Goal: Information Seeking & Learning: Check status

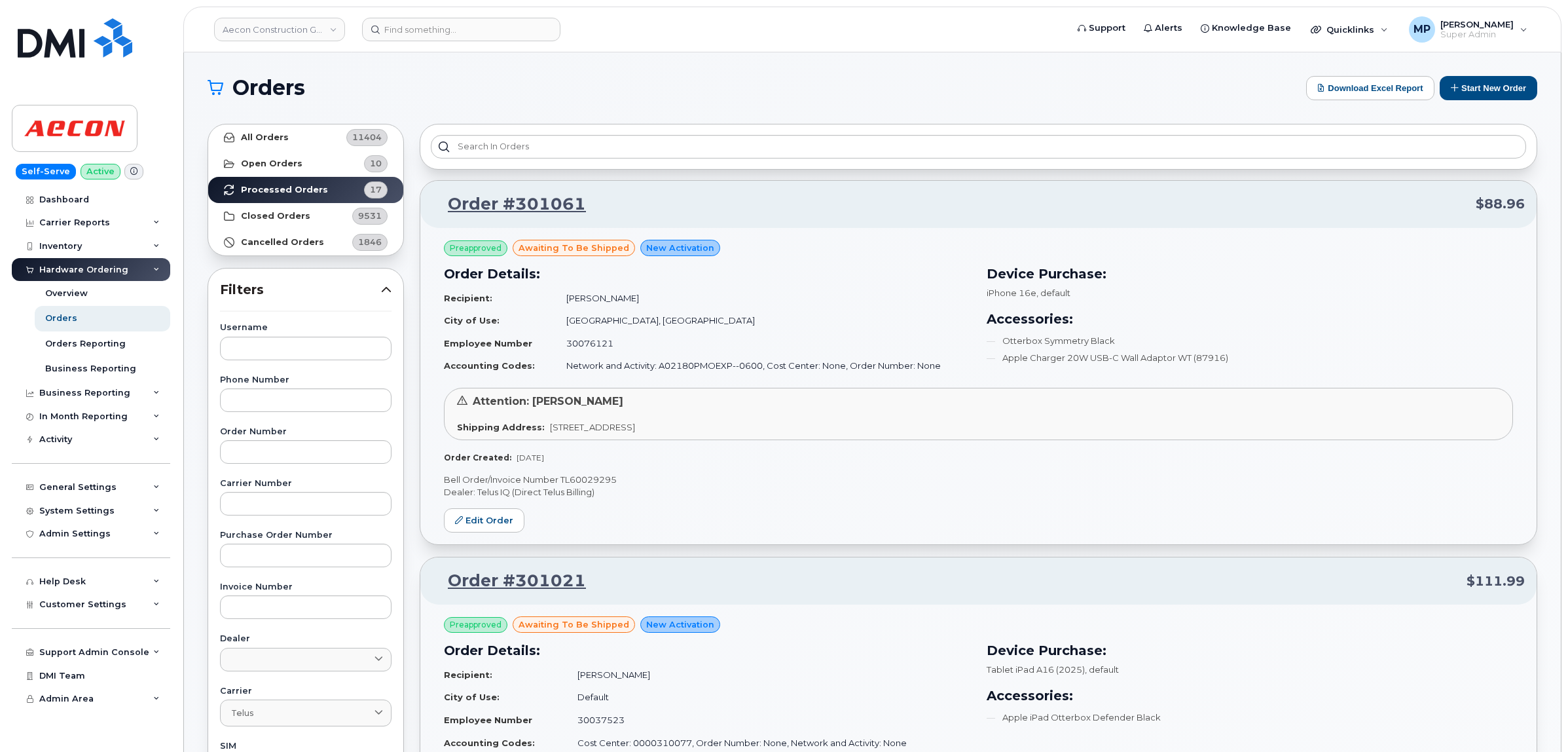
scroll to position [3049, 0]
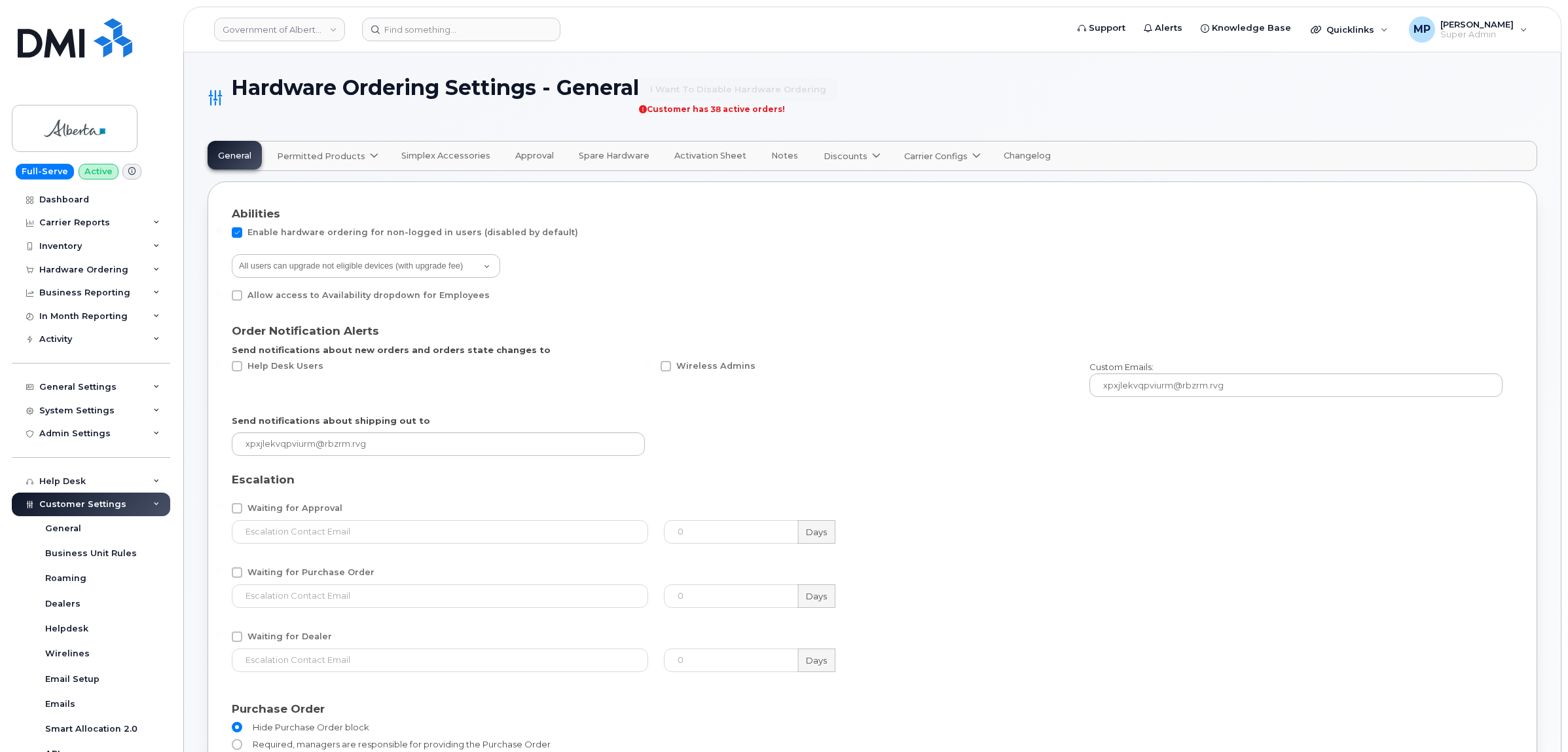
select select "admins"
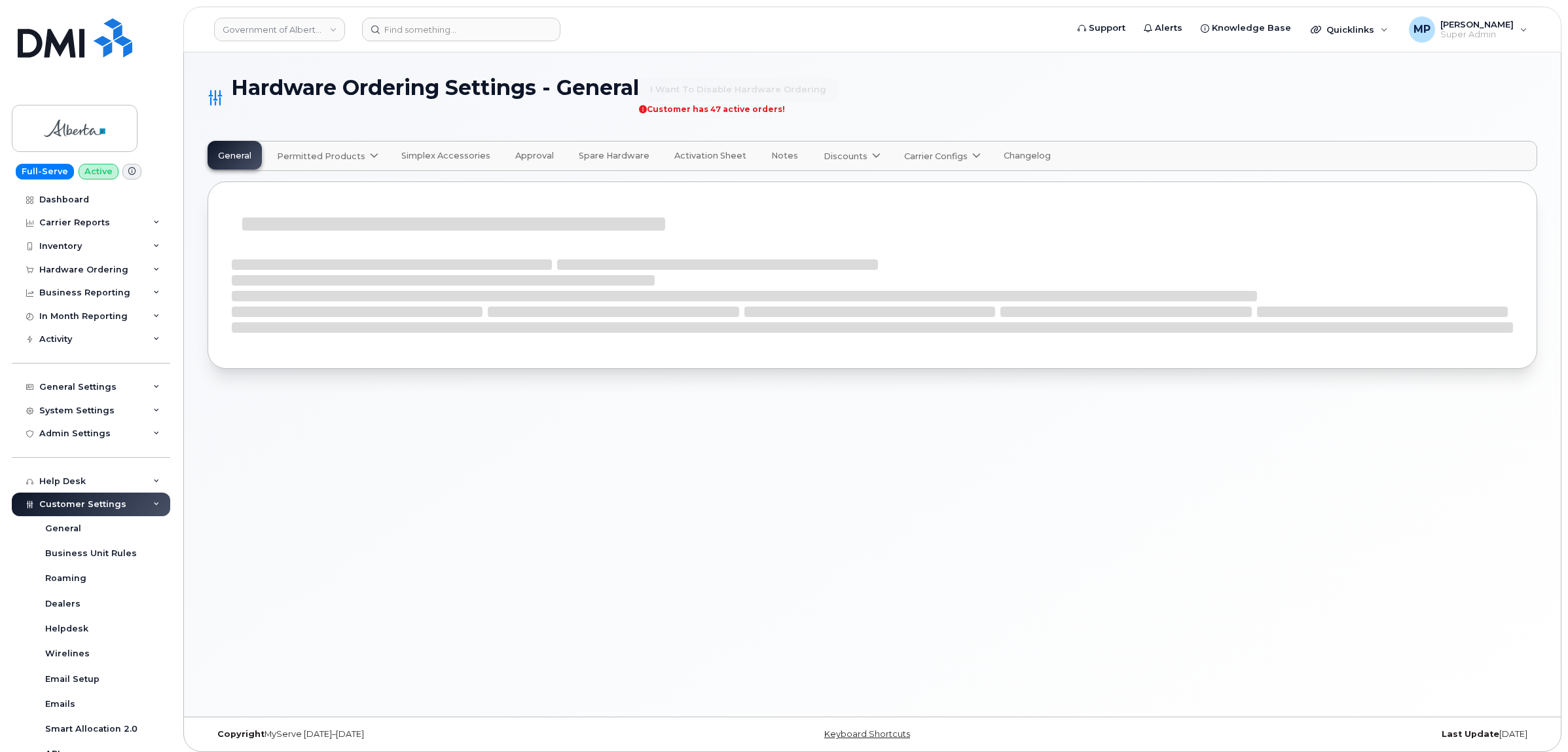
select select "admins"
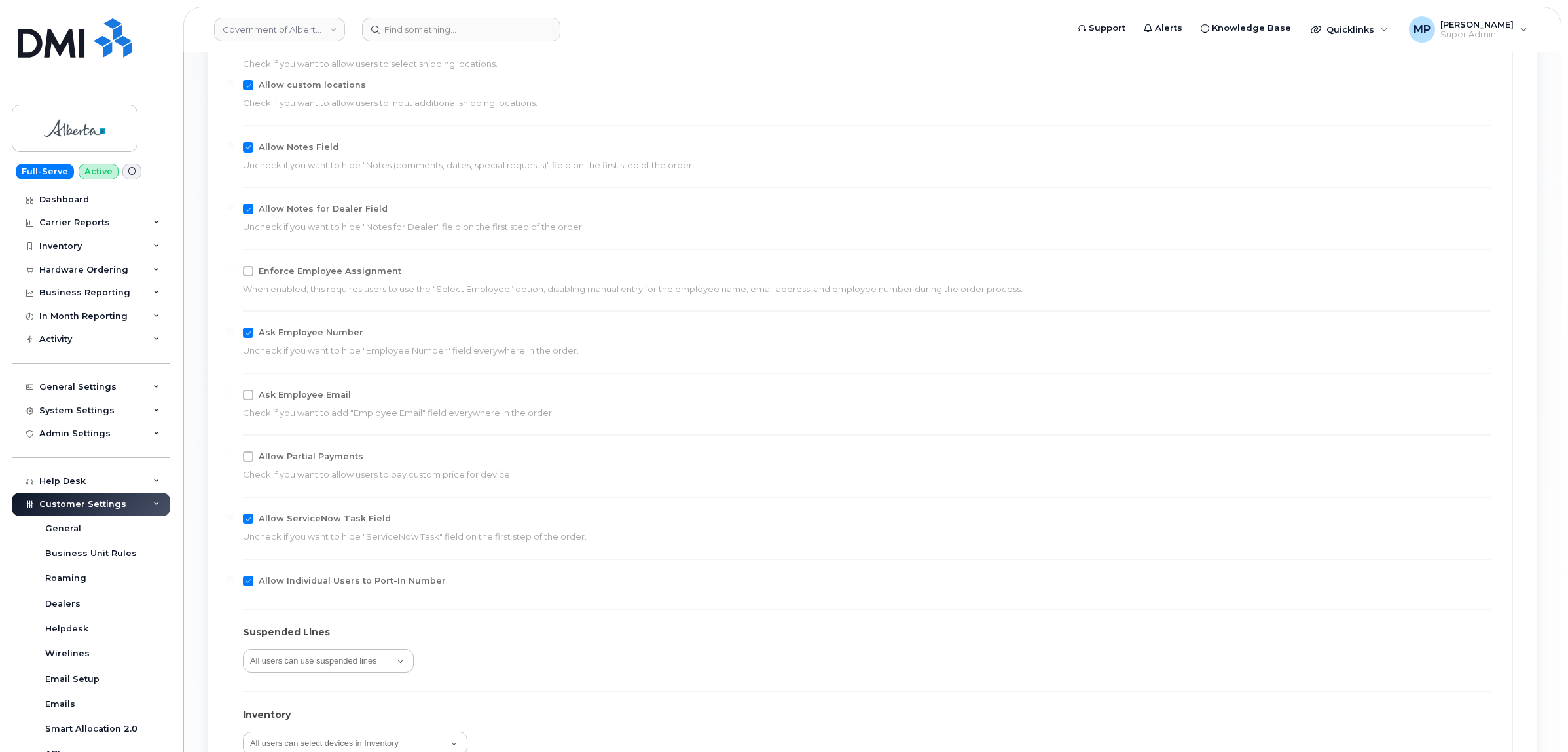
scroll to position [1965, 0]
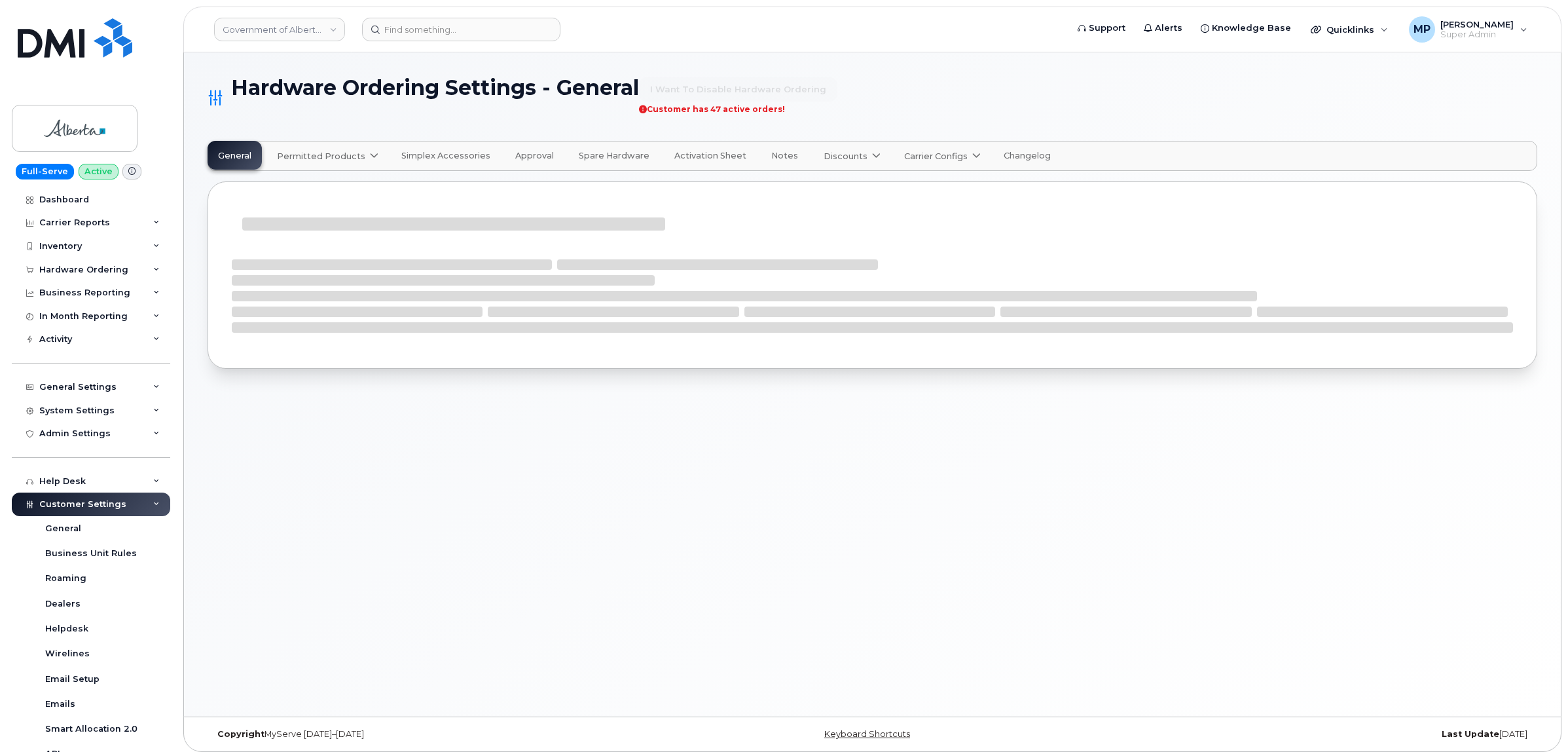
select select "admins"
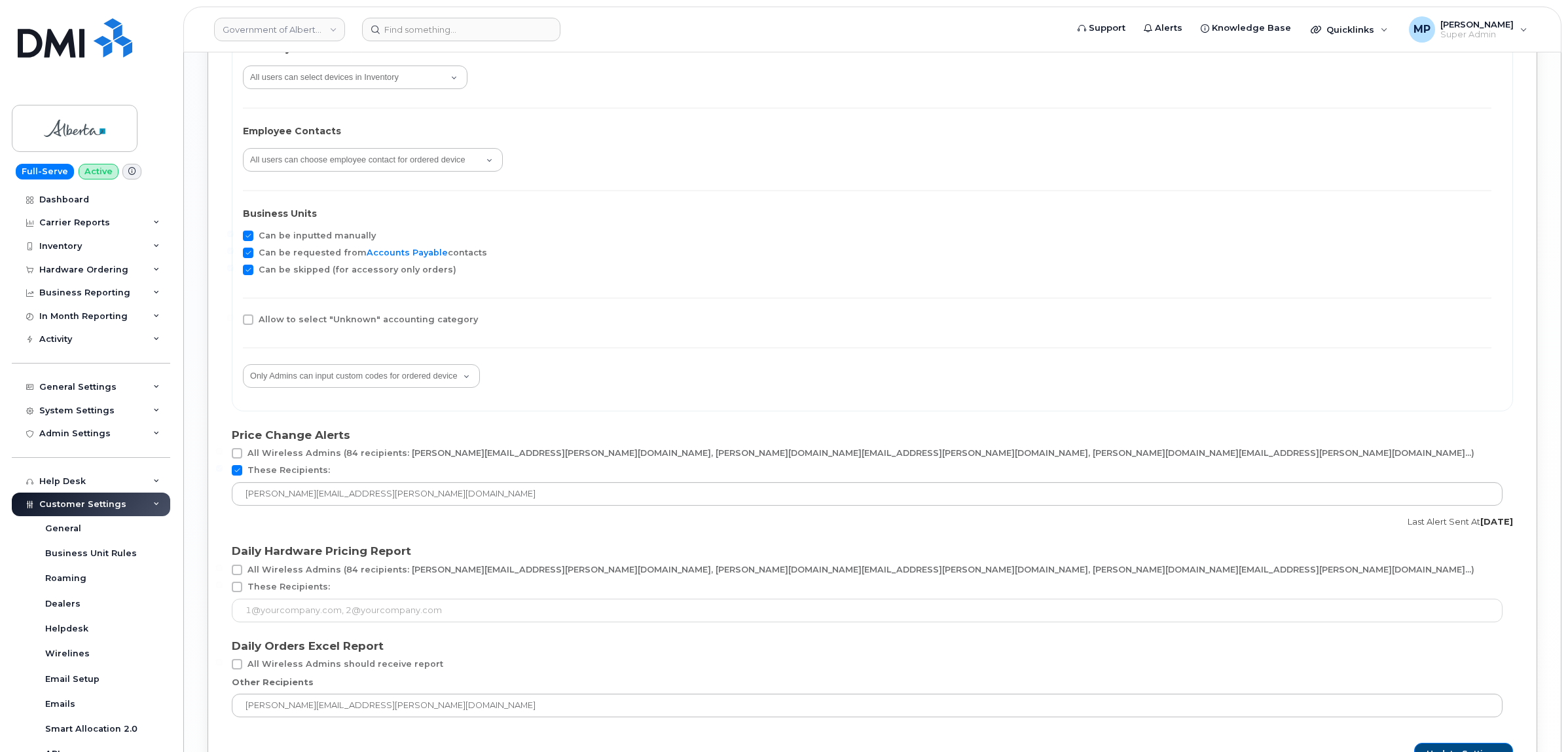
scroll to position [2129, 0]
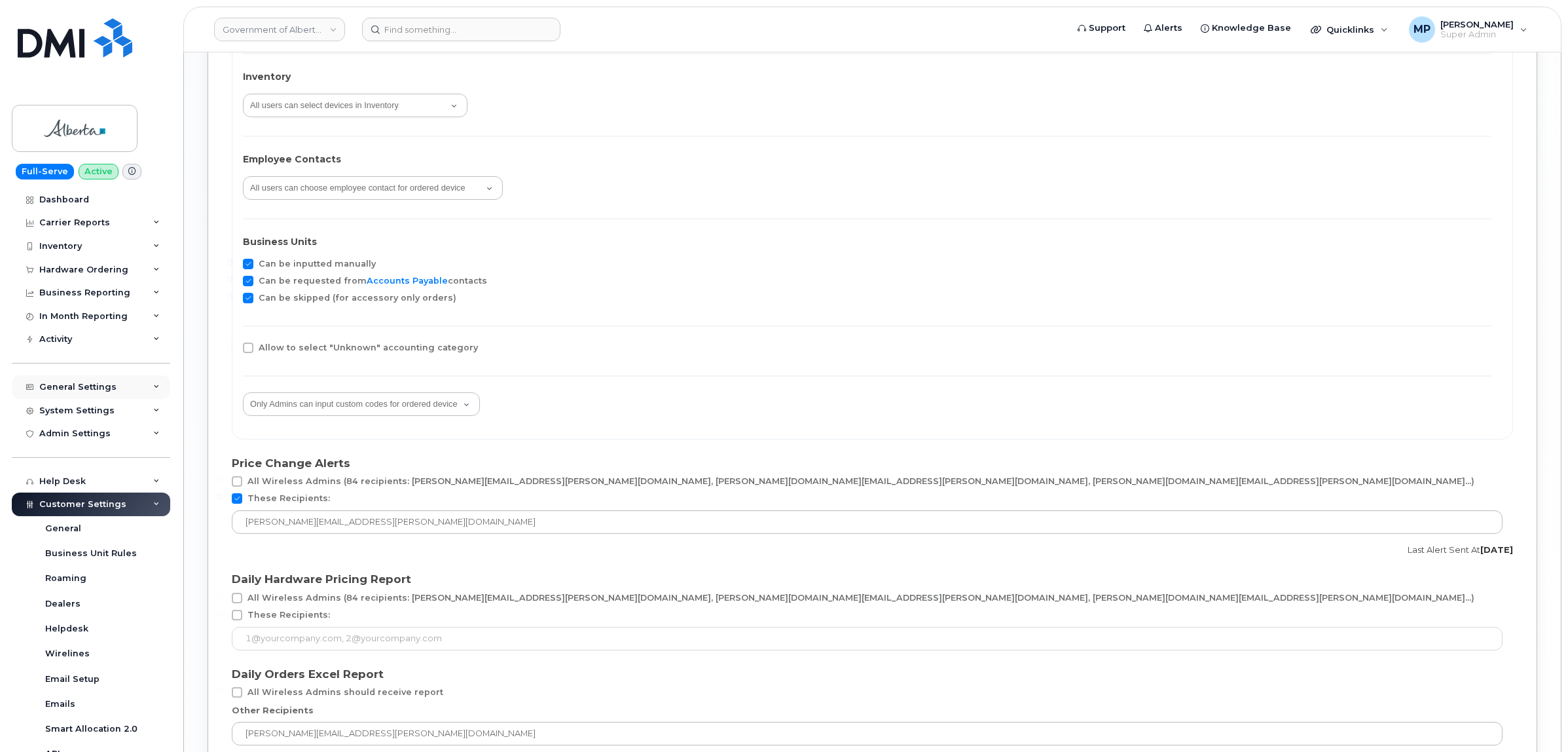
click at [69, 391] on div "General Settings" at bounding box center [78, 387] width 77 height 10
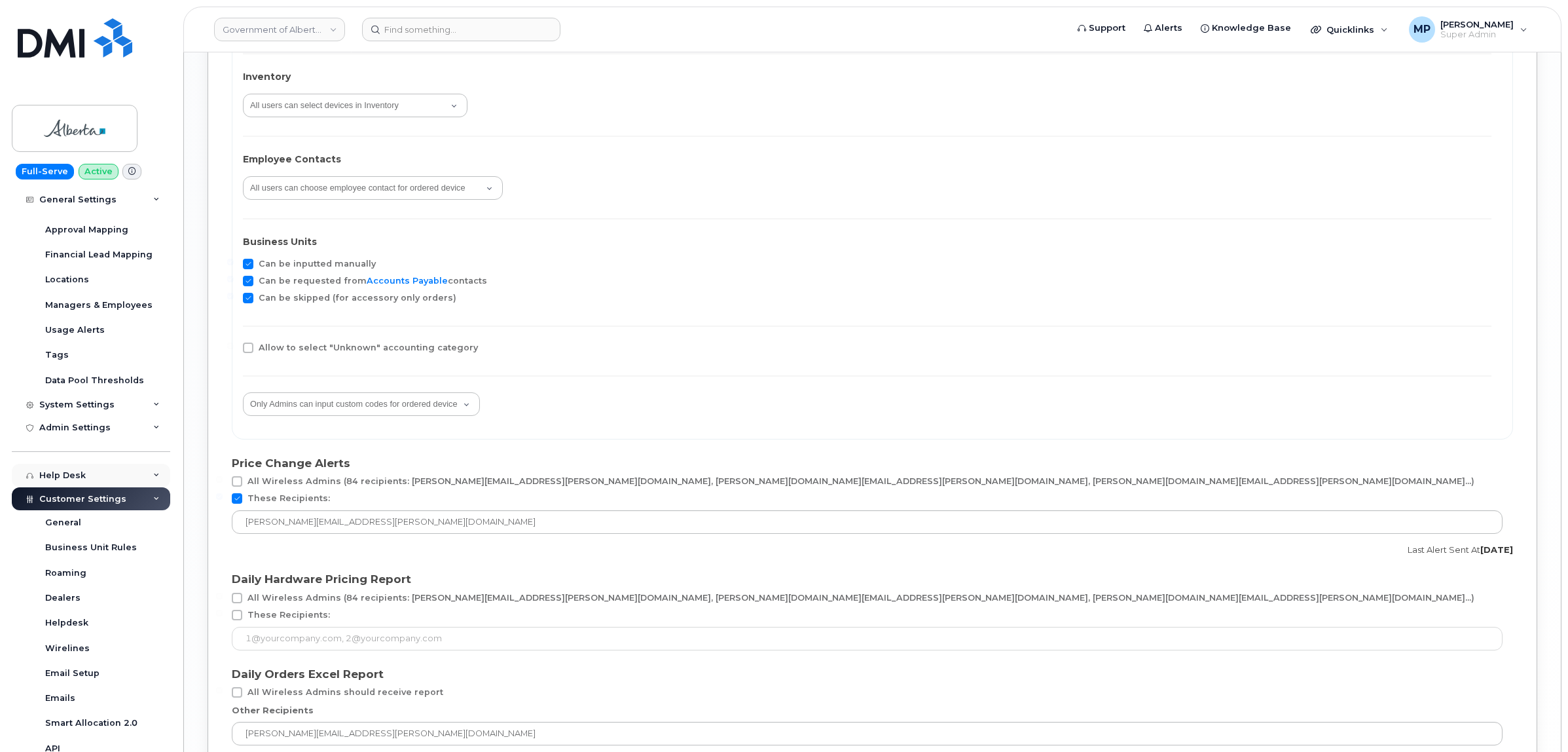
scroll to position [245, 0]
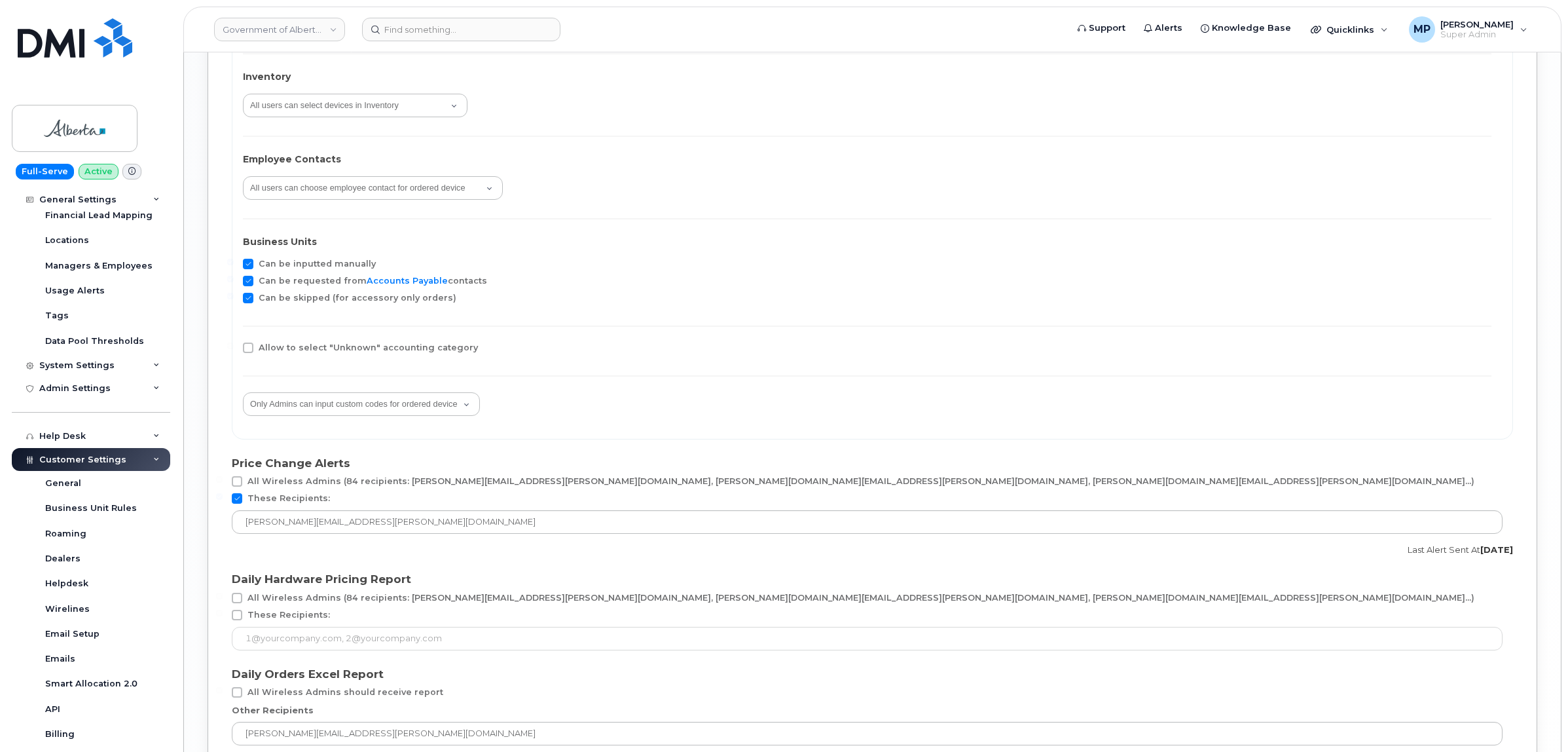
drag, startPoint x: 74, startPoint y: 370, endPoint x: 77, endPoint y: 403, distance: 33.1
click at [74, 370] on div "System Settings" at bounding box center [77, 365] width 75 height 10
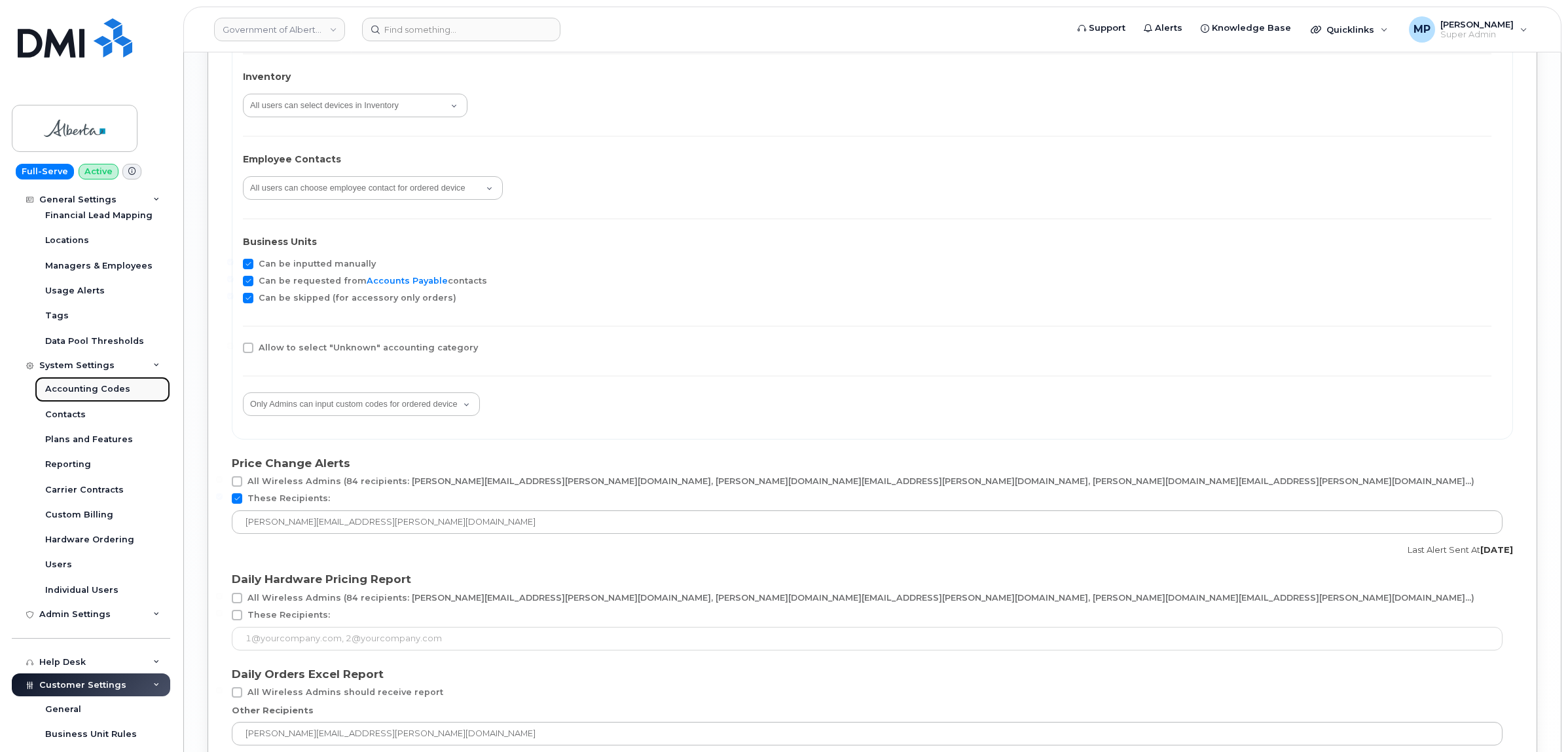
click at [79, 394] on div "Accounting Codes" at bounding box center [88, 389] width 85 height 12
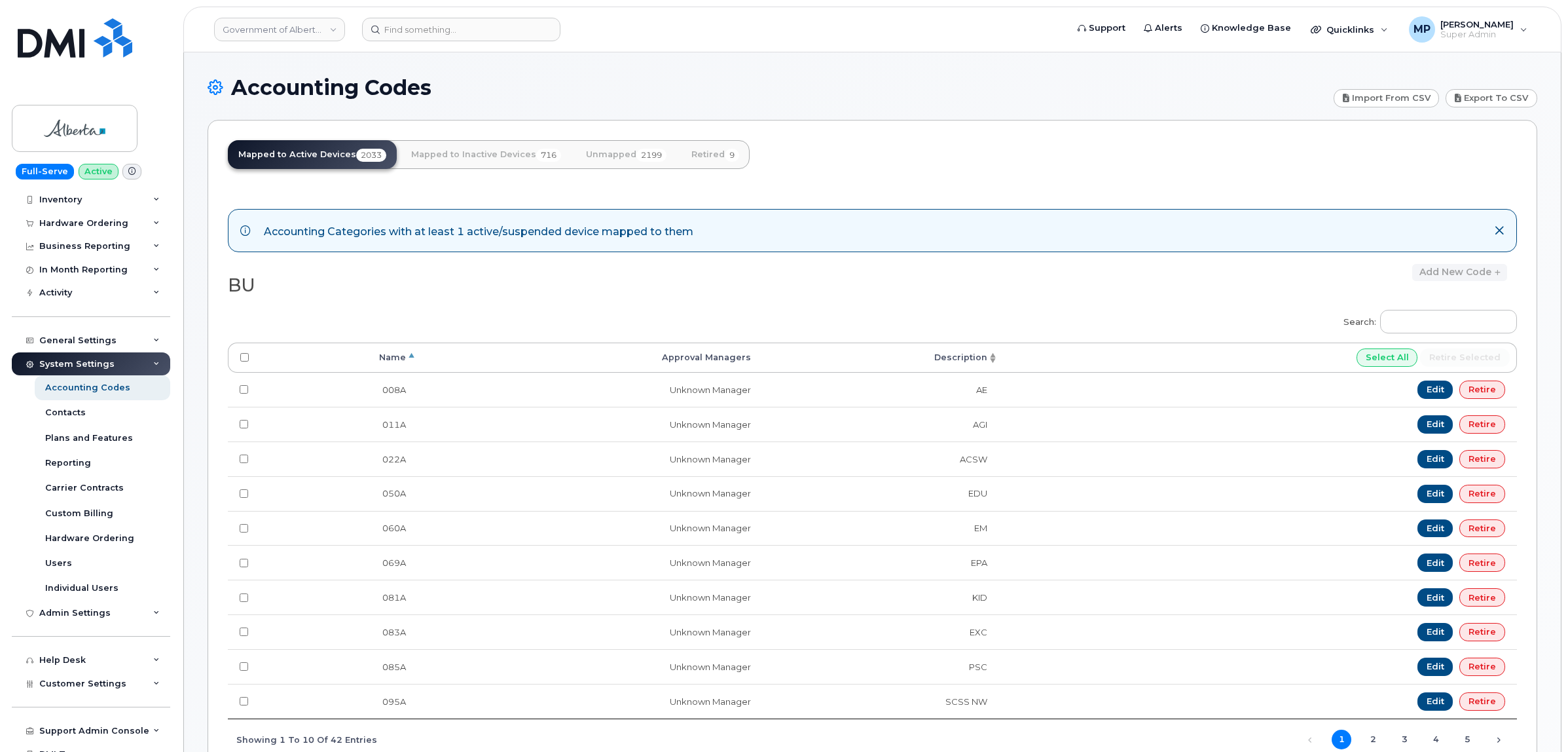
scroll to position [88, 0]
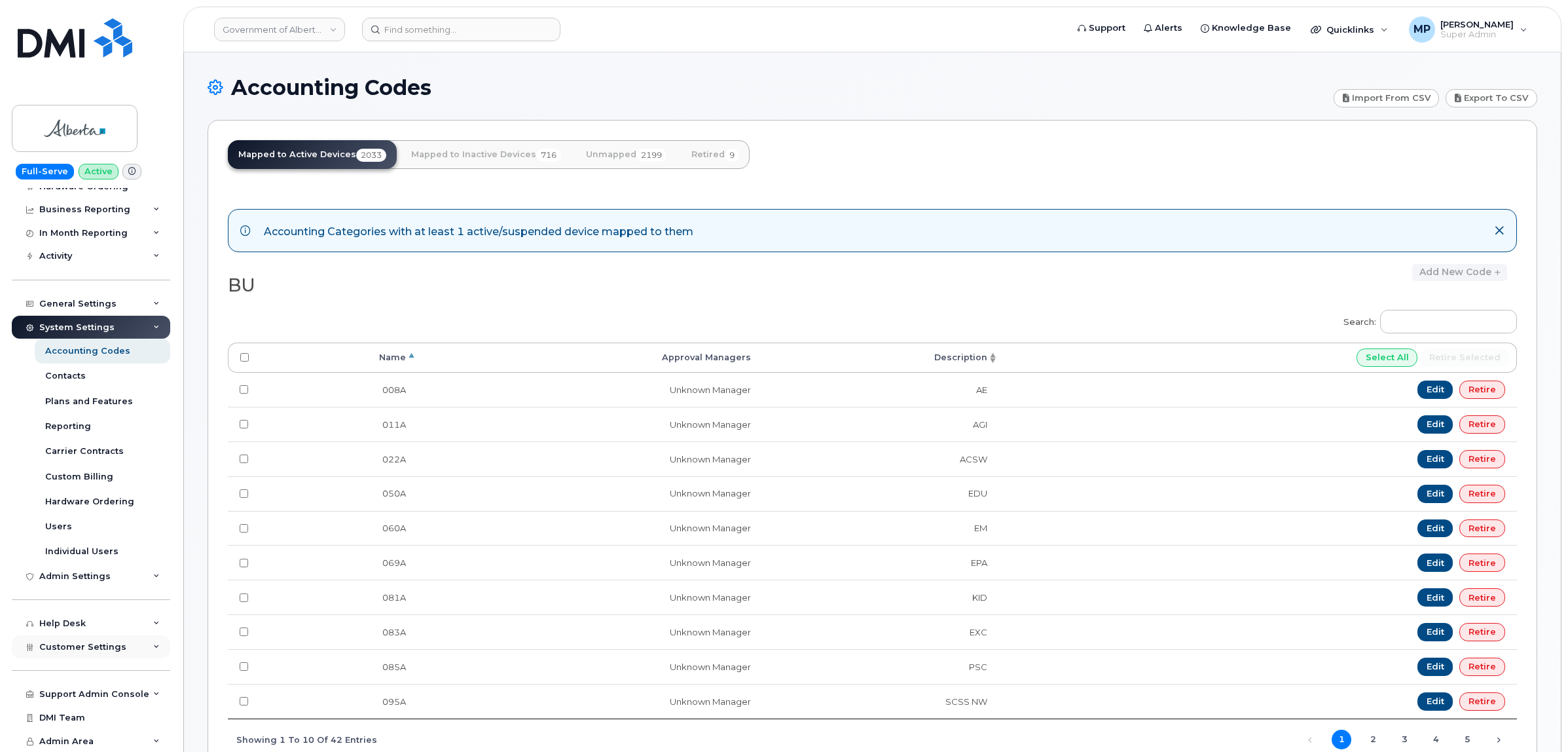
click at [73, 642] on span "Customer Settings" at bounding box center [83, 647] width 87 height 9
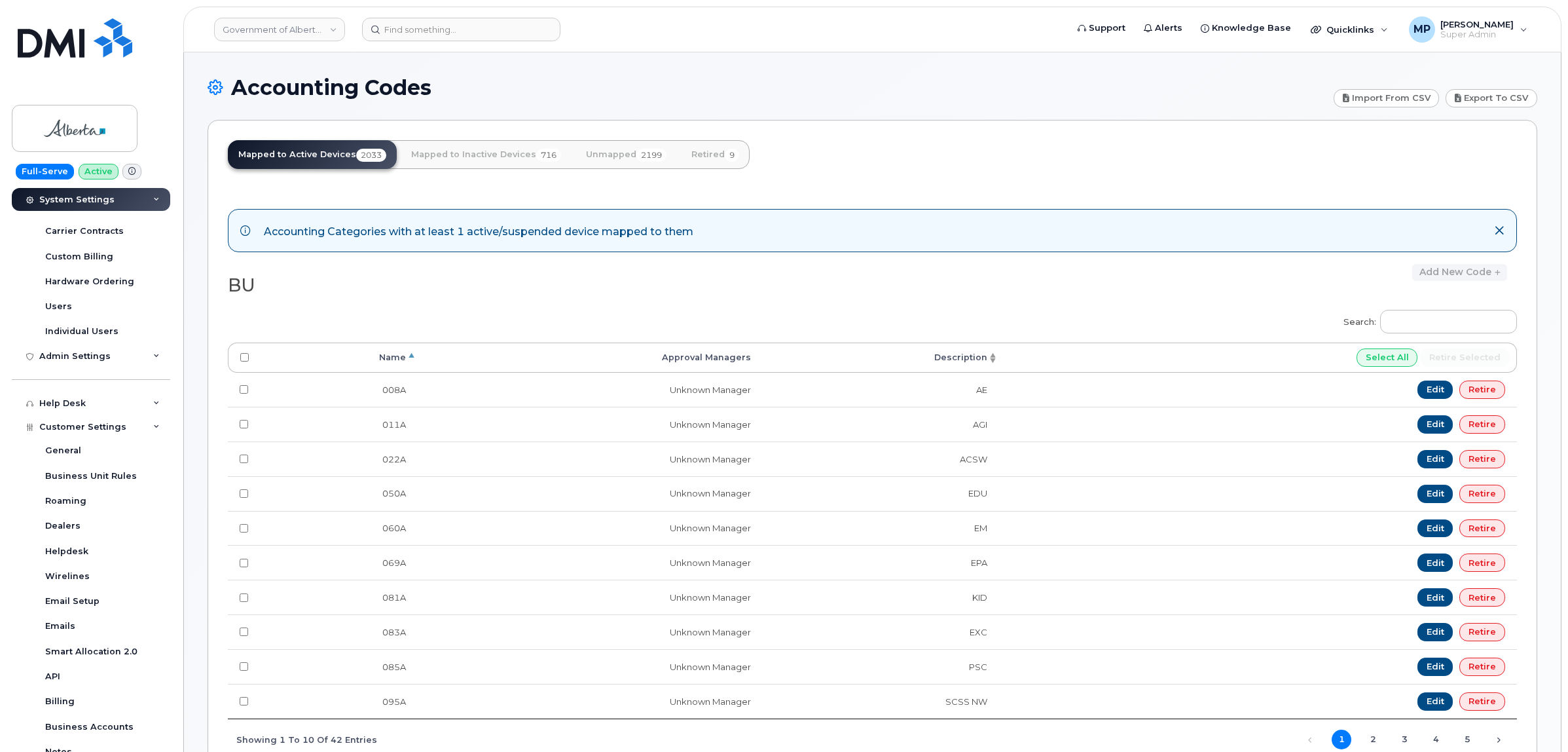
scroll to position [489, 0]
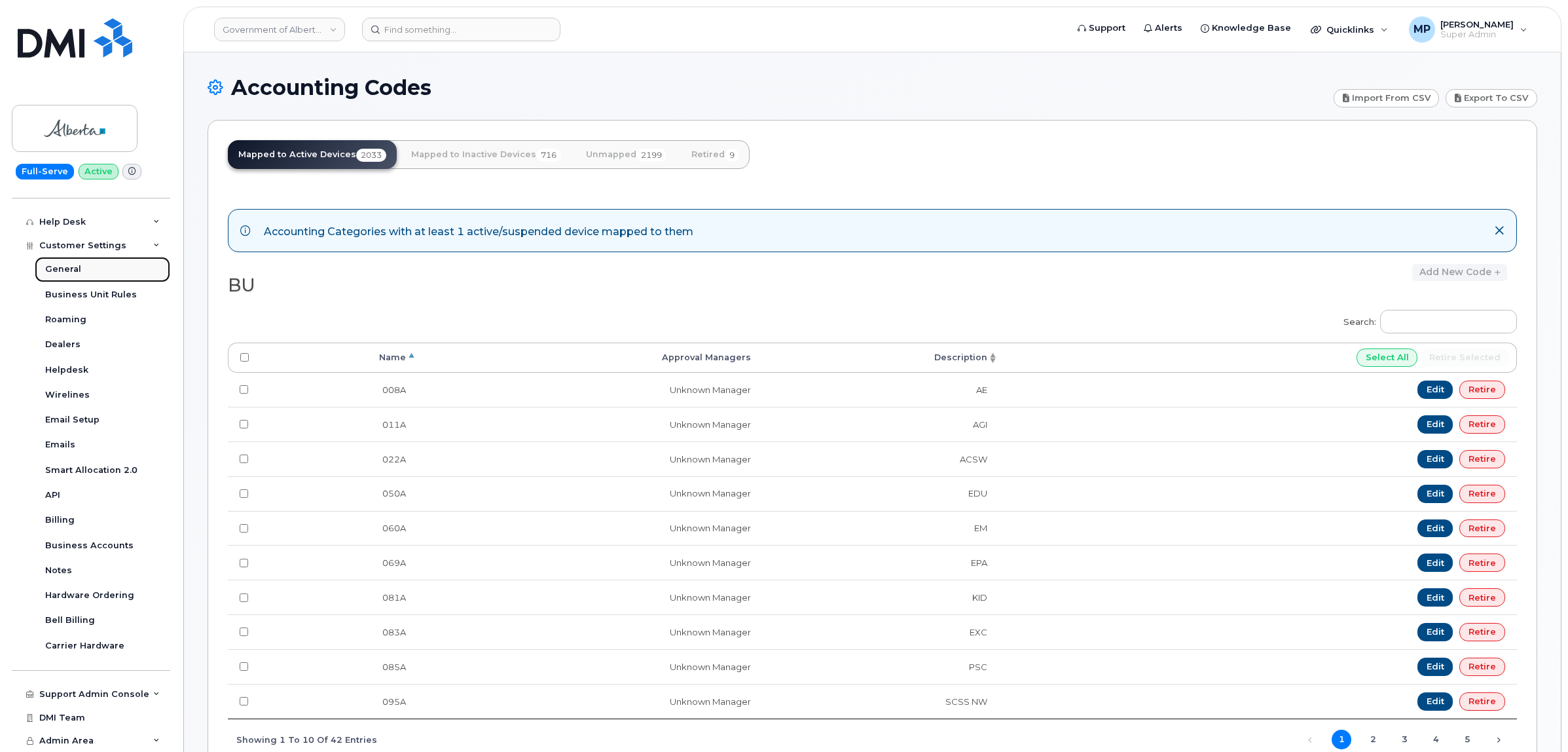
click at [68, 269] on div "General" at bounding box center [63, 269] width 36 height 12
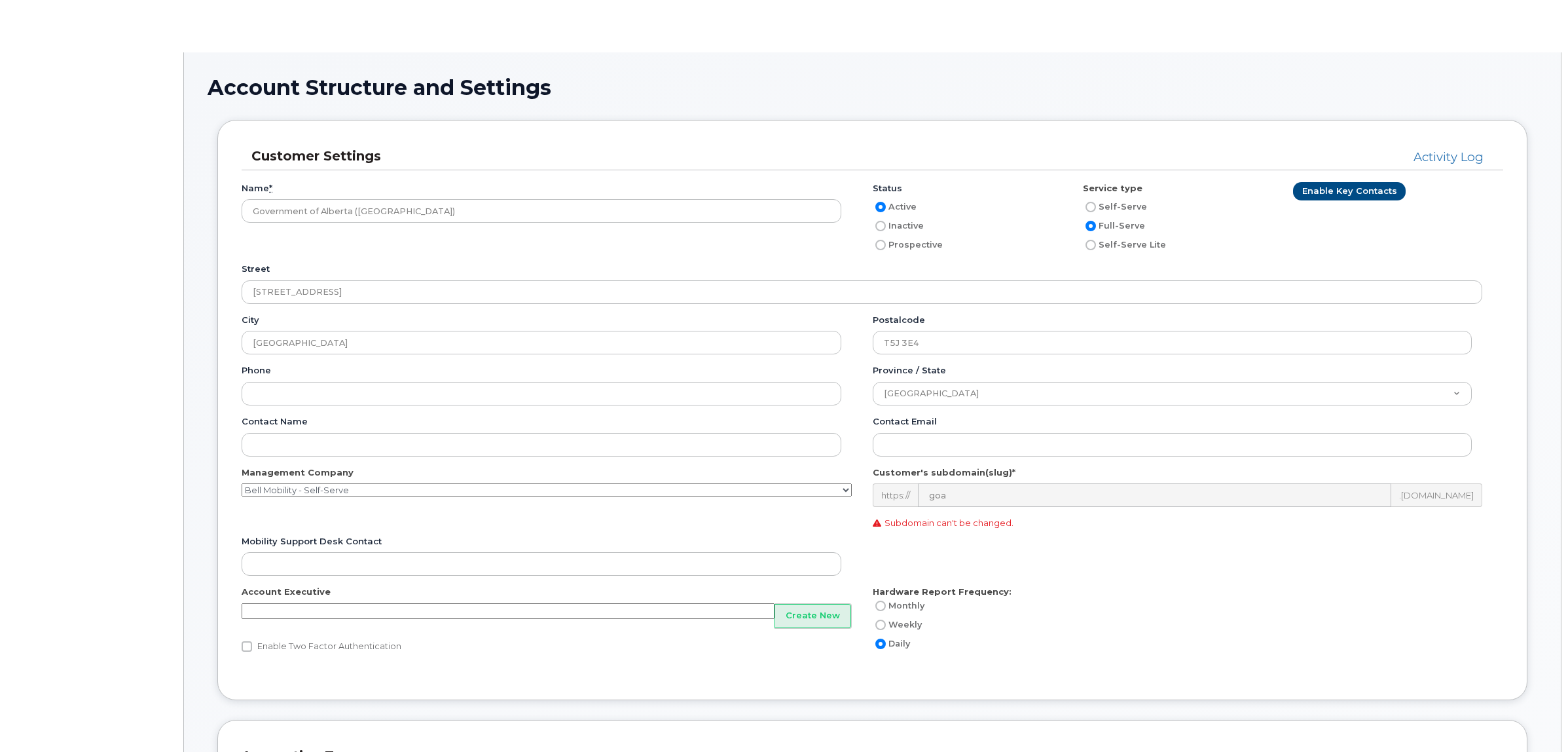
type input"] "141"
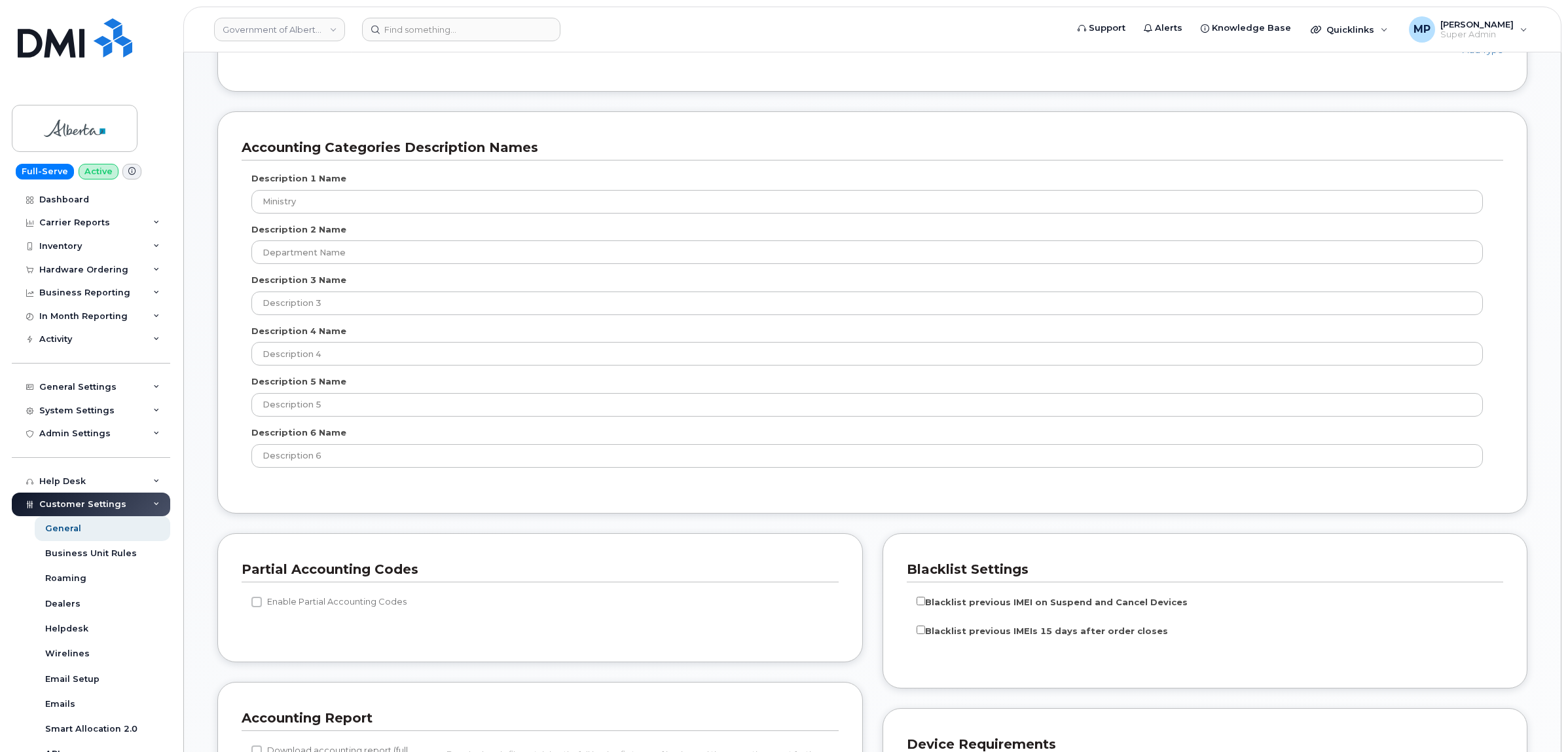
scroll to position [573, 0]
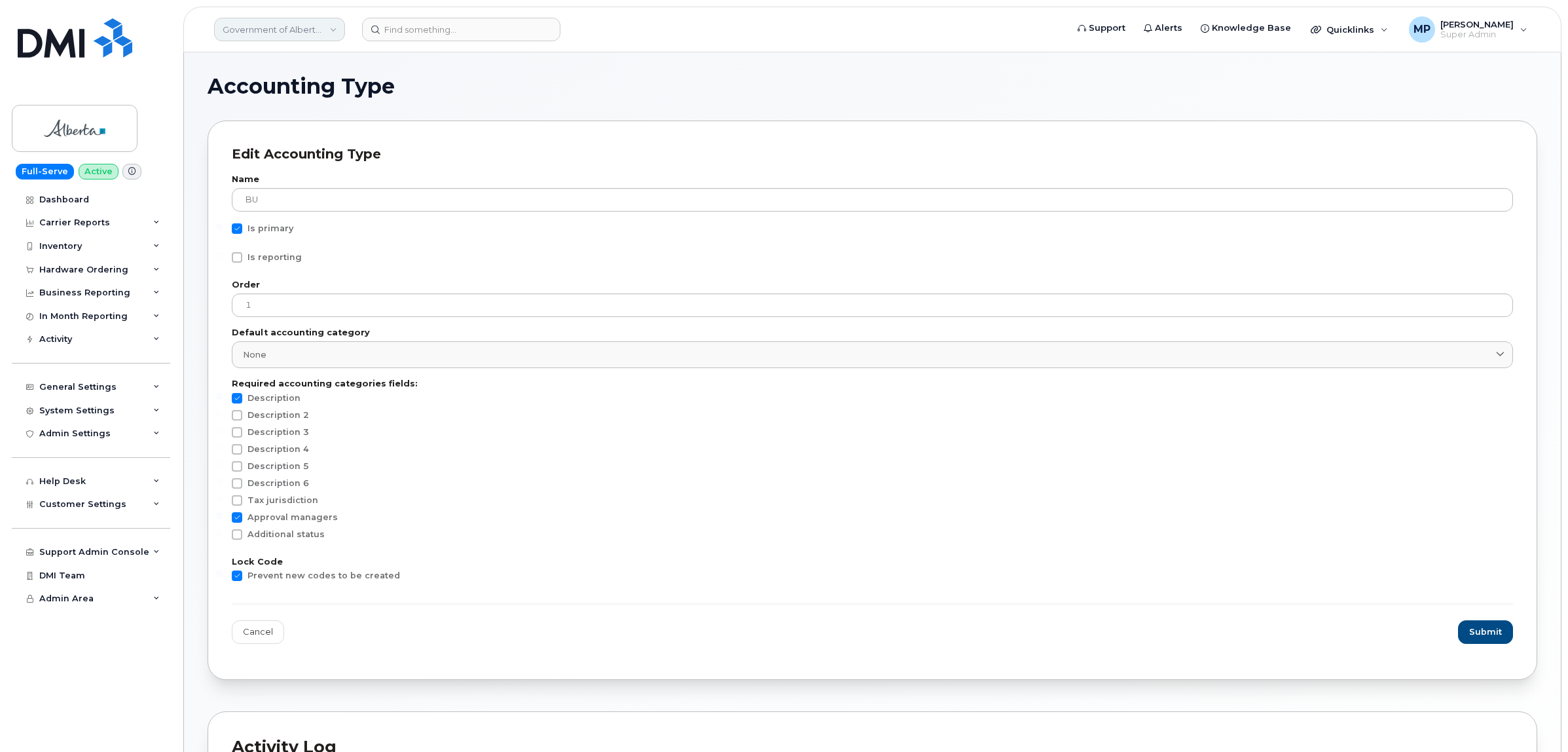
click at [304, 31] on link "Government of Alberta ([GEOGRAPHIC_DATA])" at bounding box center [279, 29] width 131 height 24
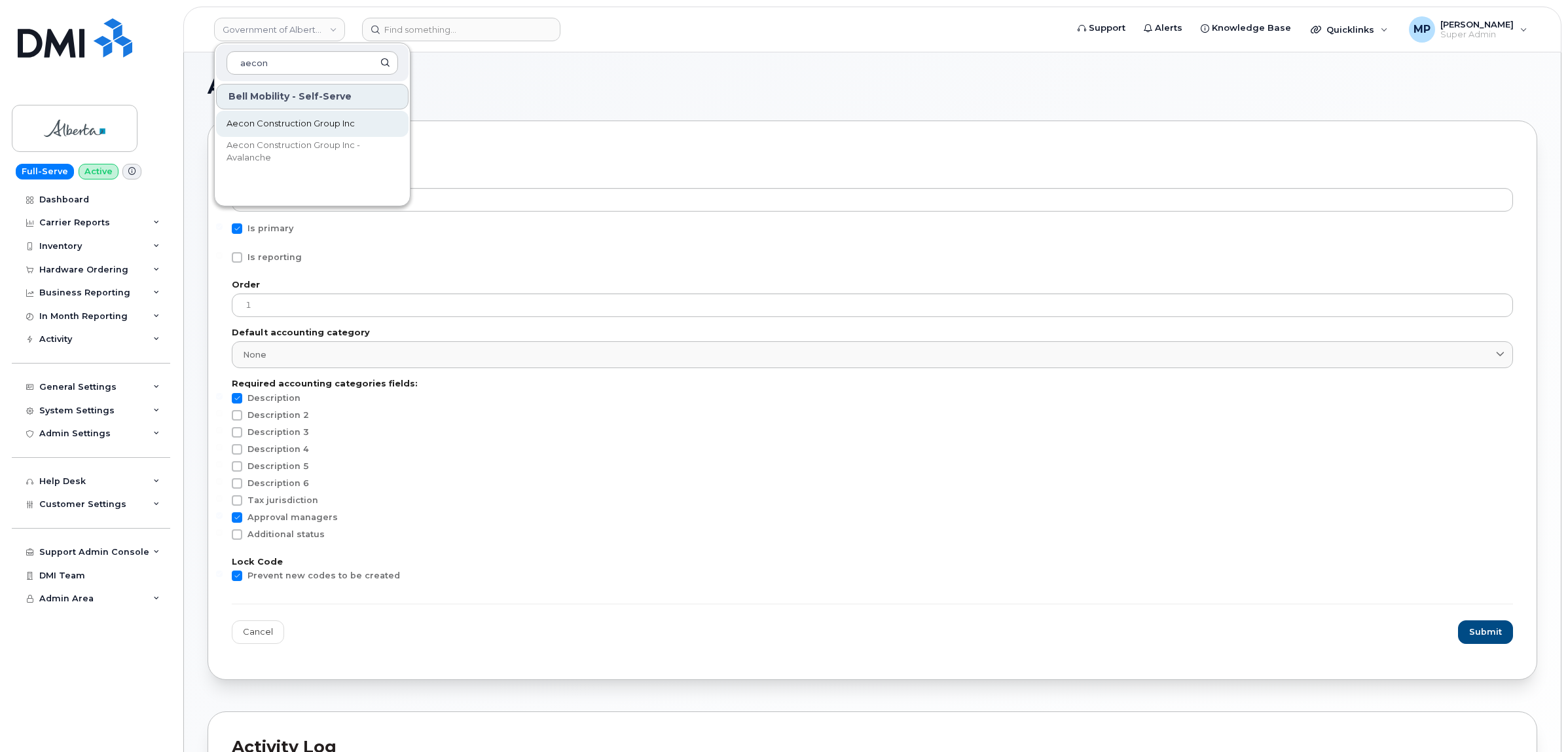
type input "aecon"
click at [299, 129] on span "Aecon Construction Group Inc" at bounding box center [290, 124] width 129 height 13
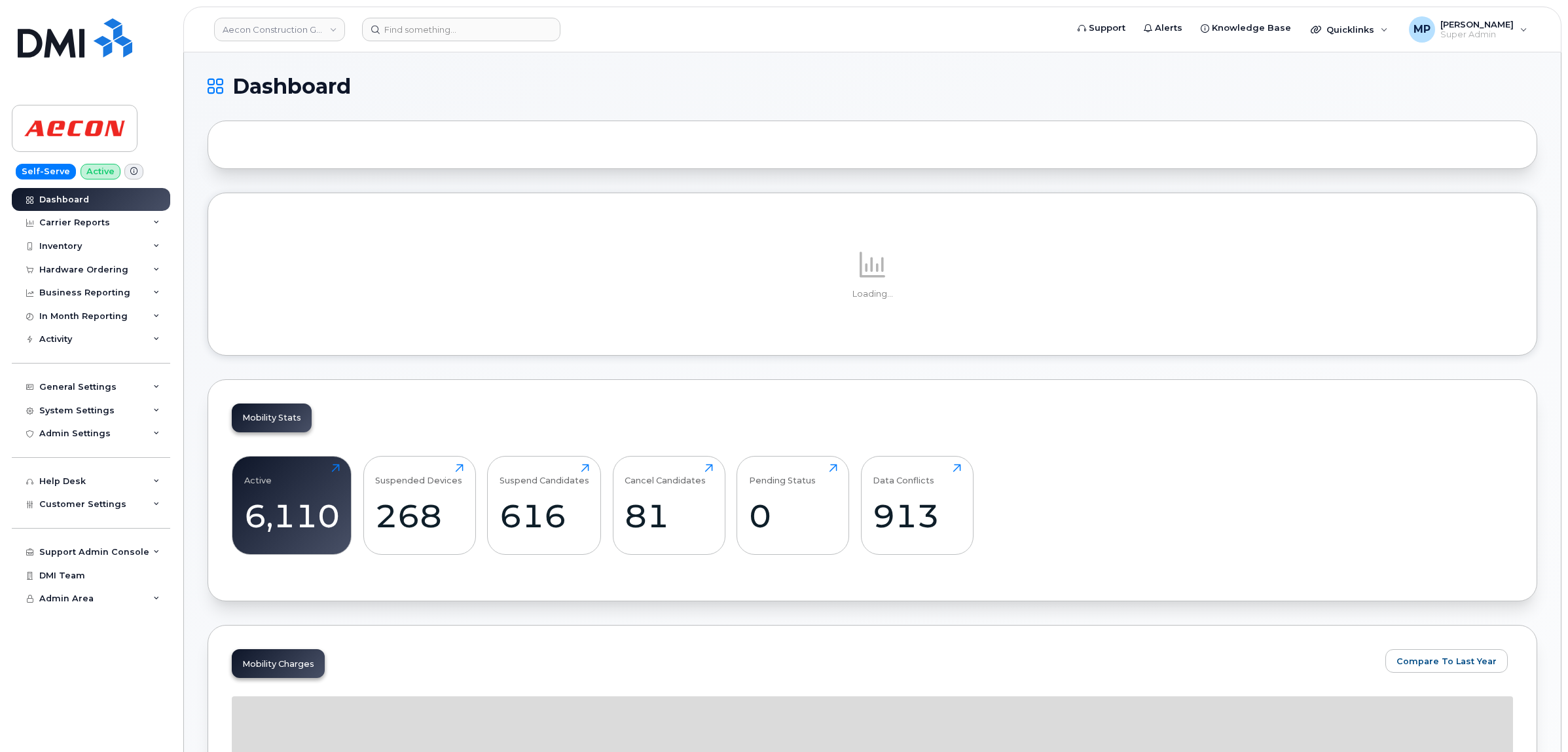
drag, startPoint x: 60, startPoint y: 341, endPoint x: 64, endPoint y: 374, distance: 33.2
click at [60, 341] on div "Activity" at bounding box center [56, 339] width 33 height 10
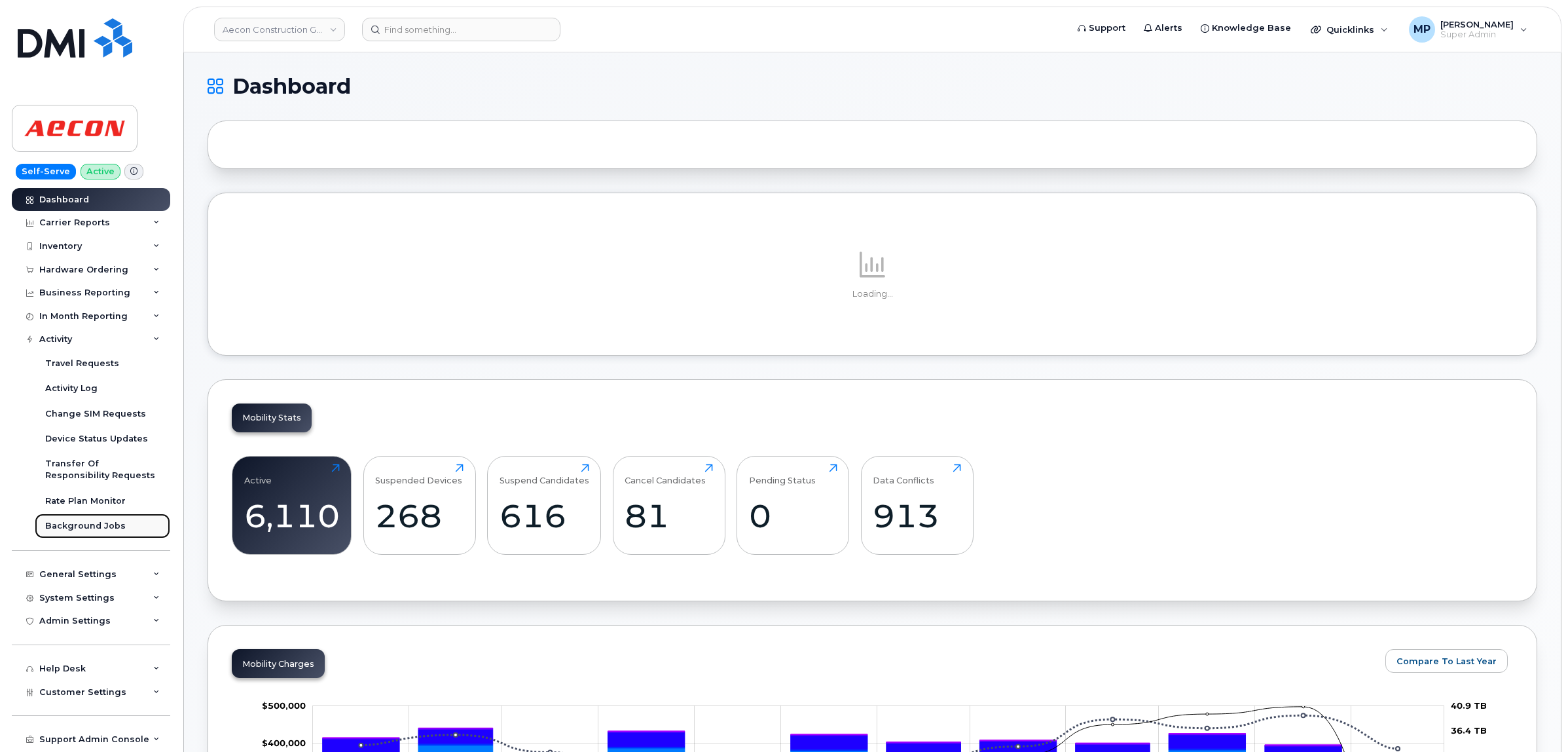
click at [80, 529] on div "Background Jobs" at bounding box center [85, 526] width 80 height 12
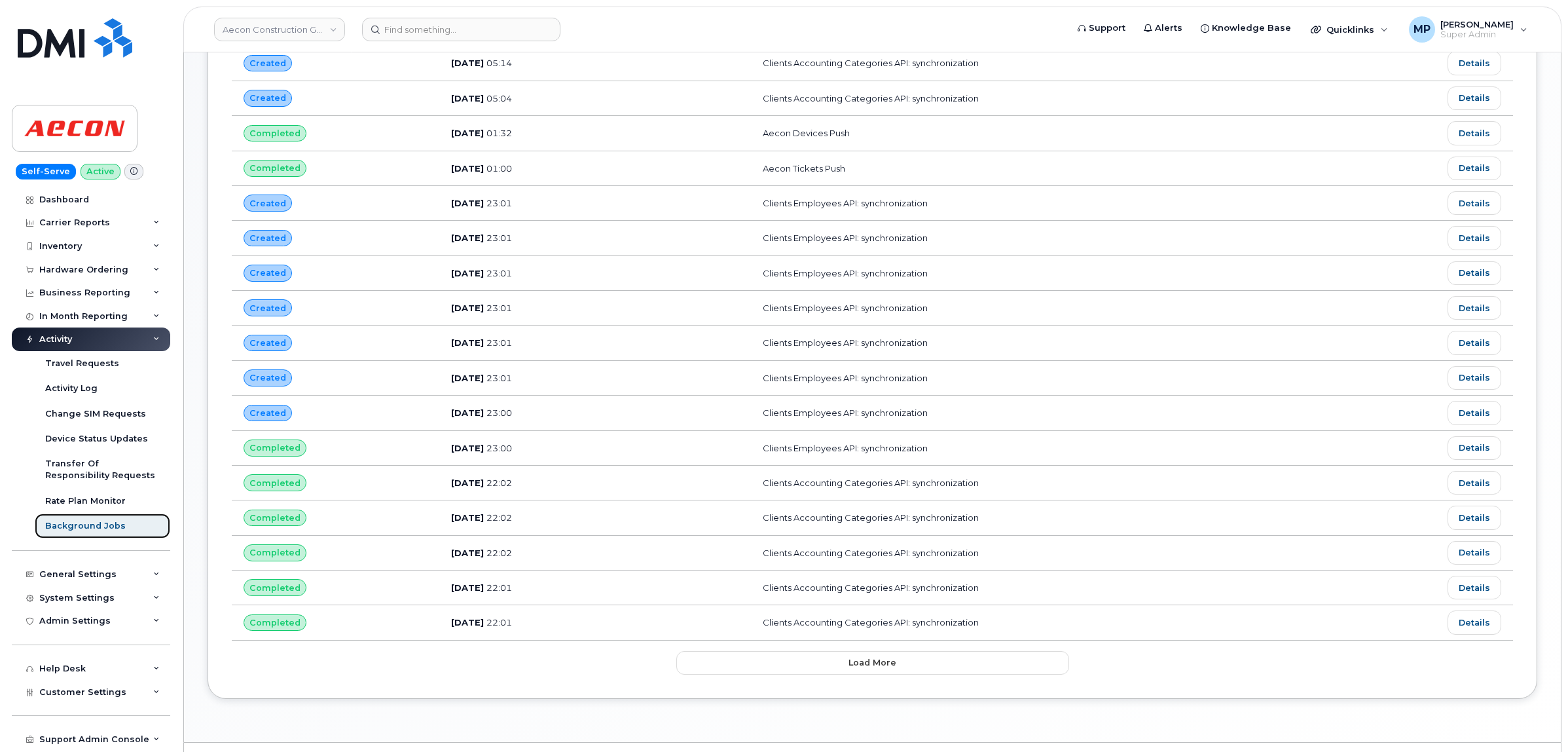
scroll to position [501, 0]
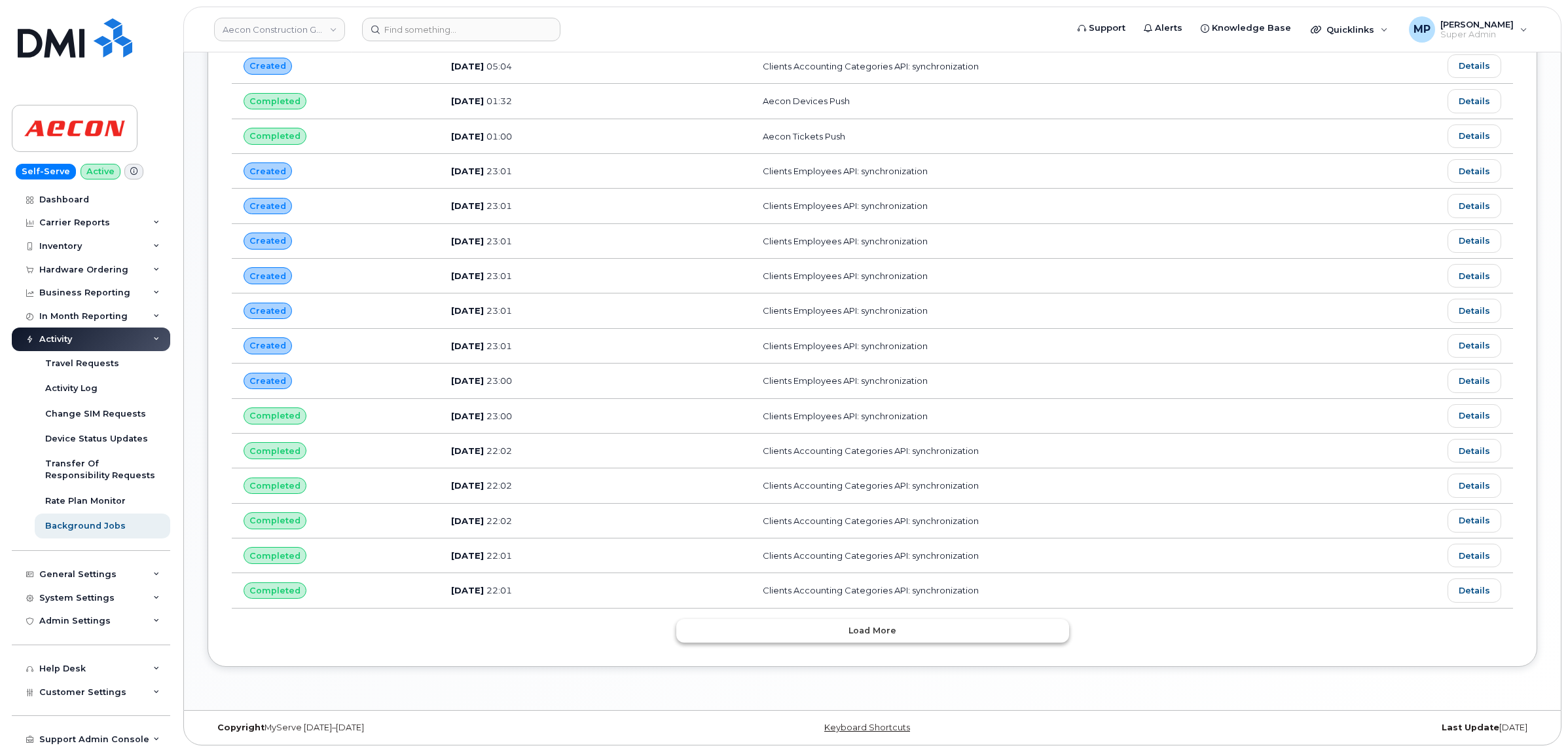
click at [868, 630] on span "Load more" at bounding box center [872, 630] width 48 height 13
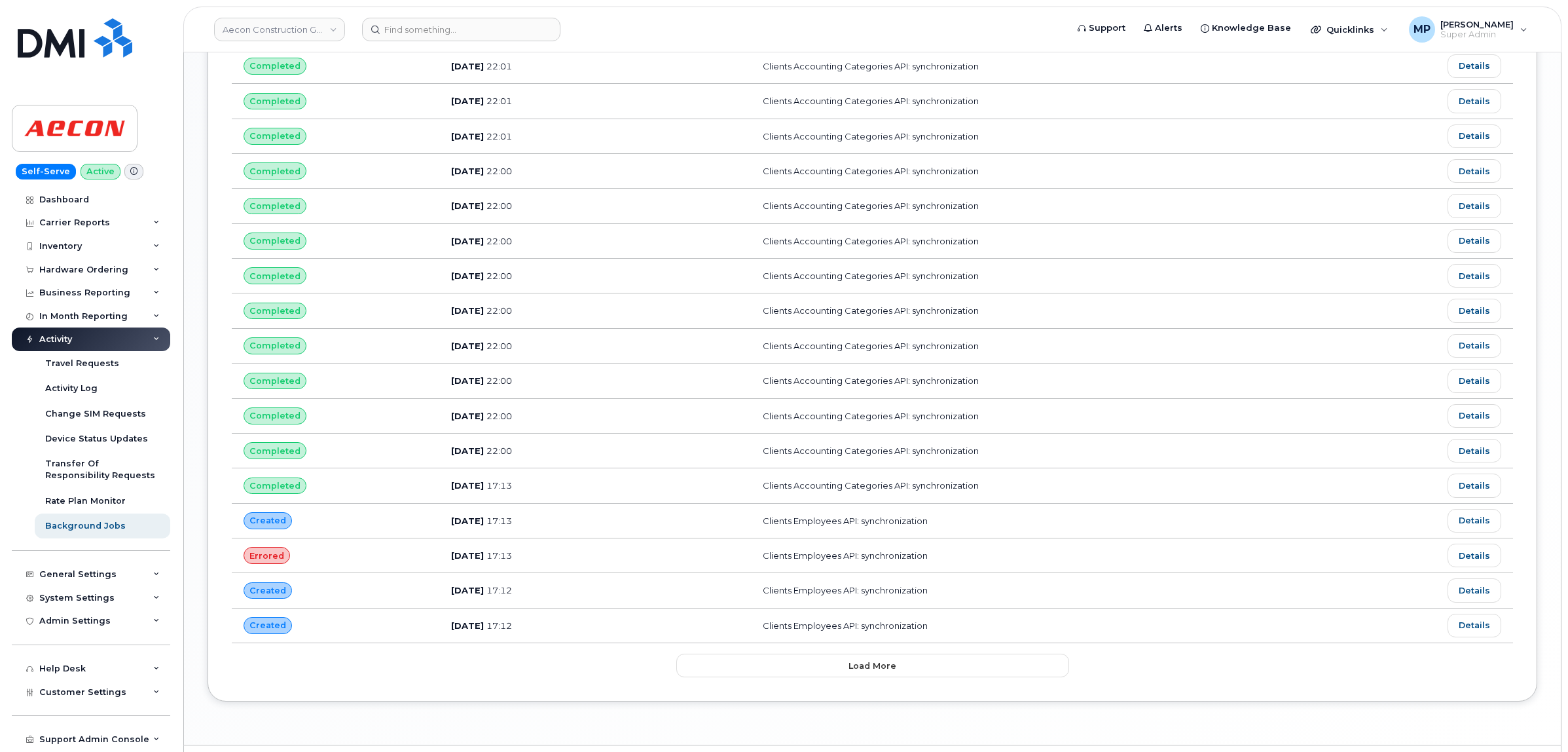
scroll to position [1386, 0]
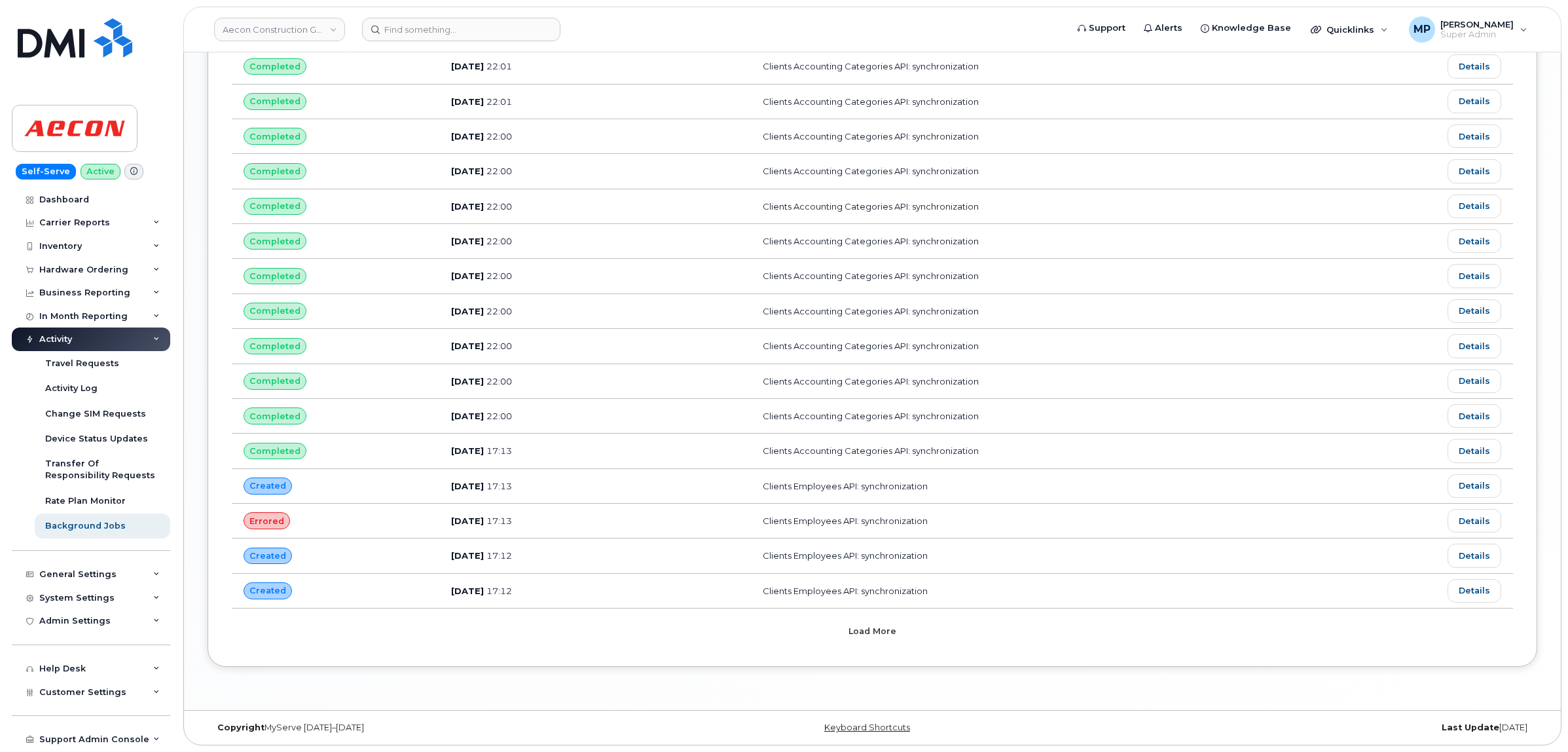
click at [863, 629] on span "Load more" at bounding box center [872, 631] width 48 height 13
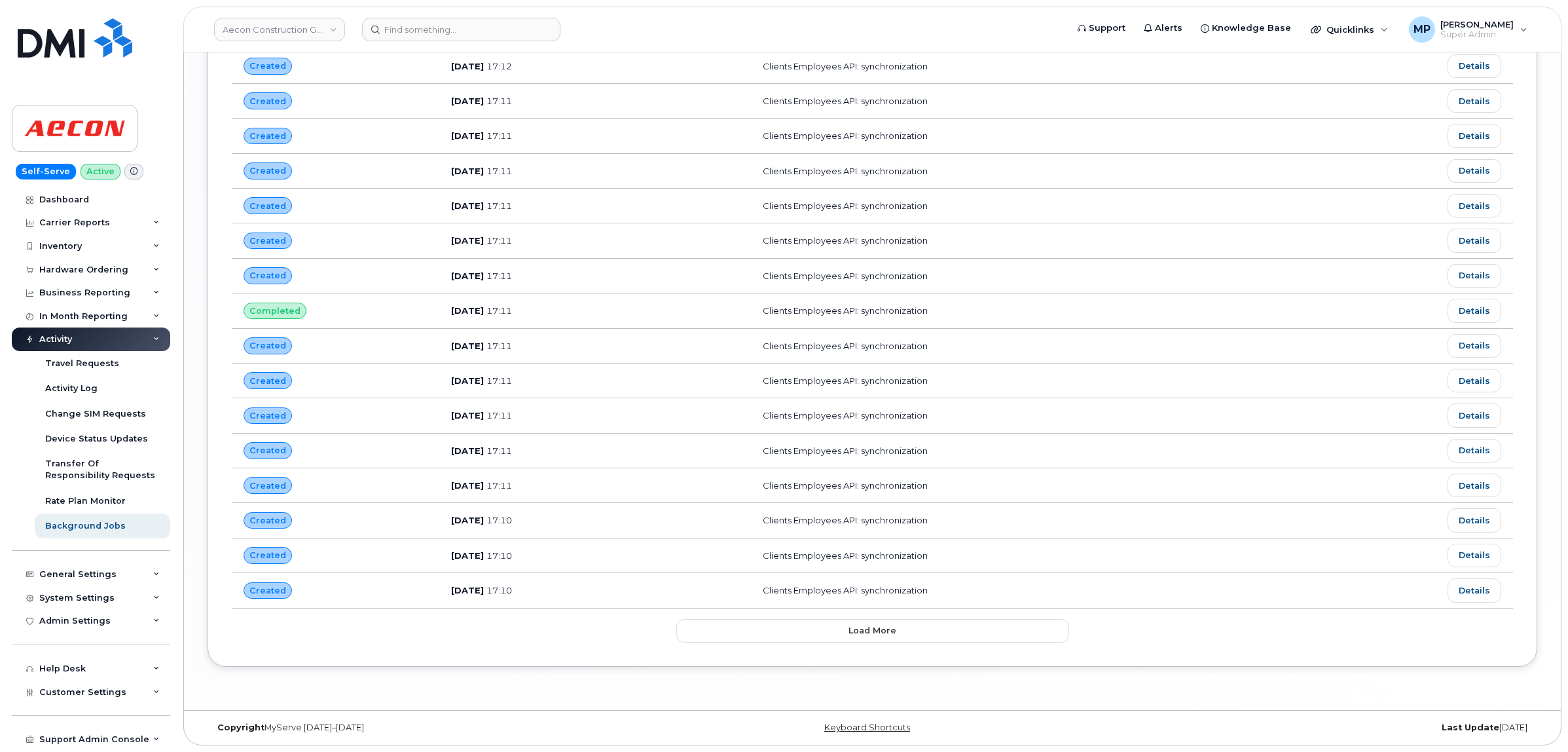
scroll to position [2273, 0]
click at [863, 629] on span "Load more" at bounding box center [872, 630] width 48 height 13
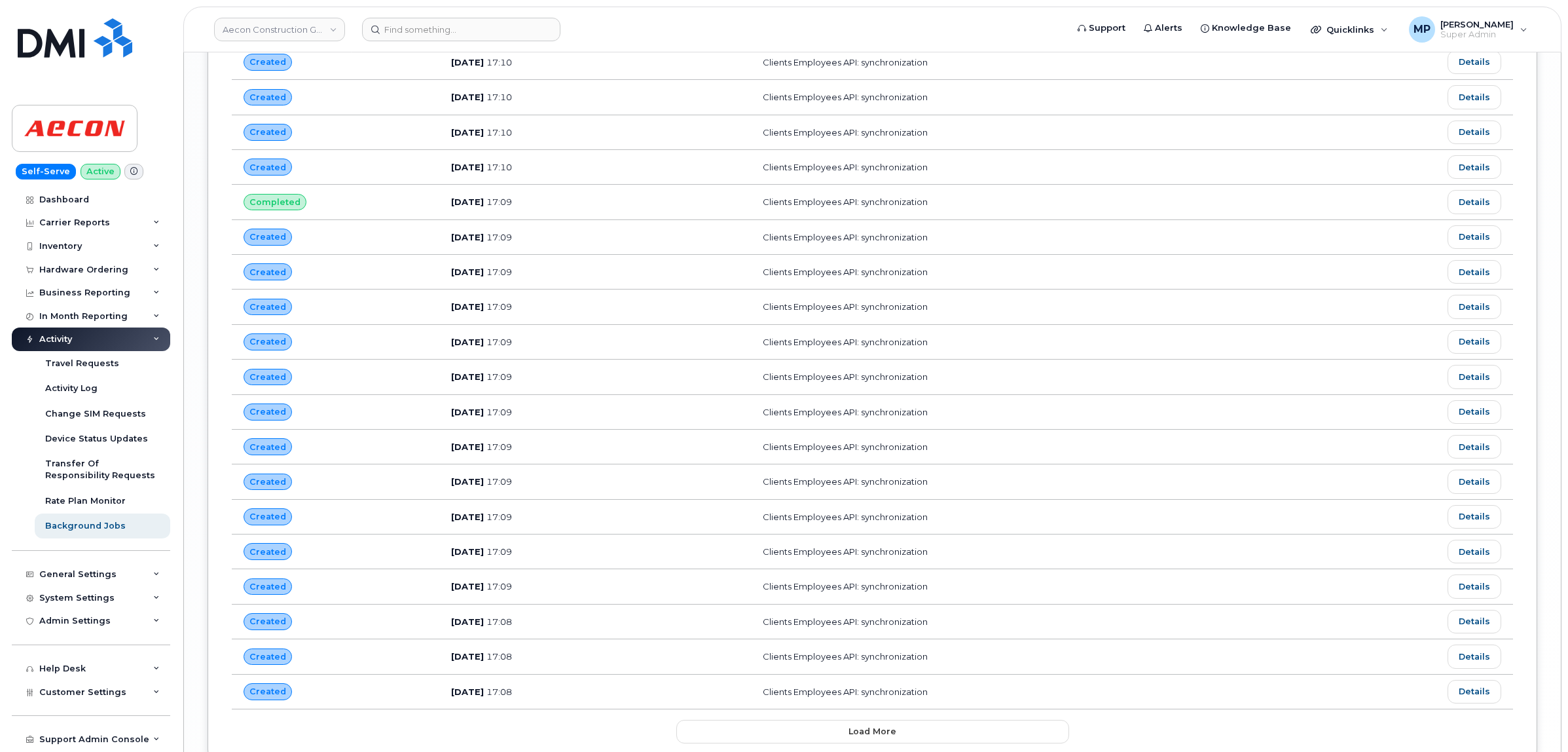
scroll to position [3159, 0]
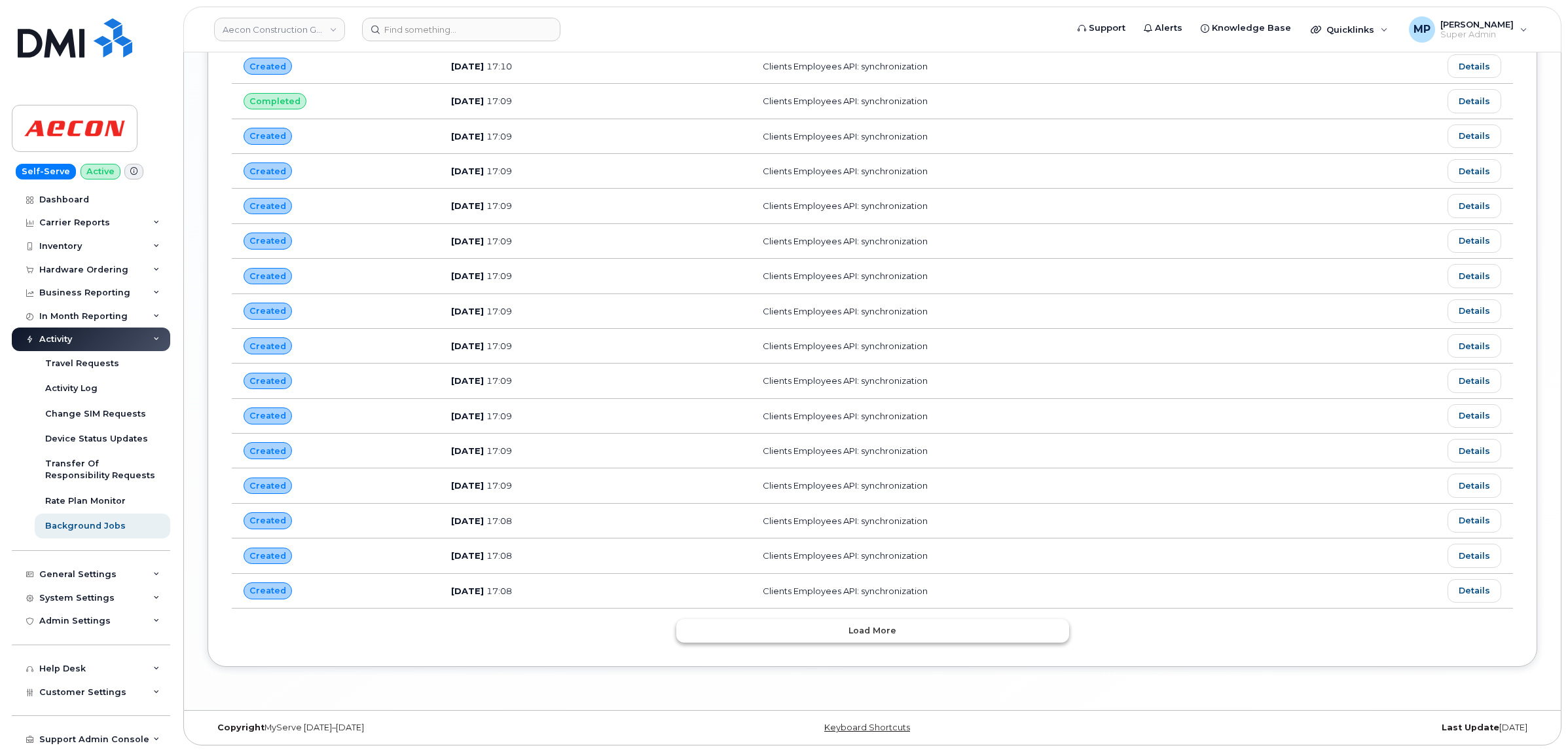
click at [855, 623] on button "Load more" at bounding box center [873, 630] width 393 height 24
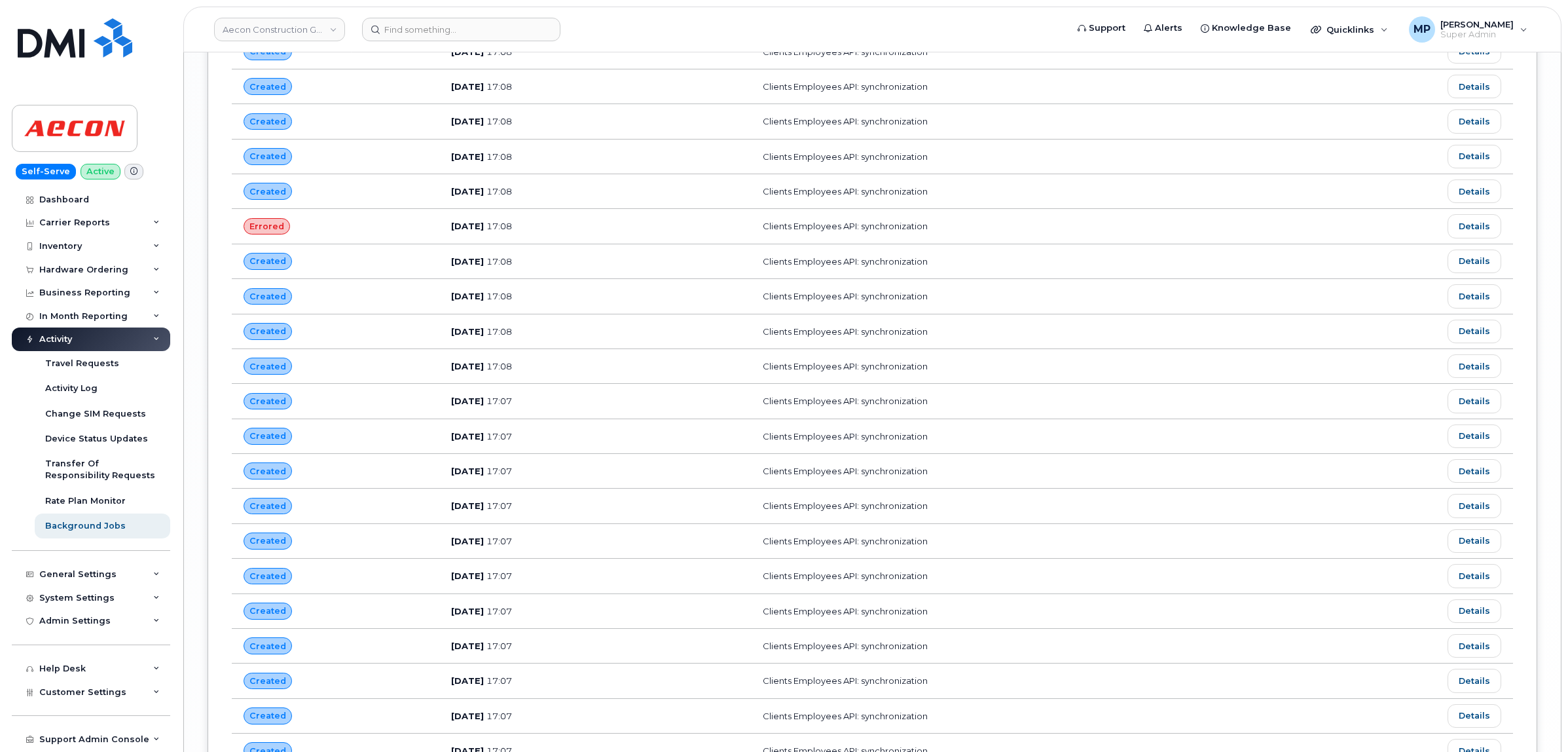
scroll to position [4045, 0]
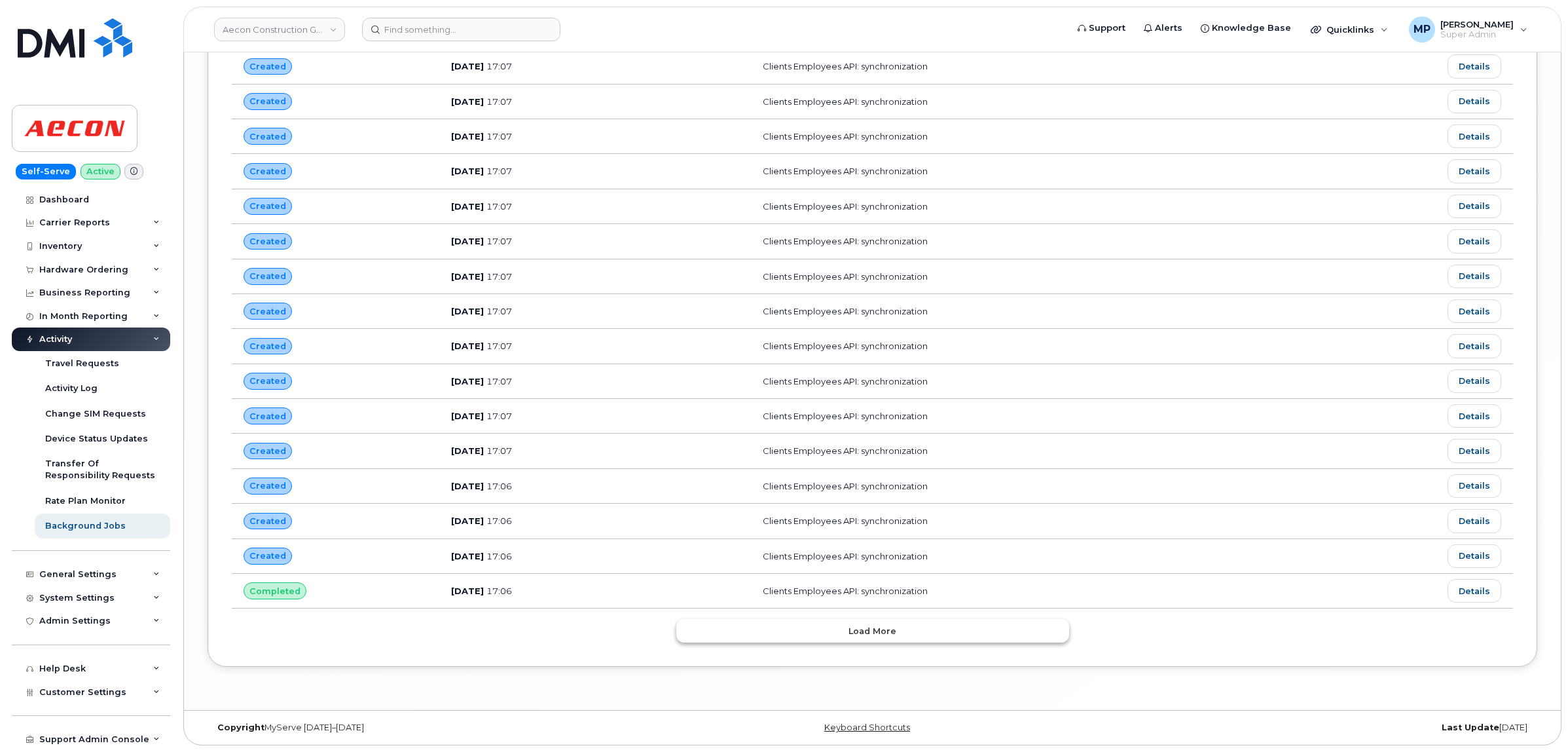
click at [849, 633] on button "Load more" at bounding box center [873, 630] width 393 height 24
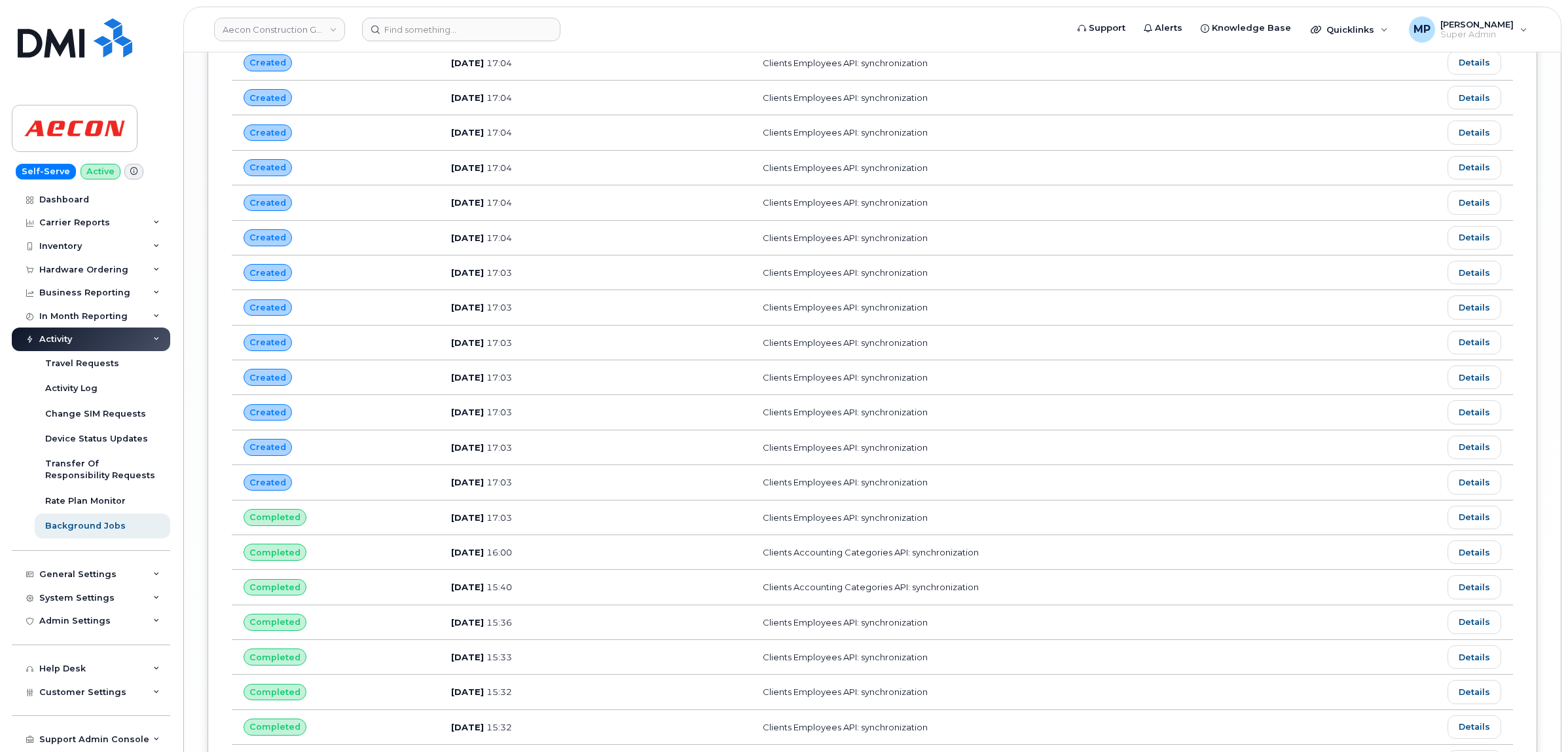
scroll to position [5817, 0]
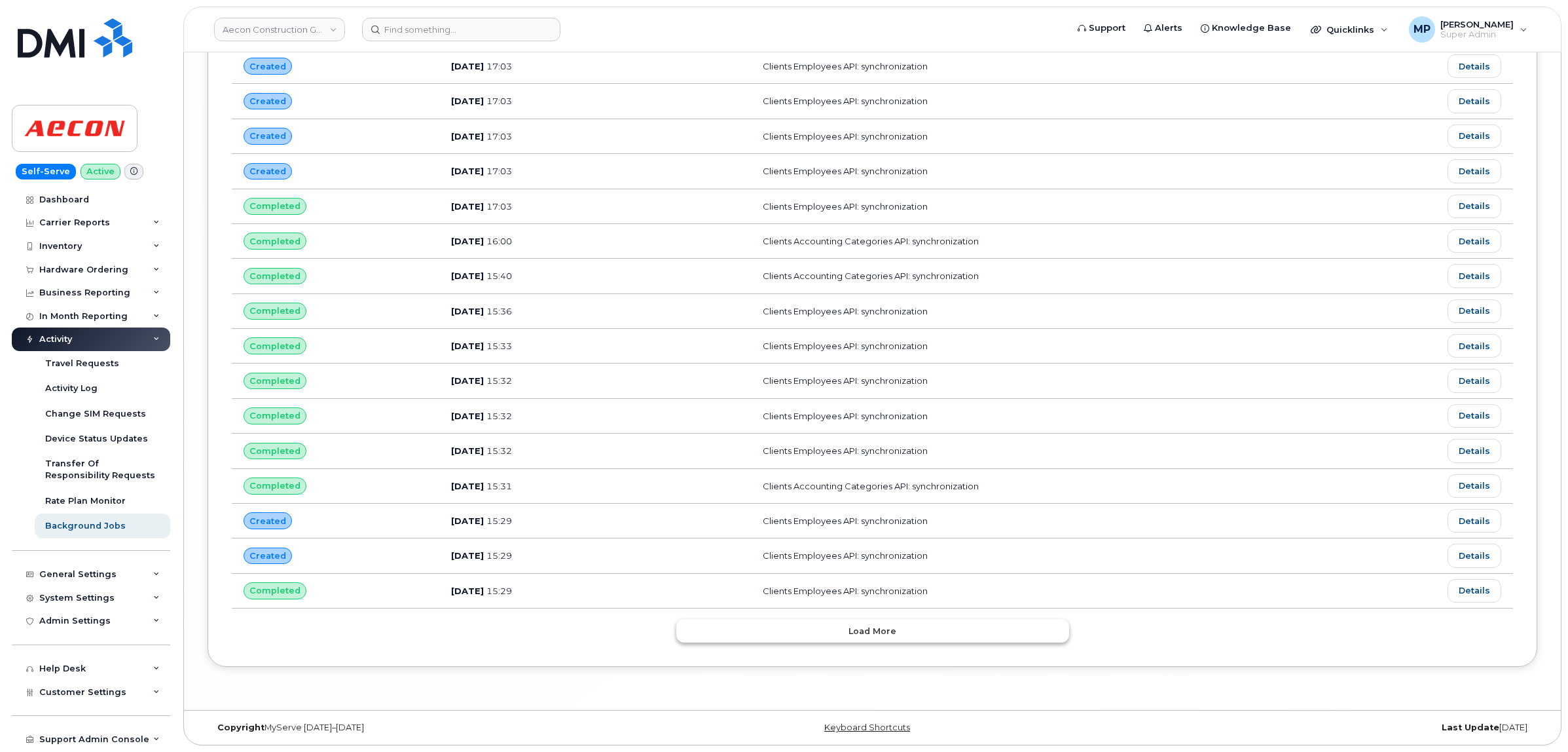
click at [849, 633] on button "Load more" at bounding box center [873, 630] width 393 height 24
click at [849, 633] on div "Load more" at bounding box center [873, 630] width 393 height 24
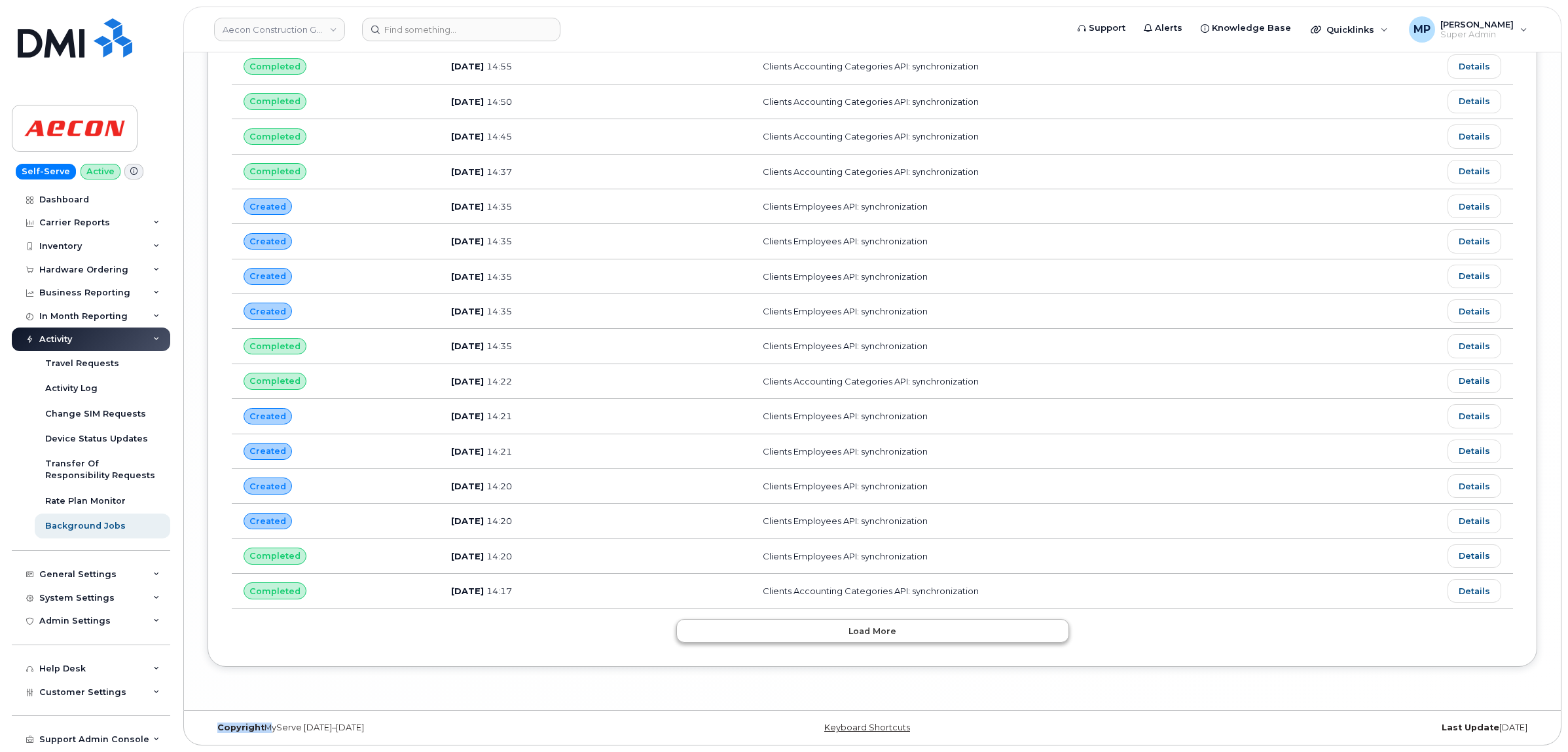
scroll to position [6703, 0]
click at [849, 633] on button "Load more" at bounding box center [873, 630] width 393 height 24
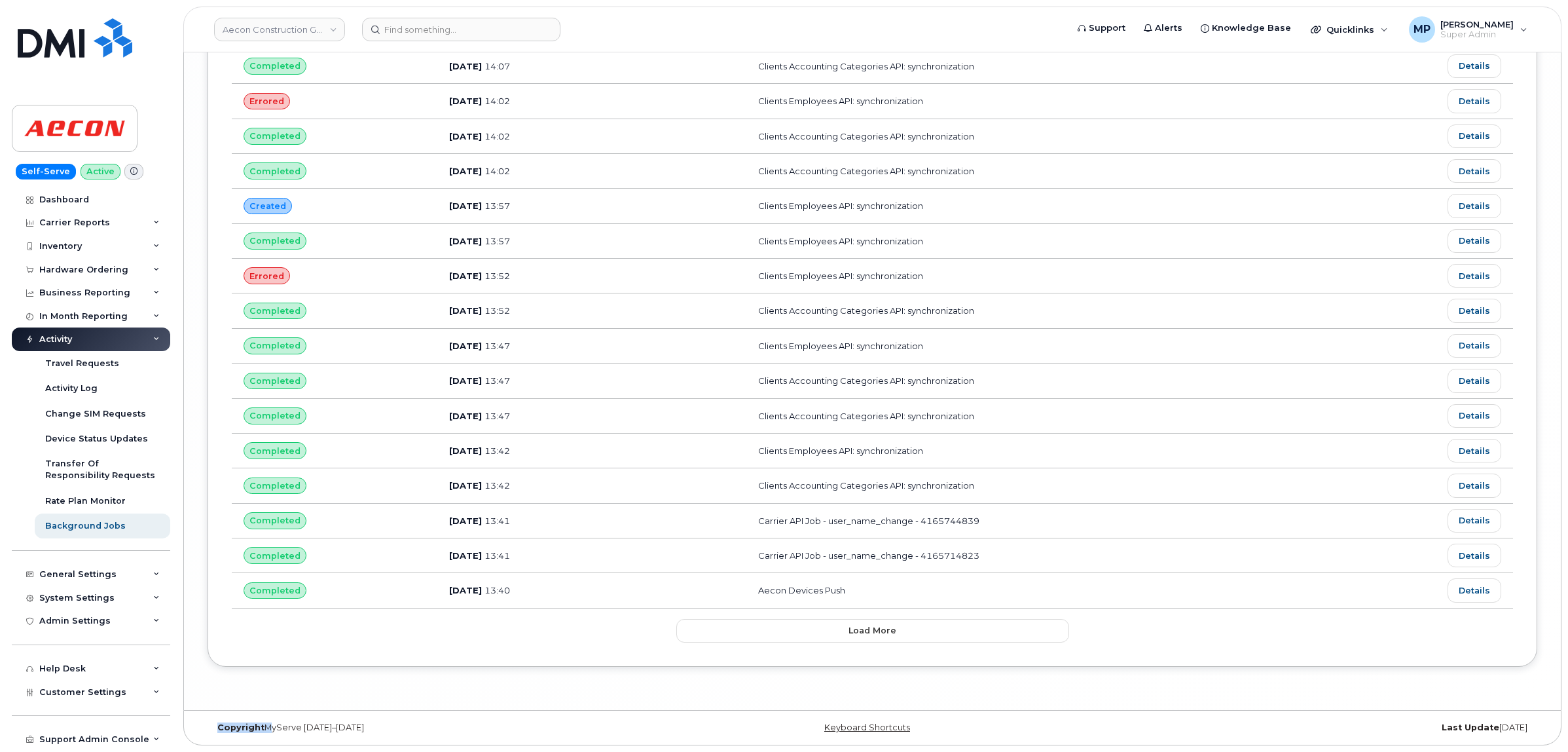
scroll to position [7589, 0]
click at [838, 642] on button "Load more" at bounding box center [873, 630] width 393 height 24
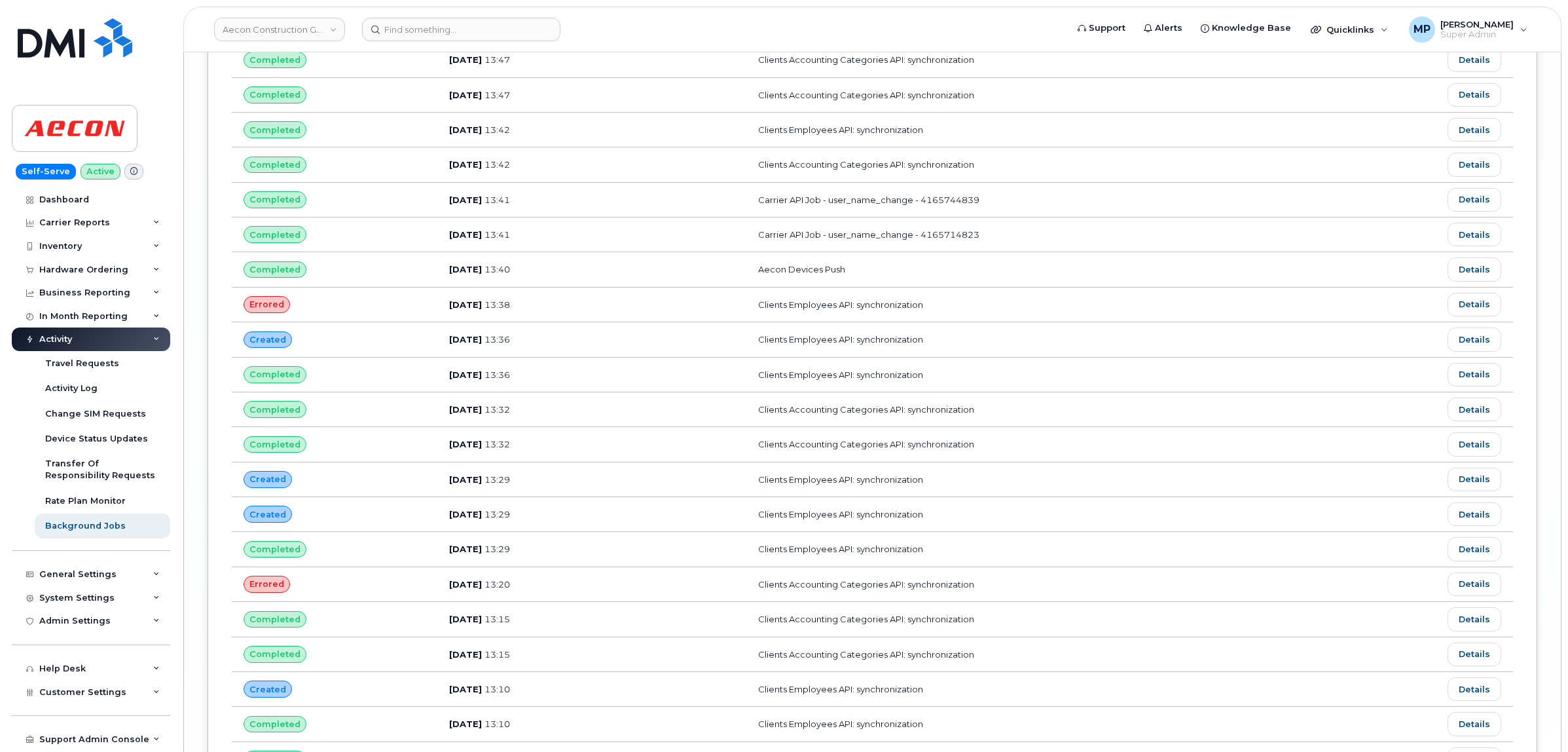
scroll to position [8474, 0]
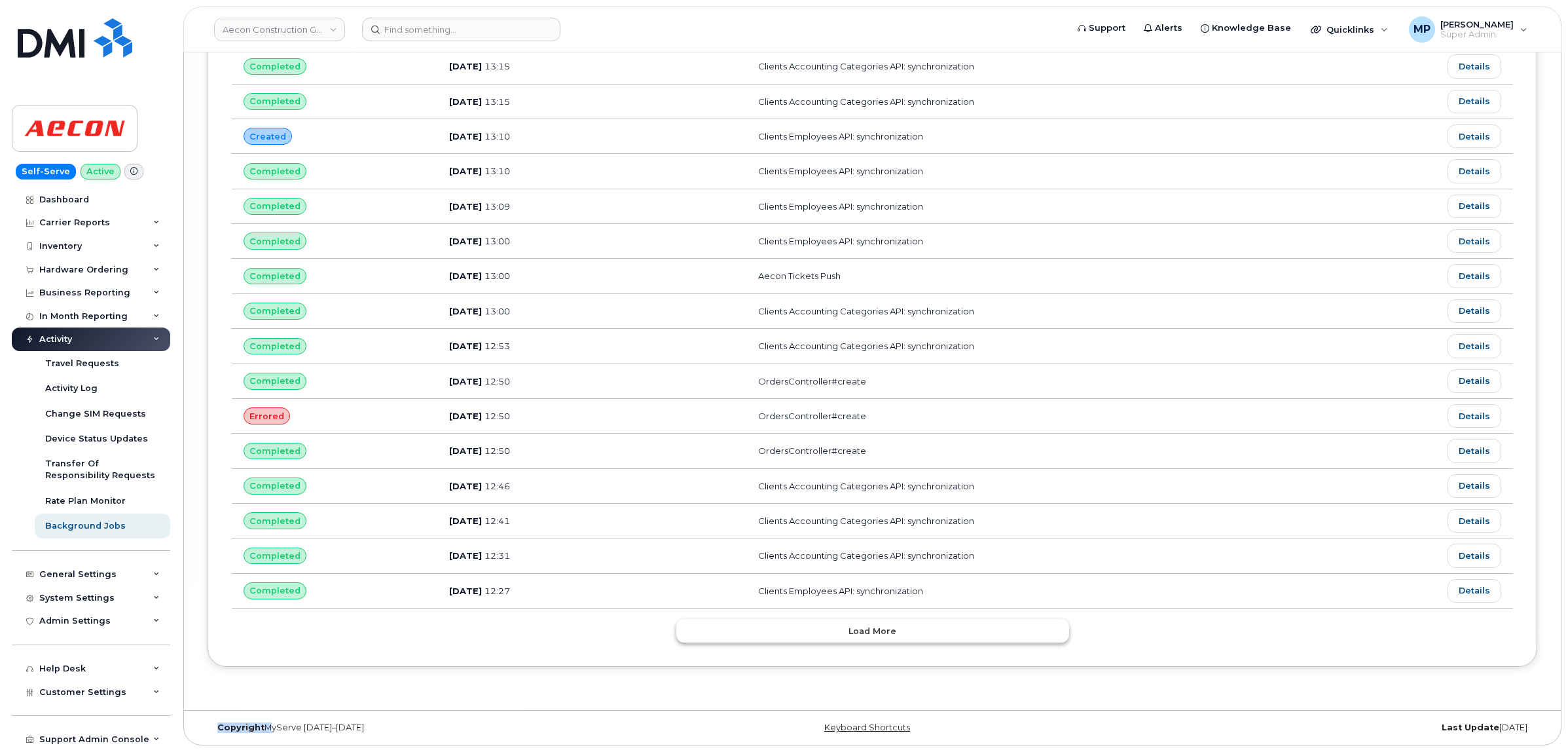
click at [823, 629] on button "Load more" at bounding box center [873, 630] width 393 height 24
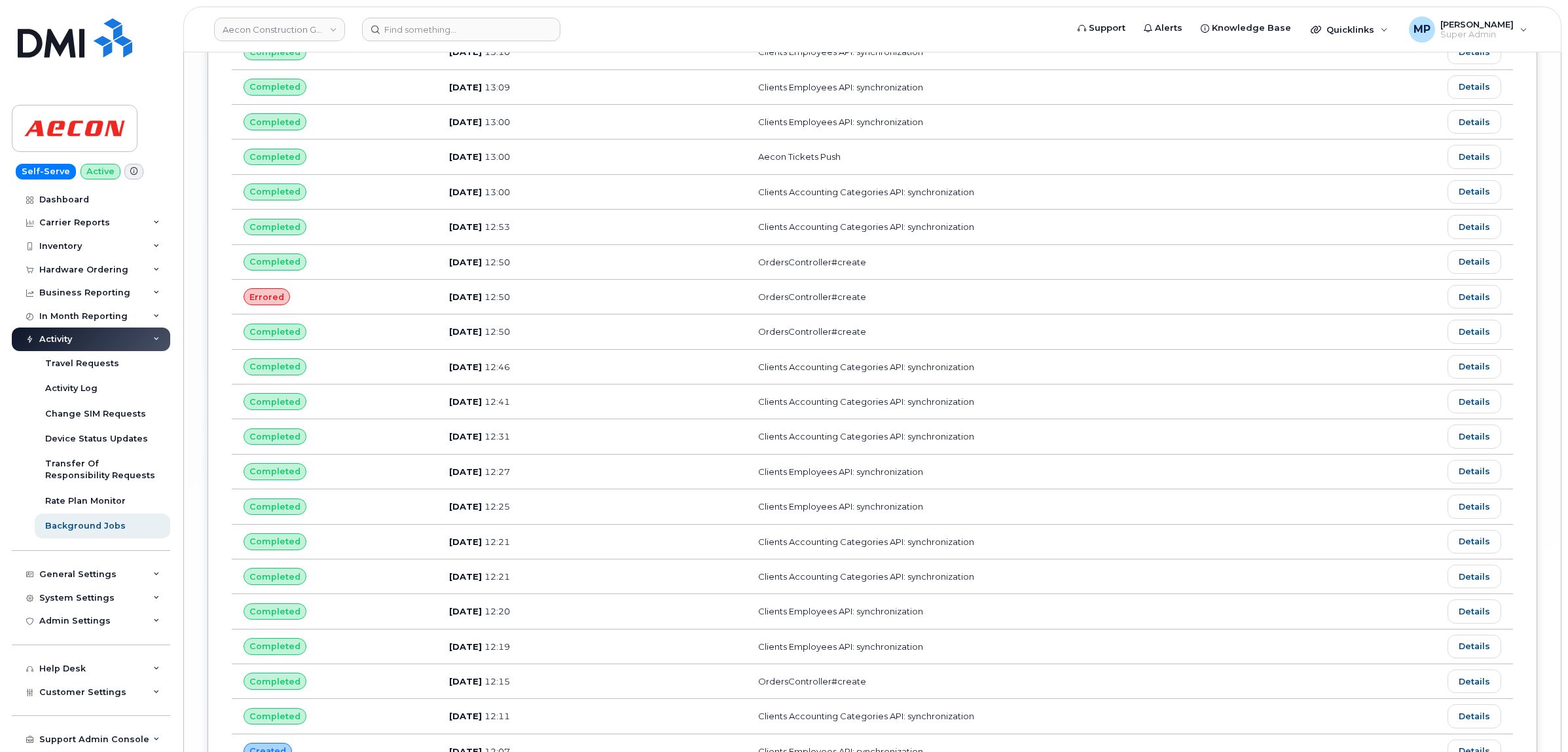
scroll to position [9361, 0]
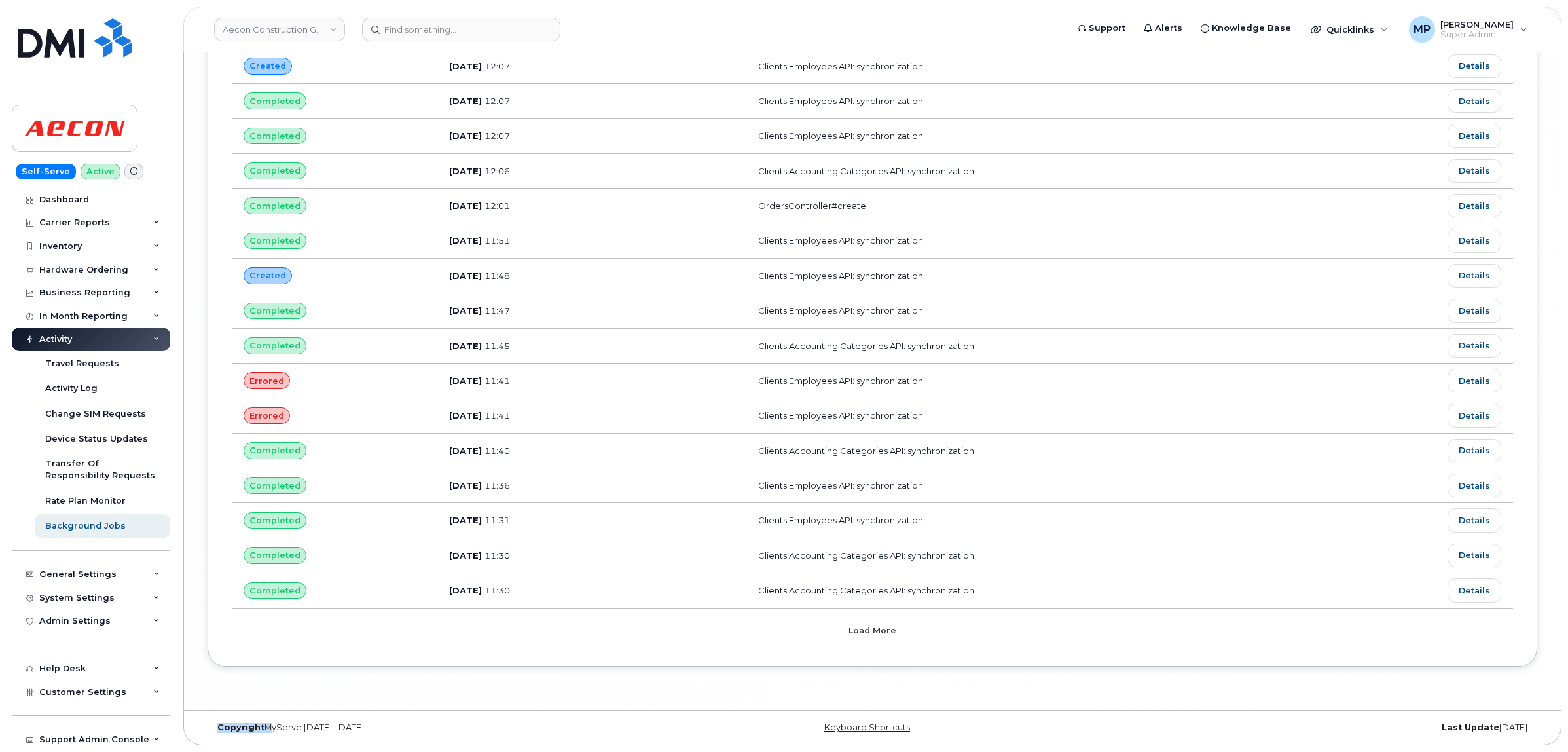
click at [823, 633] on button "Load more" at bounding box center [873, 630] width 393 height 24
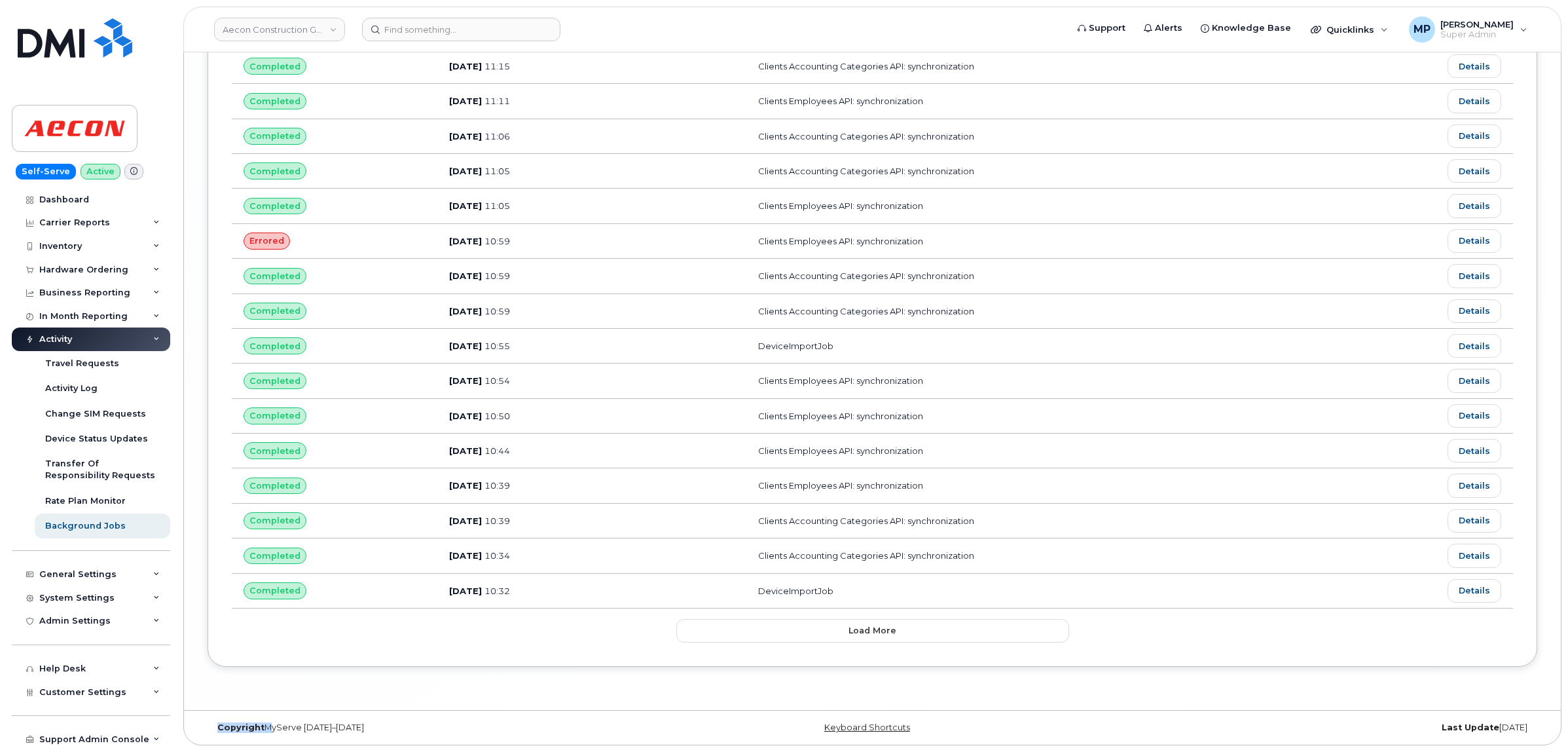
scroll to position [10246, 0]
click at [823, 633] on button "Load more" at bounding box center [873, 630] width 393 height 24
click at [823, 633] on div "Load more" at bounding box center [873, 630] width 393 height 24
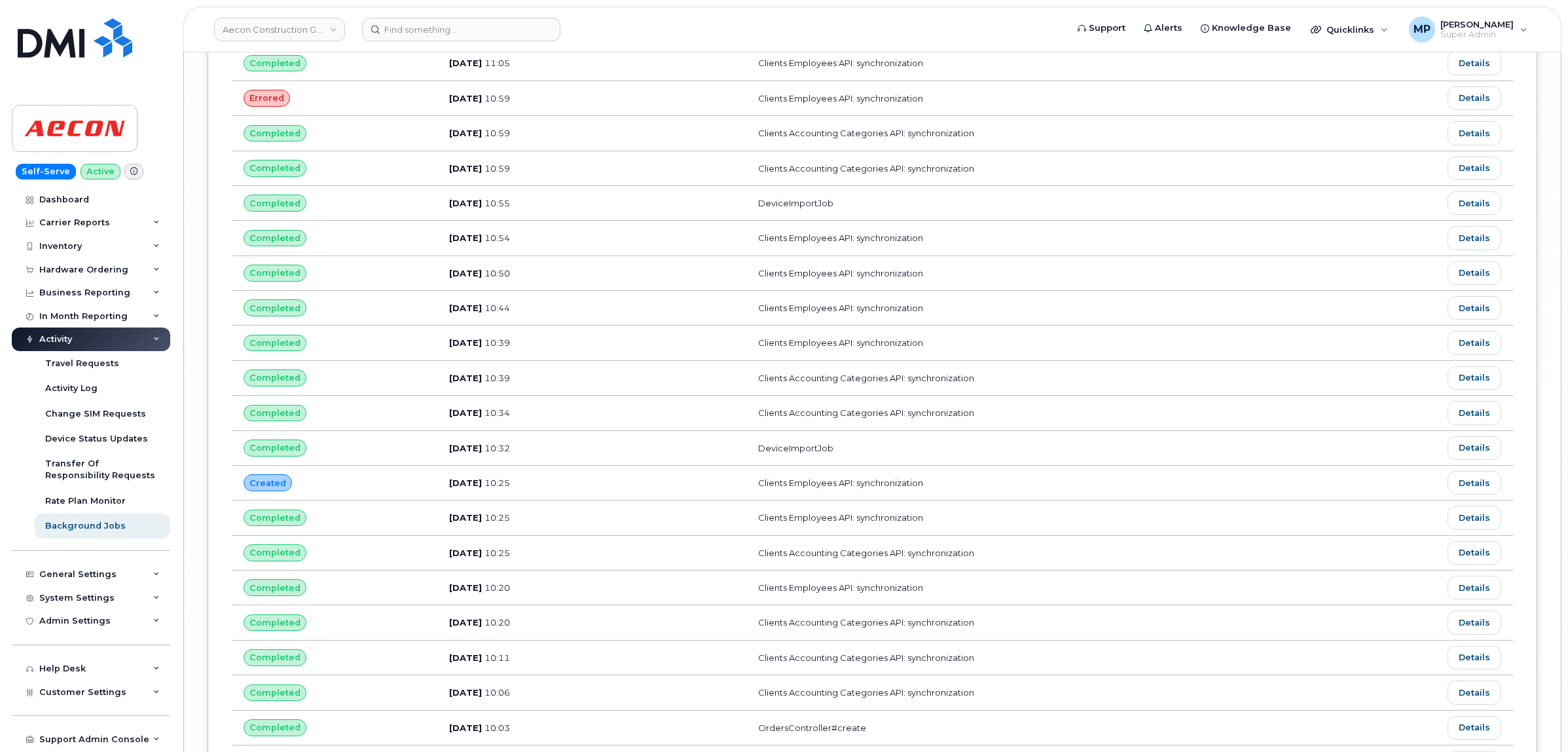
scroll to position [11132, 0]
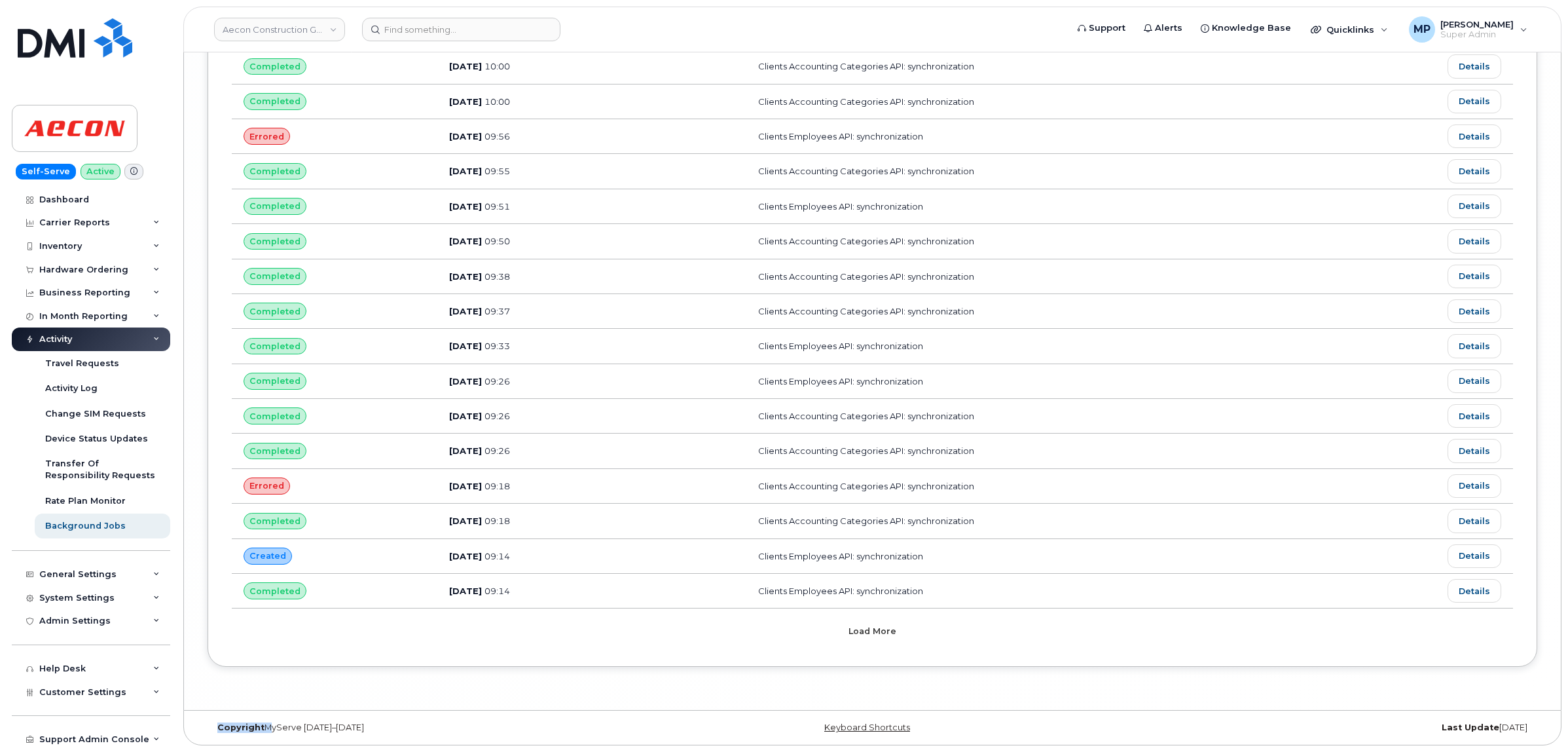
click at [823, 633] on button "Load more" at bounding box center [873, 630] width 393 height 24
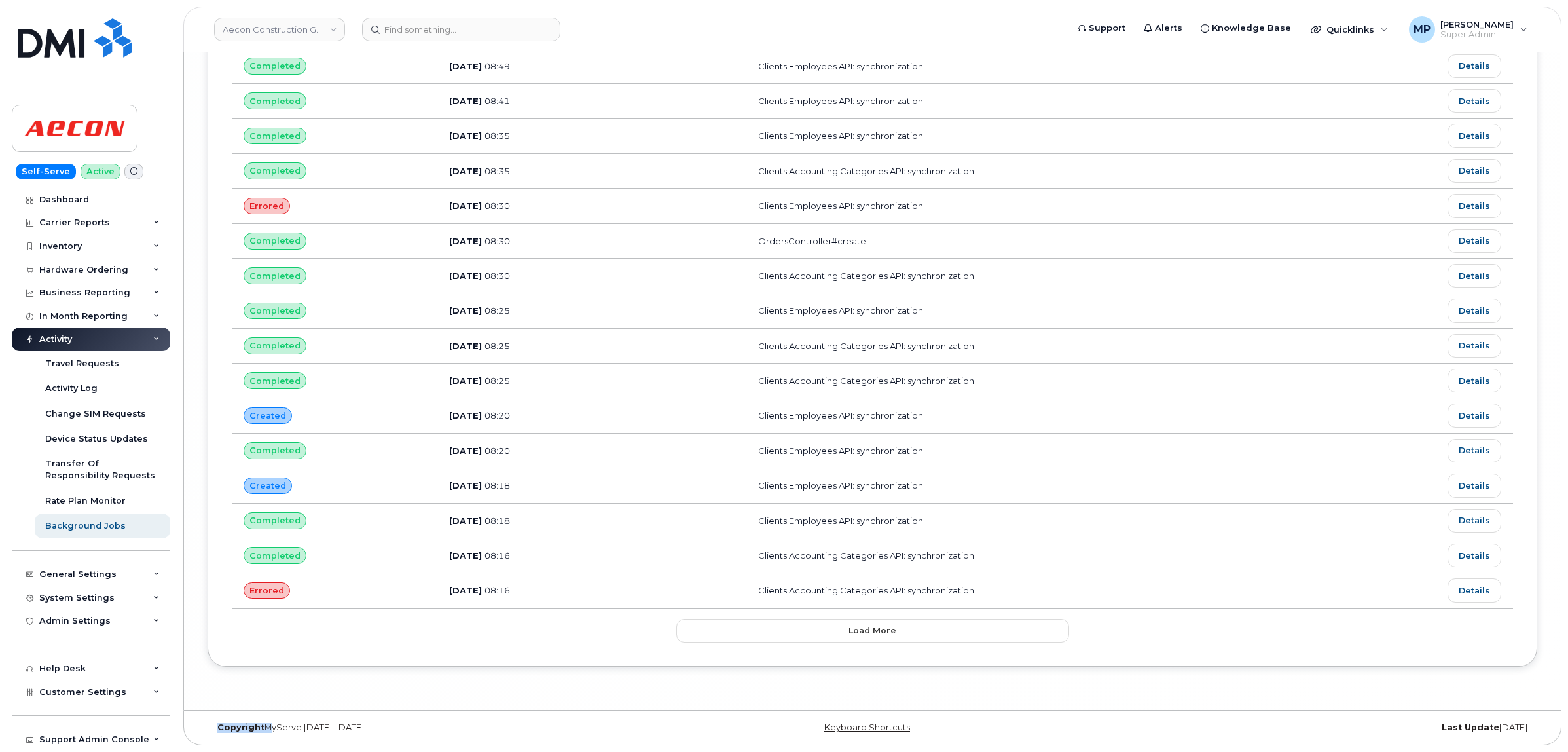
scroll to position [12018, 0]
click at [810, 629] on button "Load more" at bounding box center [873, 630] width 393 height 24
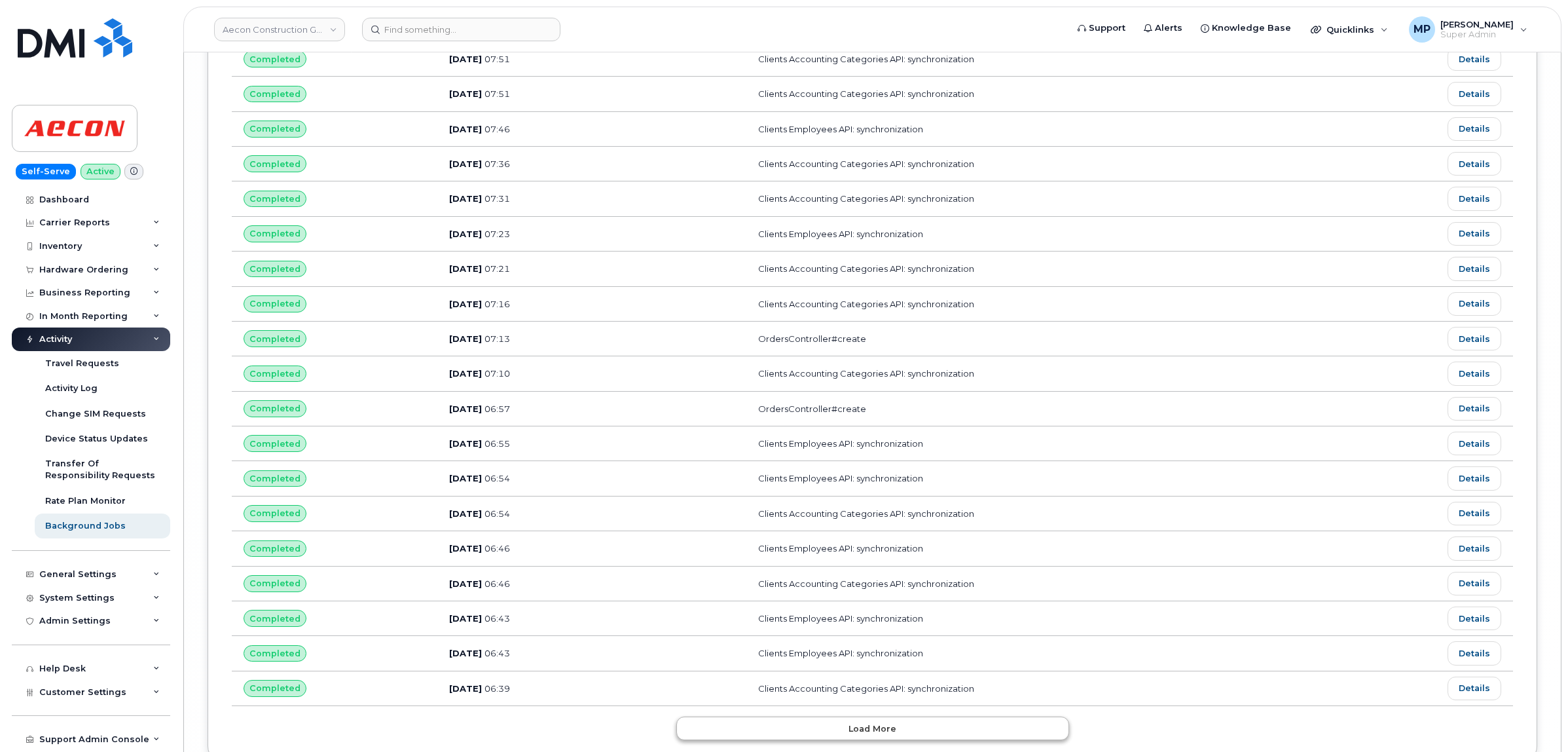
scroll to position [12905, 0]
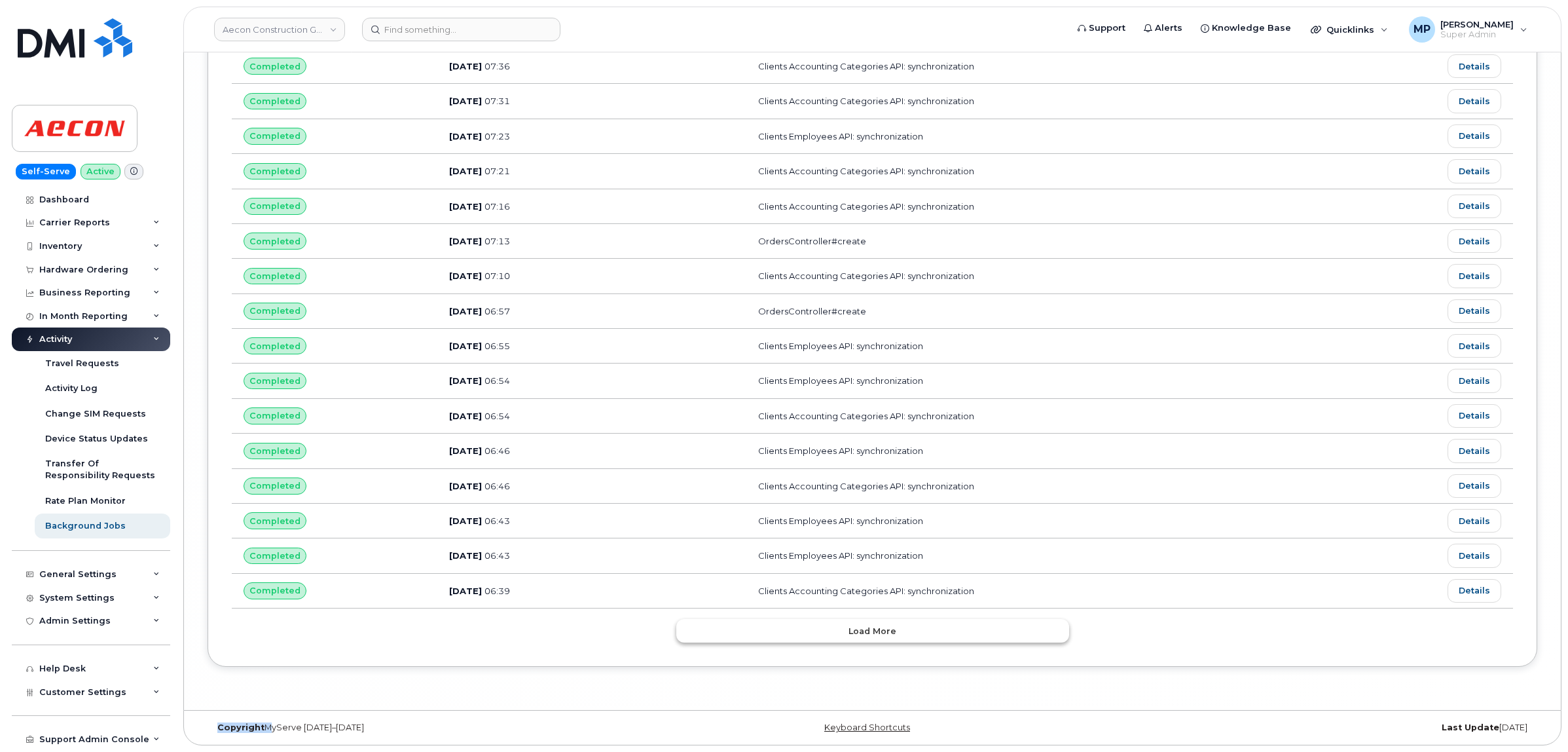
click at [852, 630] on span "Load more" at bounding box center [872, 631] width 48 height 13
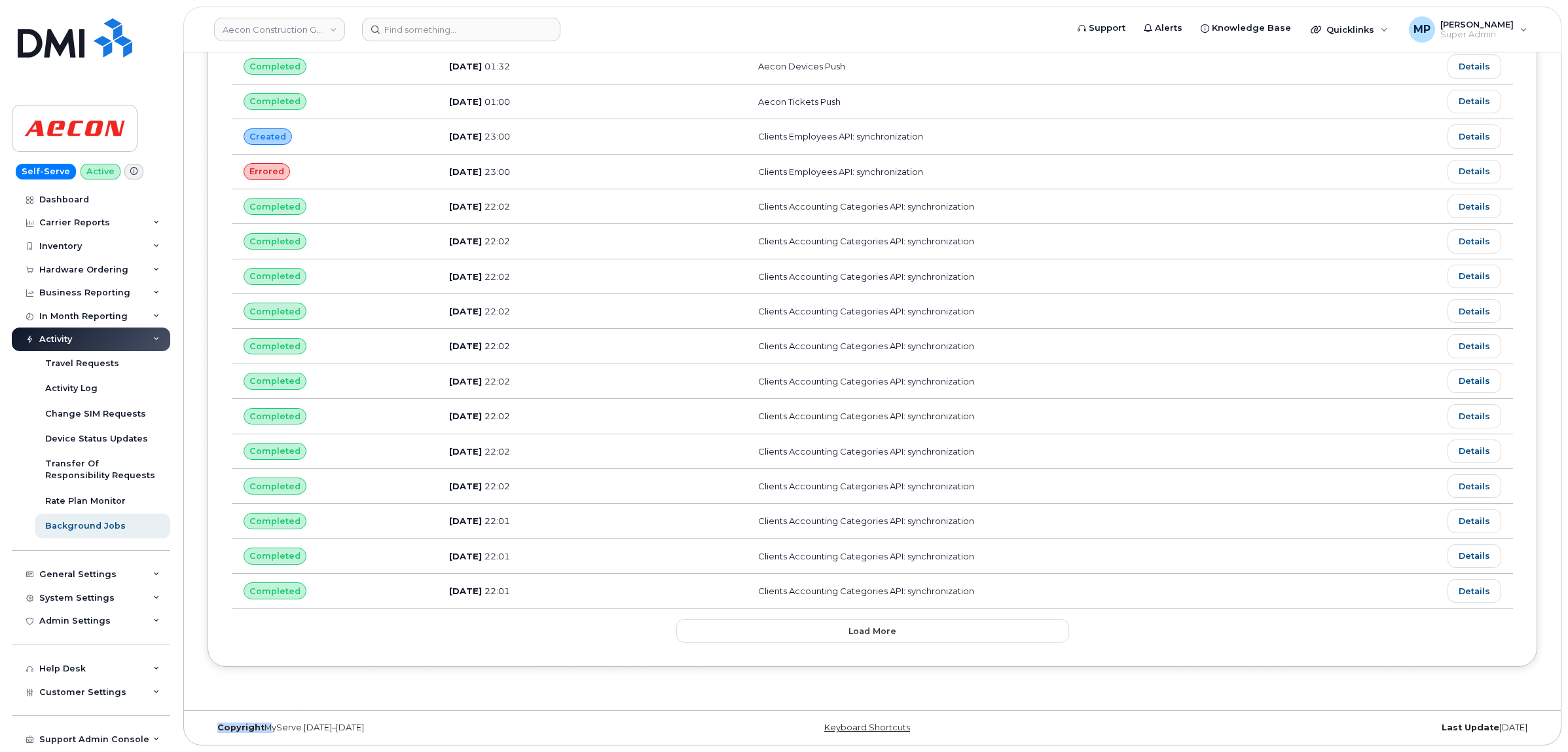
scroll to position [13790, 0]
click at [838, 634] on button "Load more" at bounding box center [873, 630] width 393 height 24
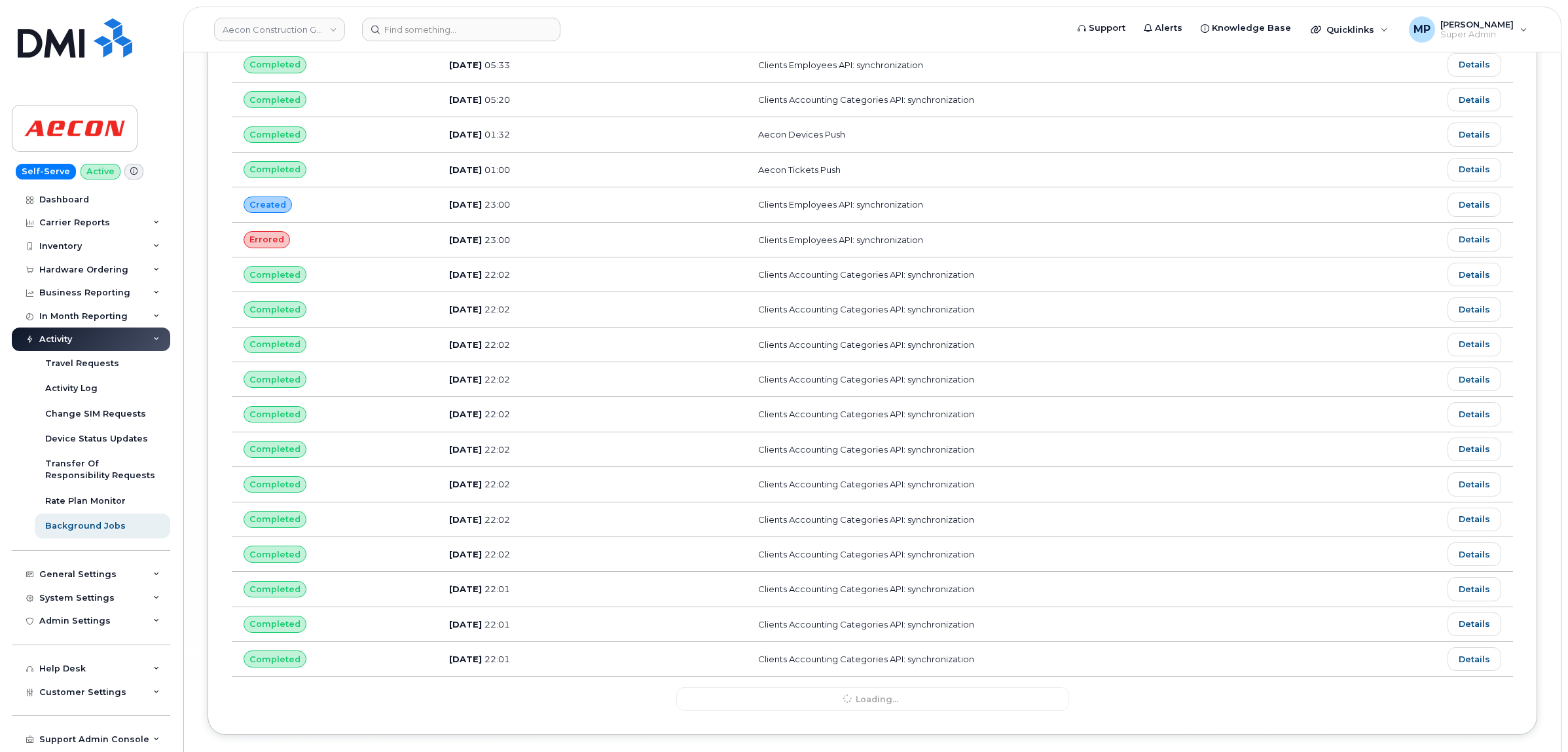
scroll to position [13463, 0]
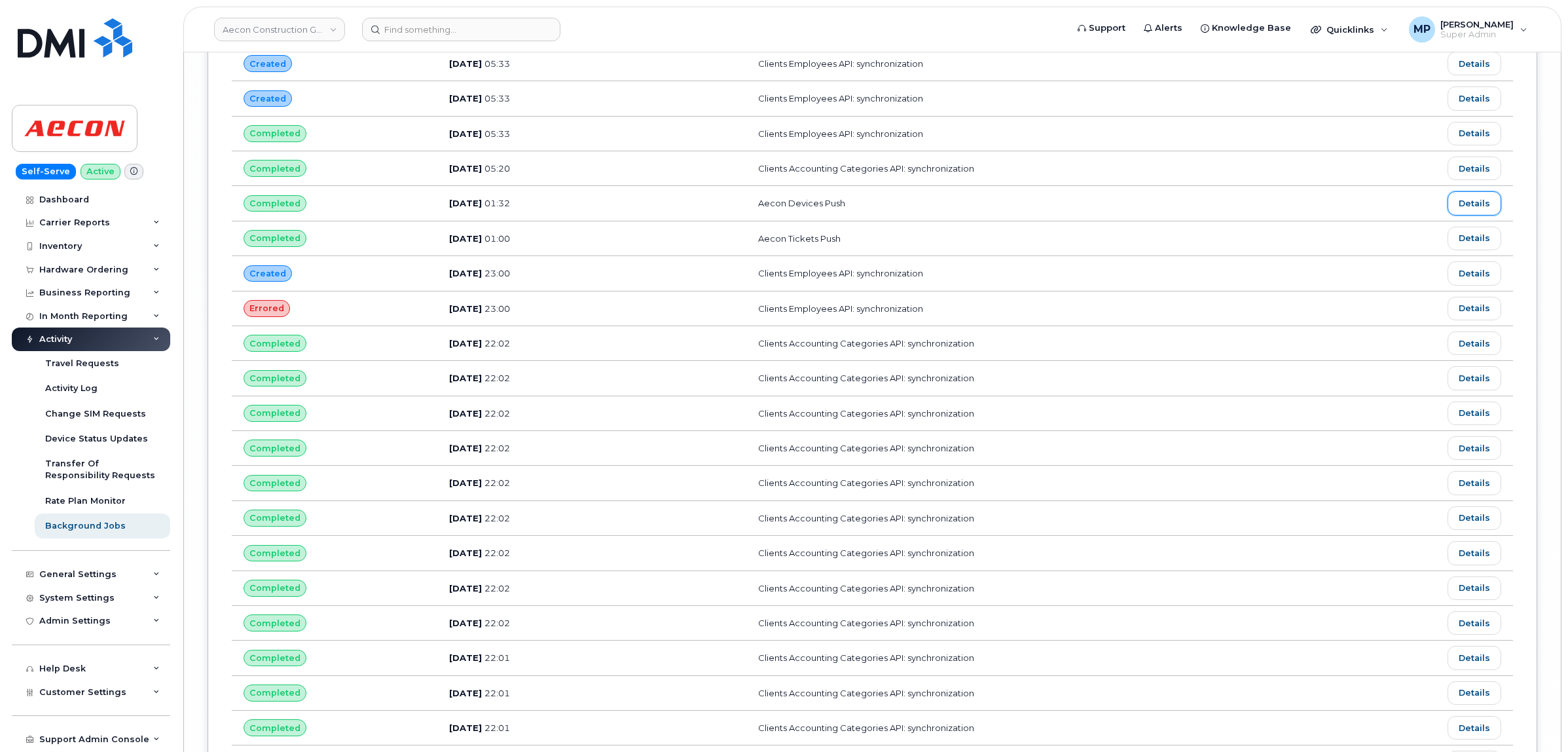
click at [1468, 215] on link "Details" at bounding box center [1474, 203] width 54 height 24
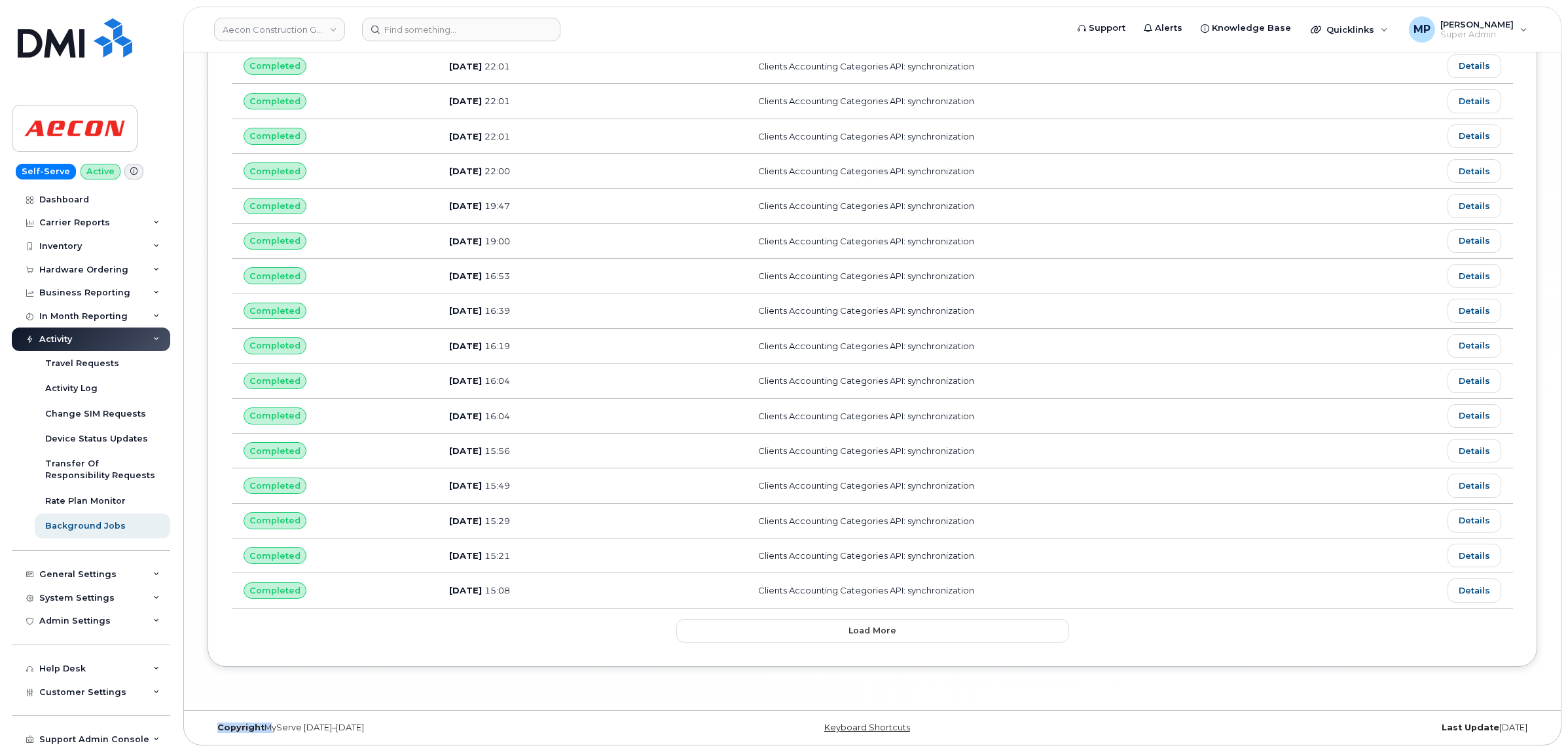
scroll to position [14676, 0]
click at [850, 629] on span "Load more" at bounding box center [872, 630] width 48 height 13
click at [869, 638] on button "Load more" at bounding box center [873, 630] width 393 height 24
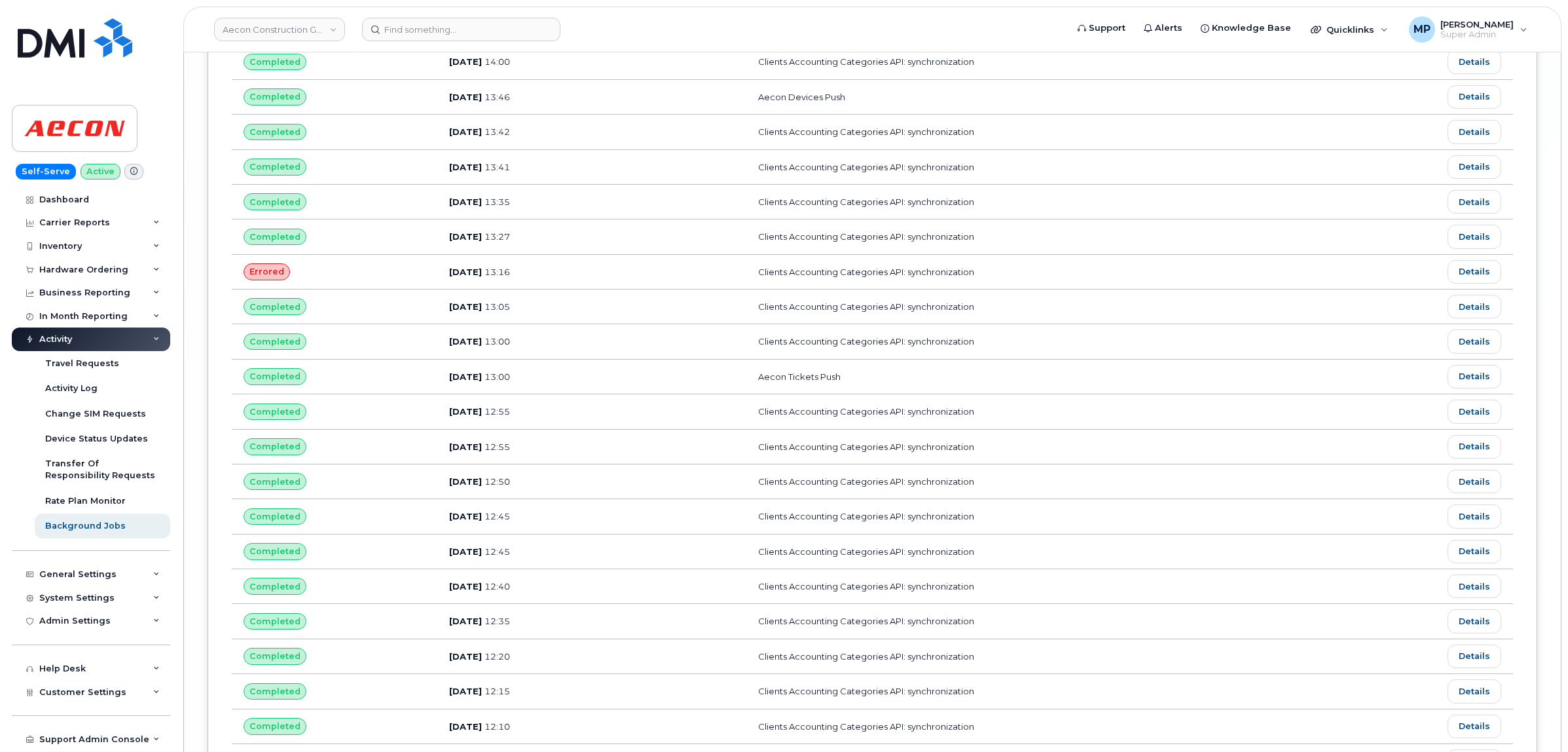
scroll to position [16449, 0]
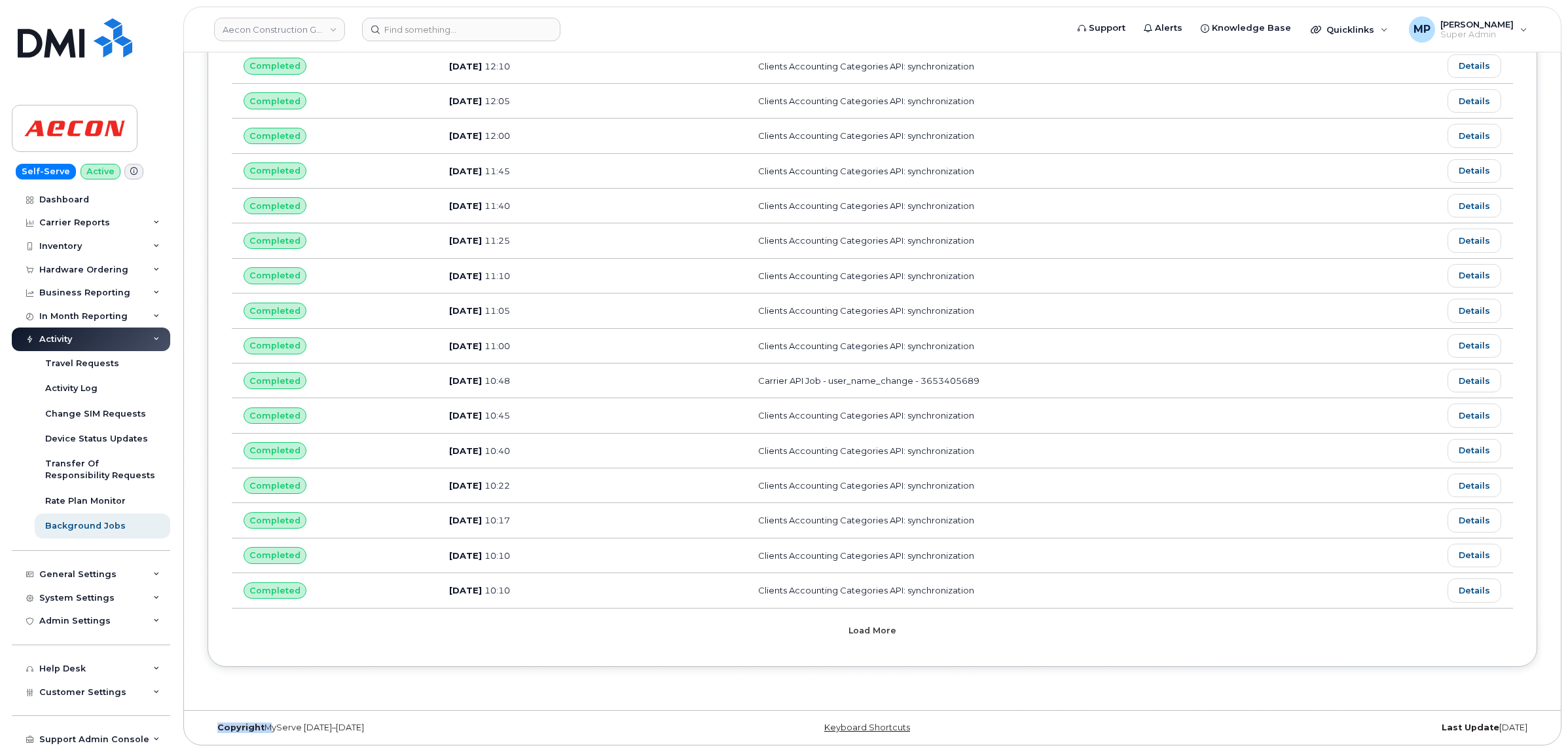
click at [868, 642] on button "Load more" at bounding box center [873, 630] width 393 height 24
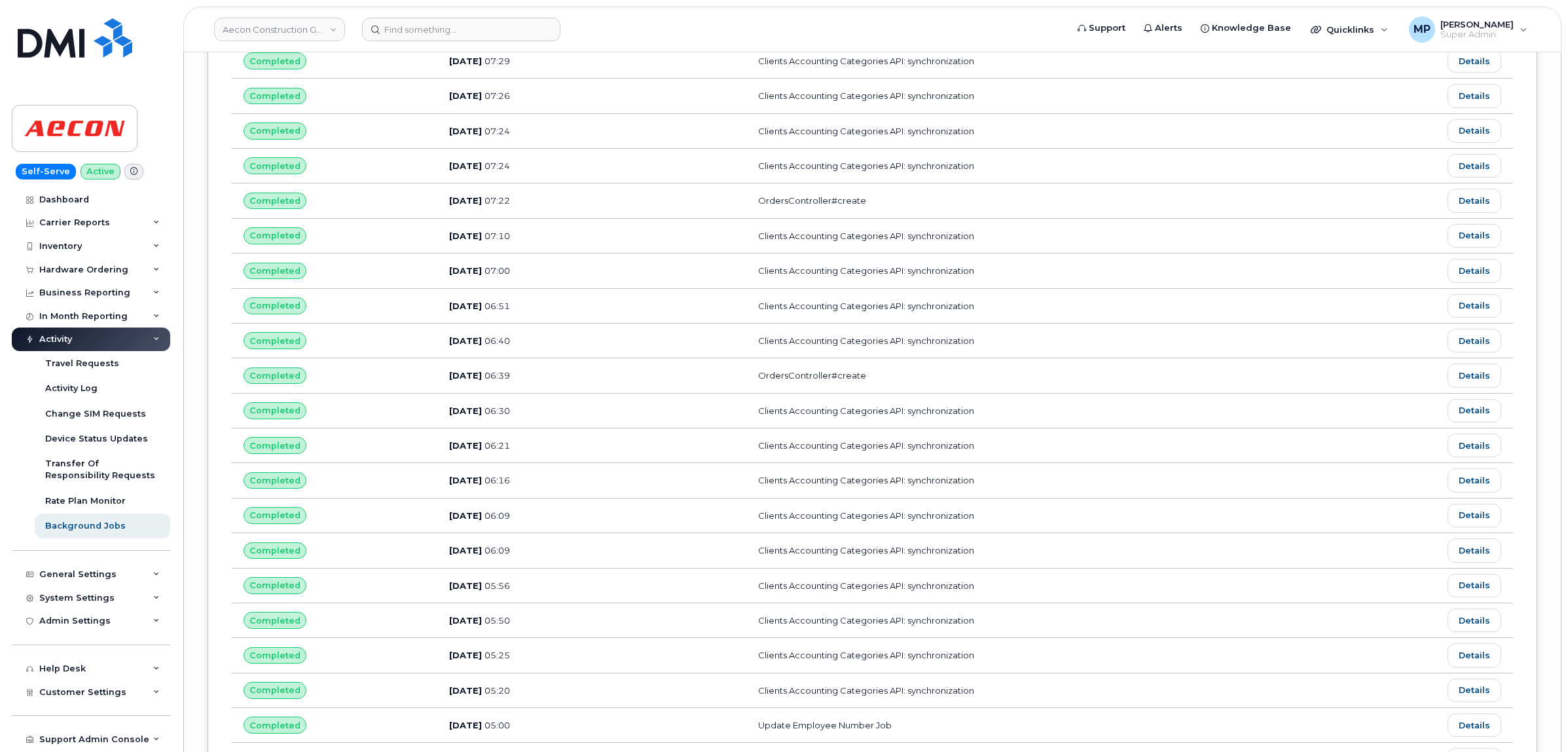
scroll to position [19105, 0]
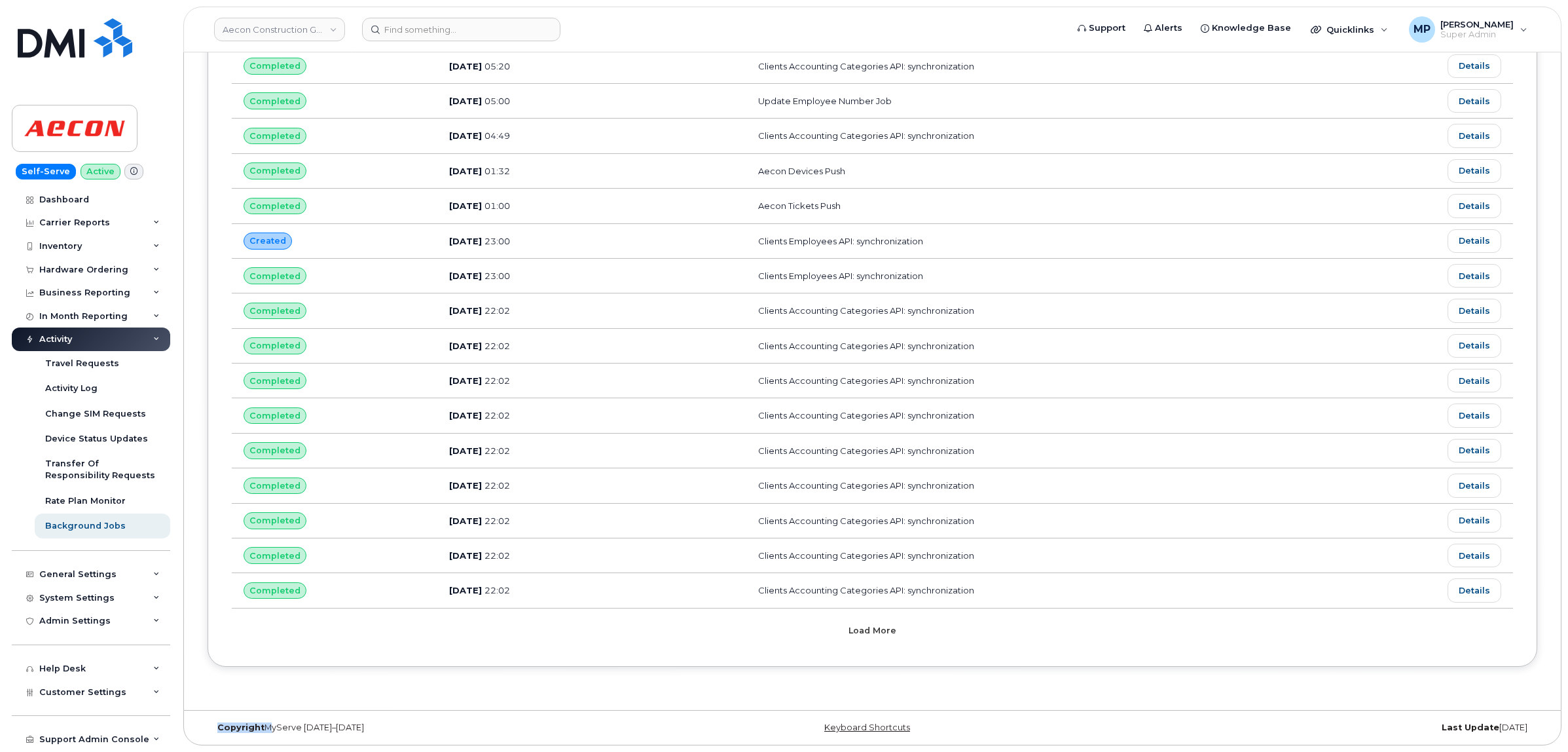
click at [864, 630] on span "Load more" at bounding box center [872, 630] width 48 height 13
click at [864, 630] on span "Load more" at bounding box center [872, 631] width 48 height 13
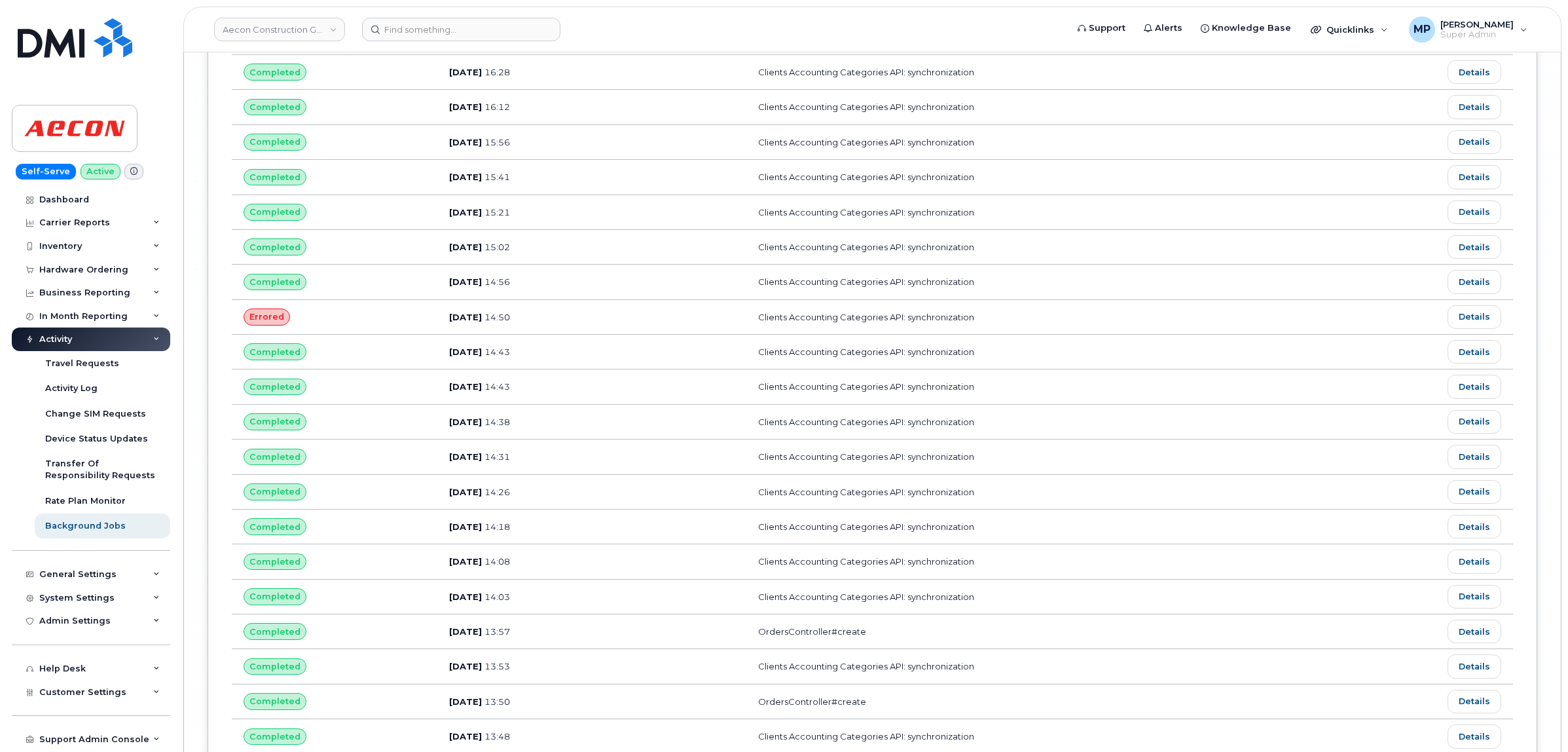
scroll to position [20878, 0]
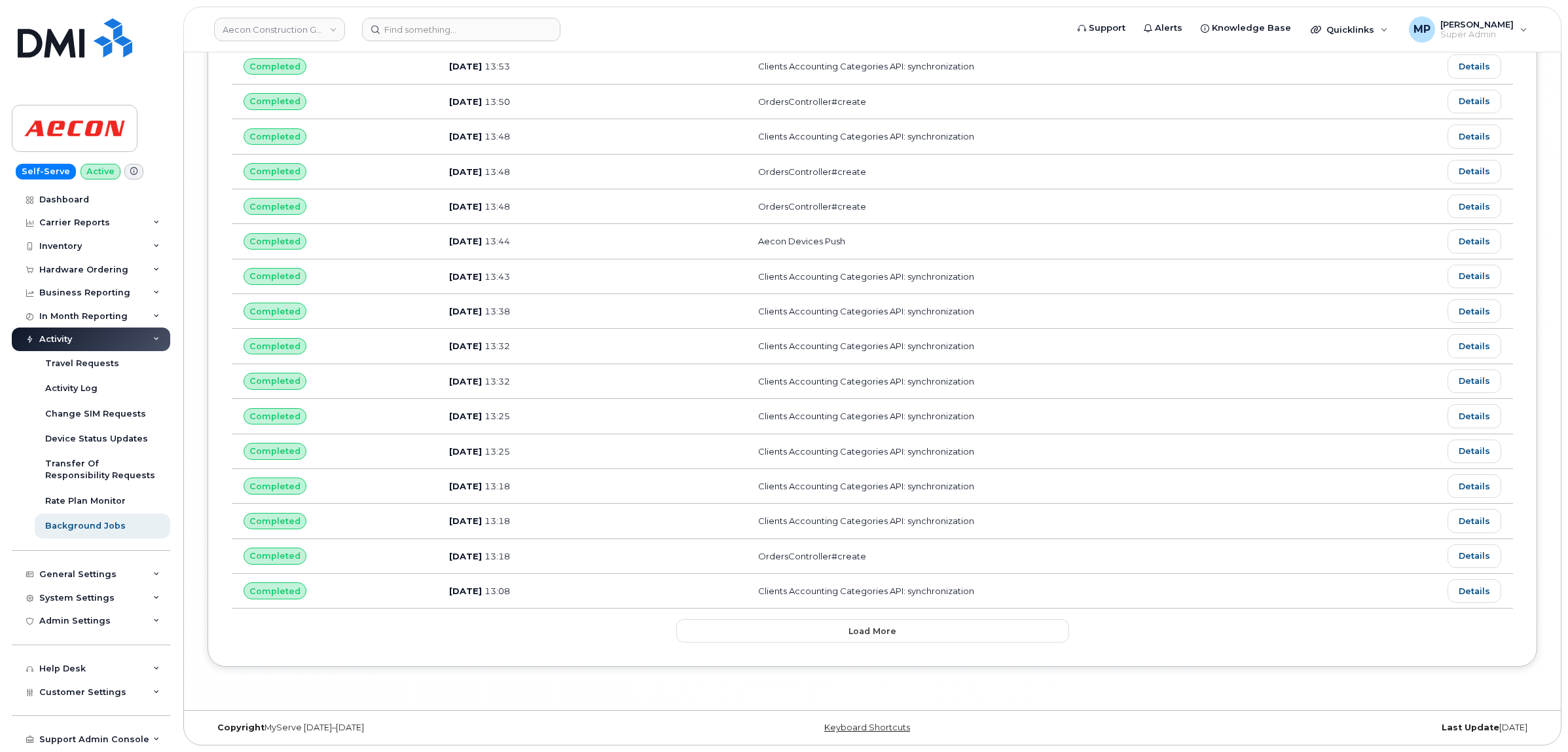
click at [842, 632] on button "Load more" at bounding box center [873, 630] width 393 height 24
click at [845, 634] on button "Load more" at bounding box center [873, 630] width 393 height 24
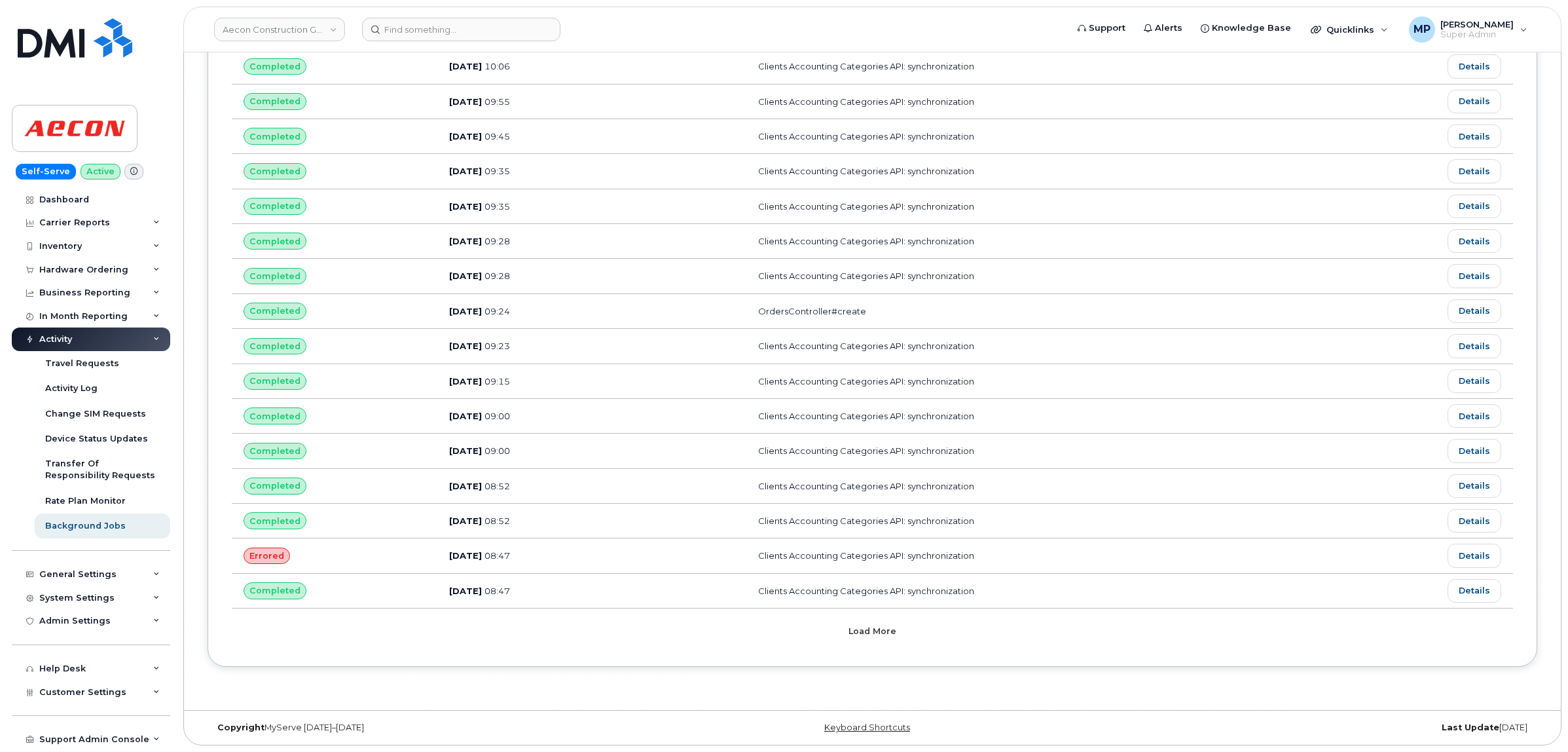
click at [833, 634] on button "Load more" at bounding box center [873, 630] width 393 height 24
click at [833, 634] on div "Load more" at bounding box center [873, 630] width 393 height 24
click at [840, 634] on button "Load more" at bounding box center [873, 630] width 393 height 24
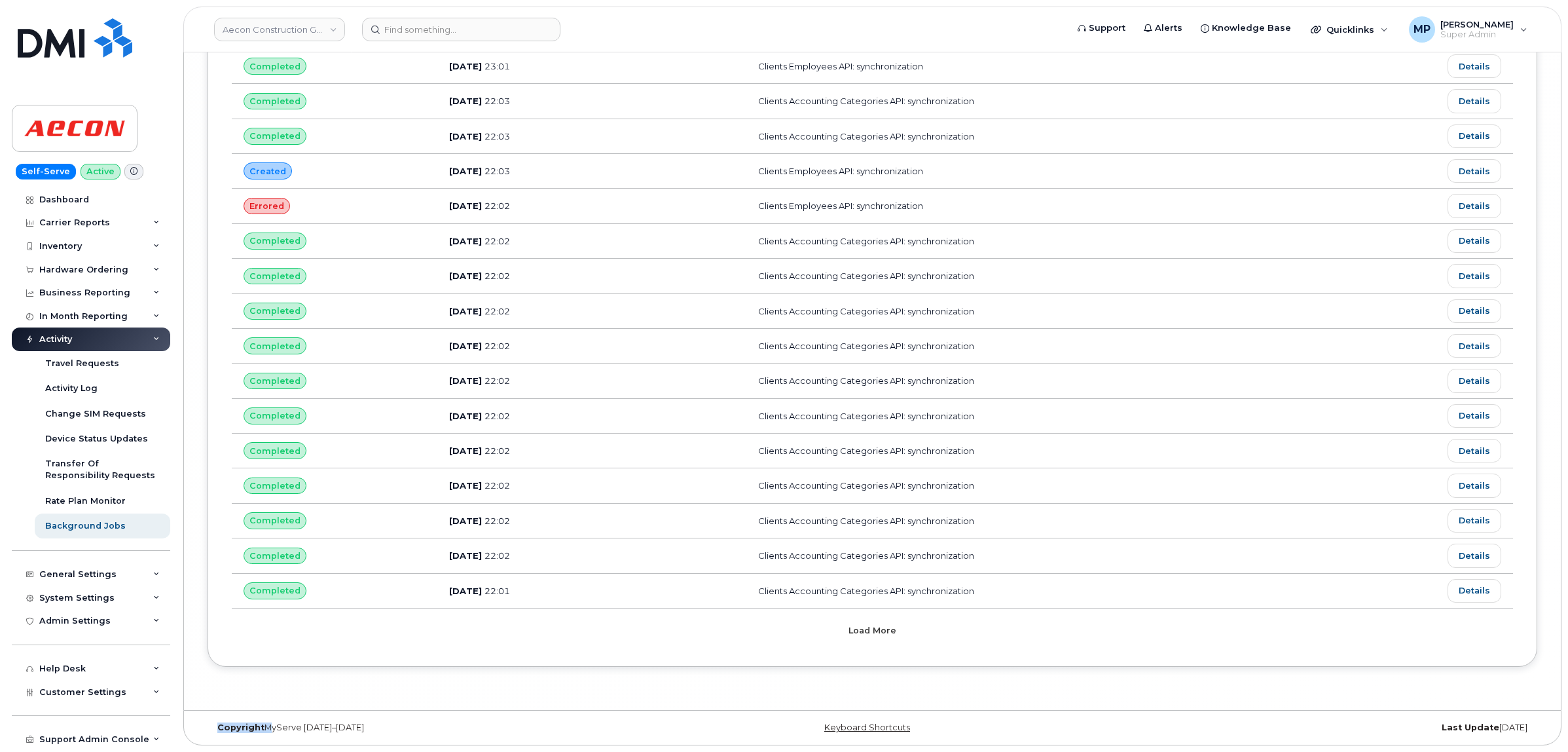
click at [833, 634] on button "Load more" at bounding box center [873, 630] width 393 height 24
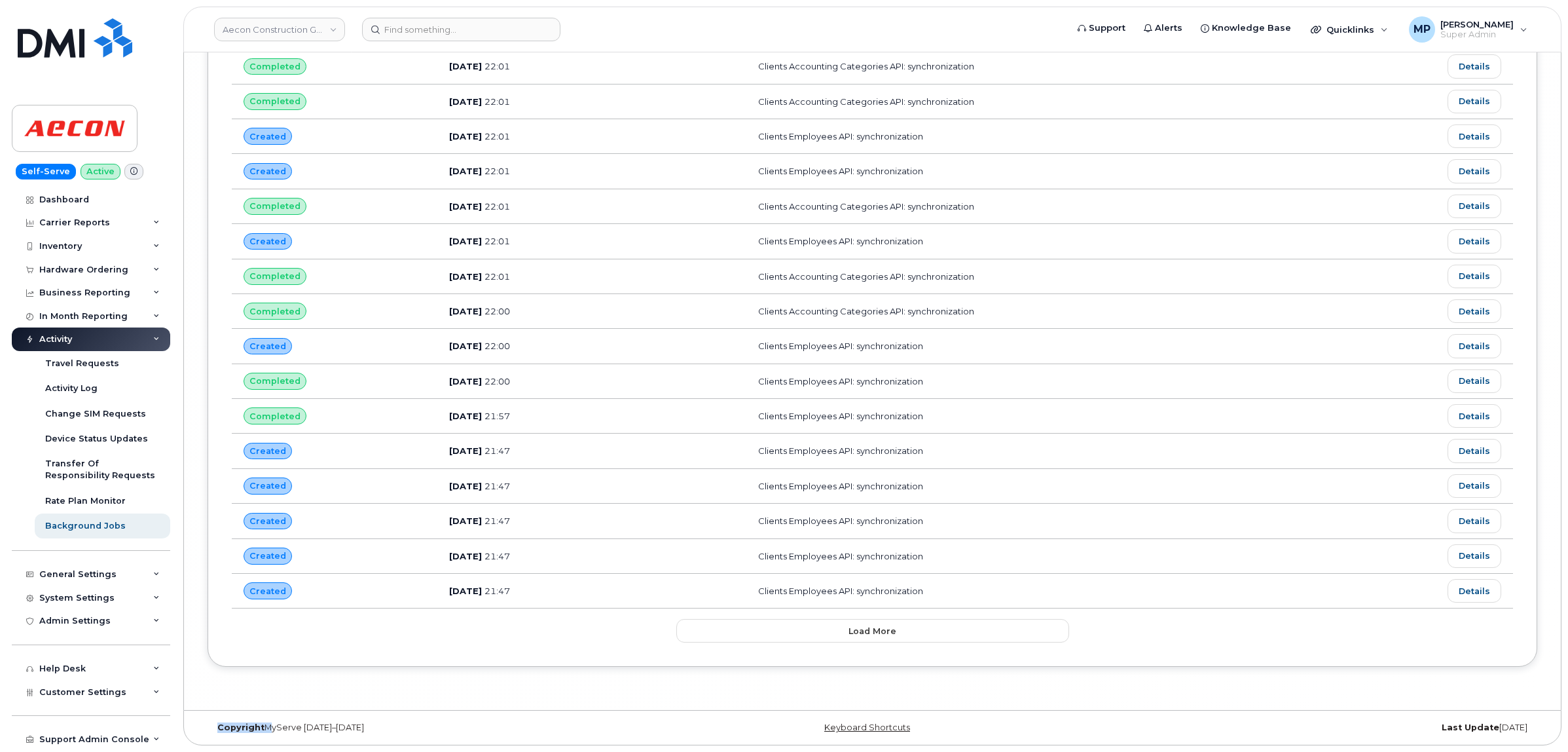
scroll to position [25308, 0]
click at [857, 625] on span "Load more" at bounding box center [872, 631] width 48 height 13
click at [857, 623] on div "Load more" at bounding box center [873, 630] width 393 height 24
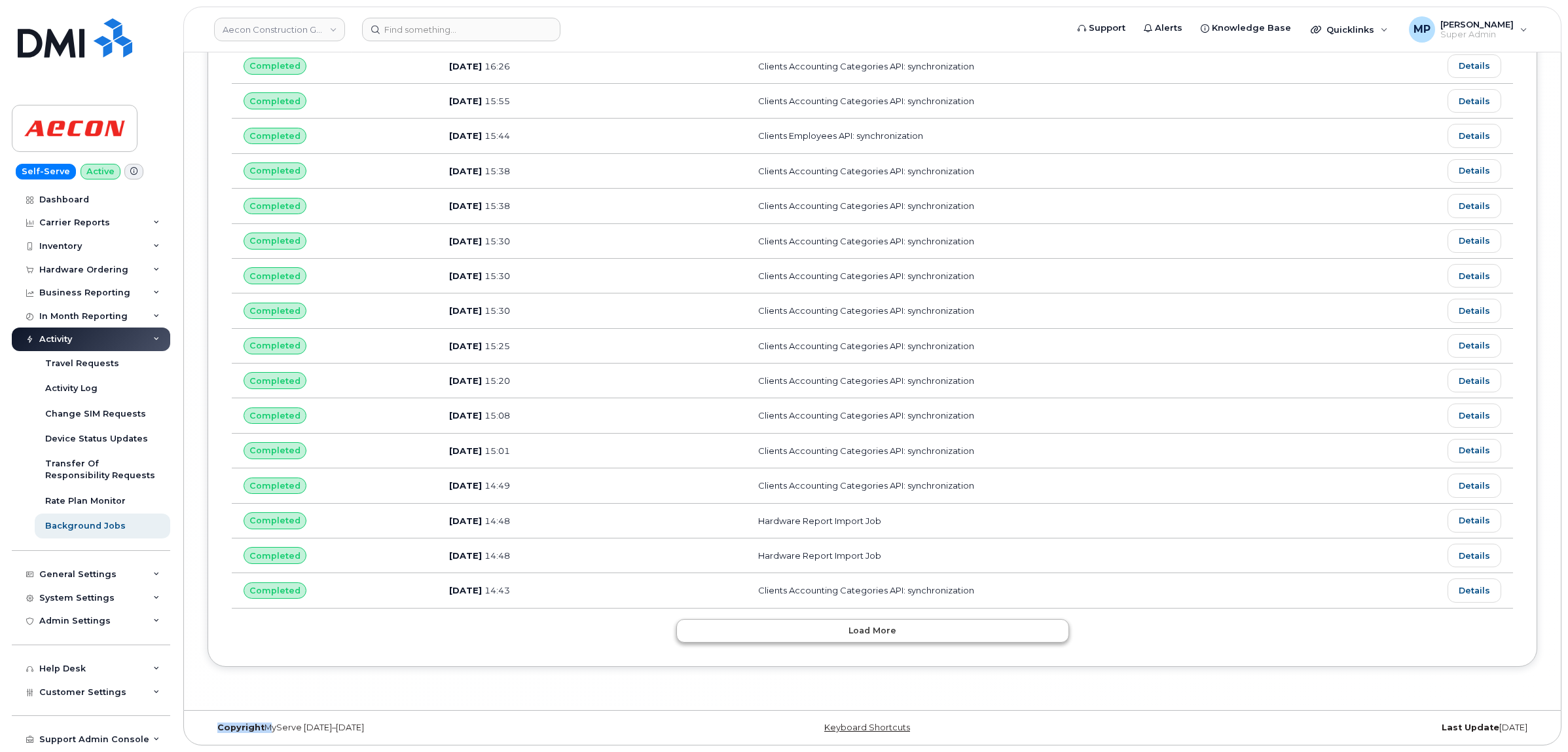
scroll to position [26194, 0]
click at [857, 624] on span "Load more" at bounding box center [872, 630] width 48 height 13
click at [857, 625] on span "Load more" at bounding box center [872, 631] width 48 height 13
click at [857, 623] on div "Load more" at bounding box center [873, 630] width 393 height 24
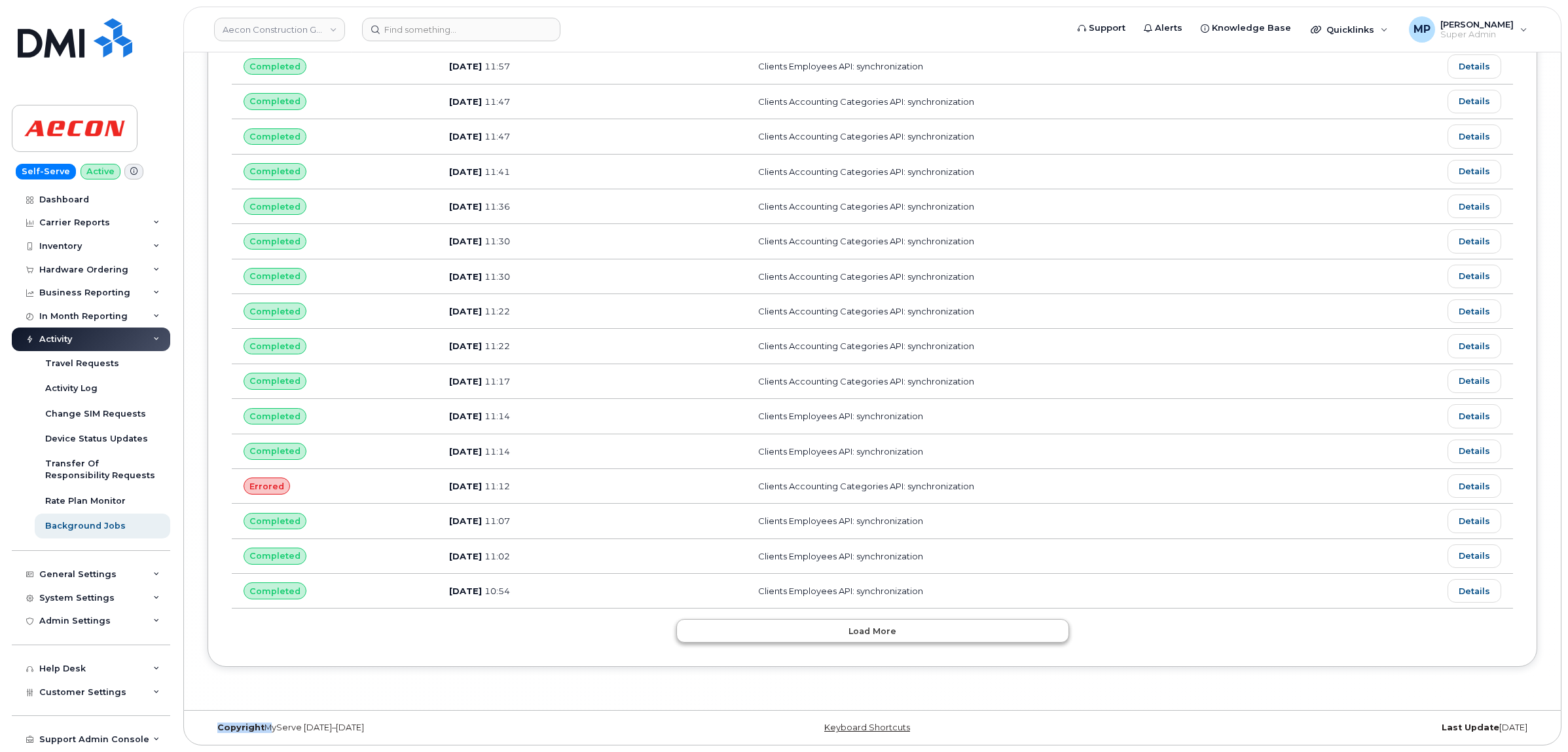
scroll to position [27966, 0]
click at [857, 625] on span "Load more" at bounding box center [872, 631] width 48 height 13
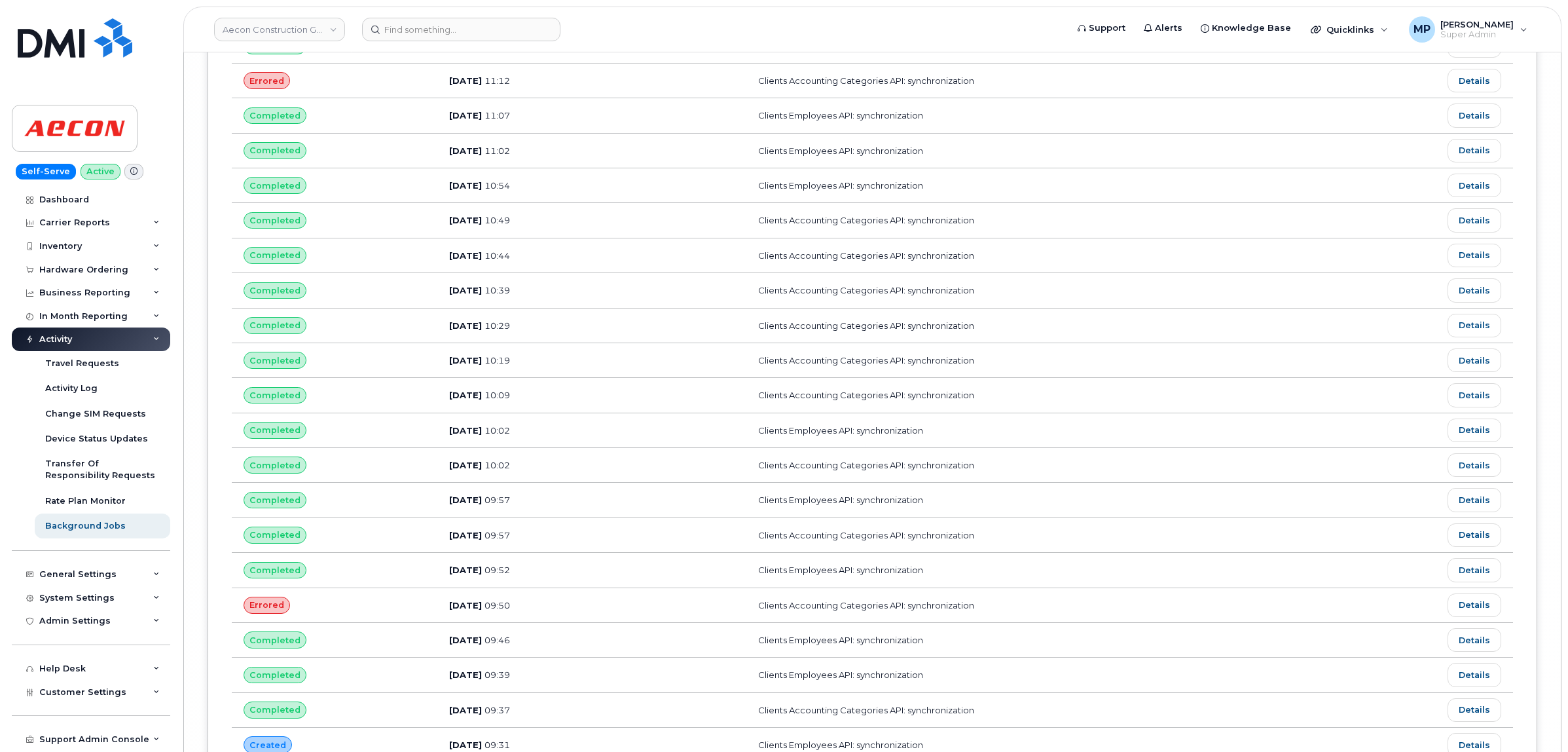
scroll to position [28852, 0]
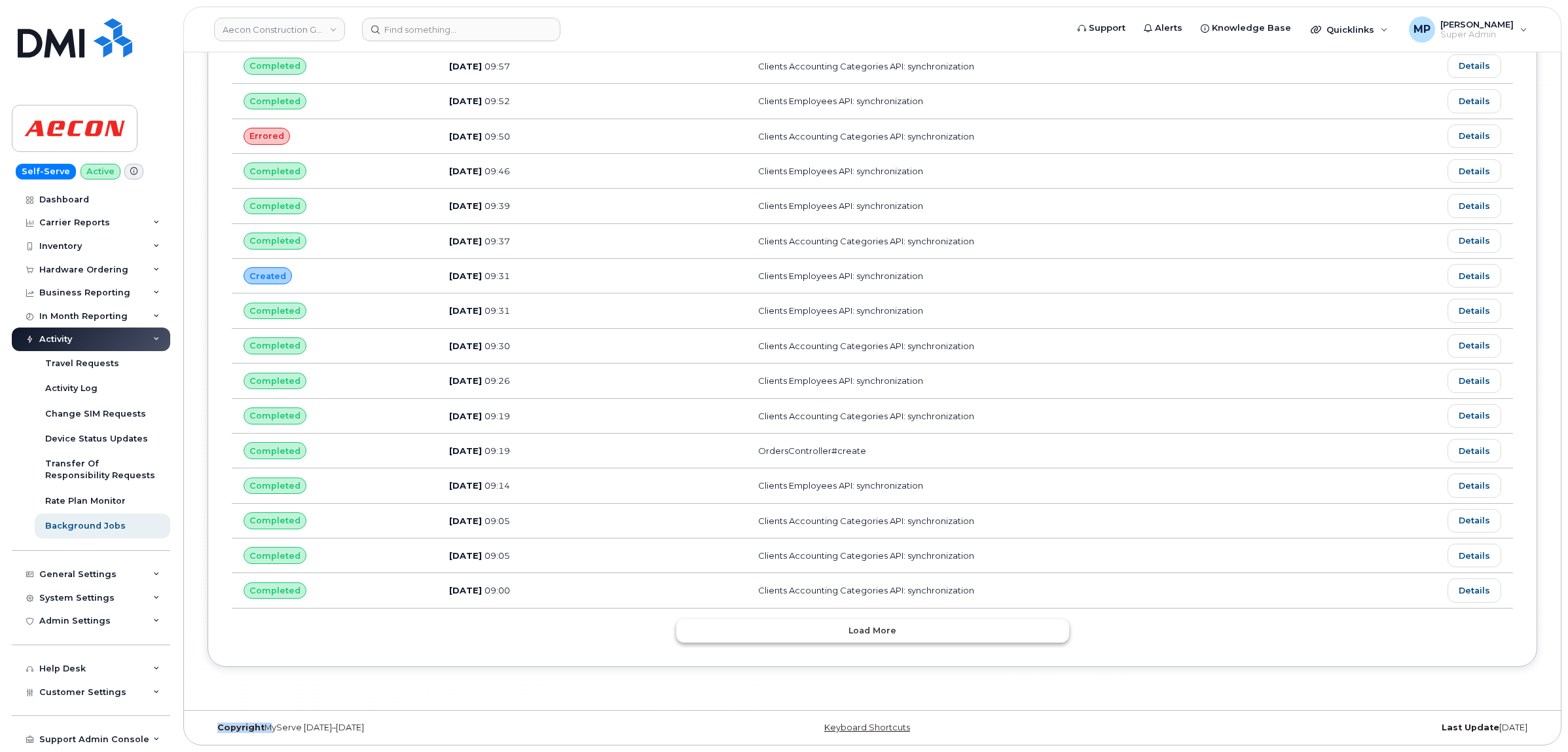
click at [895, 624] on button "Load more" at bounding box center [873, 630] width 393 height 24
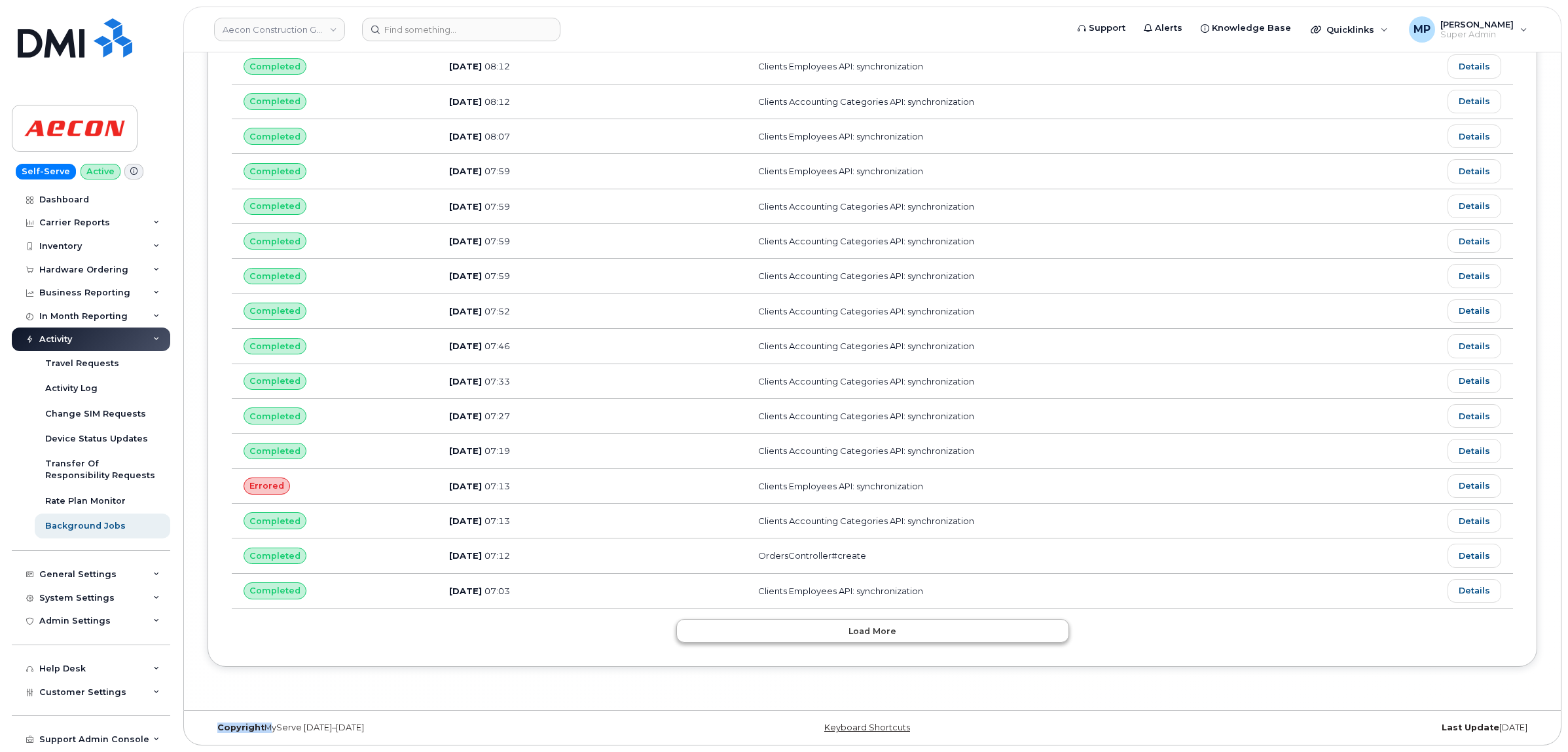
scroll to position [29738, 0]
click at [895, 624] on button "Load more" at bounding box center [873, 630] width 393 height 24
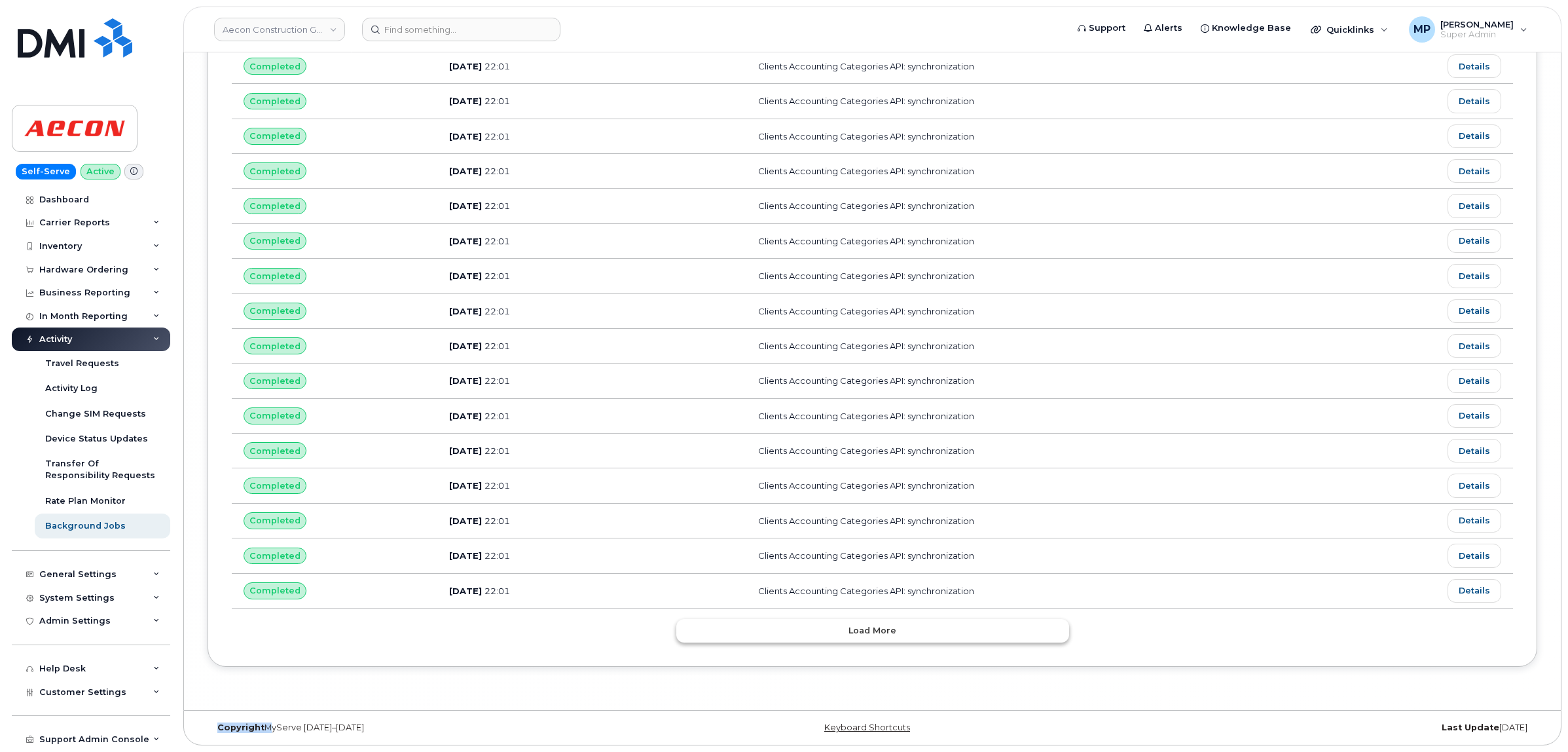
click at [895, 624] on button "Load more" at bounding box center [873, 630] width 393 height 24
click at [895, 624] on div "Loading..." at bounding box center [873, 630] width 393 height 24
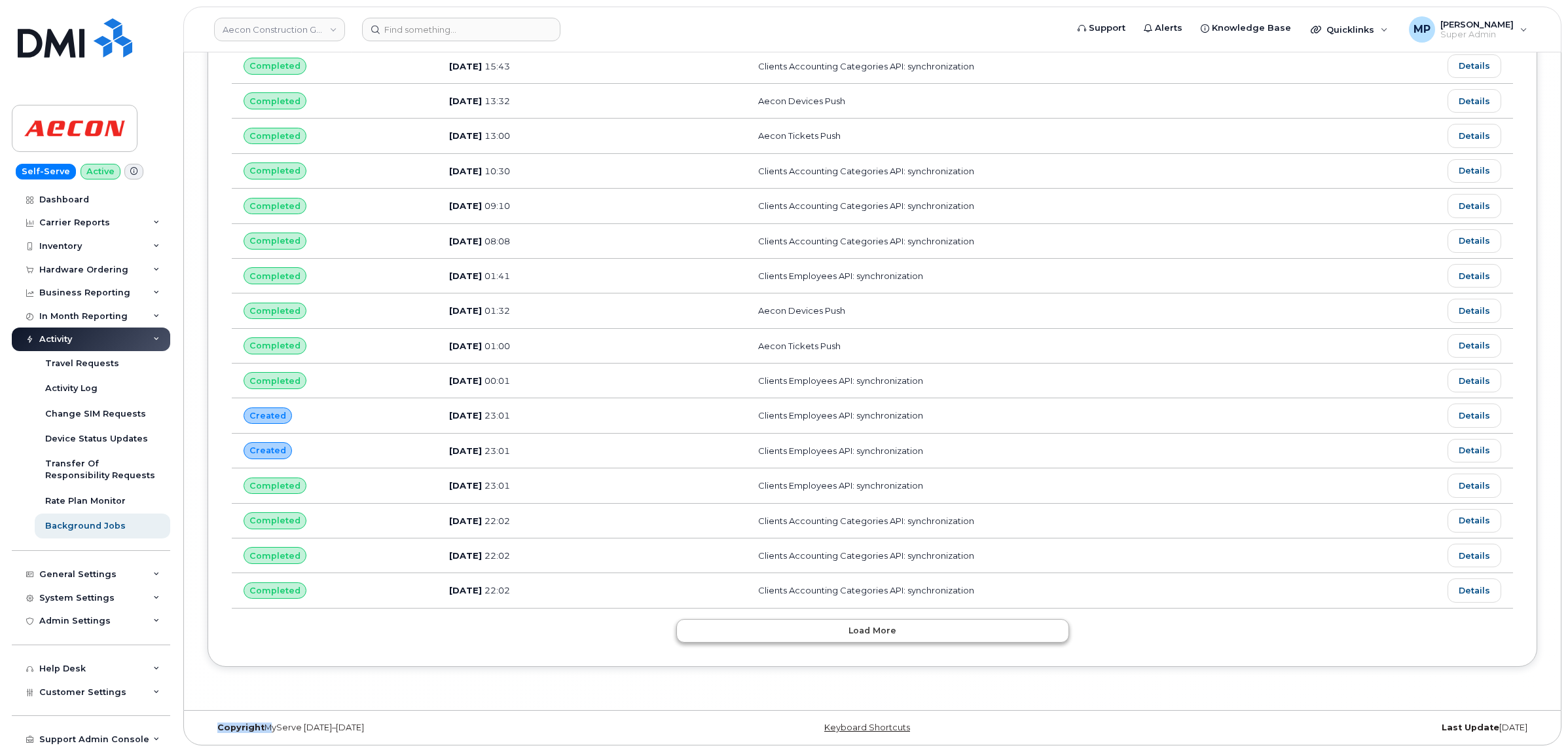
scroll to position [33281, 0]
click at [895, 624] on button "Load more" at bounding box center [873, 630] width 393 height 24
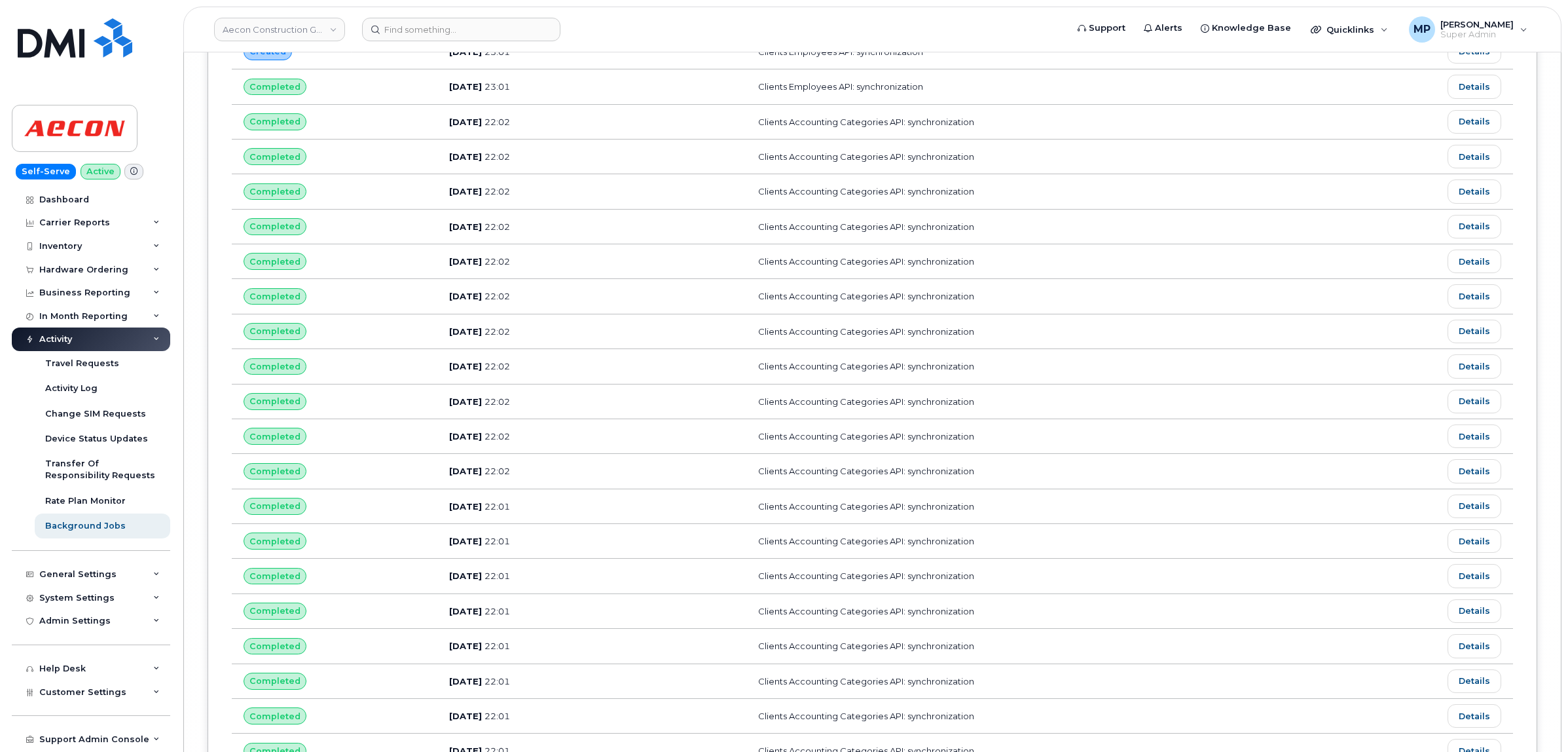
scroll to position [33200, 0]
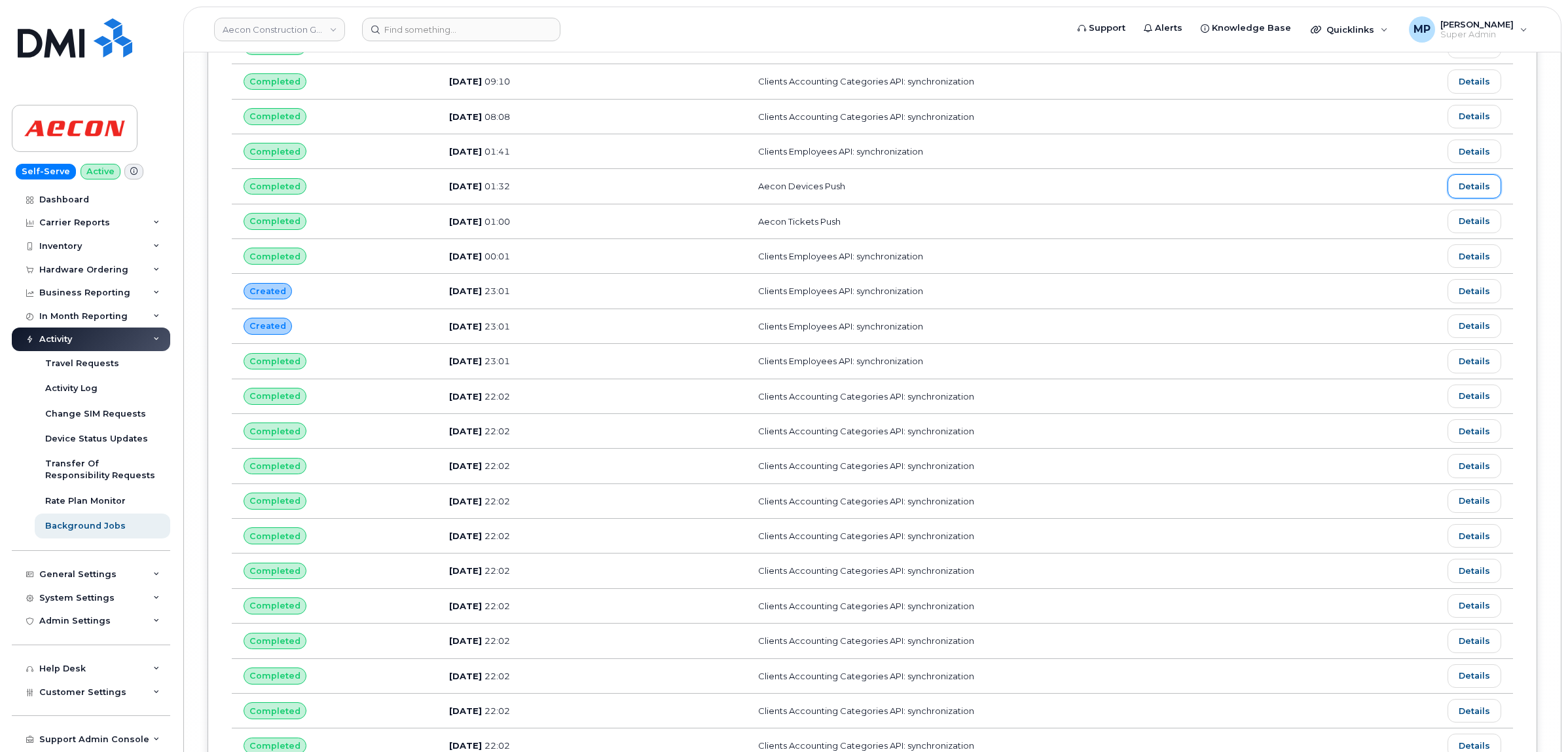
scroll to position [33036, 0]
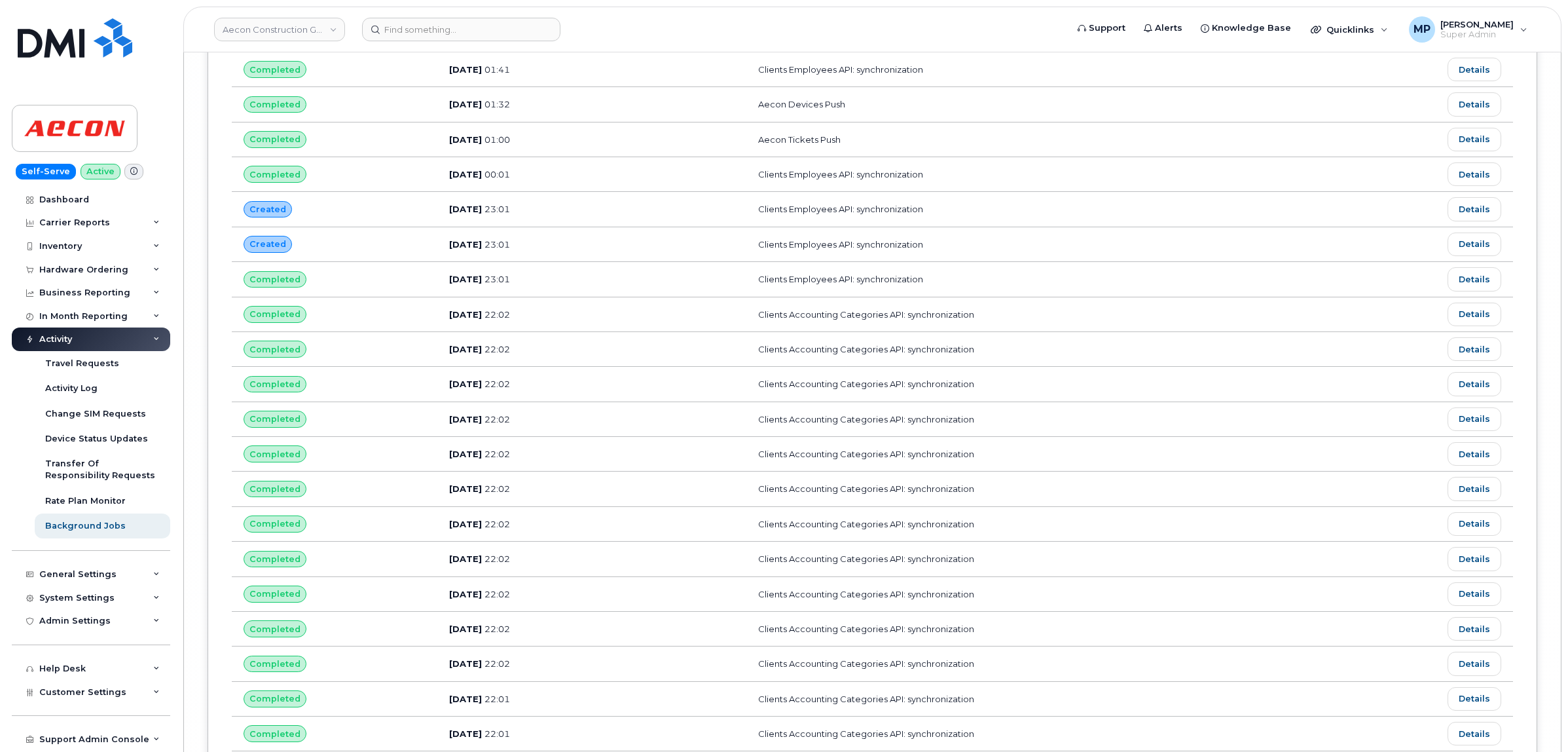
drag, startPoint x: 875, startPoint y: 341, endPoint x: 790, endPoint y: 348, distance: 85.3
copy td "Aecon Devices Push"
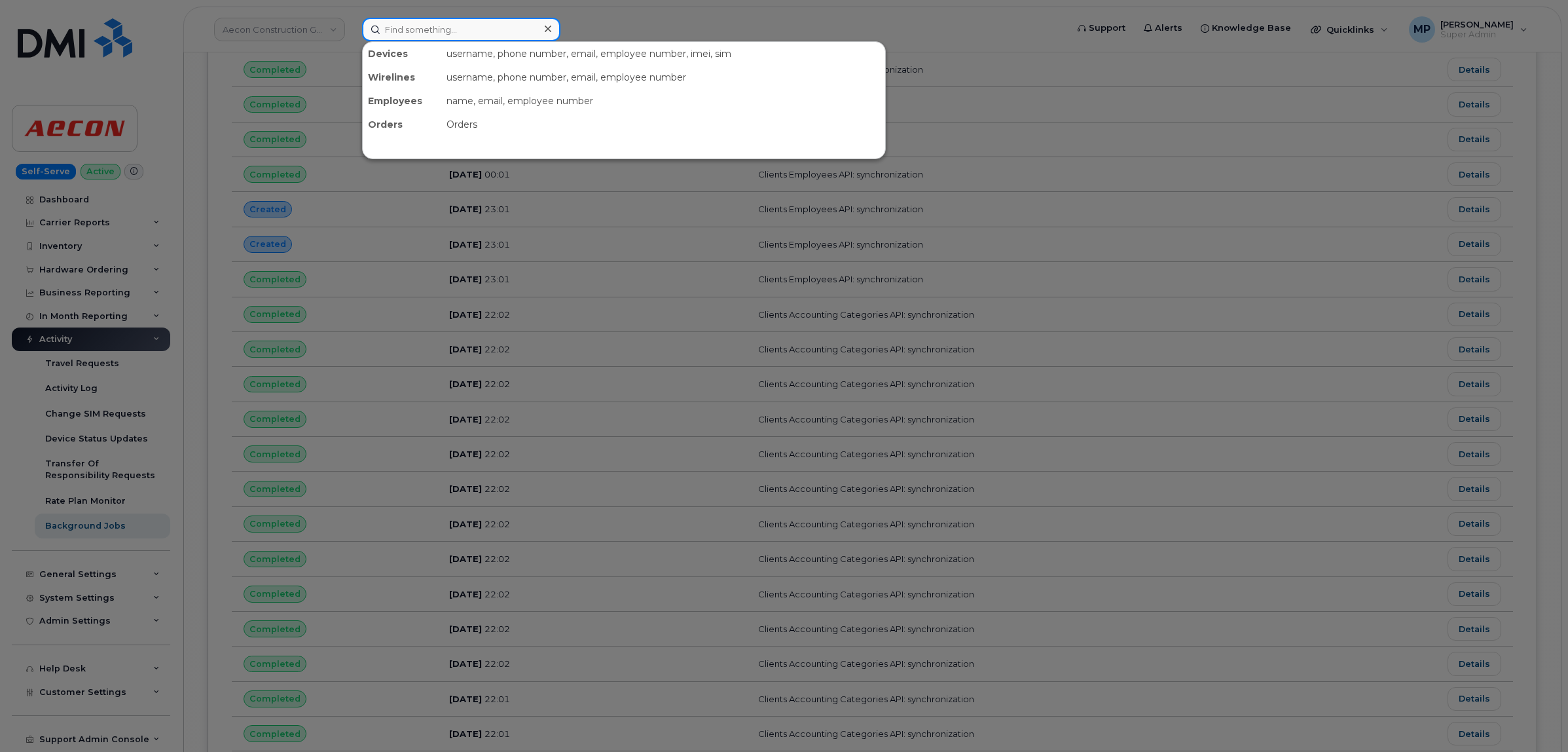
click at [429, 28] on input at bounding box center [461, 29] width 199 height 24
paste input "Aecon Devices Push"
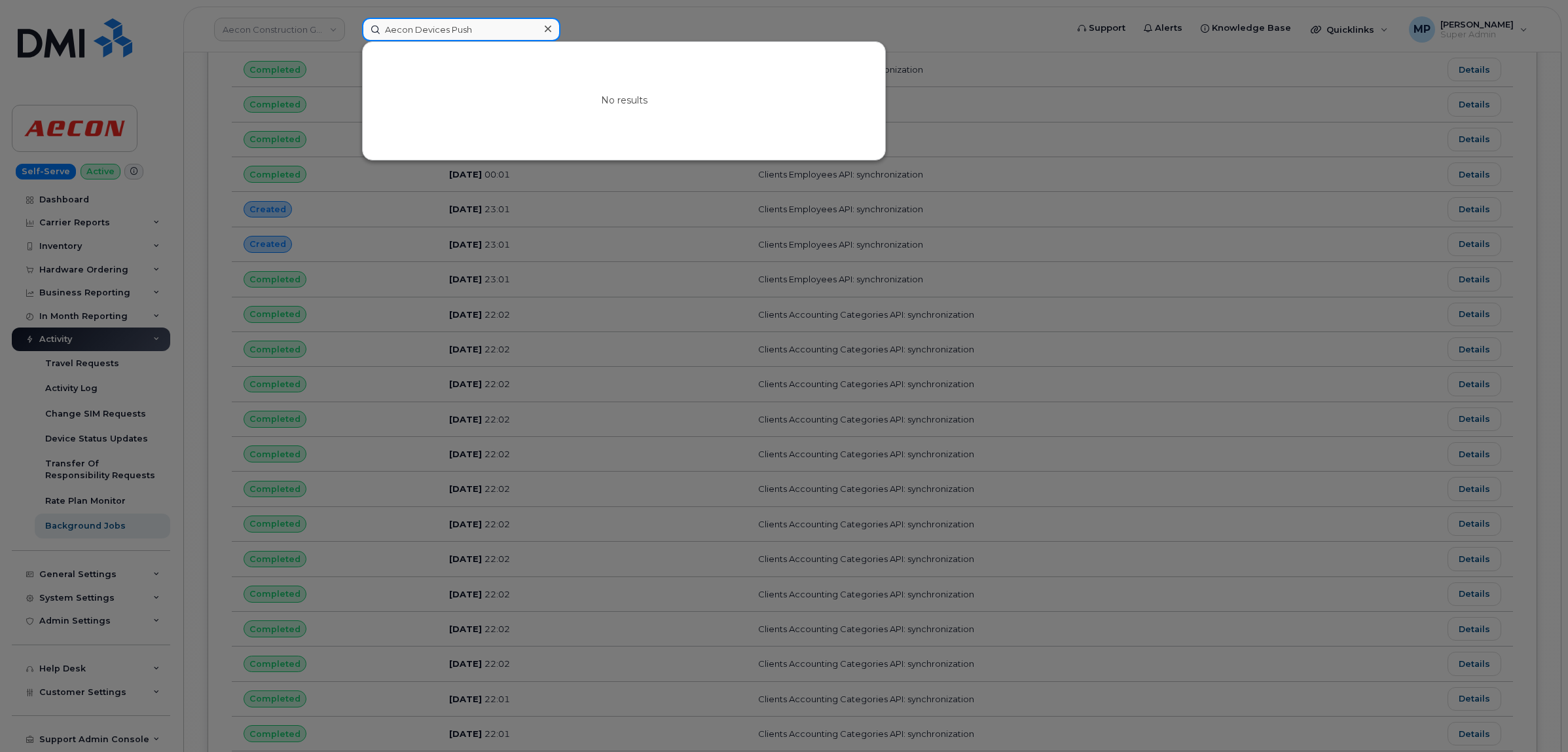
type input "Aecon Devices Push"
click at [555, 26] on div at bounding box center [547, 29] width 19 height 19
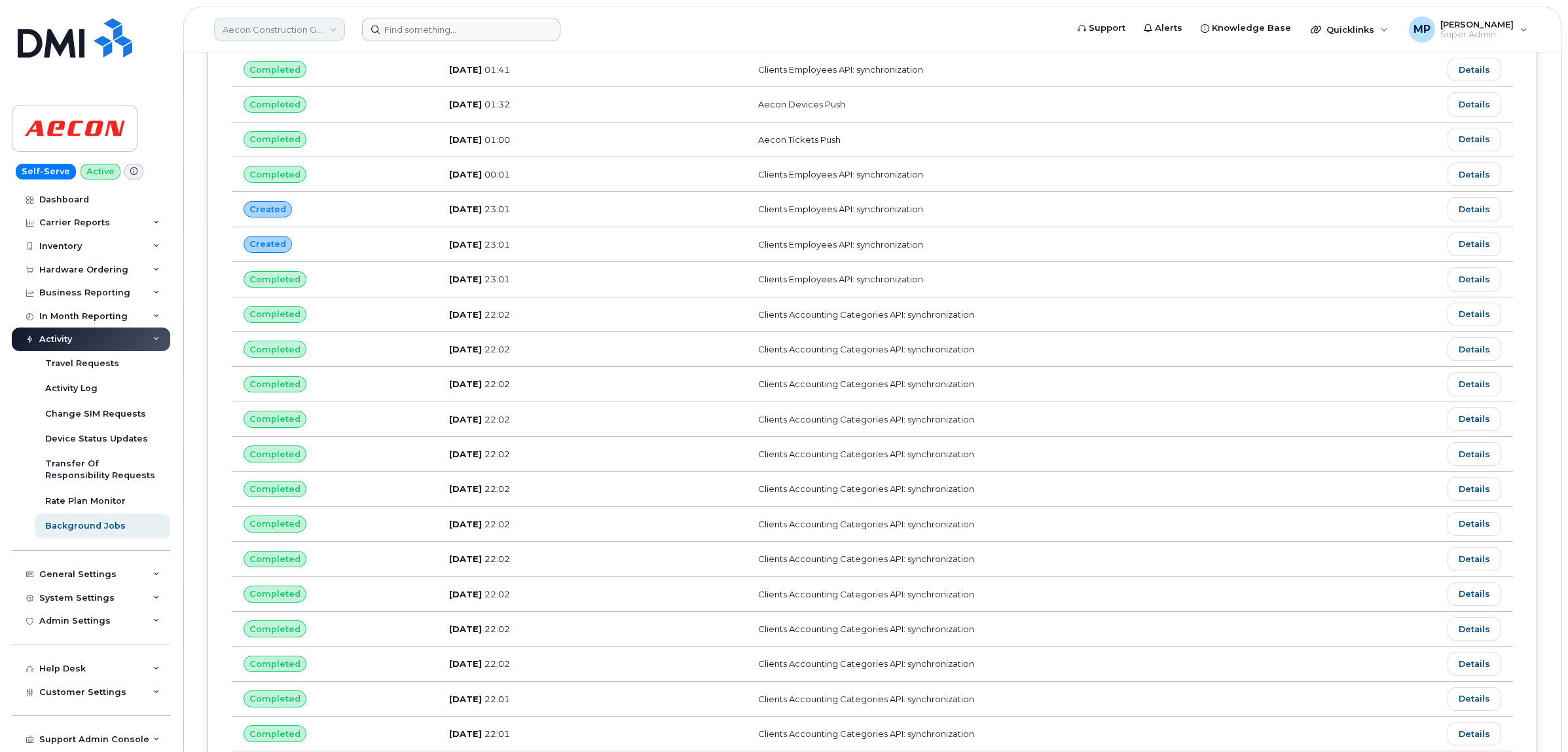
click at [303, 32] on link "Aecon Construction Group Inc" at bounding box center [279, 29] width 131 height 24
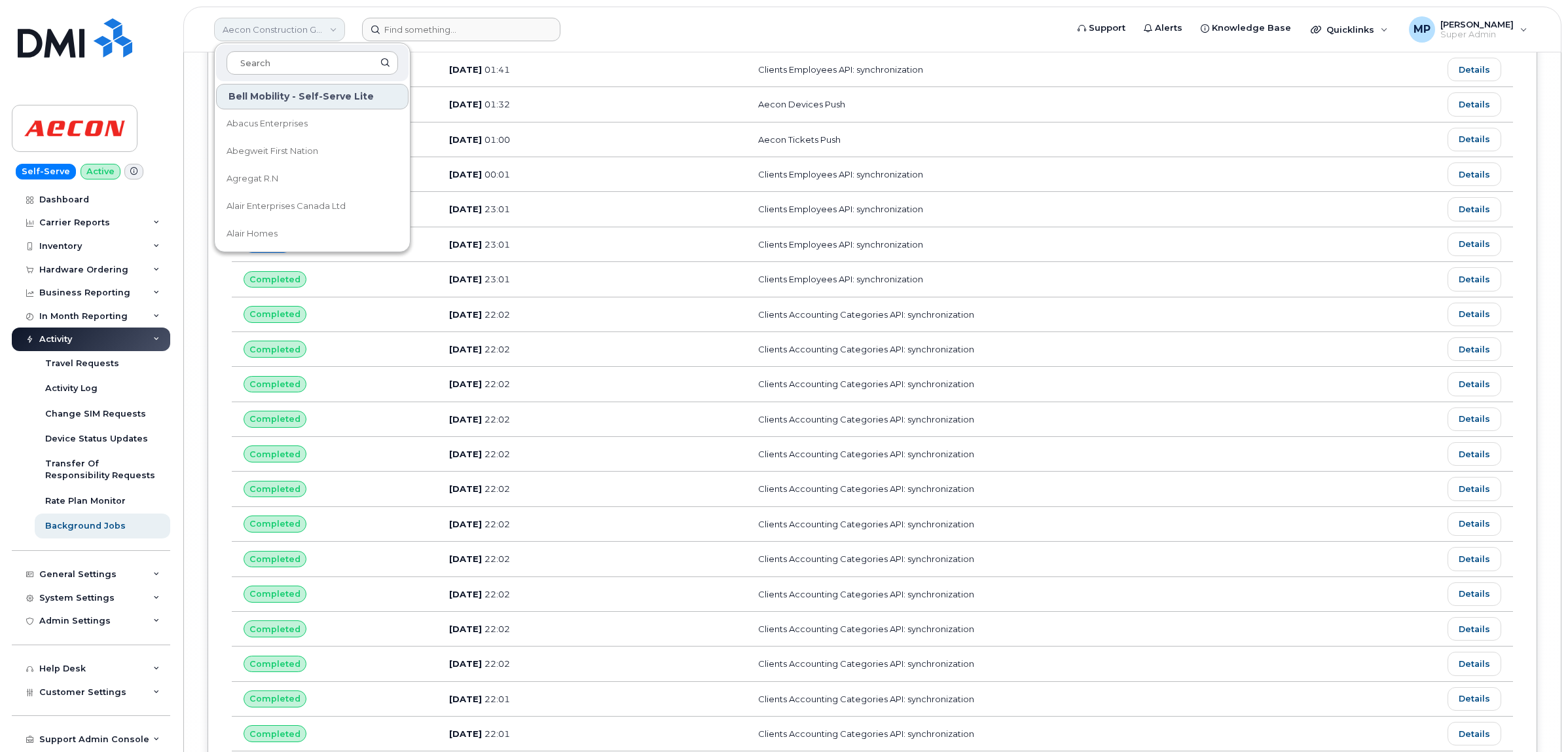
click at [303, 32] on link "Aecon Construction Group Inc" at bounding box center [279, 29] width 131 height 24
click at [393, 25] on input at bounding box center [461, 29] width 199 height 24
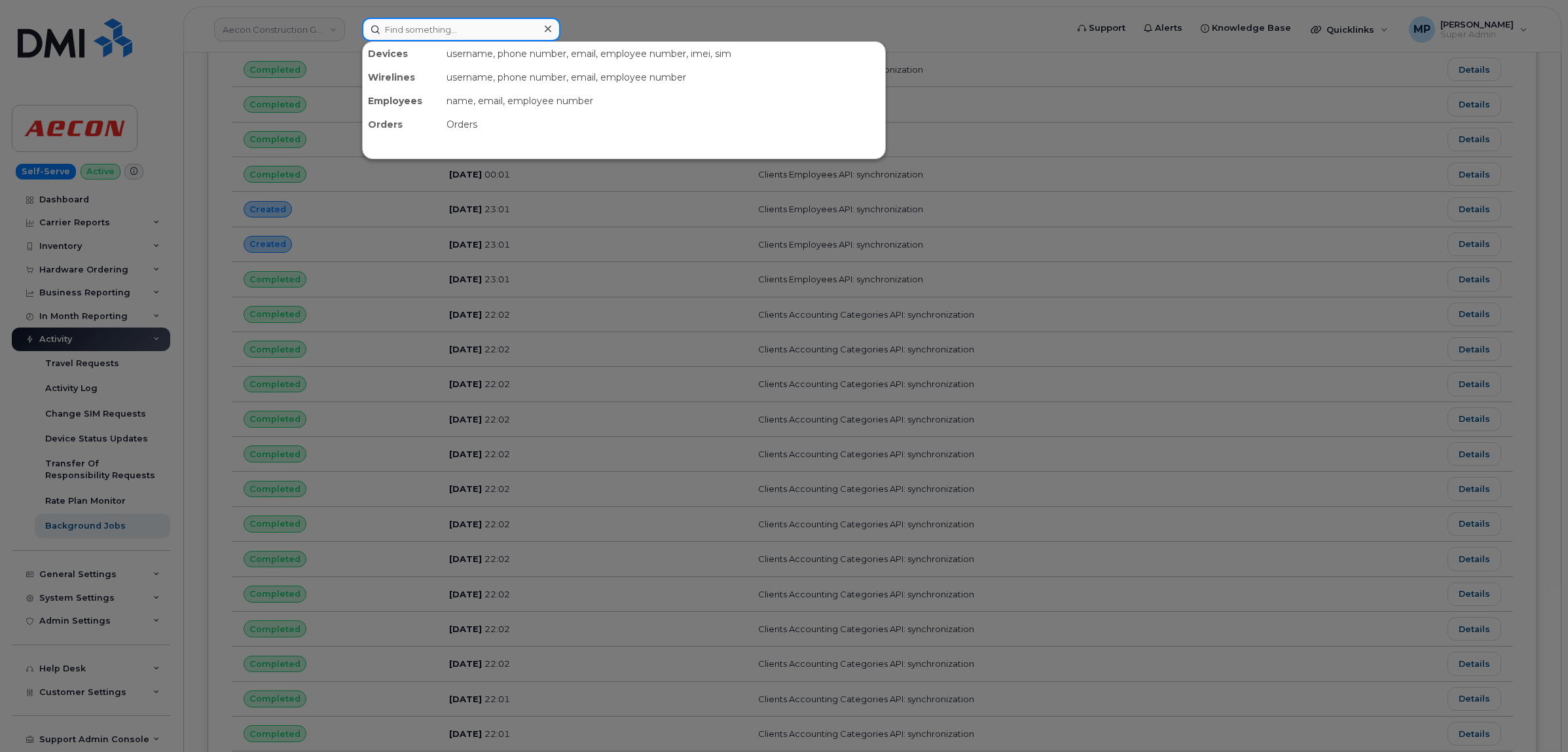
paste input "Aecon Devices Push"
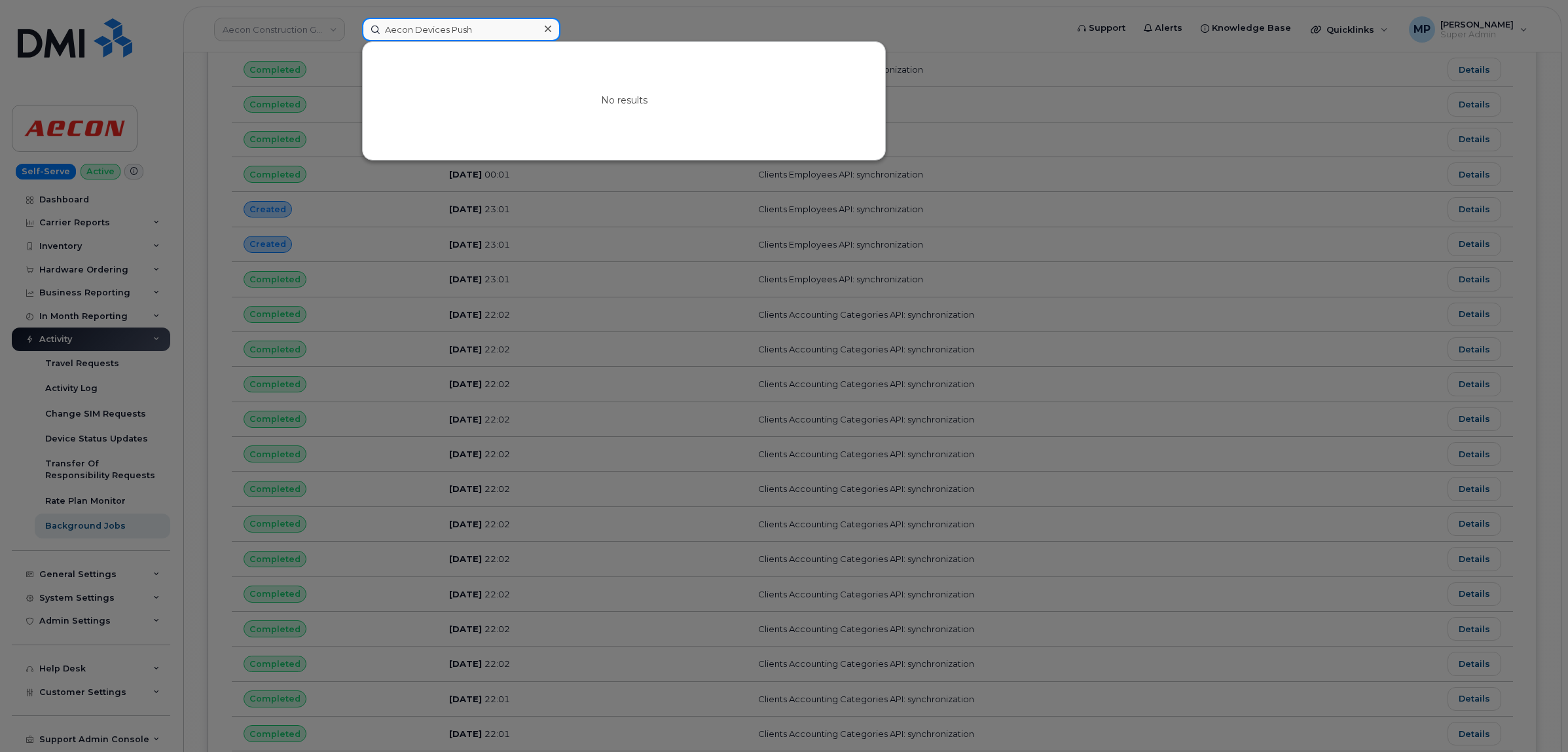
type input "Aecon Devices Push"
click at [549, 25] on icon at bounding box center [548, 28] width 6 height 10
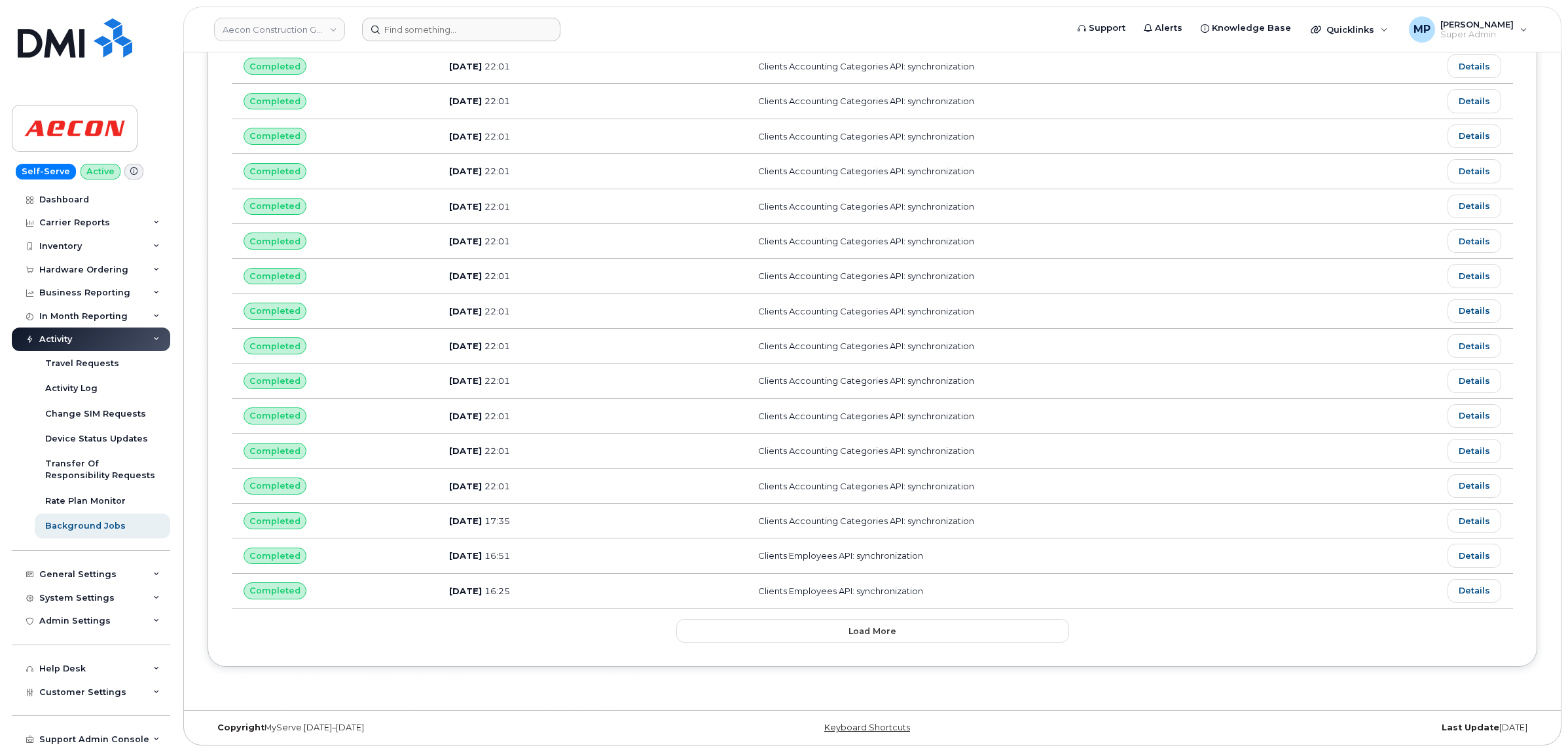
scroll to position [34167, 0]
click at [857, 634] on span "Load more" at bounding box center [872, 631] width 48 height 13
click at [1467, 253] on link "Details" at bounding box center [1474, 241] width 54 height 24
click at [1468, 288] on link "Details" at bounding box center [1474, 276] width 54 height 24
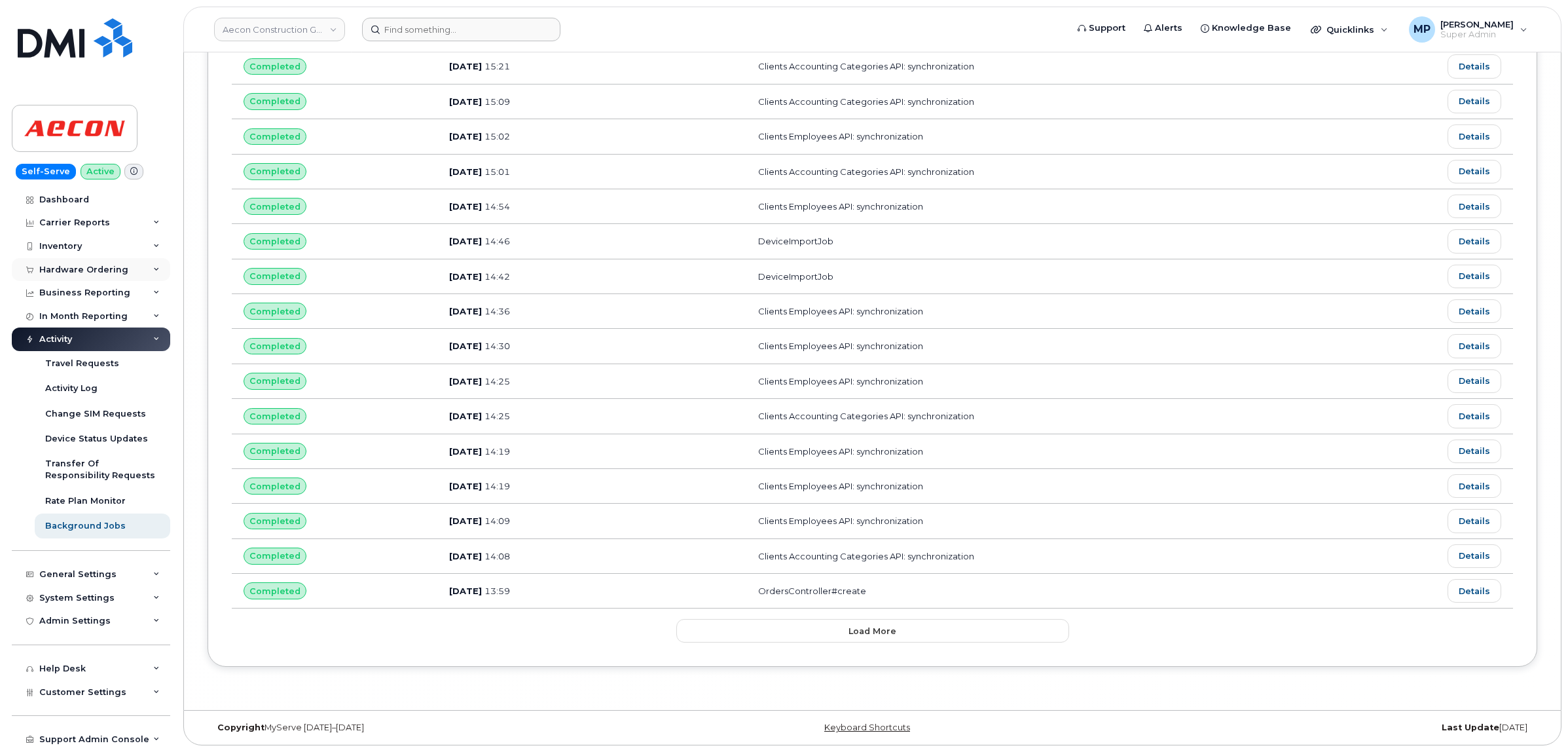
click at [72, 269] on div "Hardware Ordering" at bounding box center [84, 269] width 89 height 10
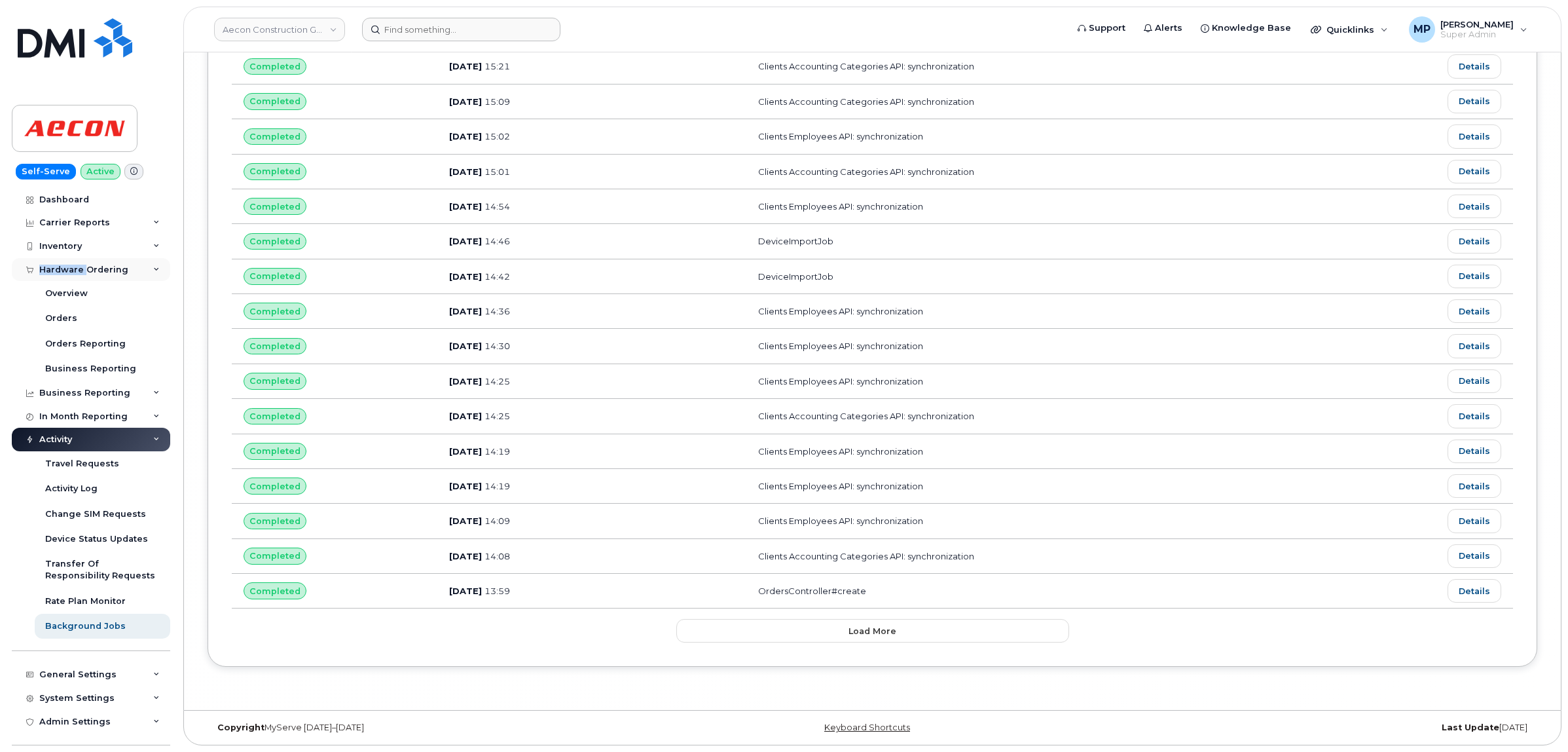
click at [72, 269] on div "Hardware Ordering" at bounding box center [84, 269] width 89 height 10
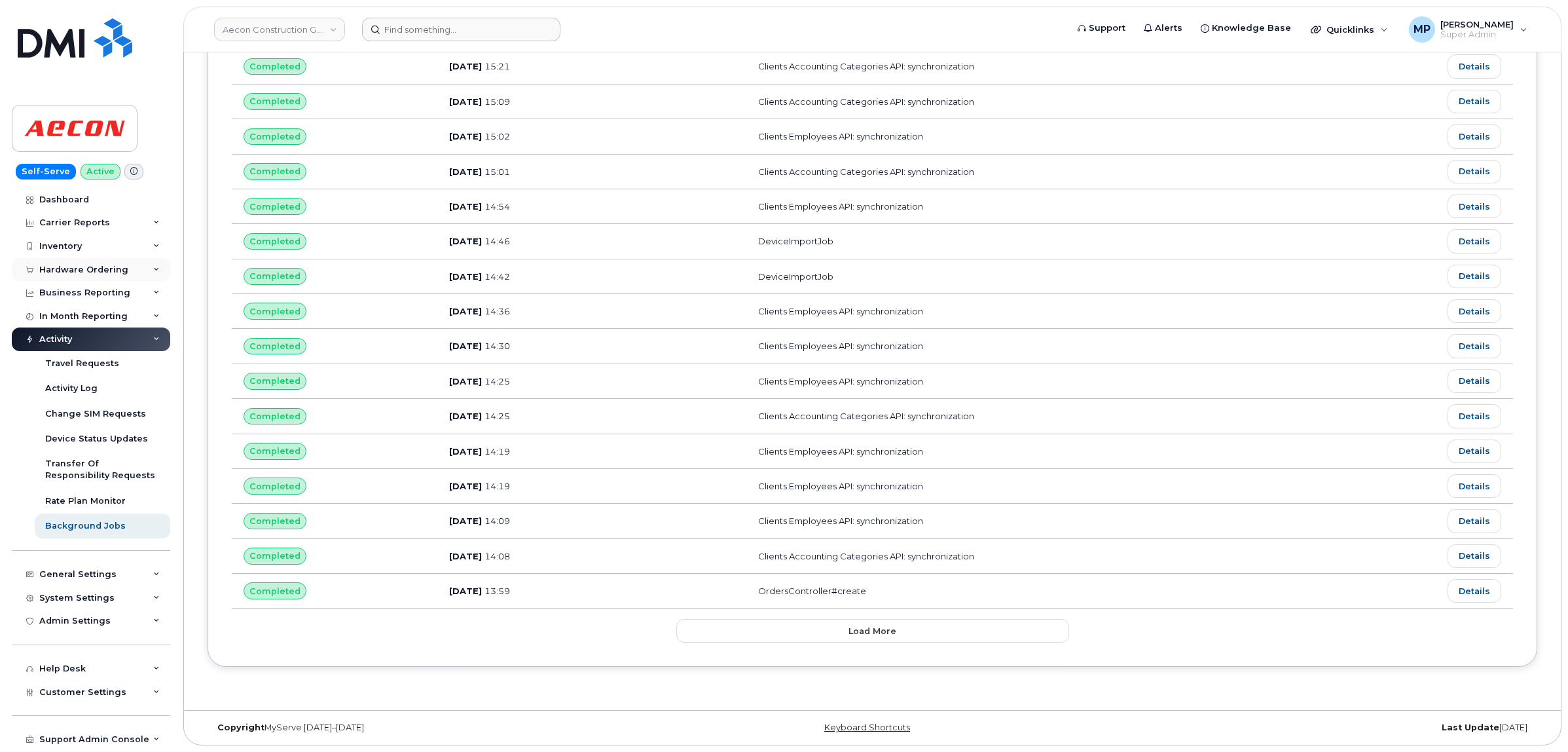
click at [111, 268] on div "Hardware Ordering" at bounding box center [84, 269] width 89 height 10
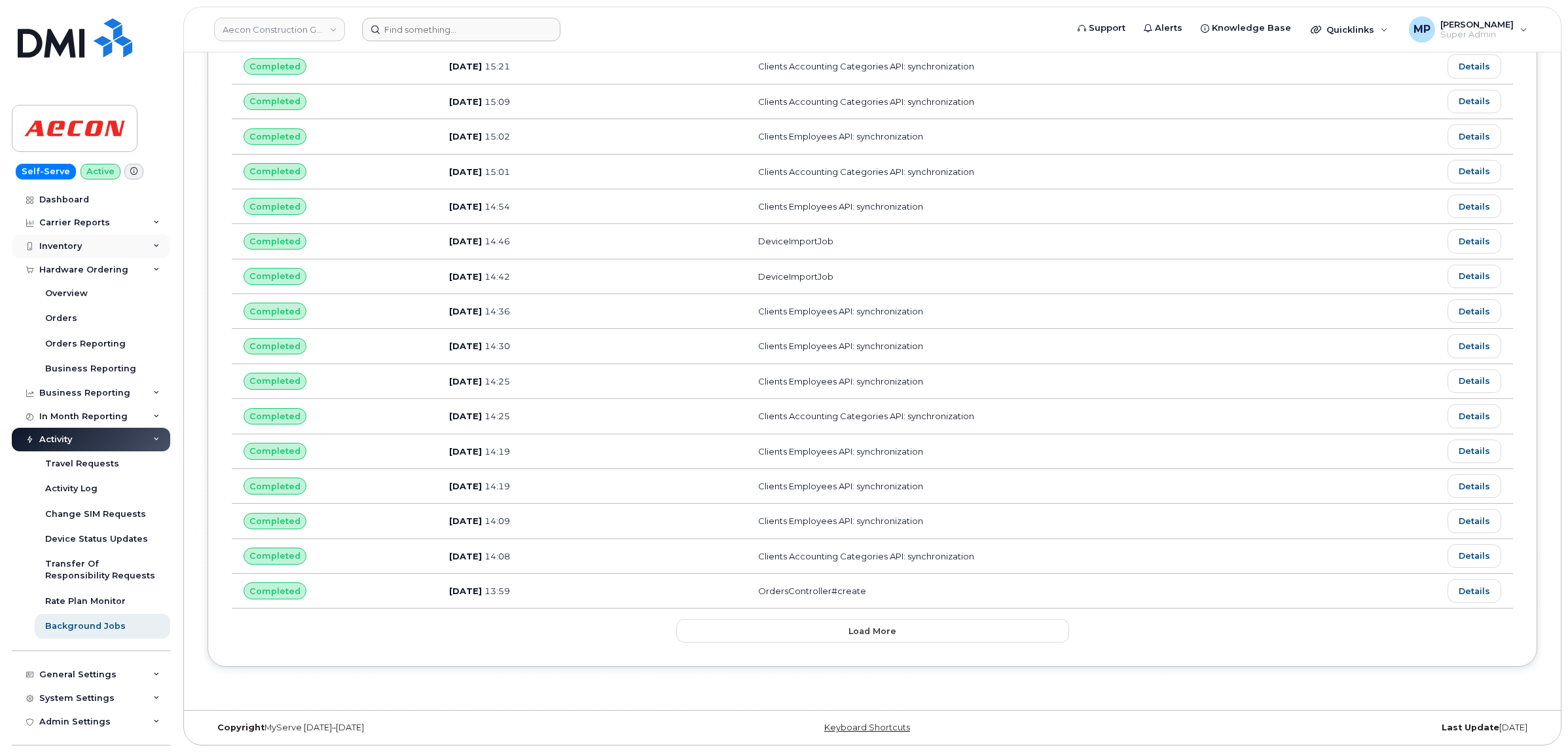
click at [65, 236] on div "Inventory" at bounding box center [91, 246] width 159 height 24
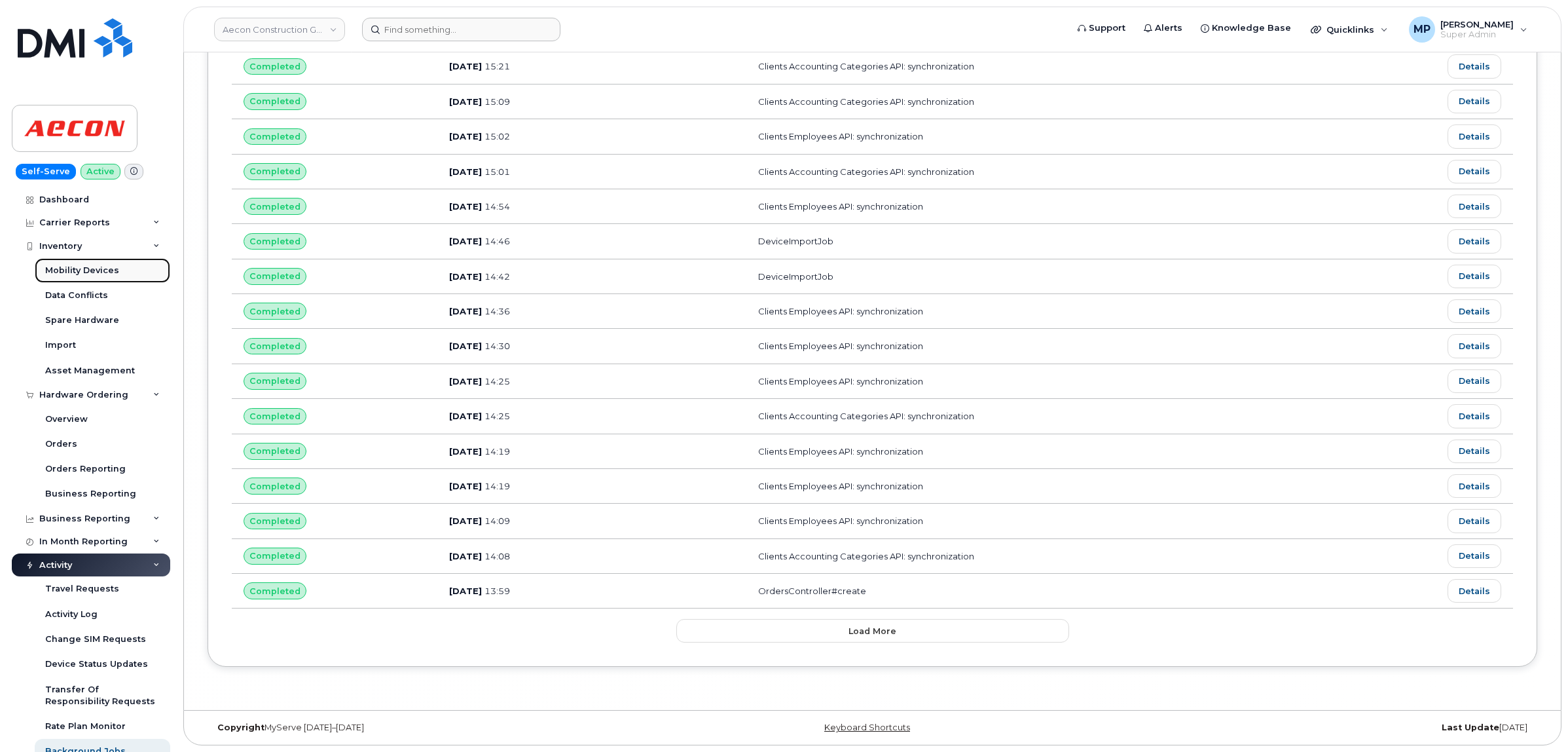
click at [69, 271] on div "Mobility Devices" at bounding box center [82, 270] width 74 height 12
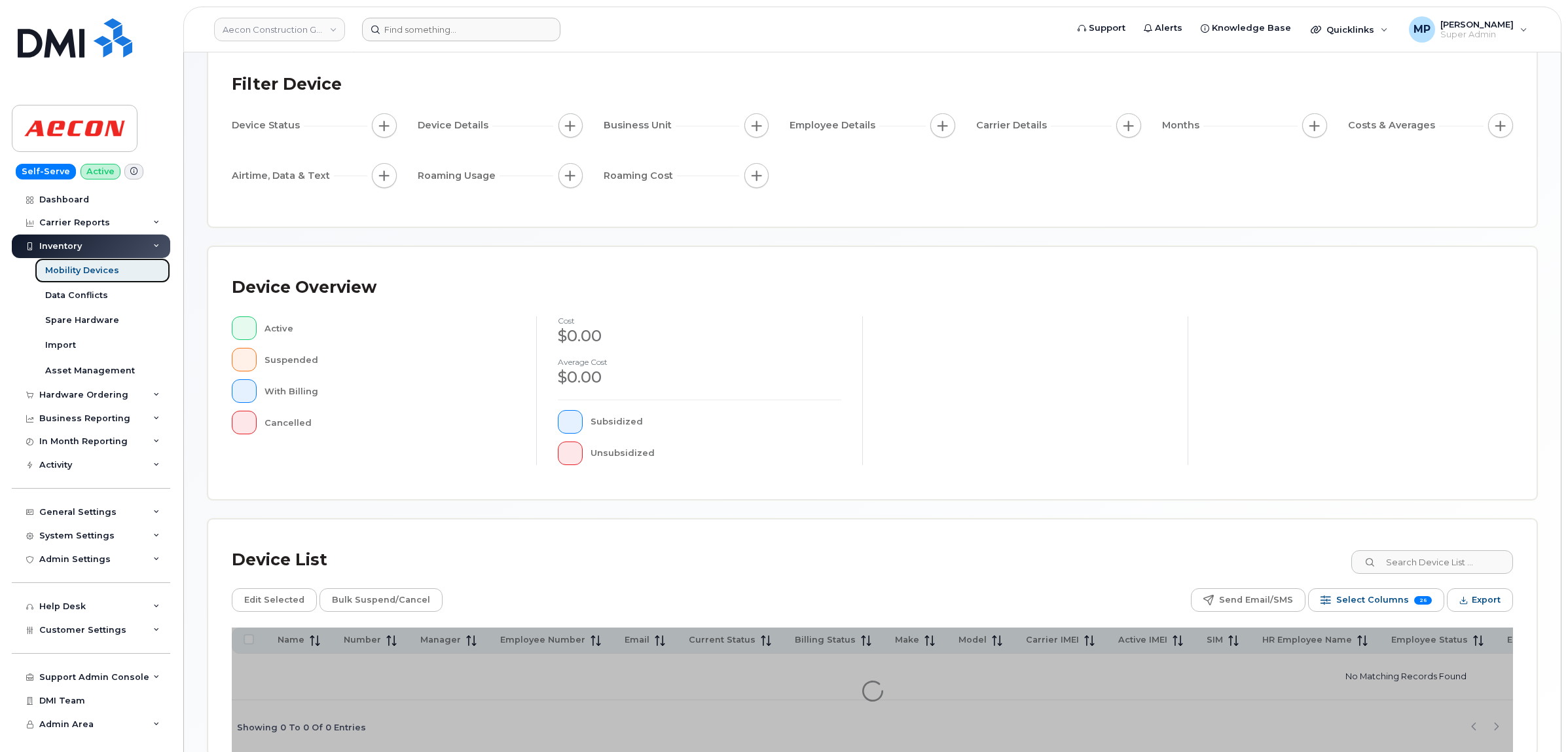
scroll to position [152, 0]
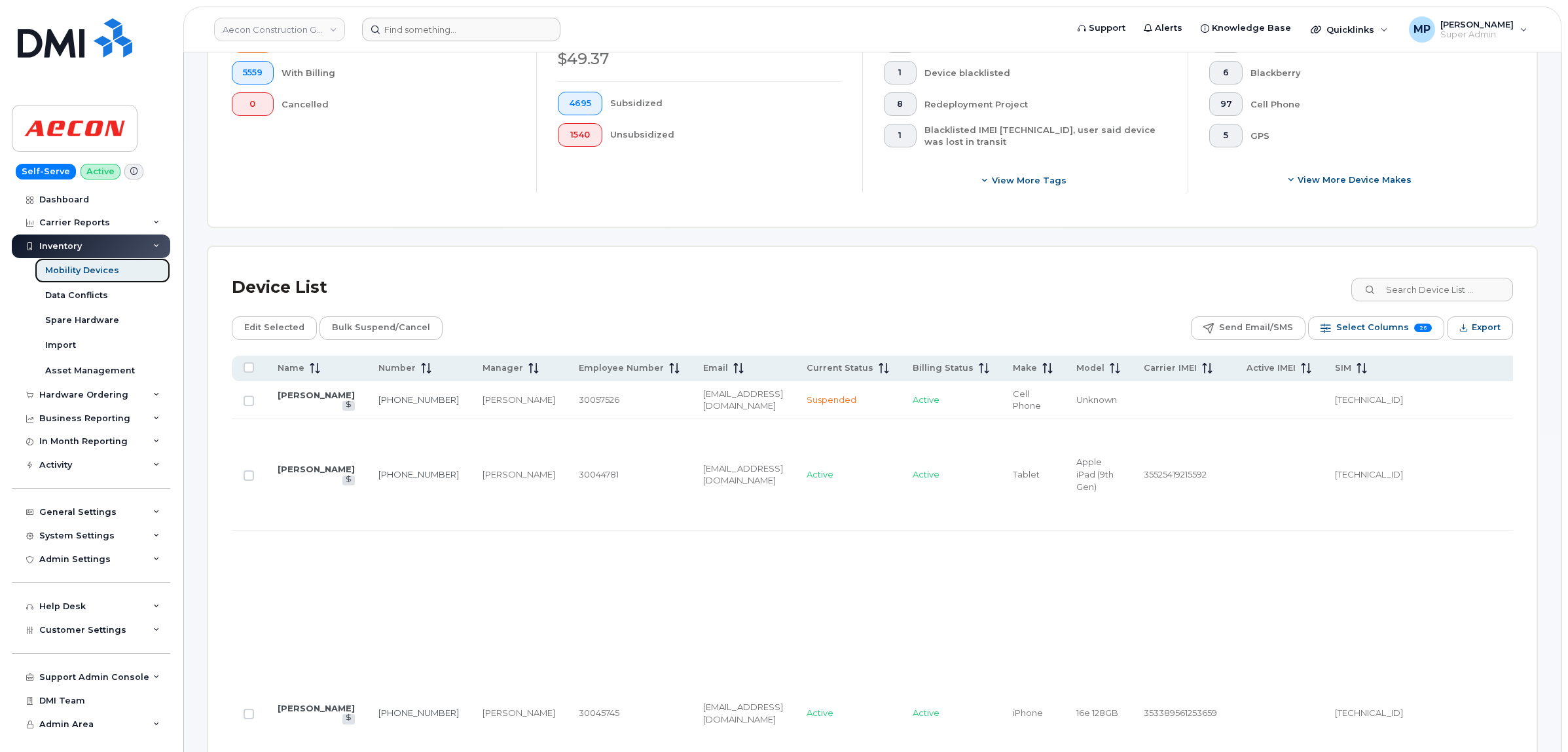
scroll to position [398, 0]
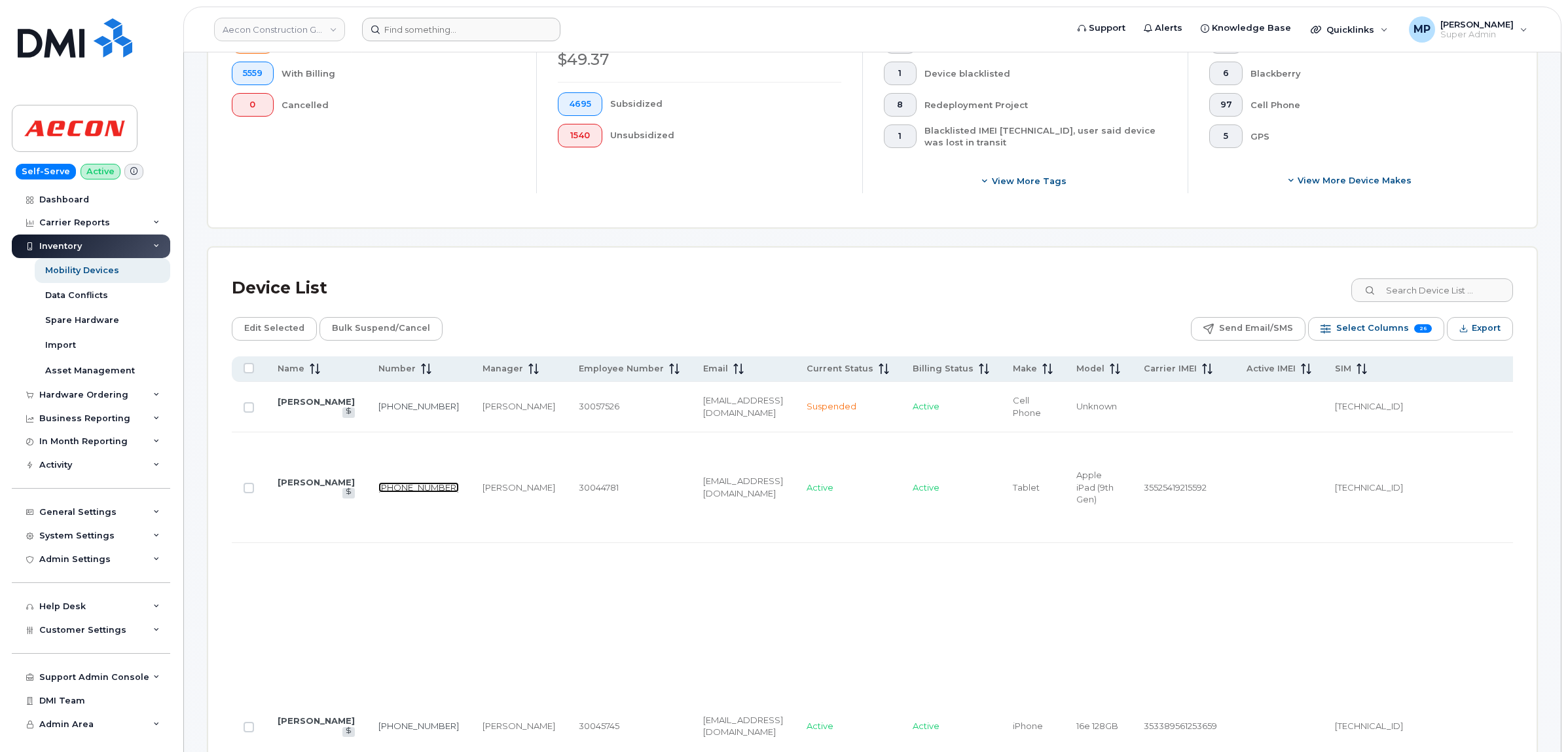
click at [383, 492] on link "[PHONE_NUMBER]" at bounding box center [419, 487] width 80 height 10
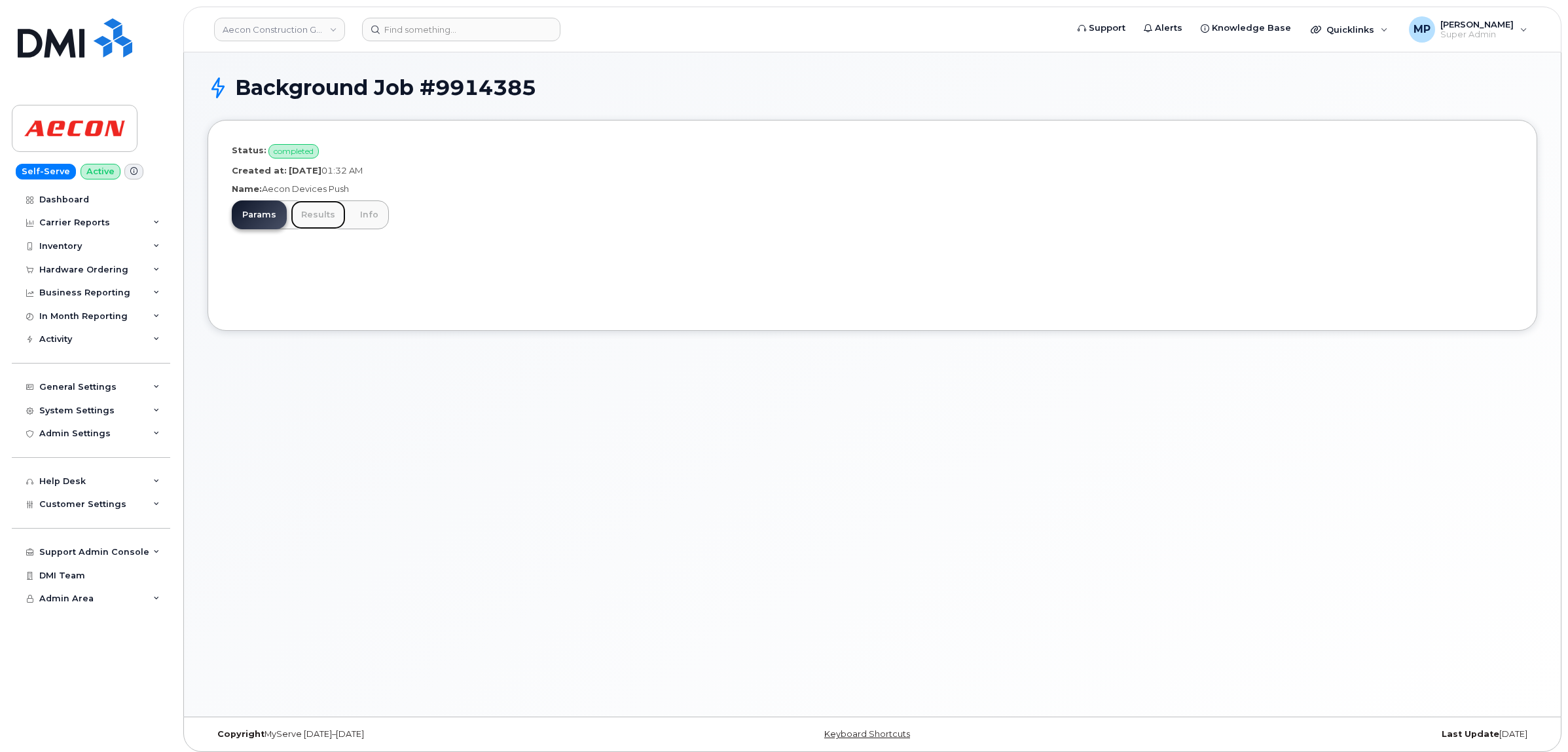
click at [318, 211] on link "Results" at bounding box center [319, 215] width 55 height 29
click at [312, 214] on link "Results" at bounding box center [319, 215] width 55 height 29
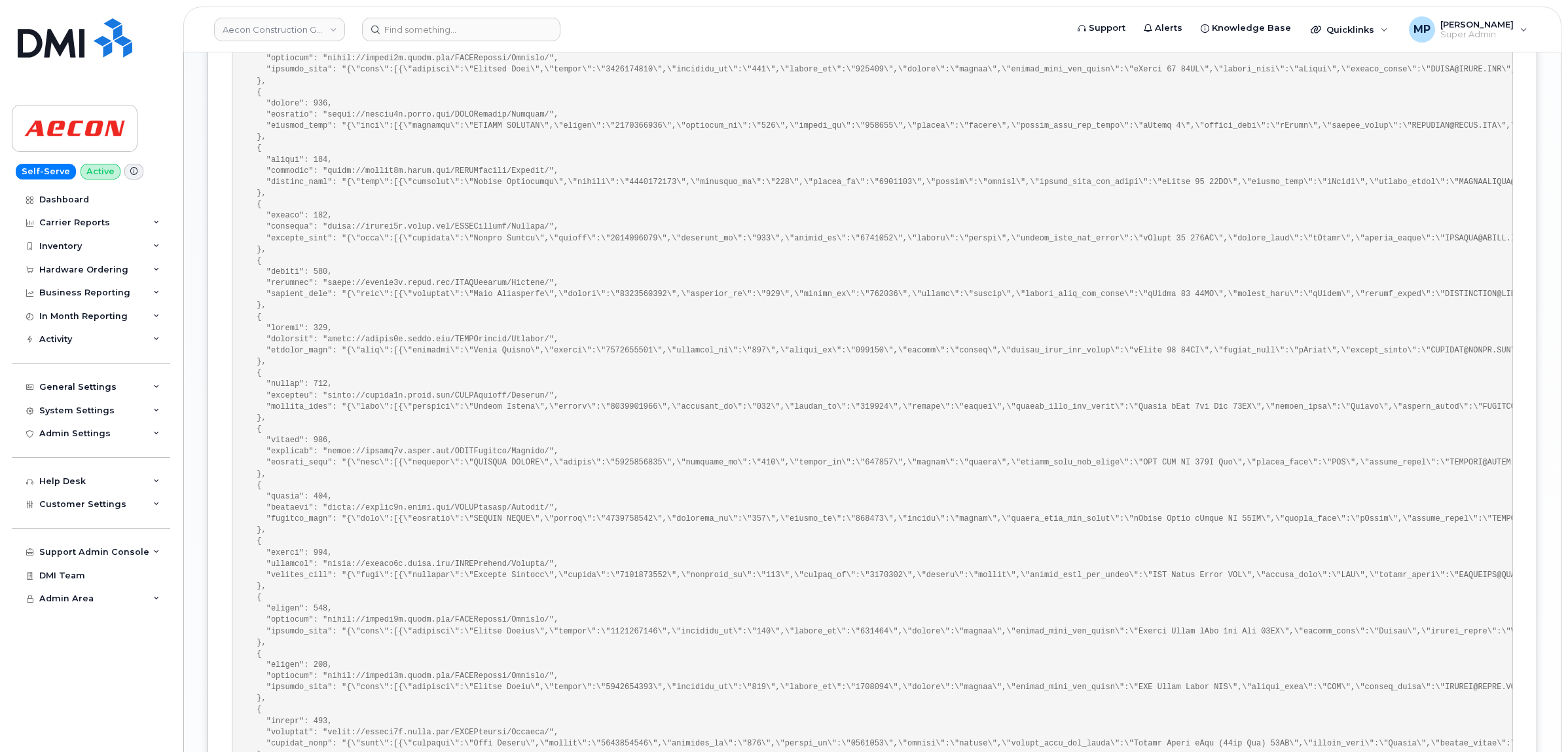
scroll to position [1435, 0]
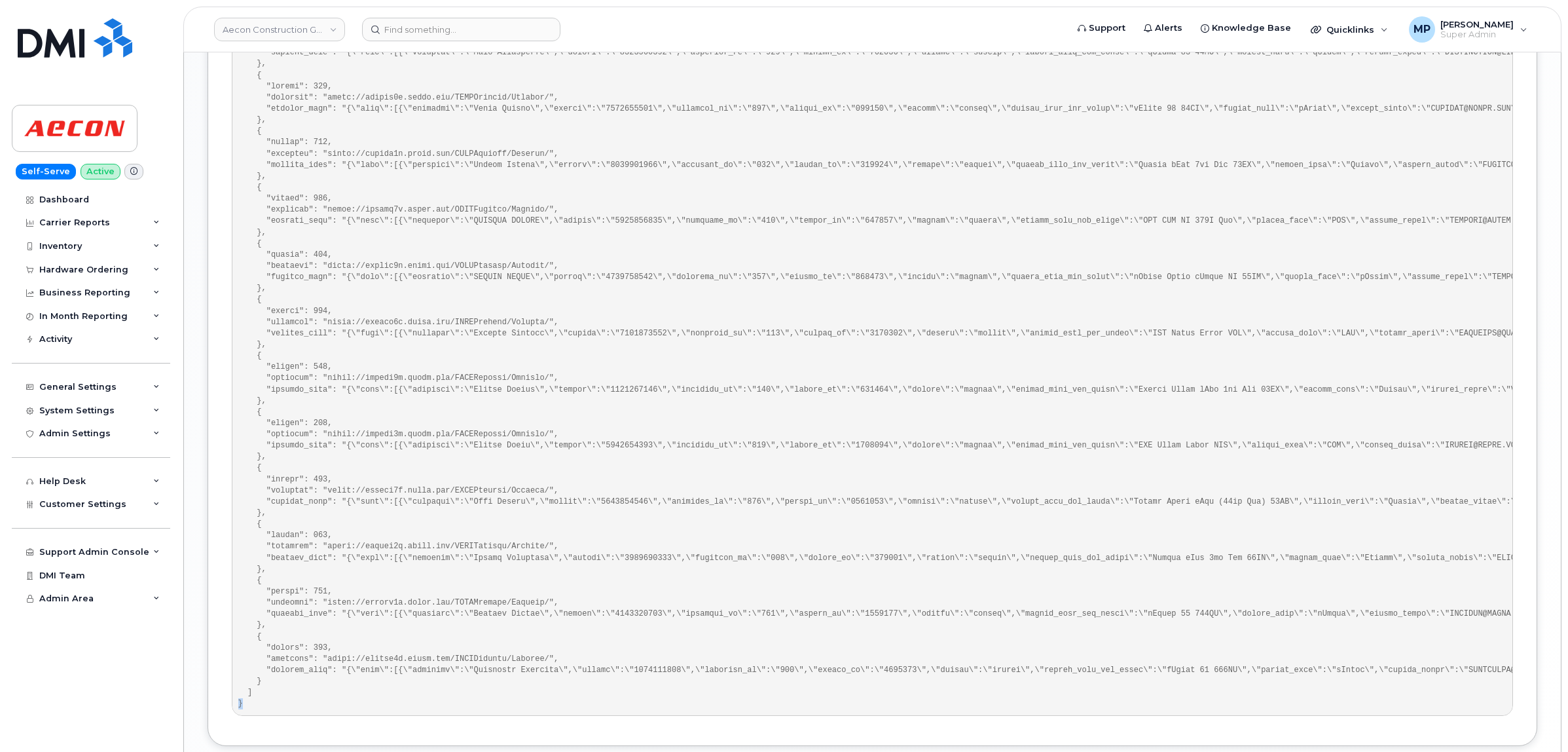
drag, startPoint x: 239, startPoint y: 719, endPoint x: 277, endPoint y: 719, distance: 38.0
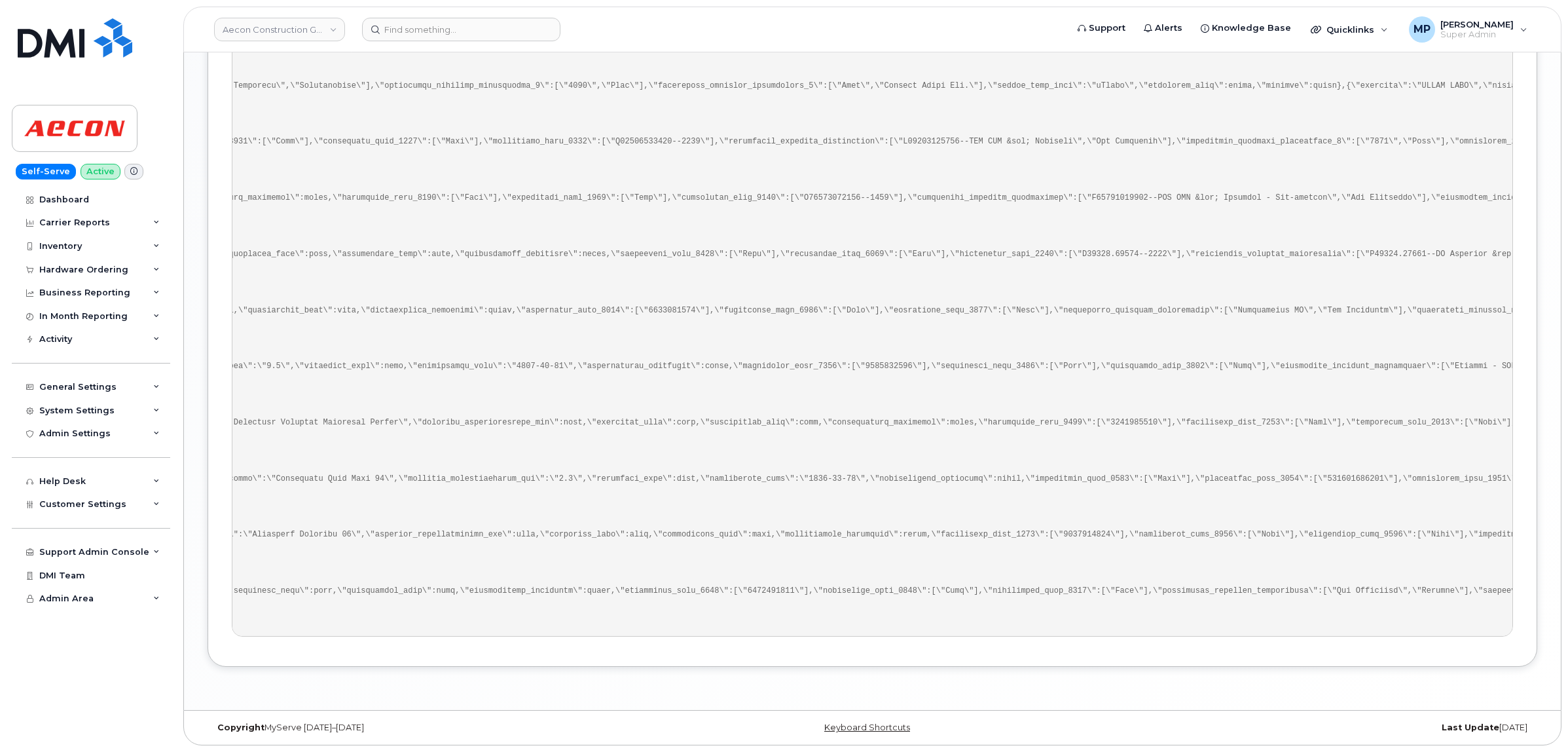
scroll to position [1517, 0]
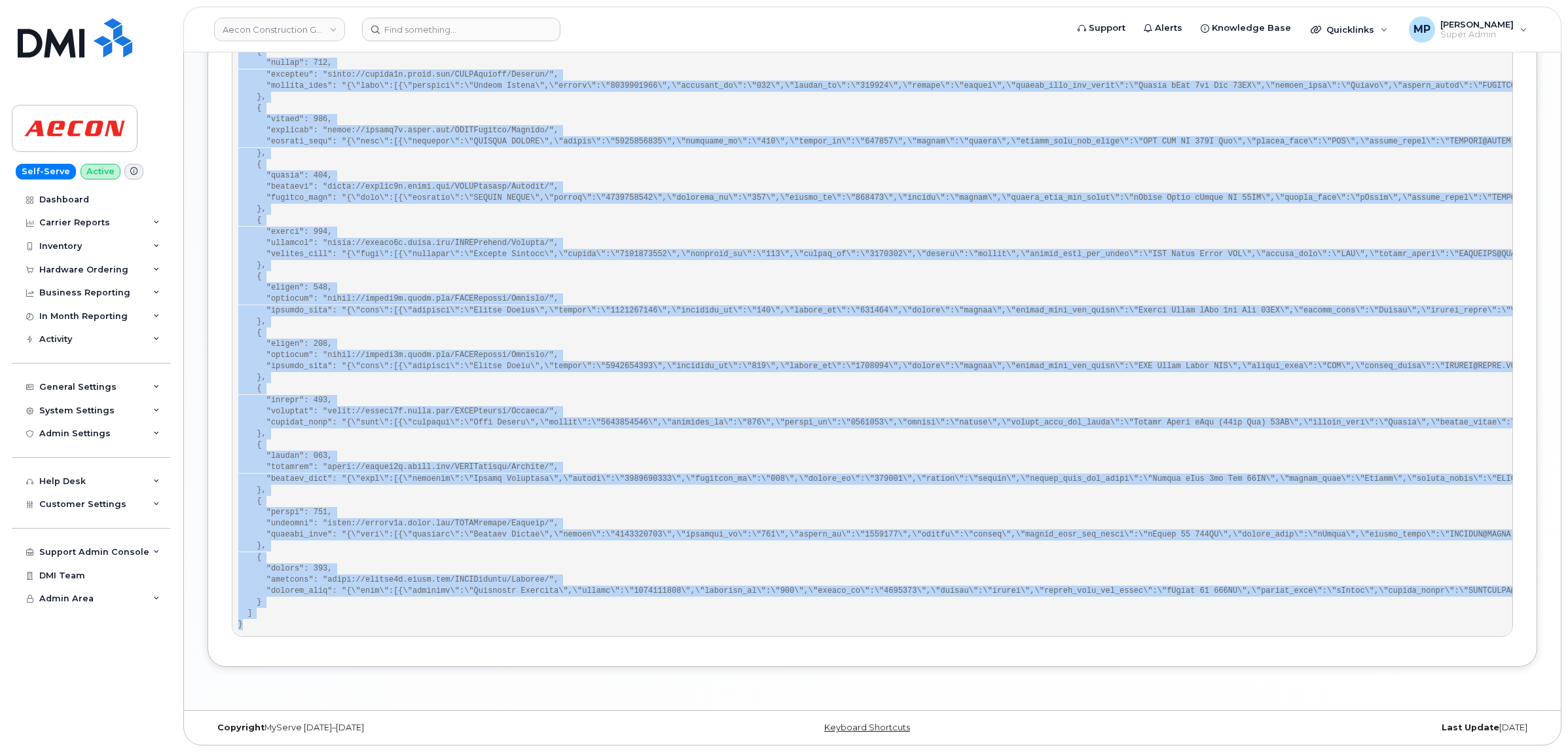
drag, startPoint x: 237, startPoint y: 210, endPoint x: 406, endPoint y: 623, distance: 446.2
copy pre "{ "sent_data": [ { "status": 202, "endpoint": "https://aeconb2b.aecon.com/RESTA…"
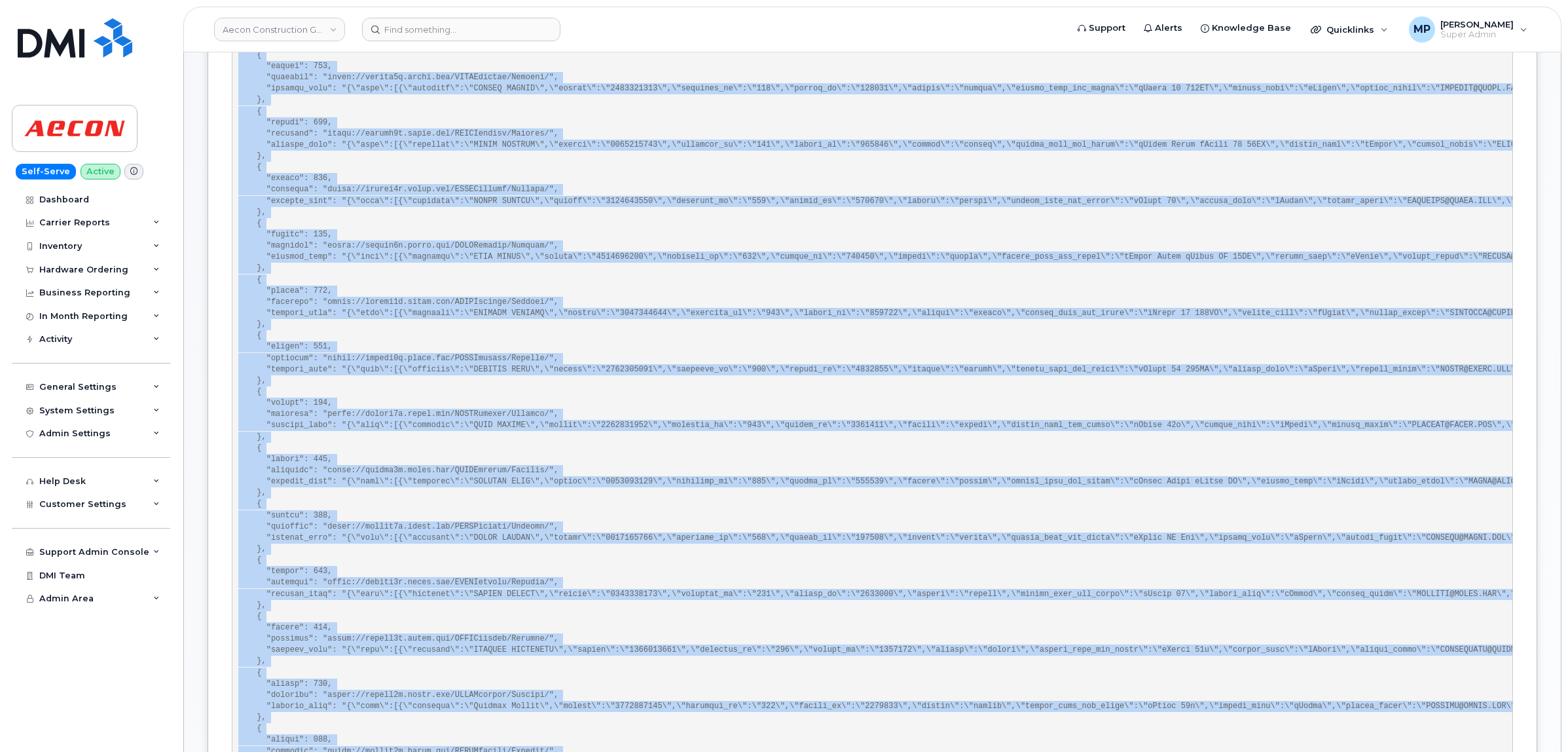
scroll to position [0, 0]
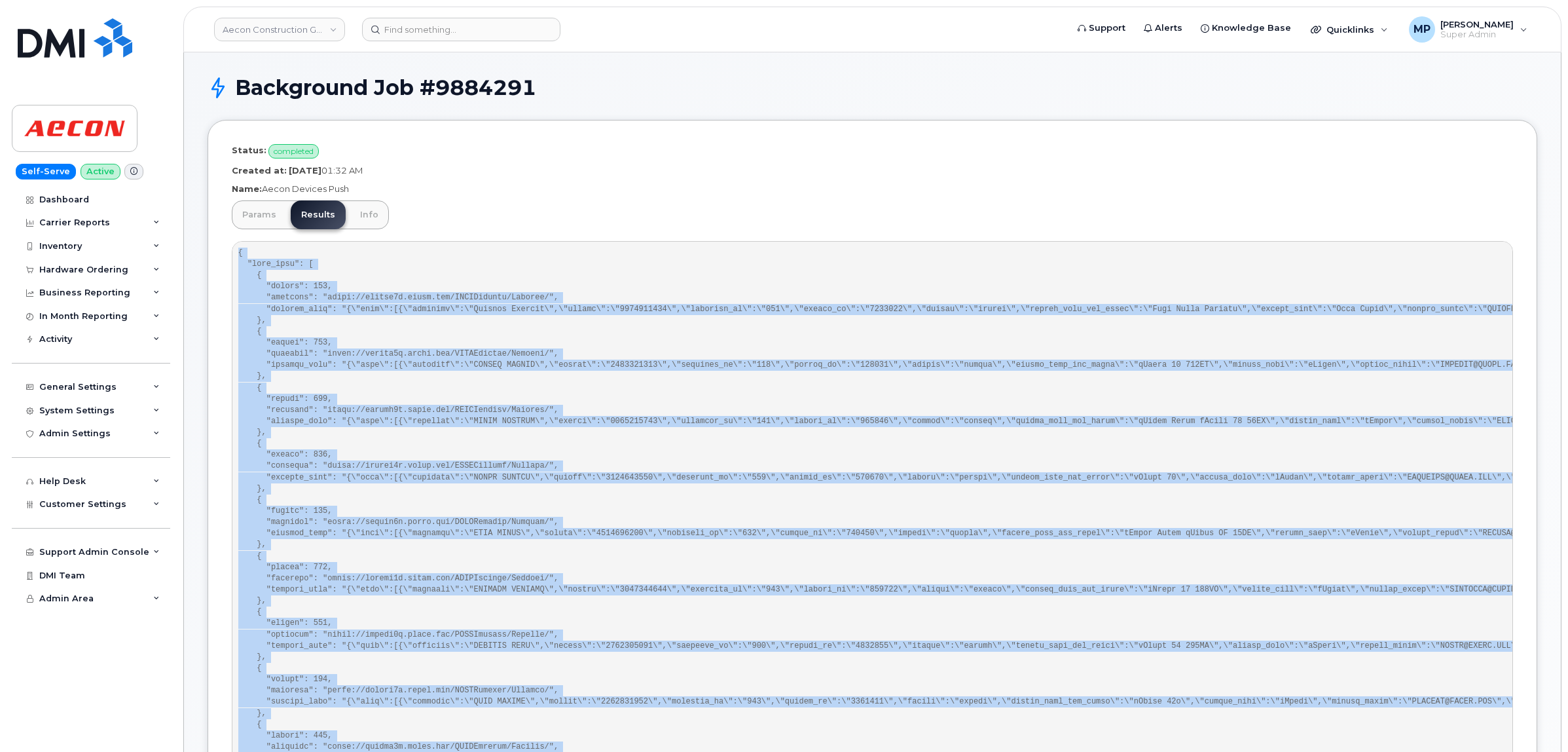
drag, startPoint x: 707, startPoint y: 148, endPoint x: 722, endPoint y: 191, distance: 45.5
click at [711, 155] on p "Status: completed" at bounding box center [872, 152] width 1282 height 14
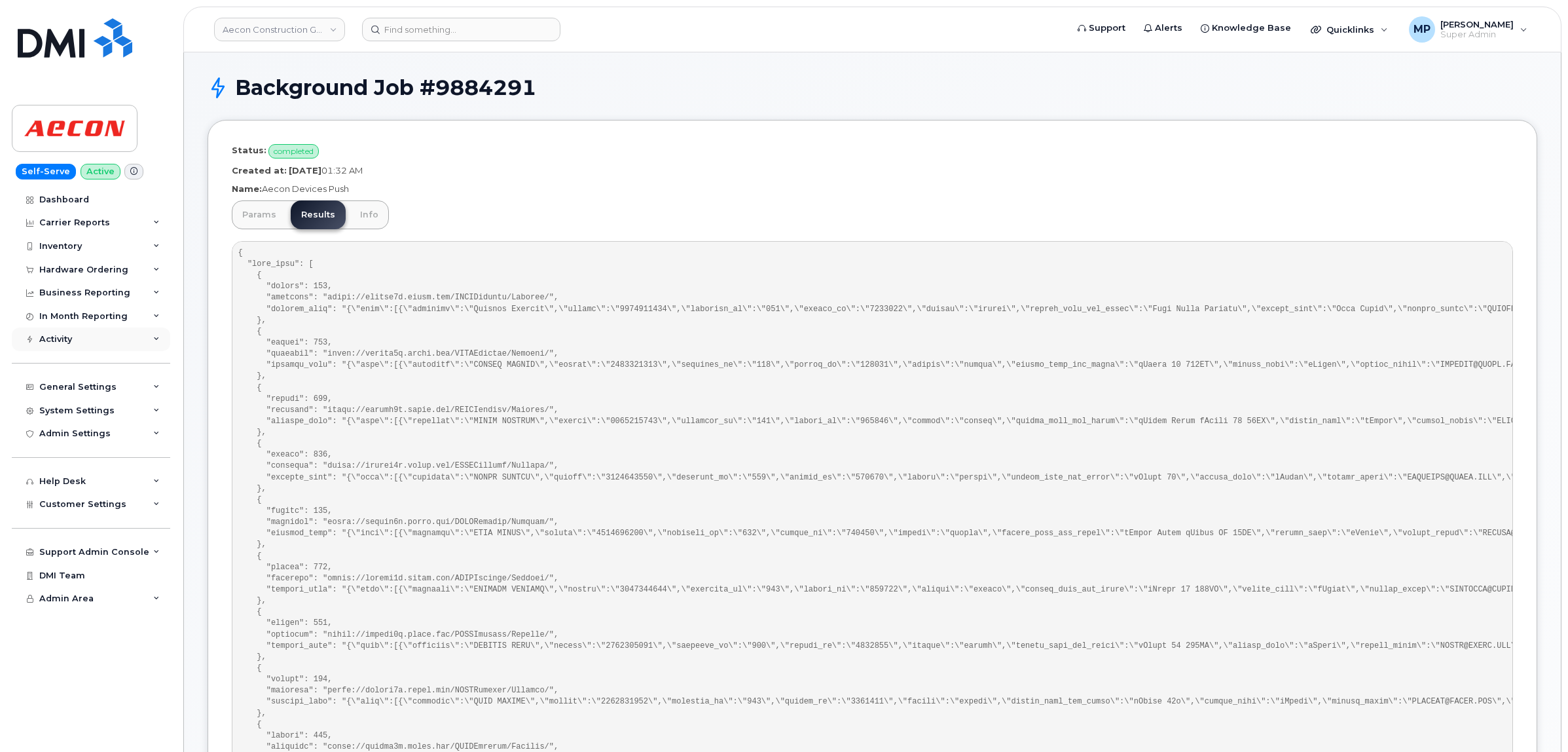
click at [60, 344] on div "Activity" at bounding box center [56, 339] width 33 height 10
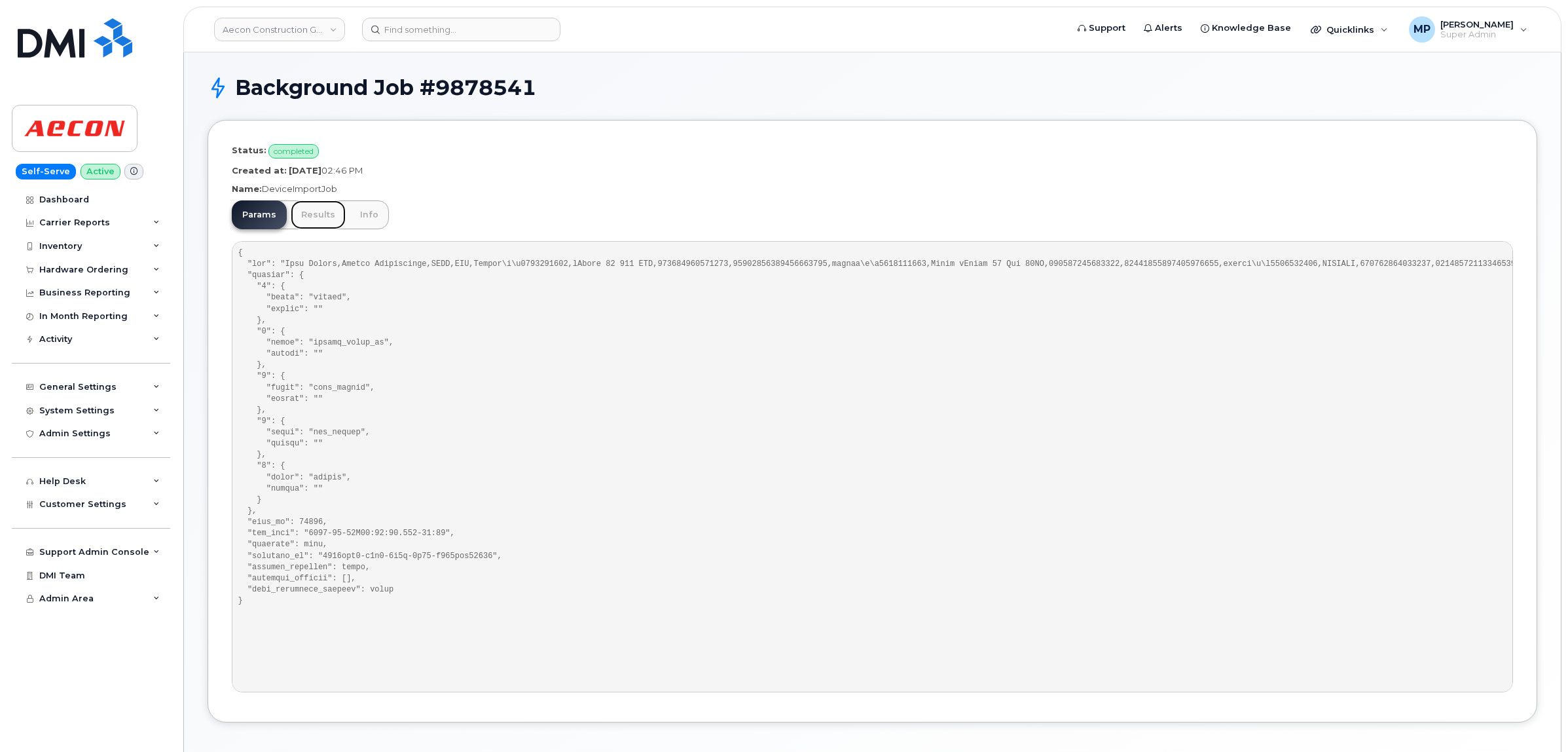
click at [312, 213] on link "Results" at bounding box center [319, 215] width 55 height 29
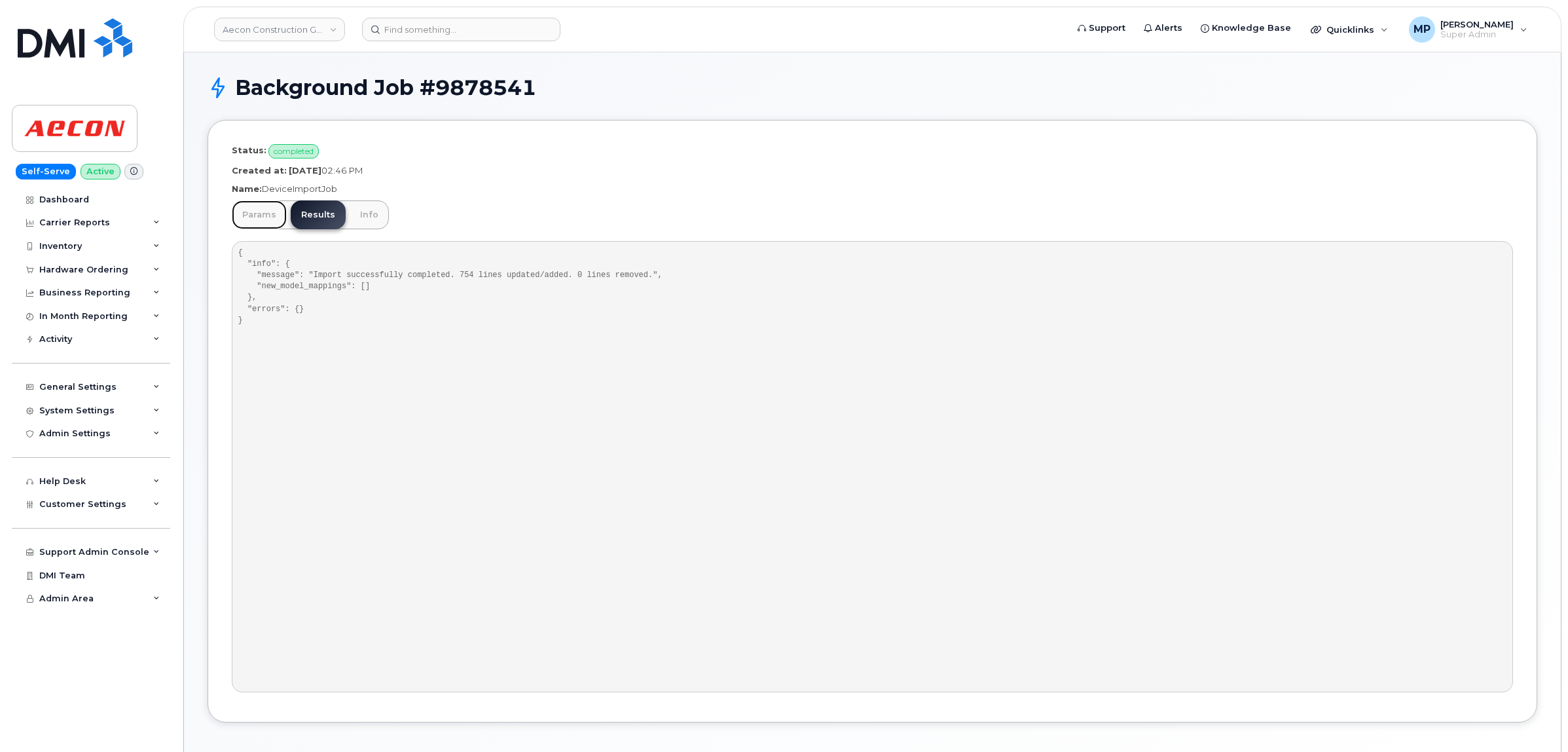
click at [252, 216] on link "Params" at bounding box center [259, 215] width 55 height 29
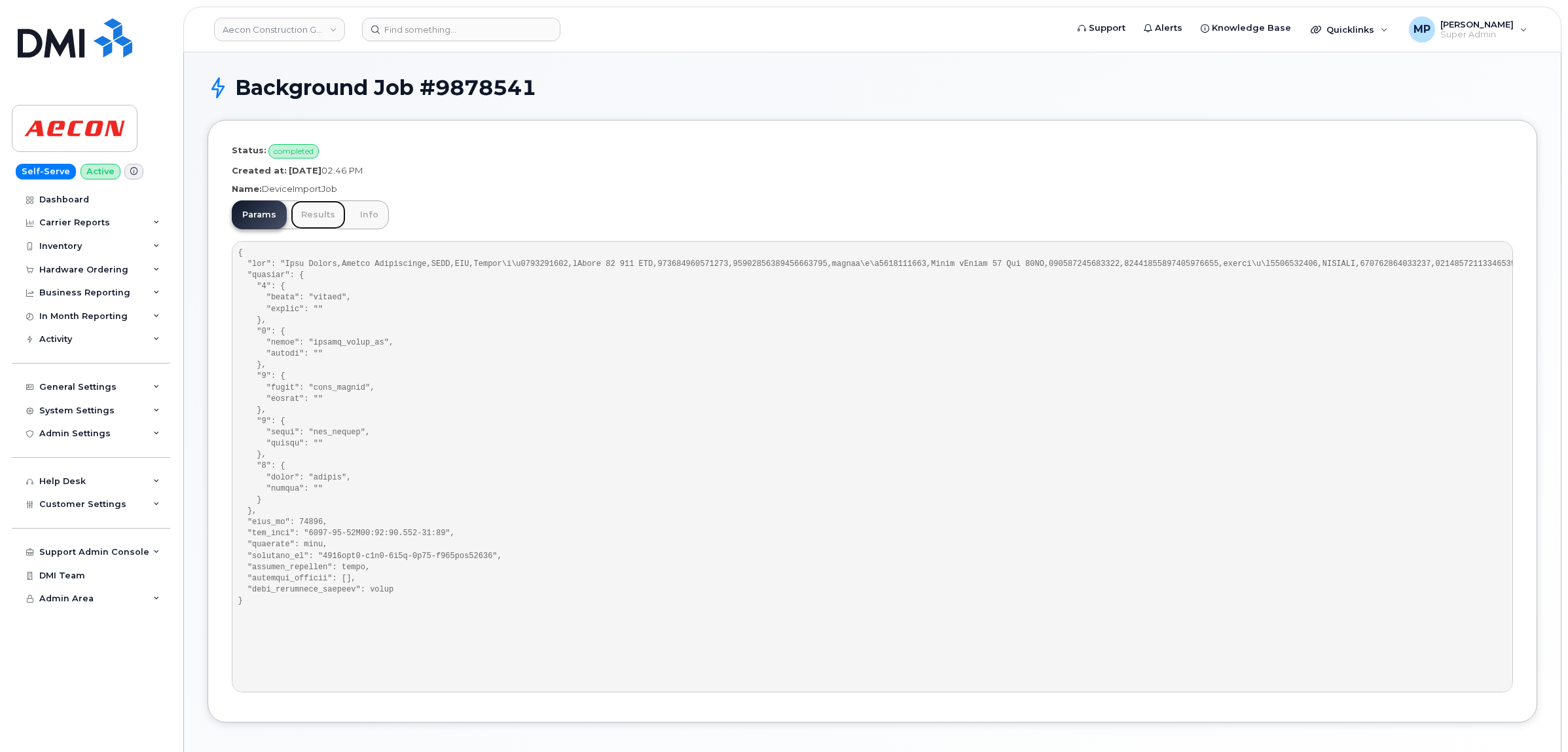
click at [311, 214] on link "Results" at bounding box center [319, 215] width 55 height 29
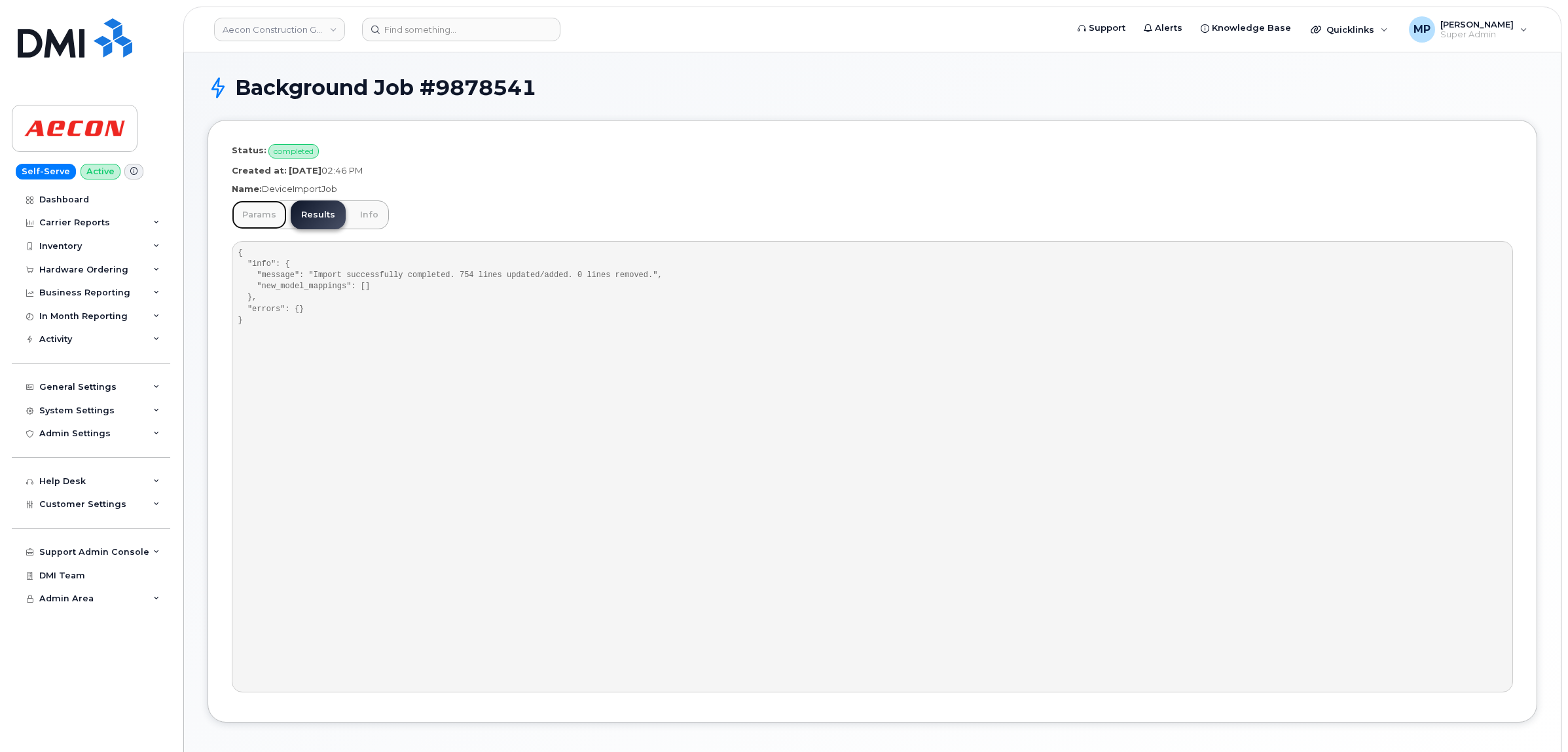
click at [256, 215] on link "Params" at bounding box center [259, 215] width 55 height 29
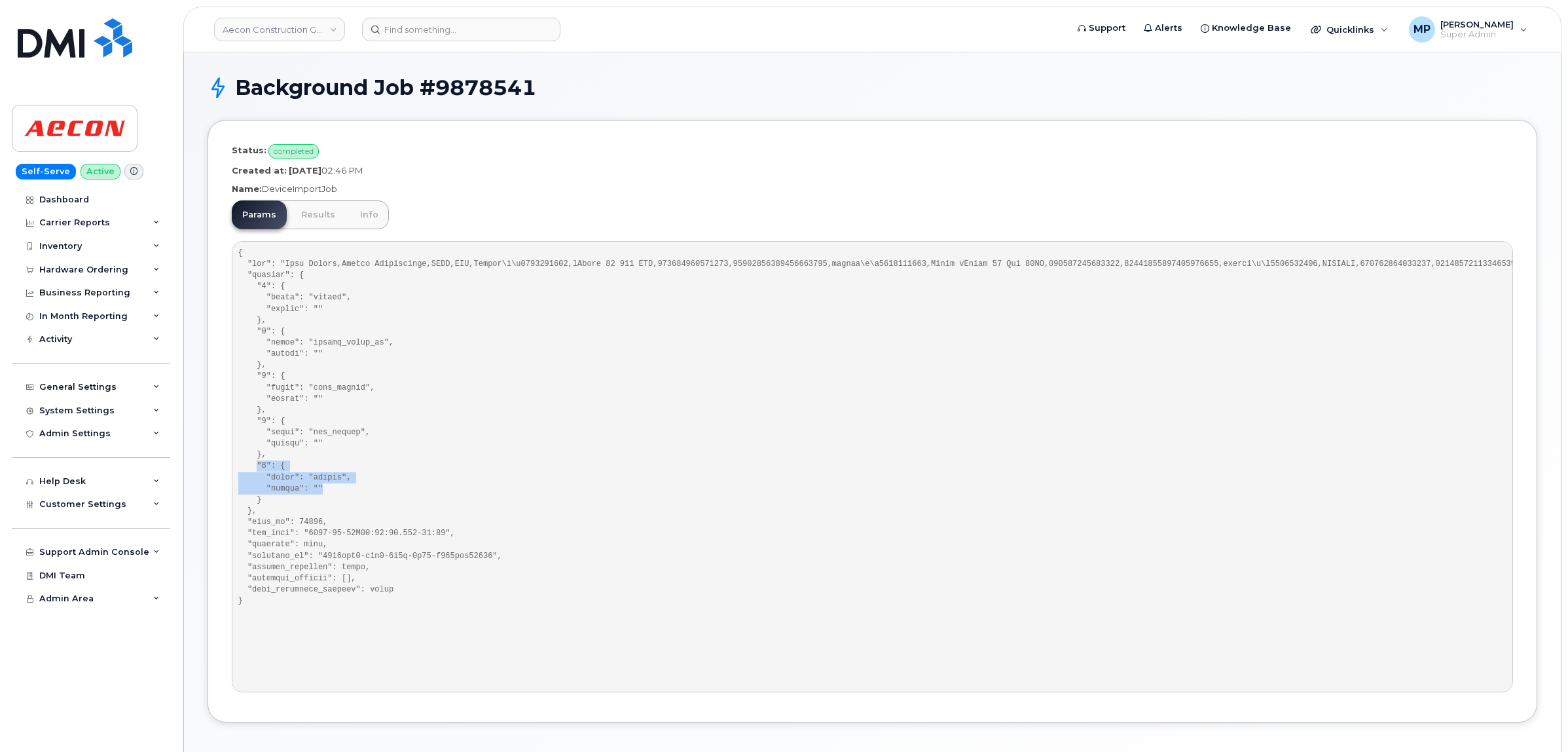
drag, startPoint x: 256, startPoint y: 463, endPoint x: 316, endPoint y: 492, distance: 66.6
click at [316, 492] on pre at bounding box center [872, 466] width 1282 height 451
click at [364, 499] on pre at bounding box center [872, 466] width 1282 height 451
click at [319, 488] on pre at bounding box center [872, 466] width 1282 height 451
drag, startPoint x: 304, startPoint y: 484, endPoint x: 253, endPoint y: 473, distance: 52.2
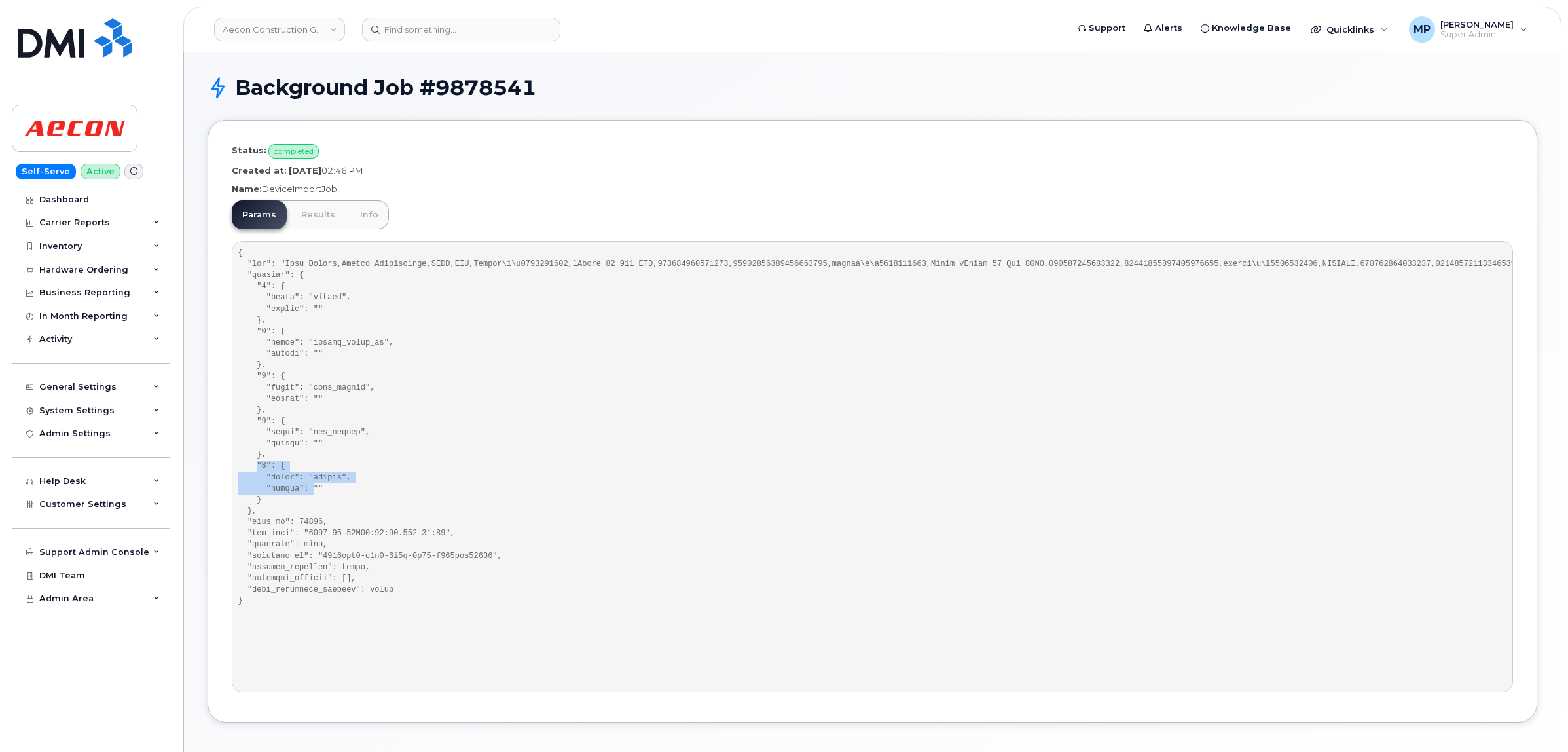
click at [253, 473] on pre at bounding box center [872, 466] width 1282 height 451
click at [391, 480] on pre at bounding box center [872, 466] width 1282 height 451
click at [373, 452] on pre at bounding box center [872, 466] width 1282 height 451
click at [371, 430] on pre at bounding box center [872, 466] width 1282 height 451
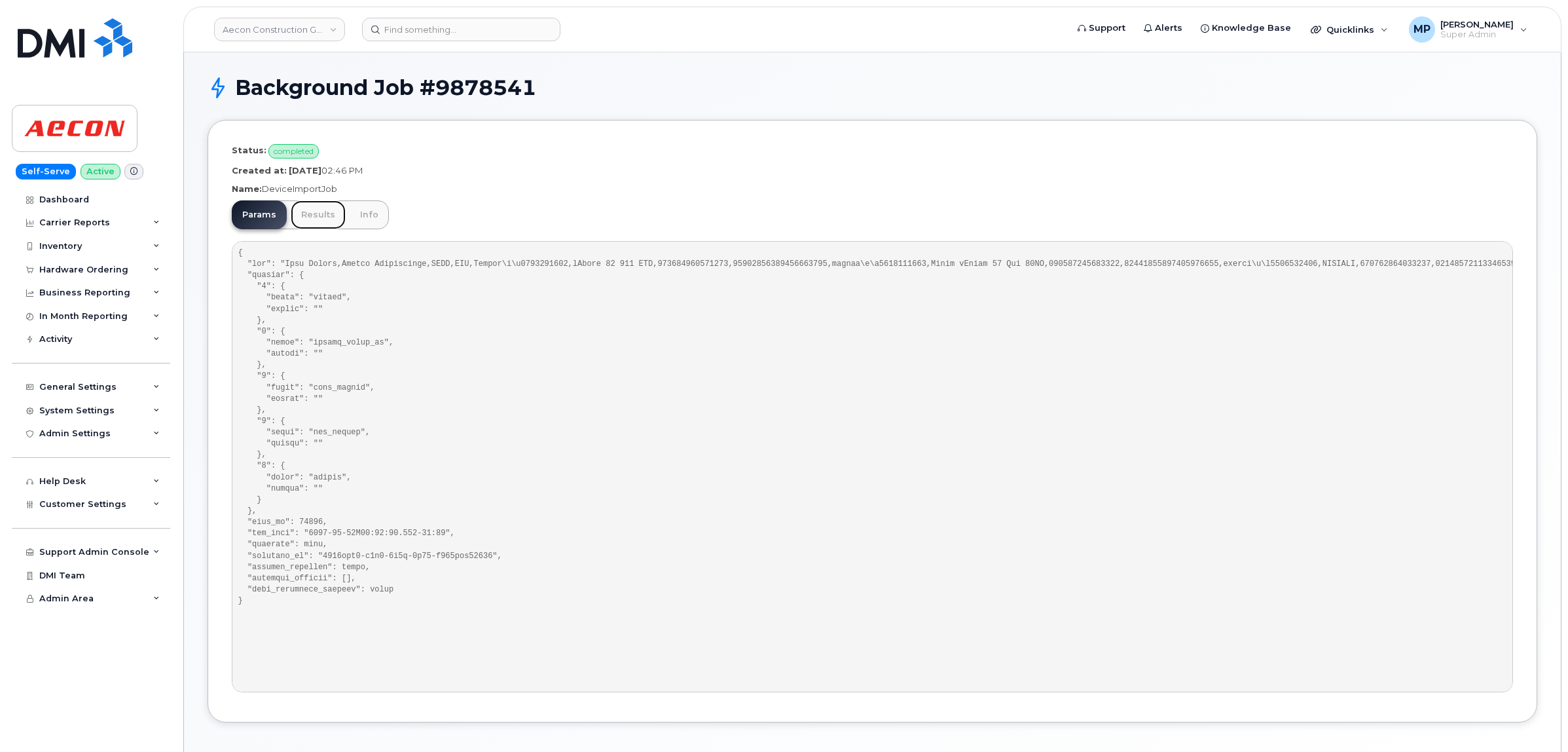
click at [321, 214] on link "Results" at bounding box center [319, 215] width 55 height 29
click at [312, 218] on link "Results" at bounding box center [319, 215] width 55 height 29
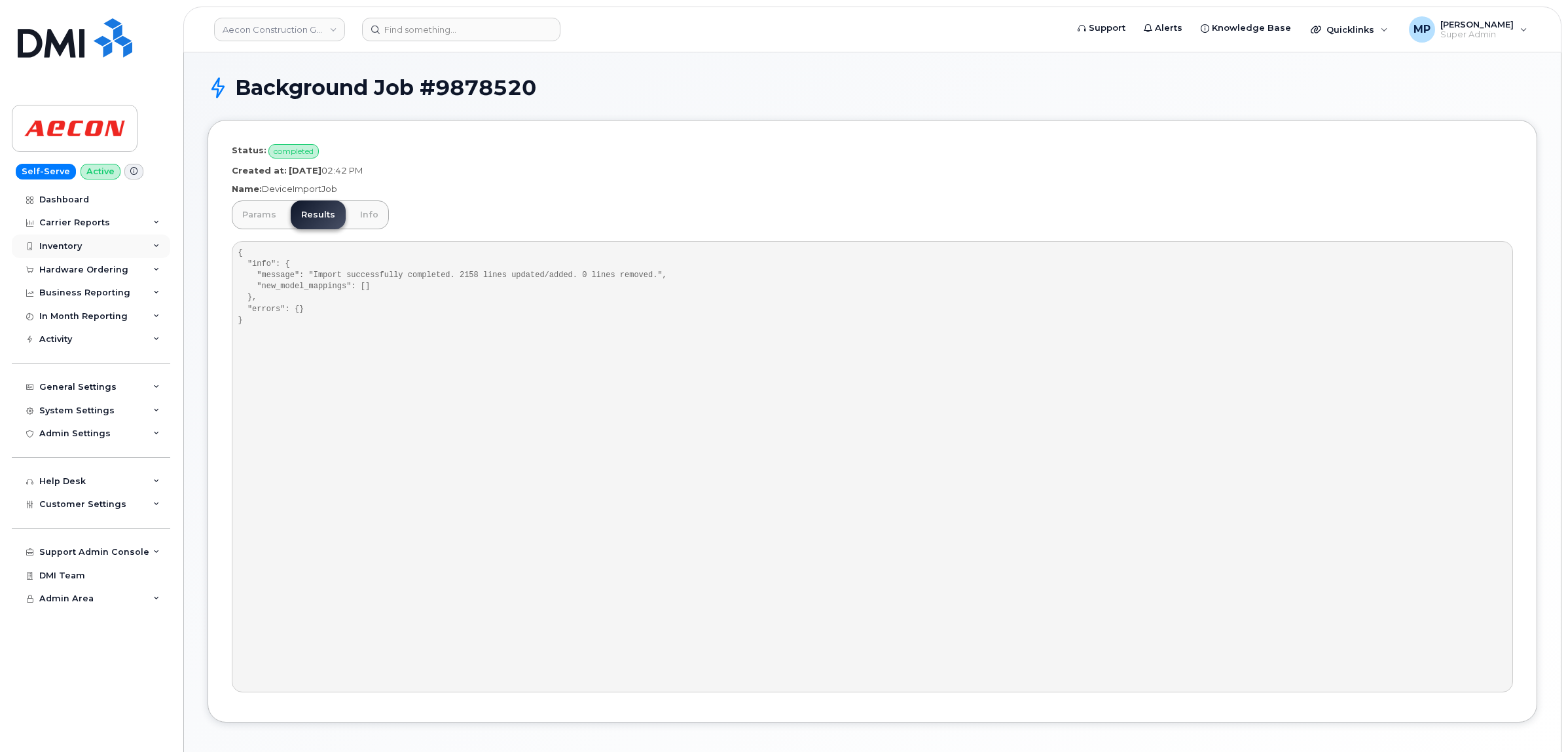
click at [62, 248] on div "Inventory" at bounding box center [61, 245] width 43 height 10
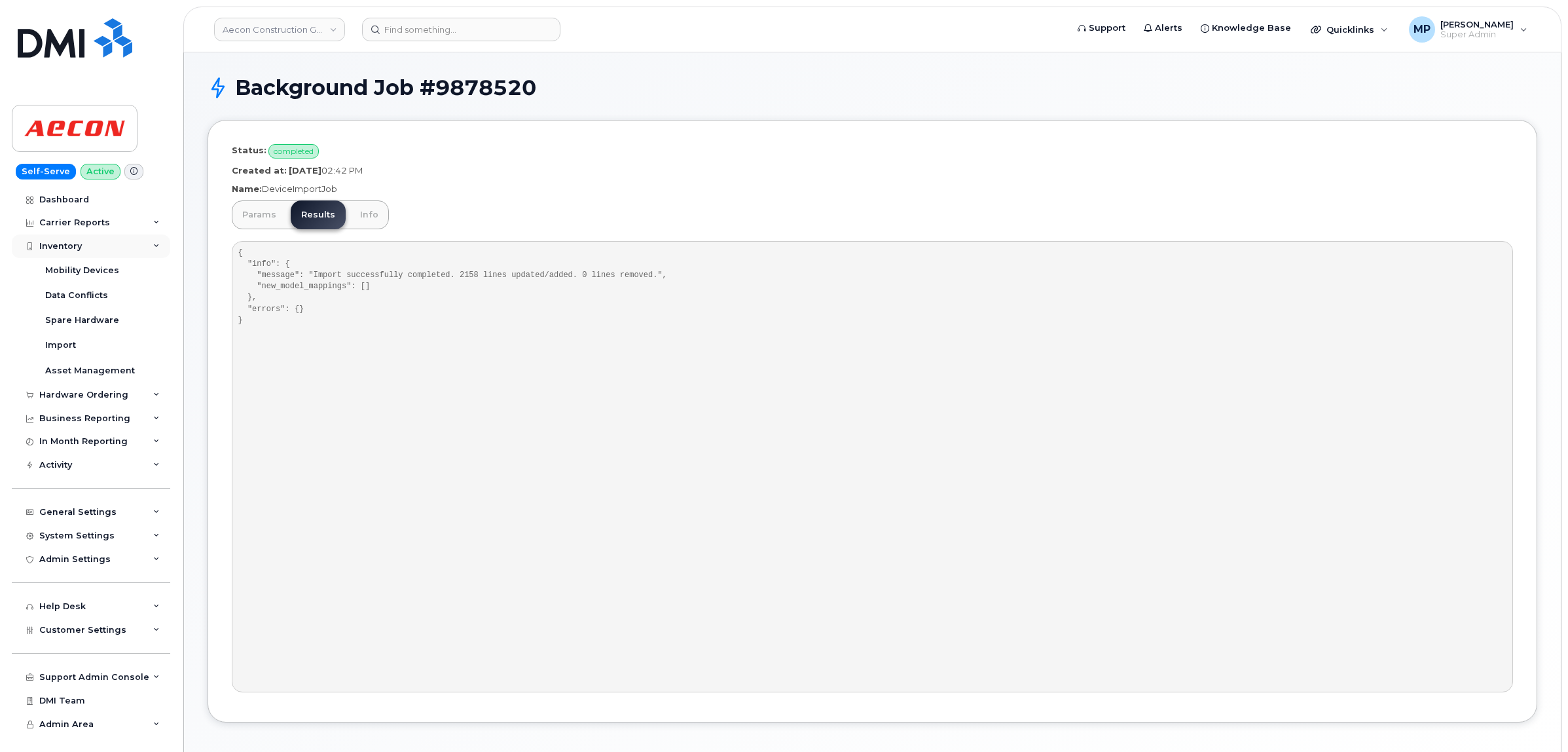
click at [62, 248] on div "Inventory" at bounding box center [61, 245] width 43 height 10
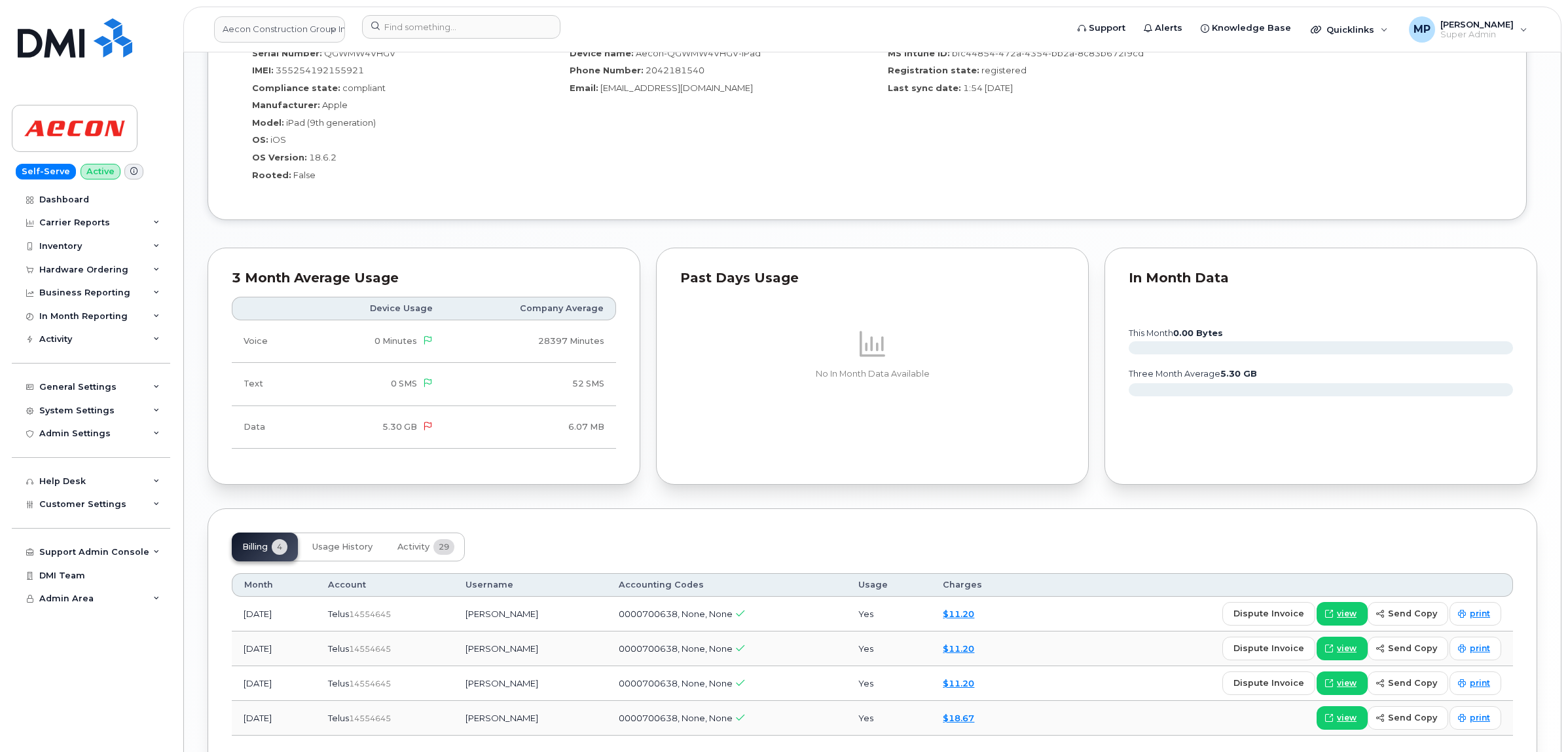
scroll to position [1238, 0]
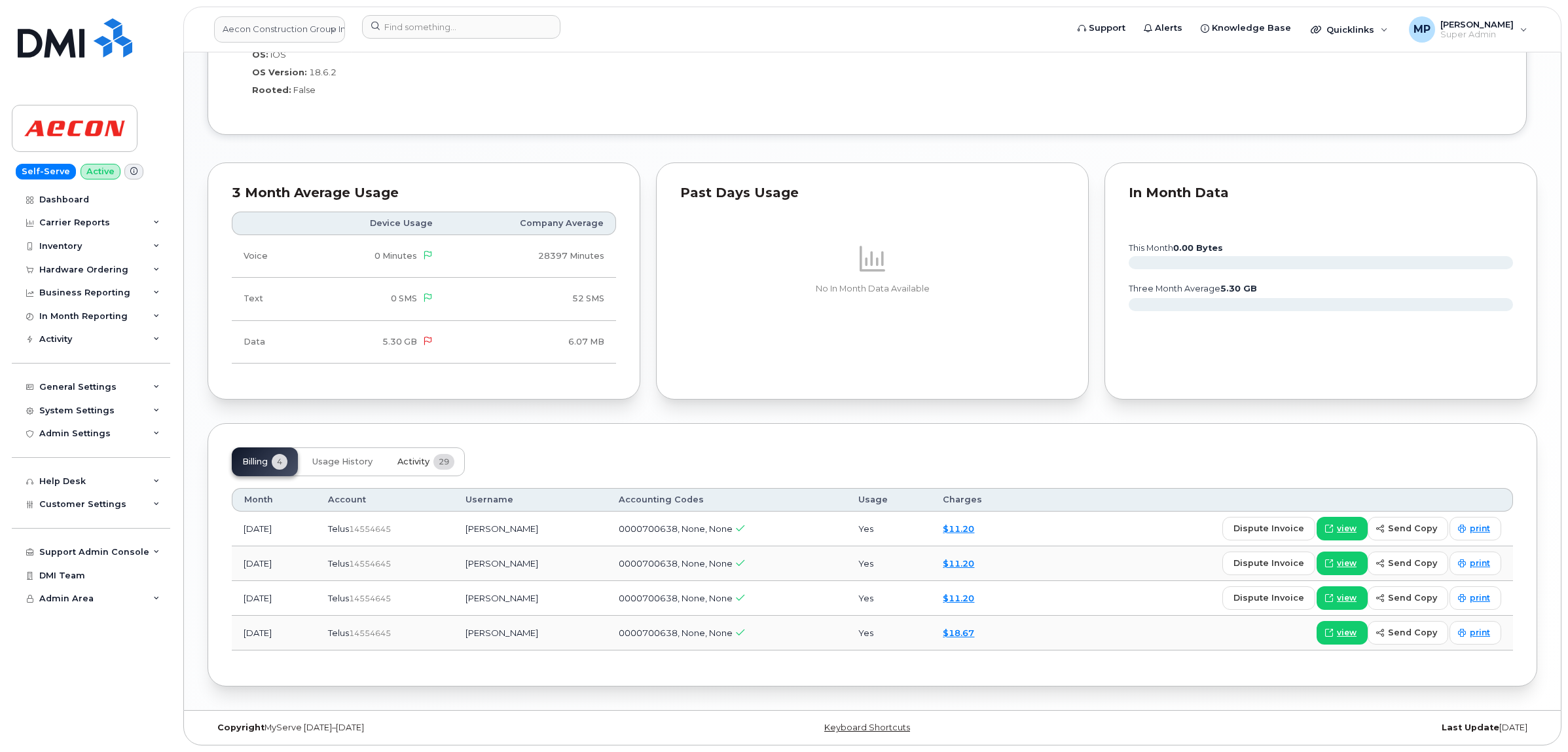
click at [420, 460] on span "Activity" at bounding box center [413, 462] width 32 height 10
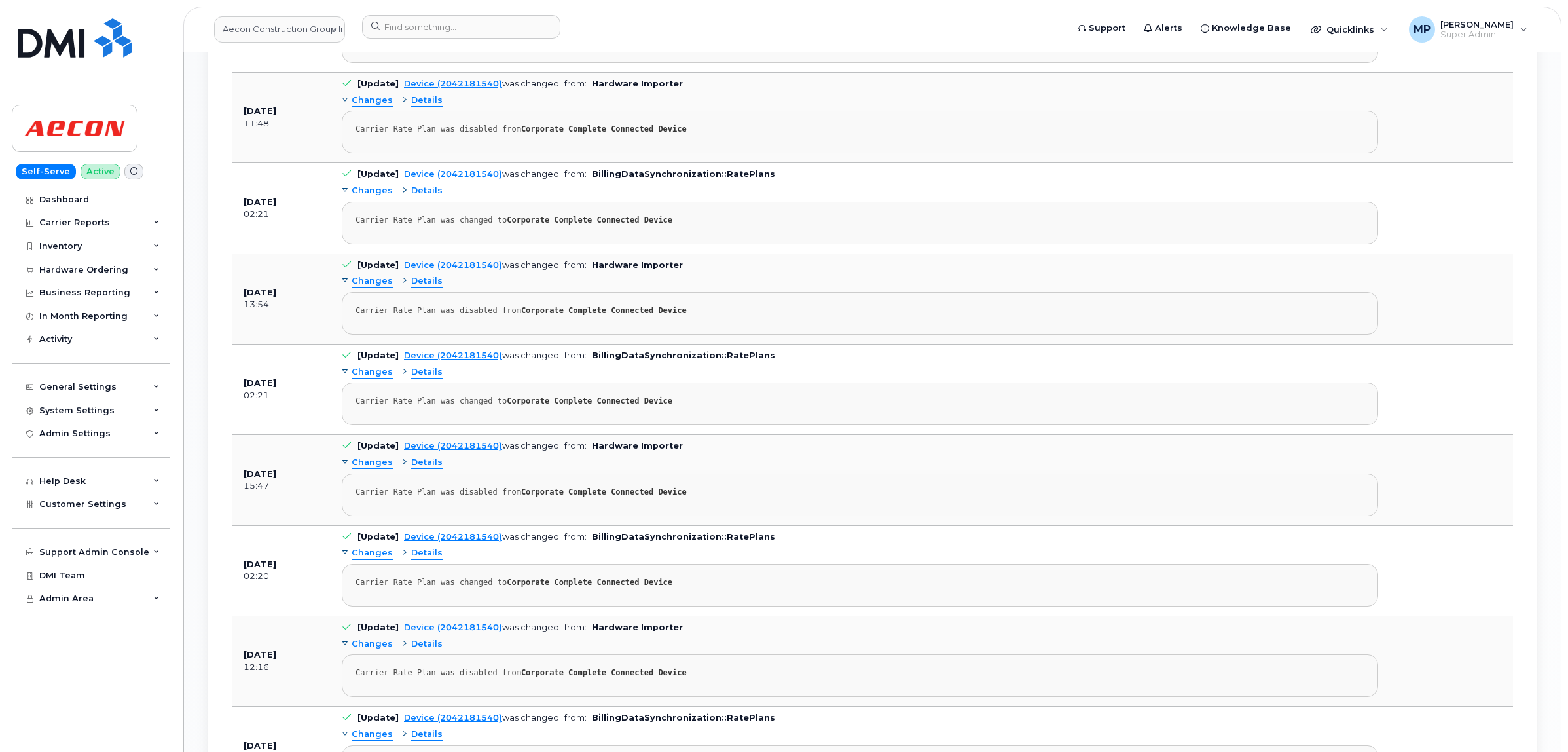
scroll to position [1975, 0]
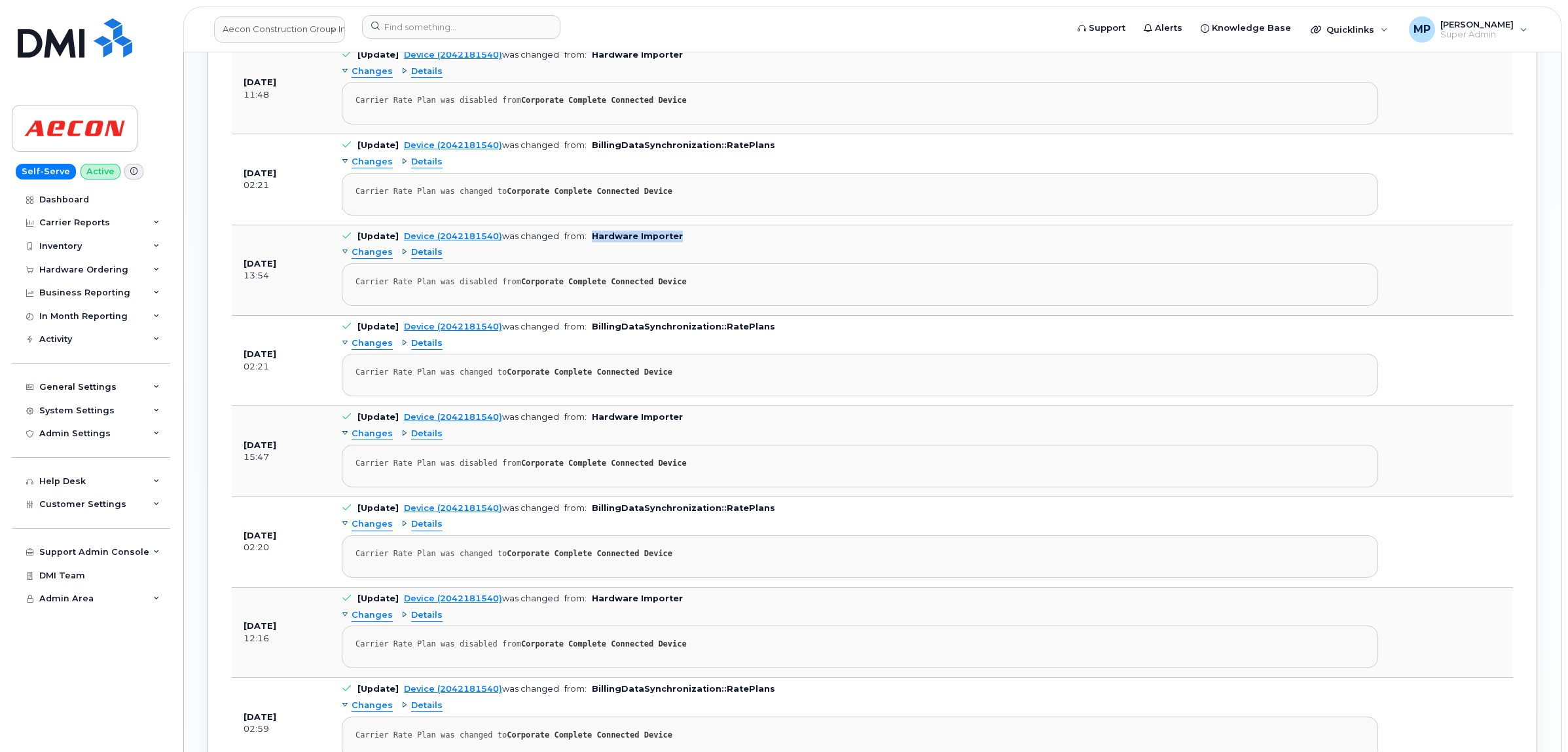
drag, startPoint x: 674, startPoint y: 241, endPoint x: 588, endPoint y: 242, distance: 86.0
click at [588, 242] on td "[Update] Device (2042181540) was changed from: Hardware Importer Changes Detail…" at bounding box center [860, 271] width 1060 height 91
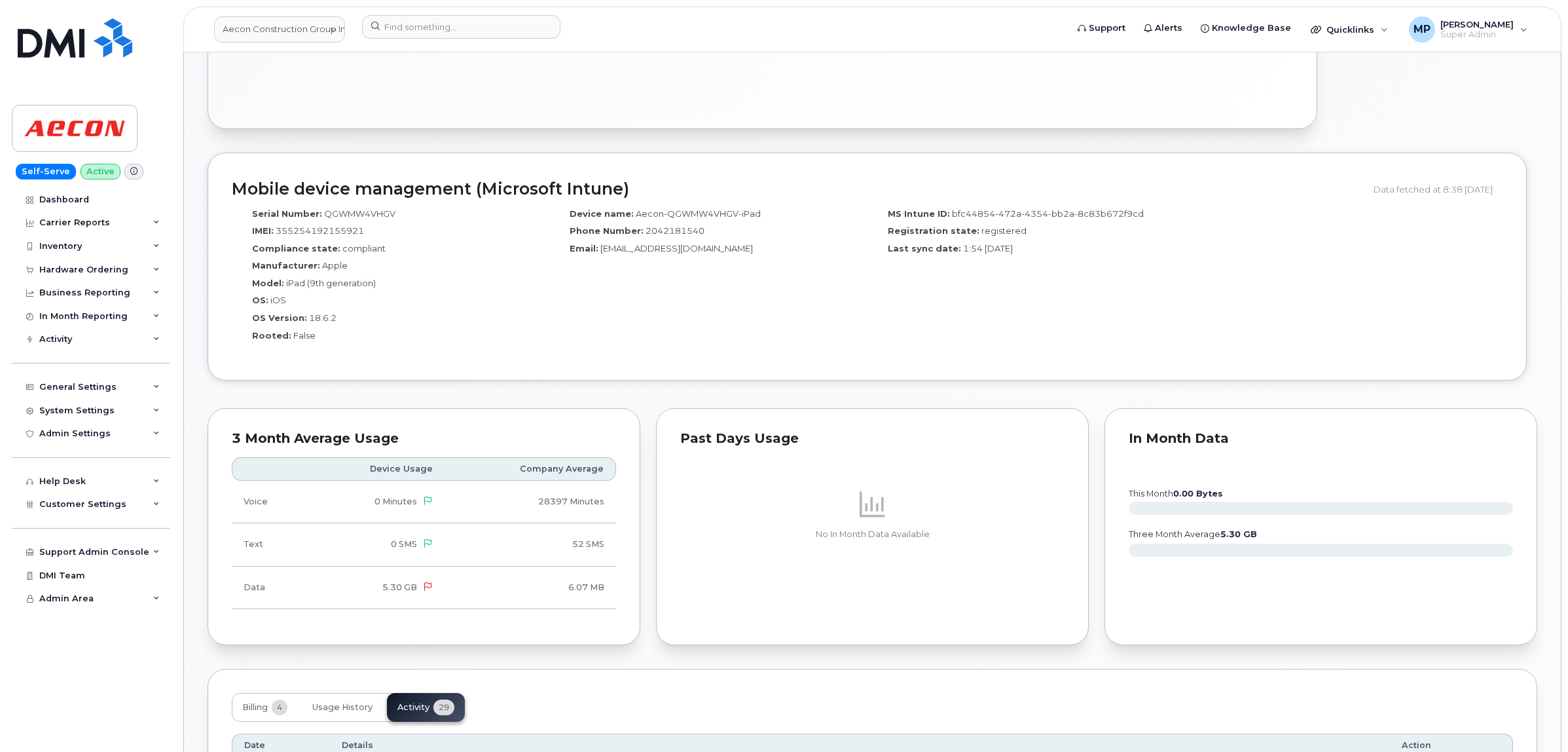
scroll to position [583, 0]
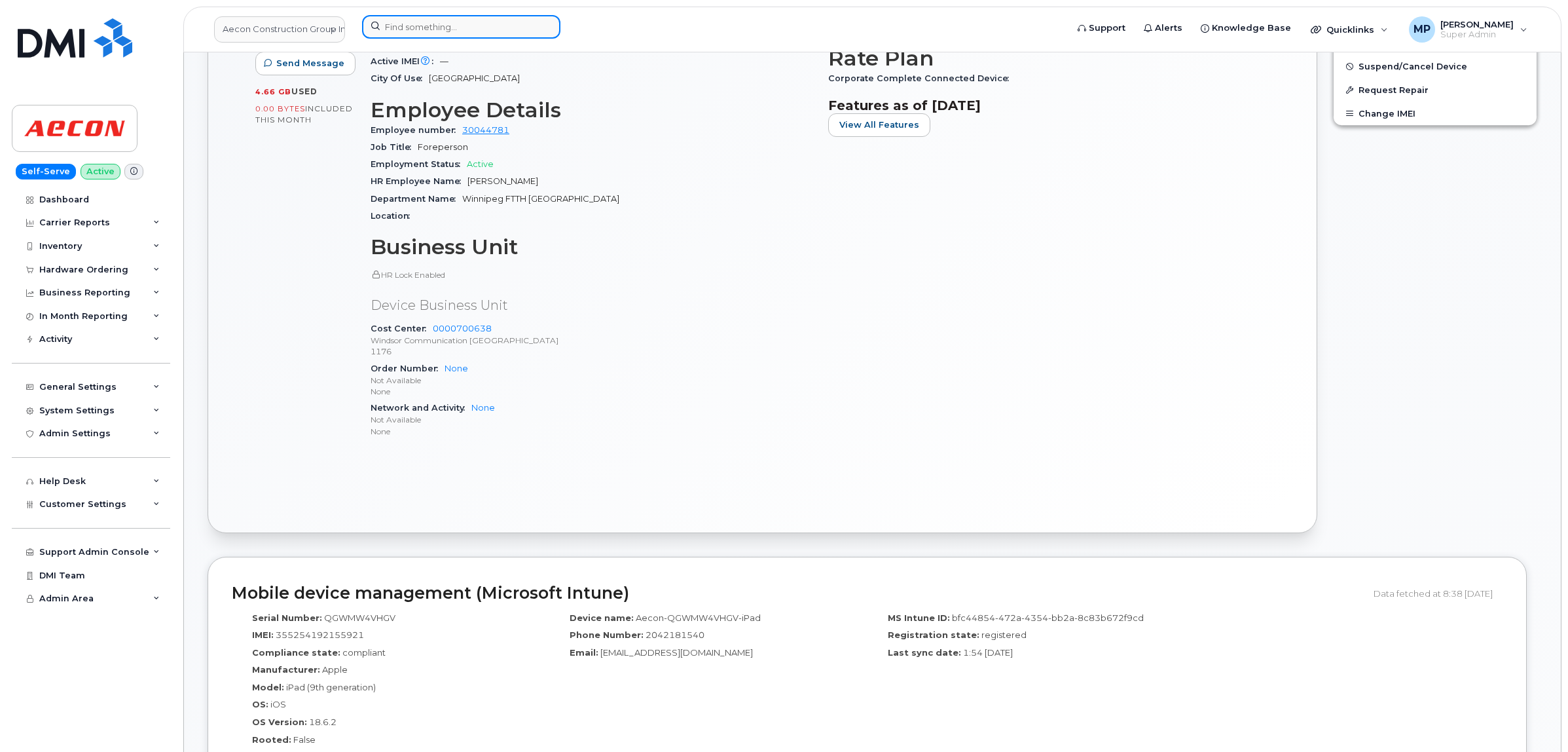
click at [395, 26] on input at bounding box center [461, 27] width 199 height 24
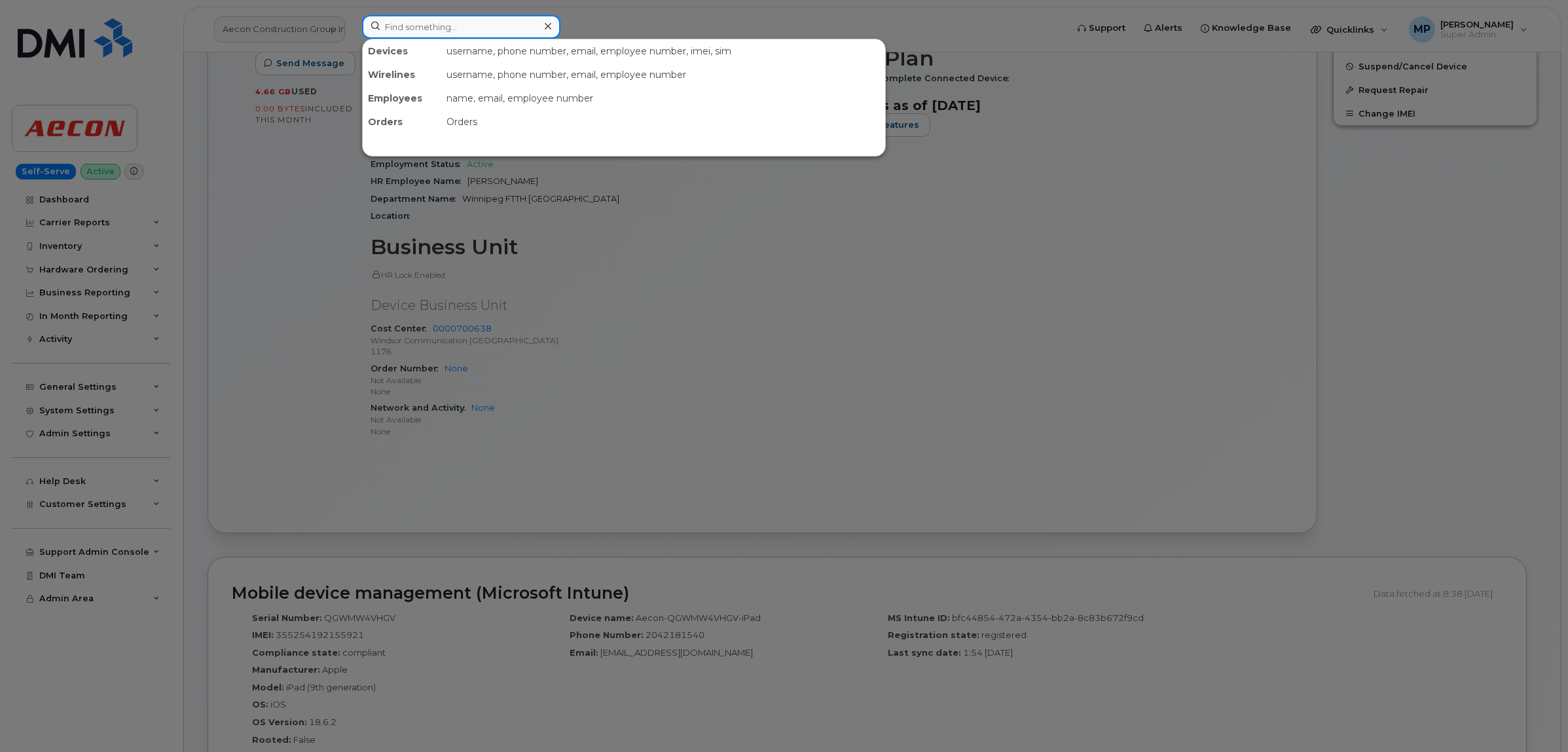
click at [401, 21] on input at bounding box center [461, 27] width 199 height 24
paste input "2266683177"
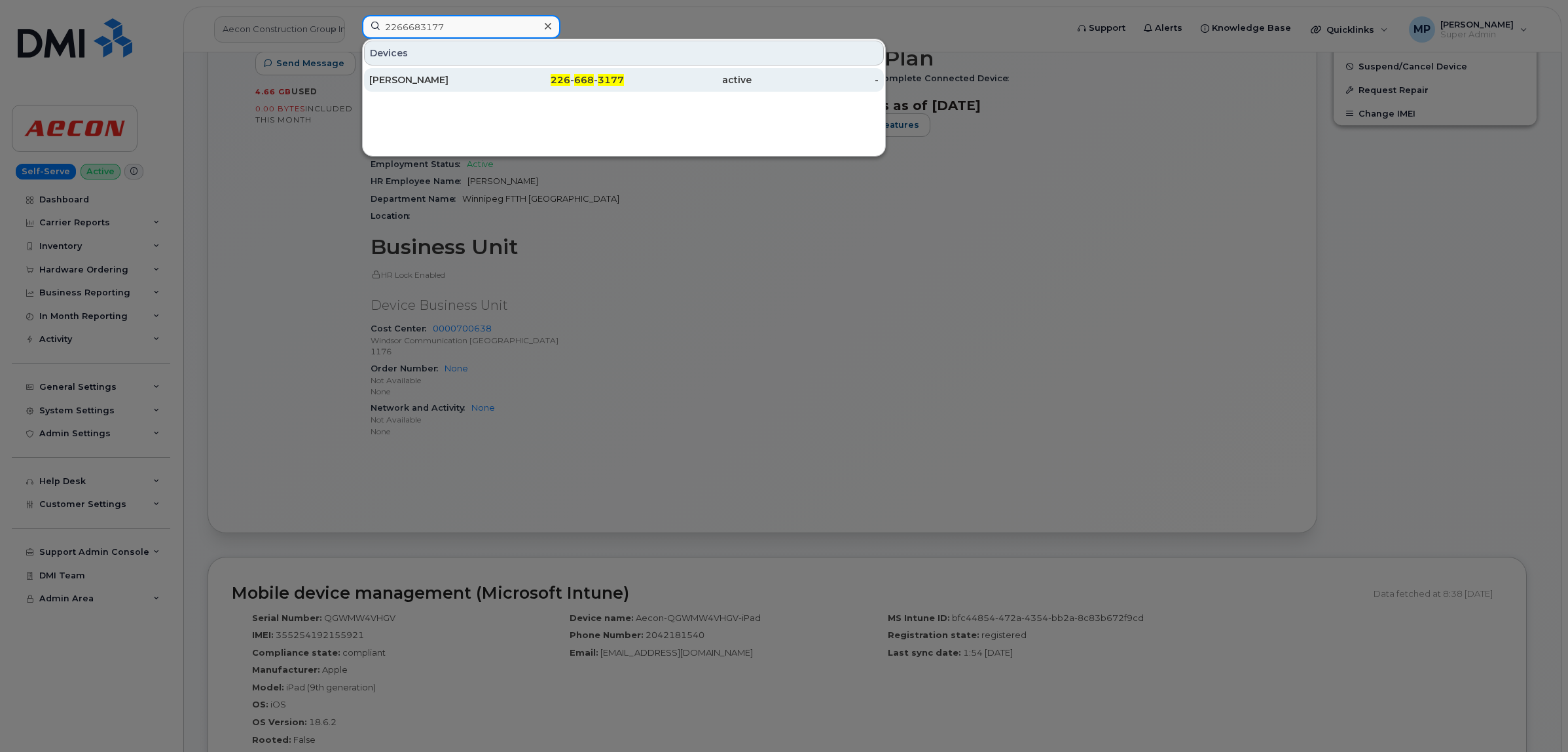
type input "2266683177"
click at [413, 80] on div "[PERSON_NAME]" at bounding box center [433, 80] width 128 height 13
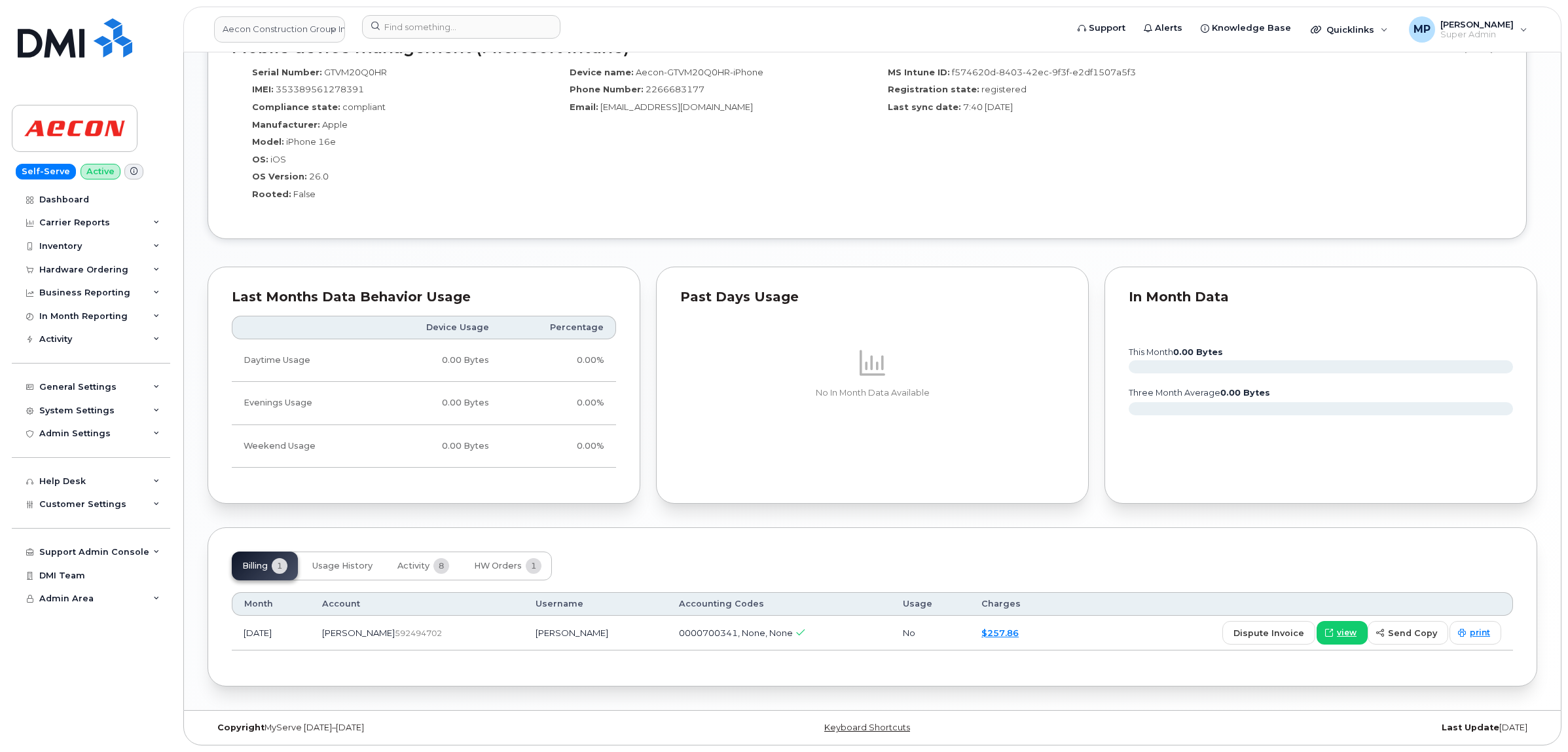
scroll to position [1101, 0]
click at [409, 568] on span "Activity" at bounding box center [413, 566] width 32 height 10
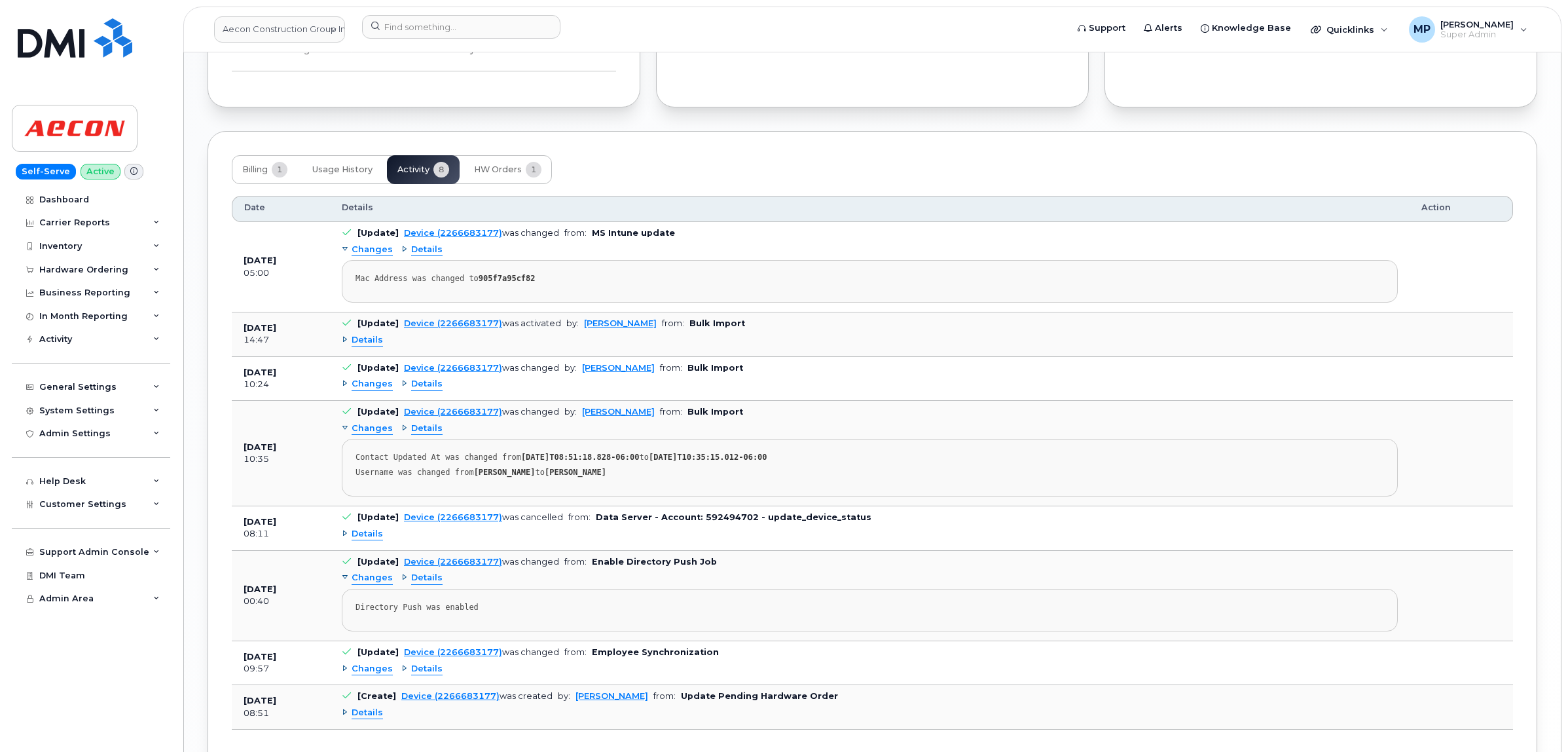
scroll to position [1592, 0]
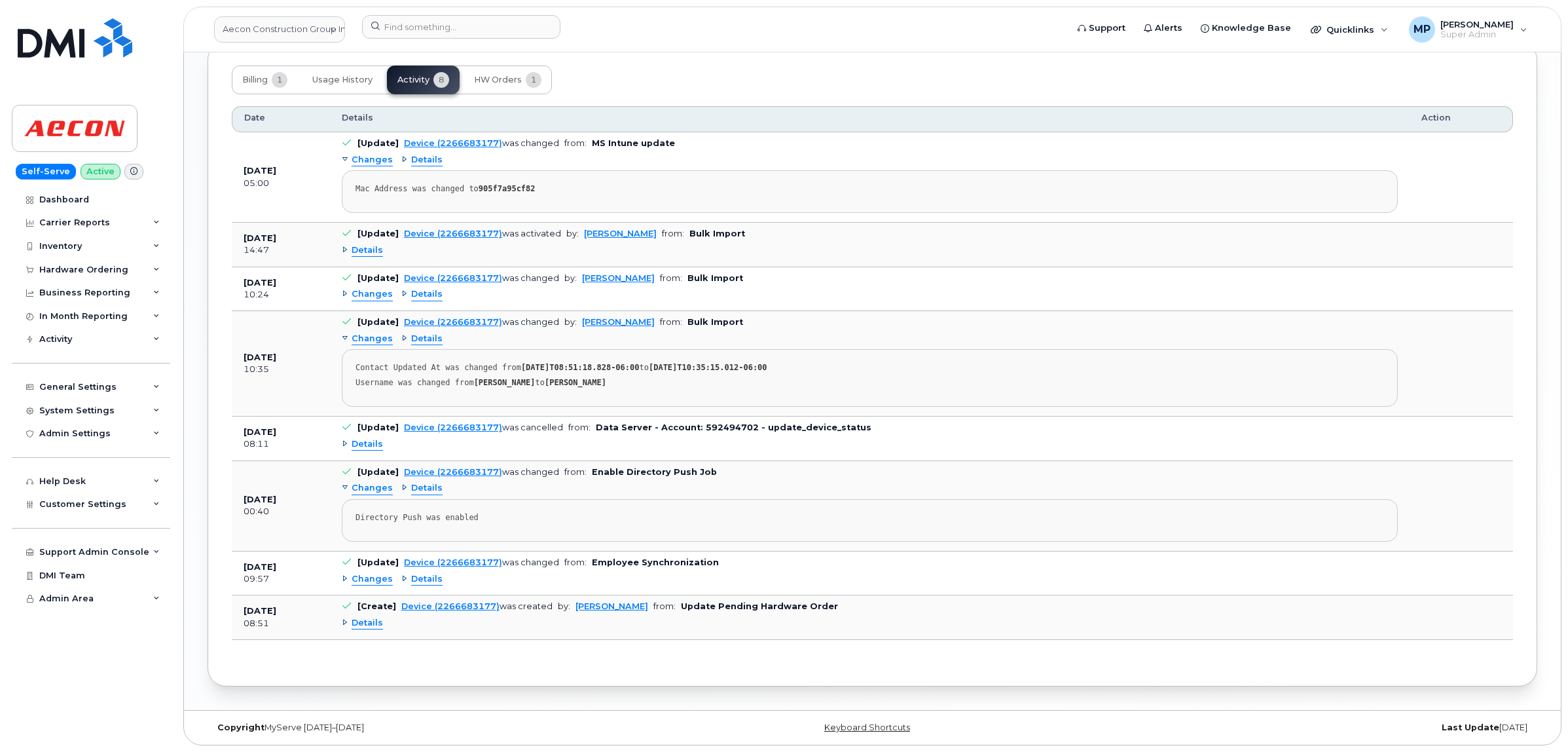
click at [362, 246] on span "Details" at bounding box center [368, 251] width 32 height 13
click at [360, 253] on div "Details" at bounding box center [869, 251] width 1056 height 21
click at [374, 245] on span "Details" at bounding box center [368, 251] width 32 height 13
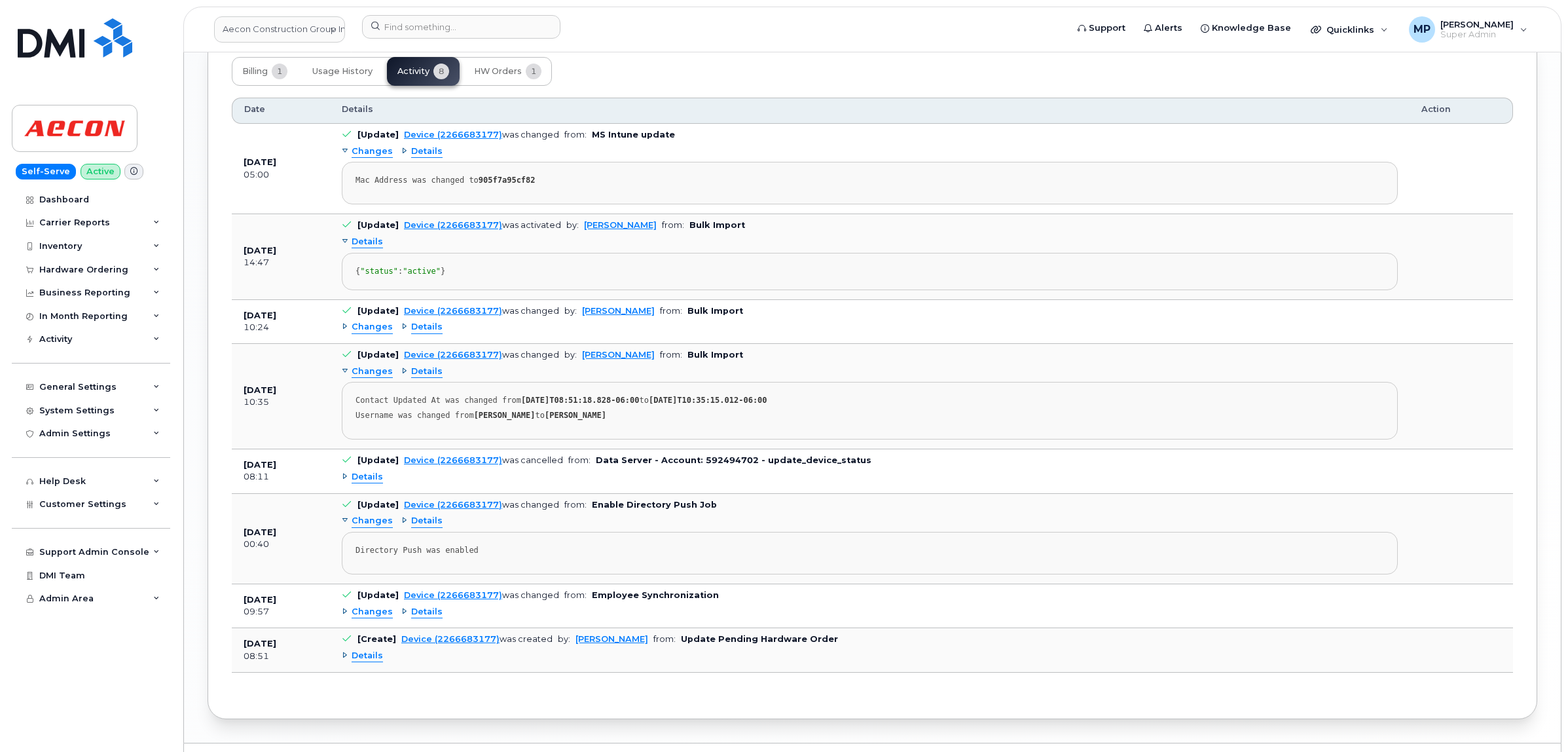
click at [365, 334] on span "Changes" at bounding box center [372, 327] width 41 height 13
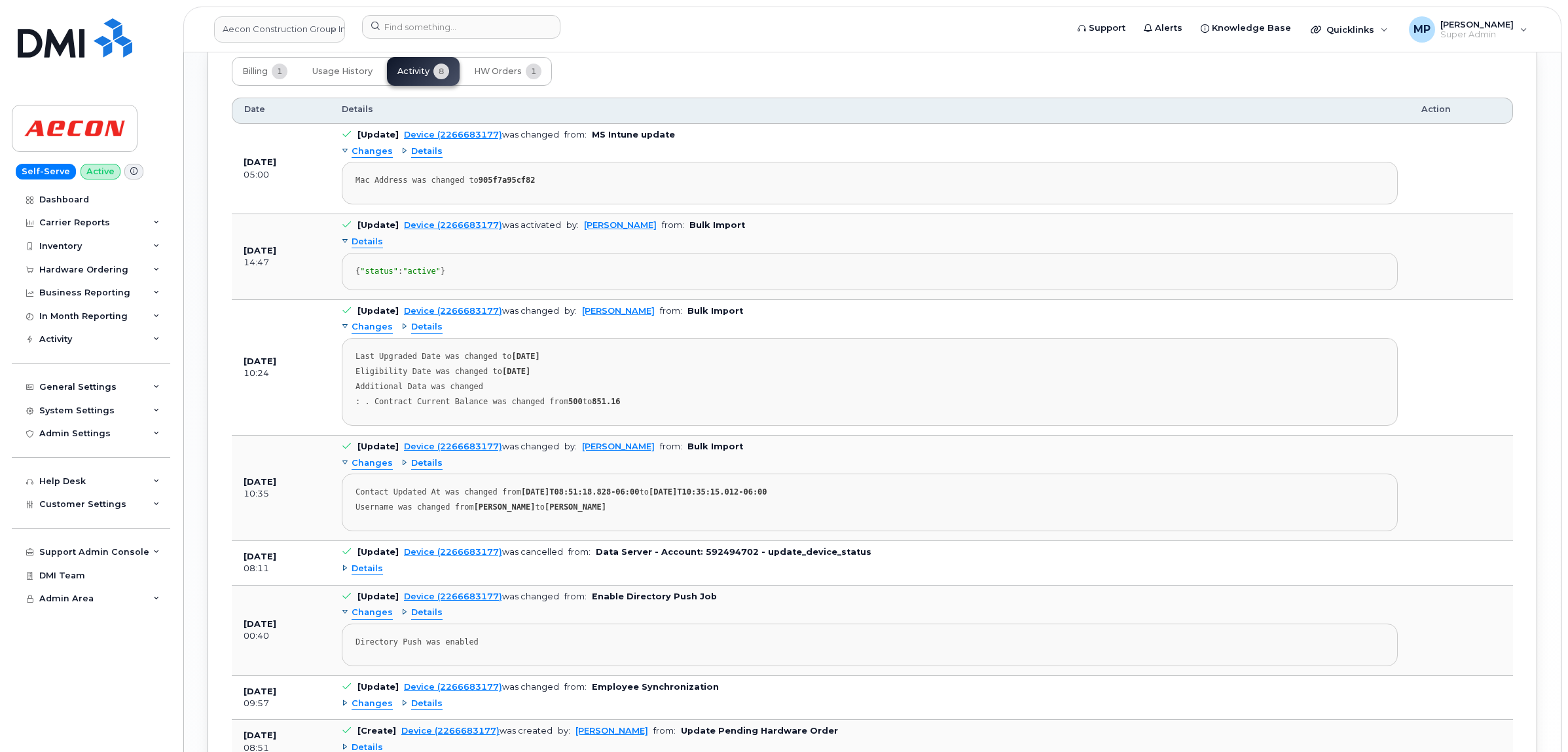
drag, startPoint x: 447, startPoint y: 283, endPoint x: 386, endPoint y: 291, distance: 61.5
click at [437, 276] on div "{ "status" : "active" }" at bounding box center [870, 271] width 1029 height 9
drag, startPoint x: 386, startPoint y: 291, endPoint x: 350, endPoint y: 270, distance: 41.7
click at [350, 270] on pre "{ "status" : "active" }" at bounding box center [869, 271] width 1056 height 37
click at [367, 276] on div "{ "status" : "active" }" at bounding box center [870, 271] width 1029 height 9
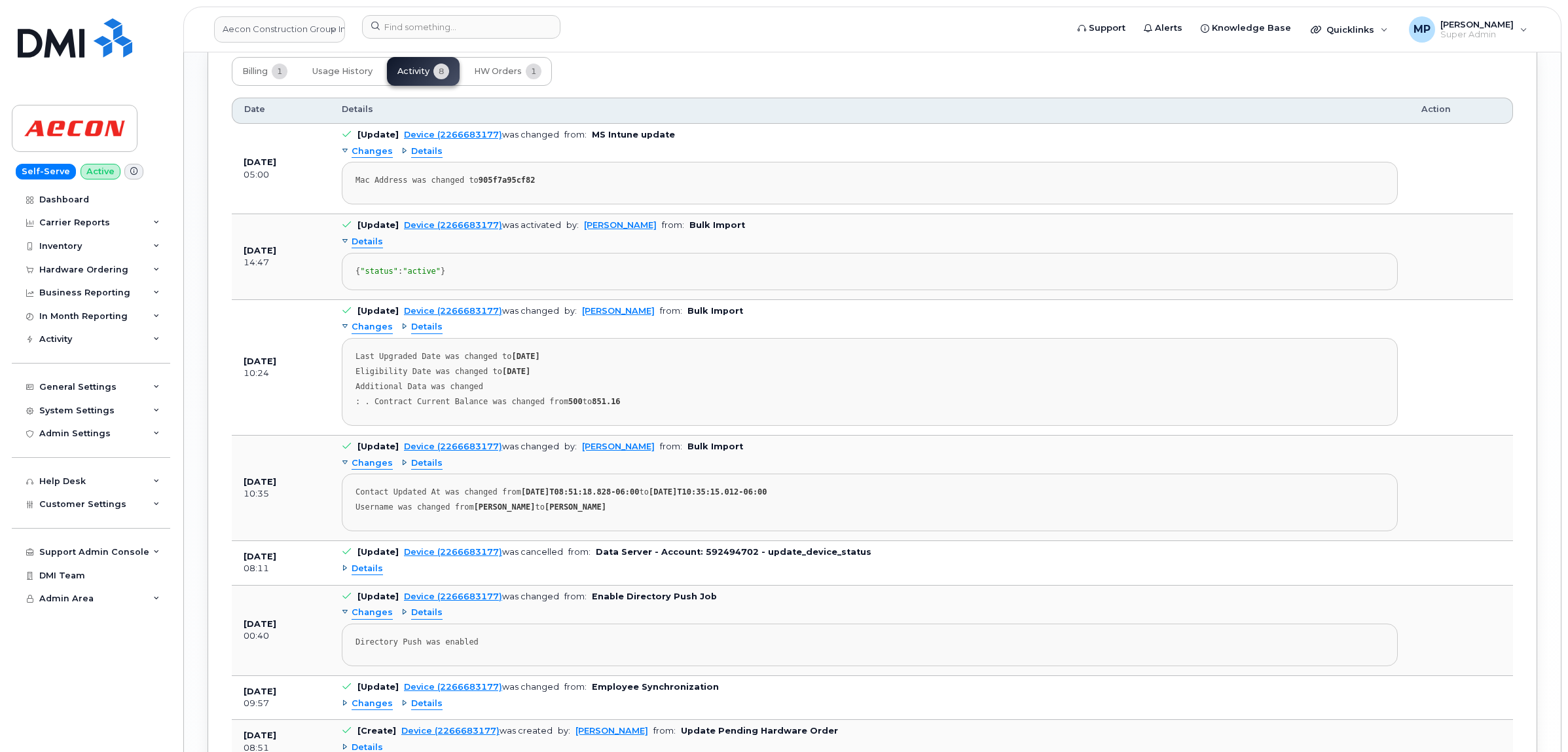
click at [365, 276] on div "{ "status" : "active" }" at bounding box center [870, 271] width 1029 height 9
click at [364, 276] on div "{ "status" : "active" }" at bounding box center [870, 271] width 1029 height 9
click at [354, 280] on pre "{ "status" : "active" }" at bounding box center [869, 271] width 1056 height 37
click at [461, 276] on div "{ "status" : "active" }" at bounding box center [870, 271] width 1029 height 9
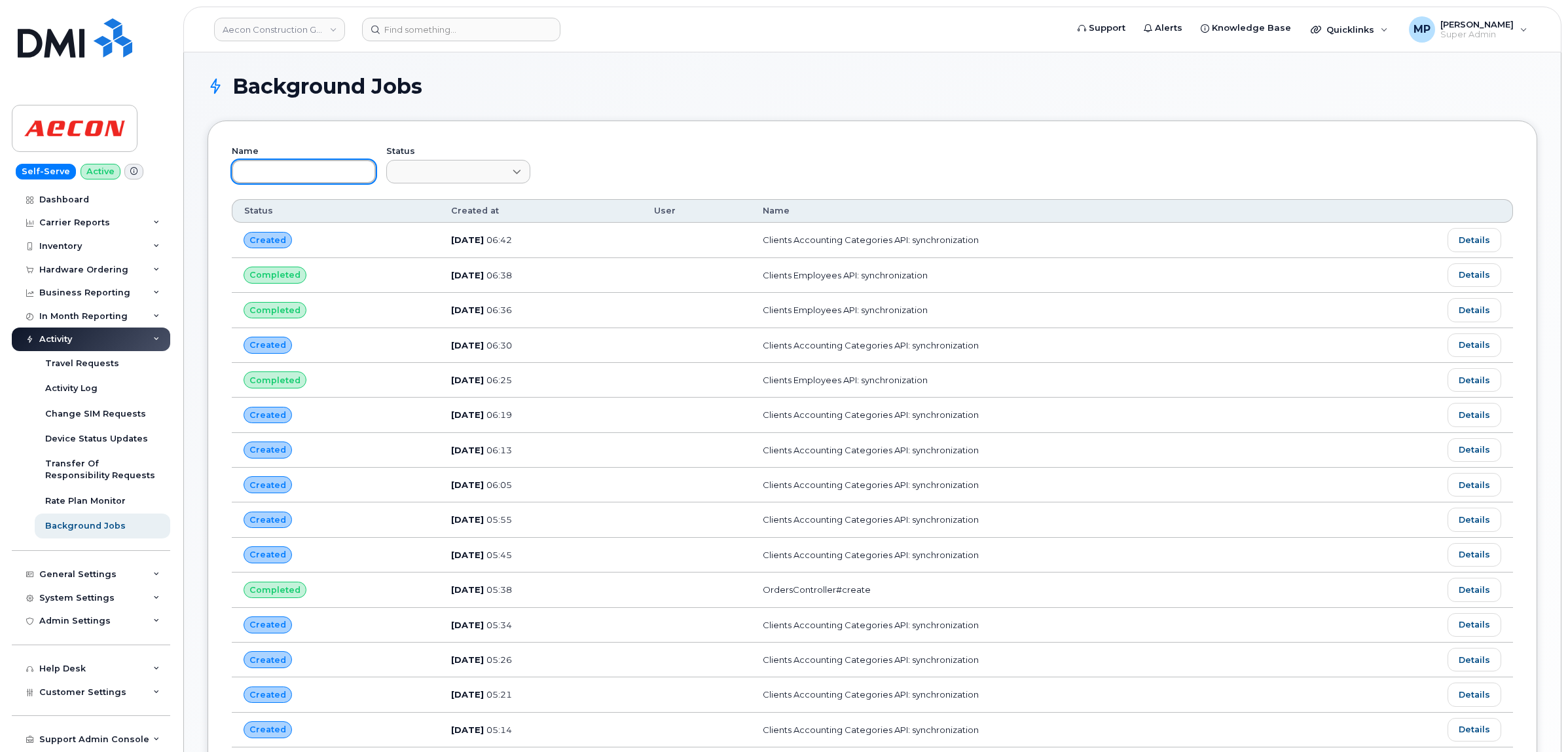
click at [315, 174] on input "text" at bounding box center [304, 172] width 144 height 24
paste input "9915311"
type input "9915311"
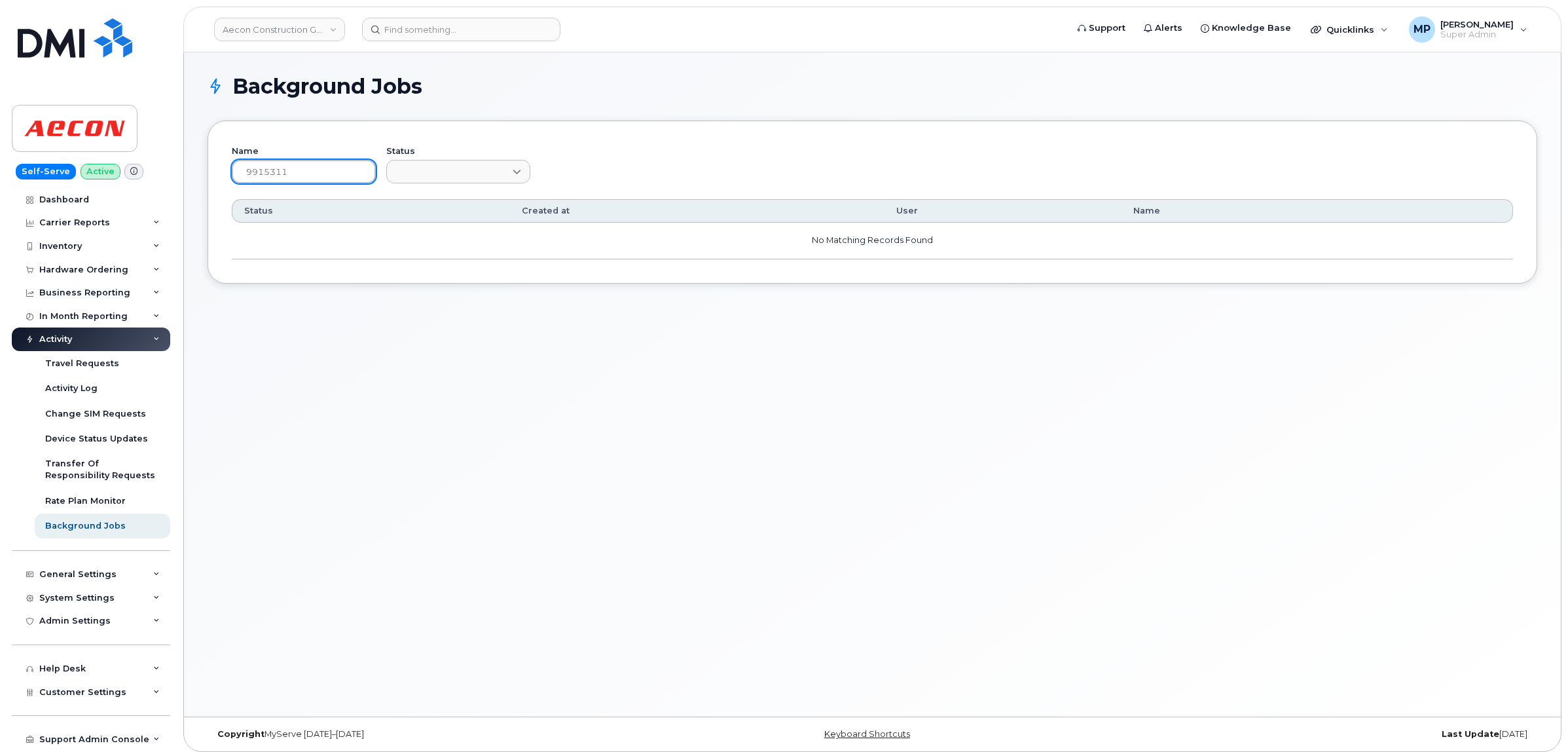
drag, startPoint x: 318, startPoint y: 171, endPoint x: 188, endPoint y: 187, distance: 131.0
click at [191, 187] on div "Background Jobs Name 9915311 Status Customize Filter Refresh Export Status Crea…" at bounding box center [872, 384] width 1377 height 664
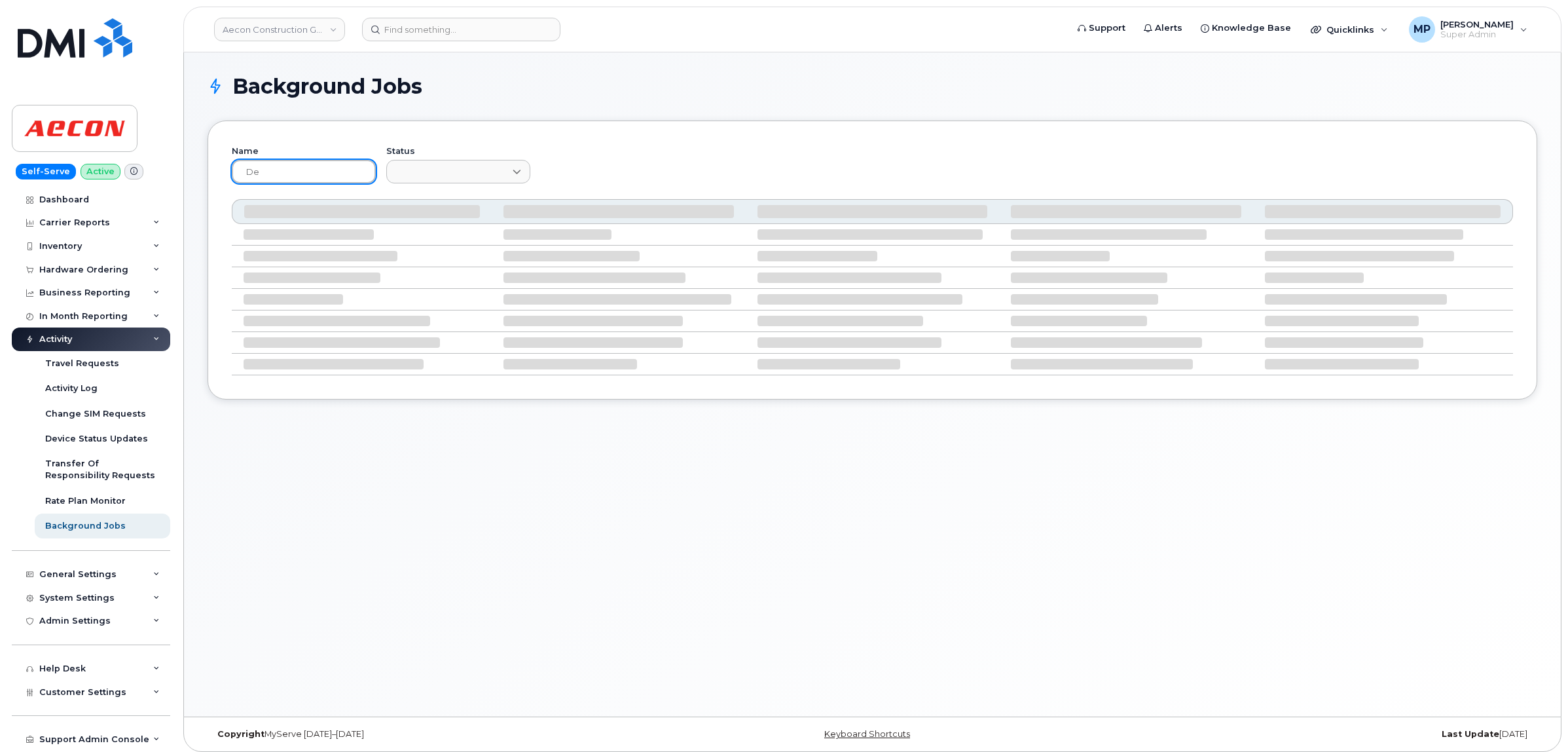
type input "d"
type input "devices push"
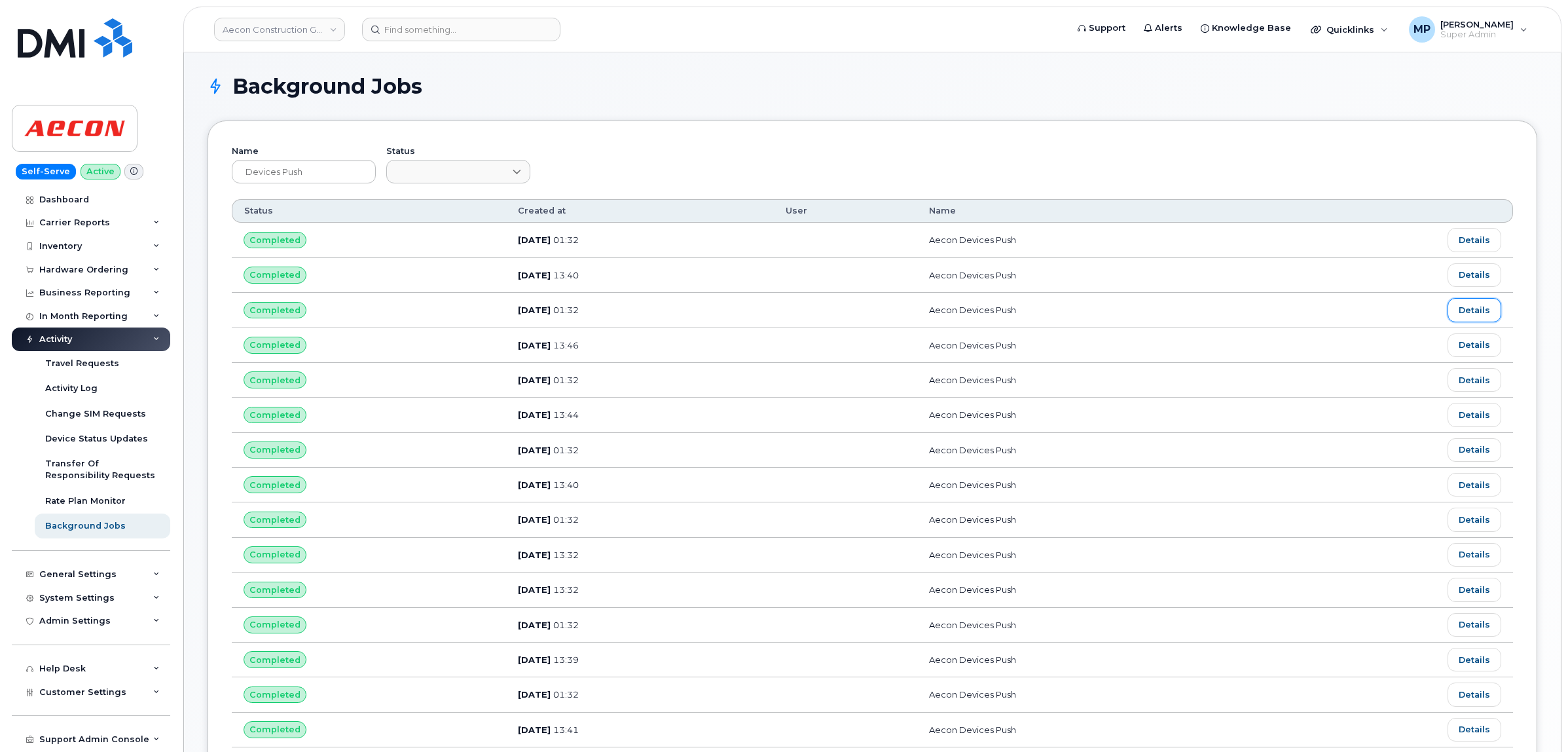
click at [1465, 307] on link "Details" at bounding box center [1474, 310] width 54 height 24
click at [1470, 277] on link "Details" at bounding box center [1474, 275] width 54 height 24
click at [1458, 275] on link "Details" at bounding box center [1474, 275] width 54 height 24
drag, startPoint x: 319, startPoint y: 171, endPoint x: 197, endPoint y: 178, distance: 122.2
click at [197, 178] on div "Background Jobs Name devices push Status Customize Filter Refresh Export Status…" at bounding box center [872, 625] width 1377 height 1147
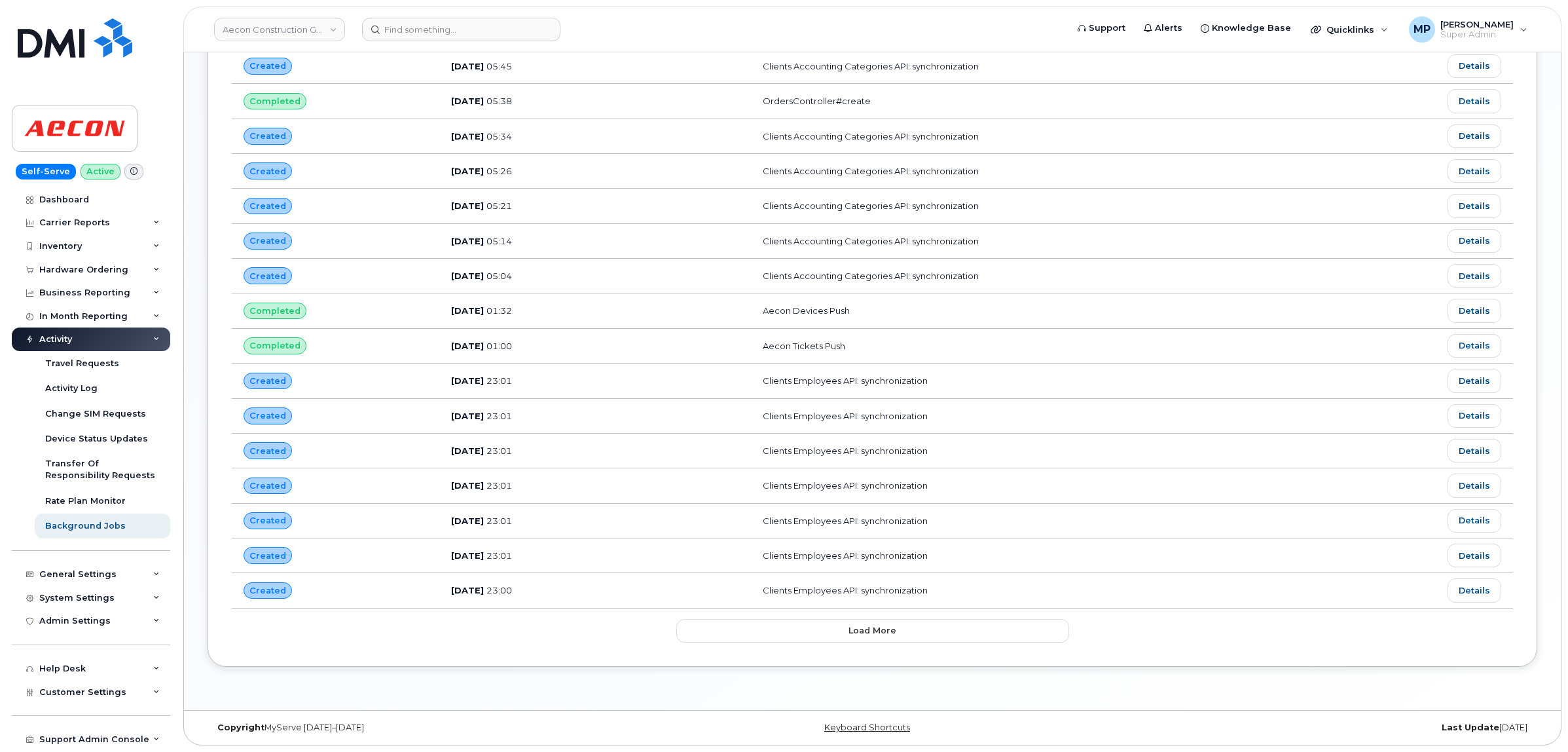
scroll to position [501, 0]
click at [805, 635] on button "Load more" at bounding box center [873, 630] width 393 height 24
click at [805, 635] on div "Loading..." at bounding box center [873, 630] width 393 height 24
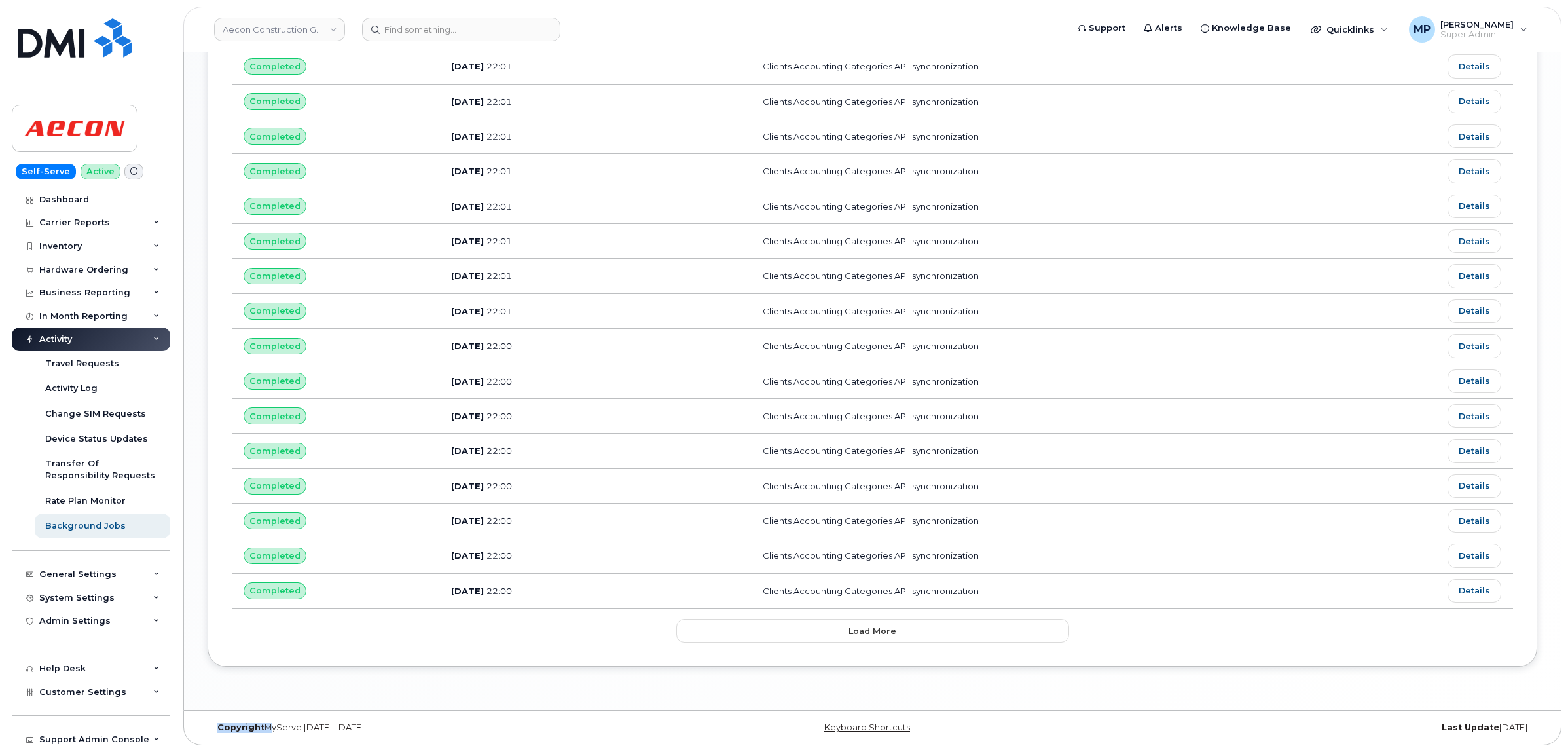
scroll to position [1386, 0]
click at [860, 627] on span "Load more" at bounding box center [872, 631] width 48 height 13
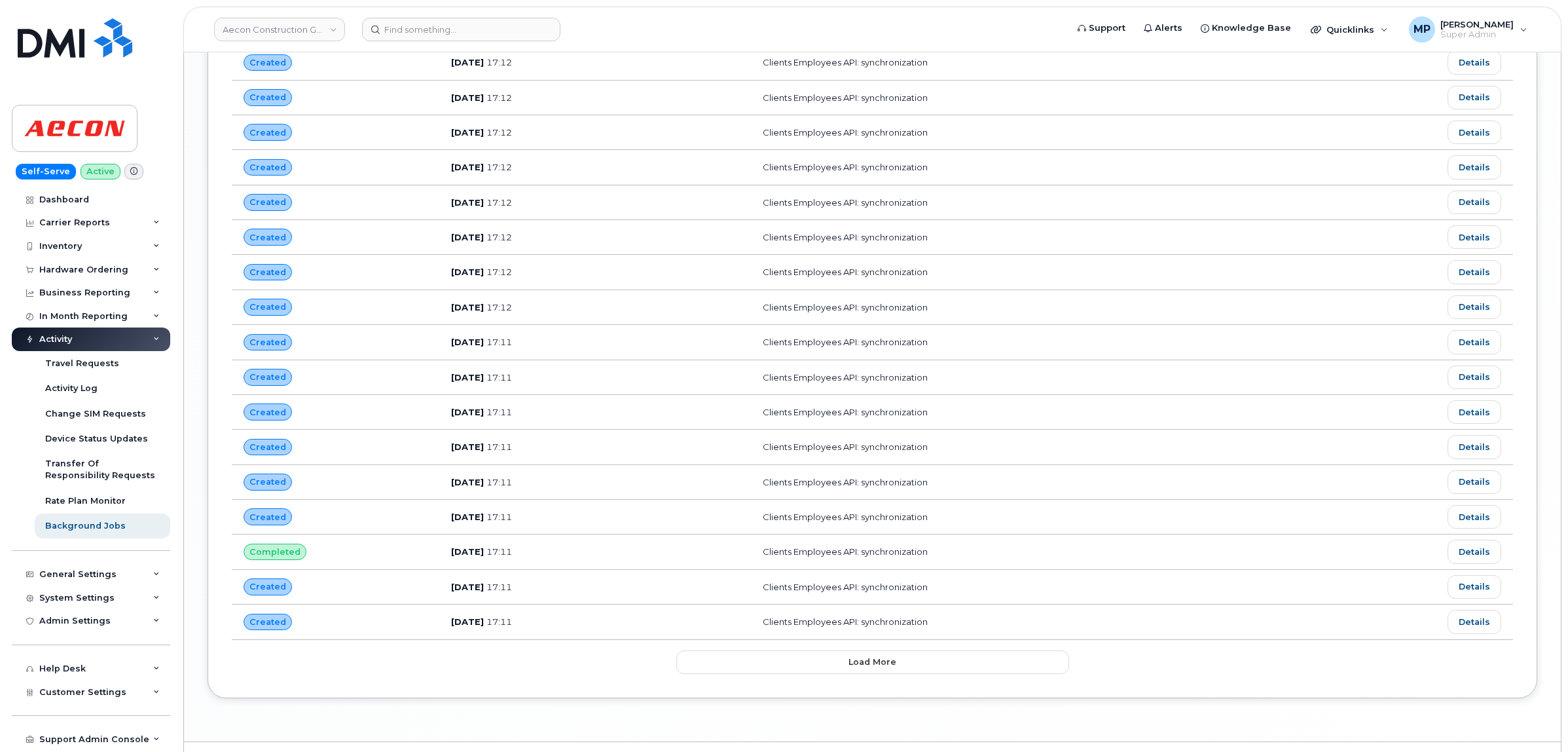
scroll to position [2273, 0]
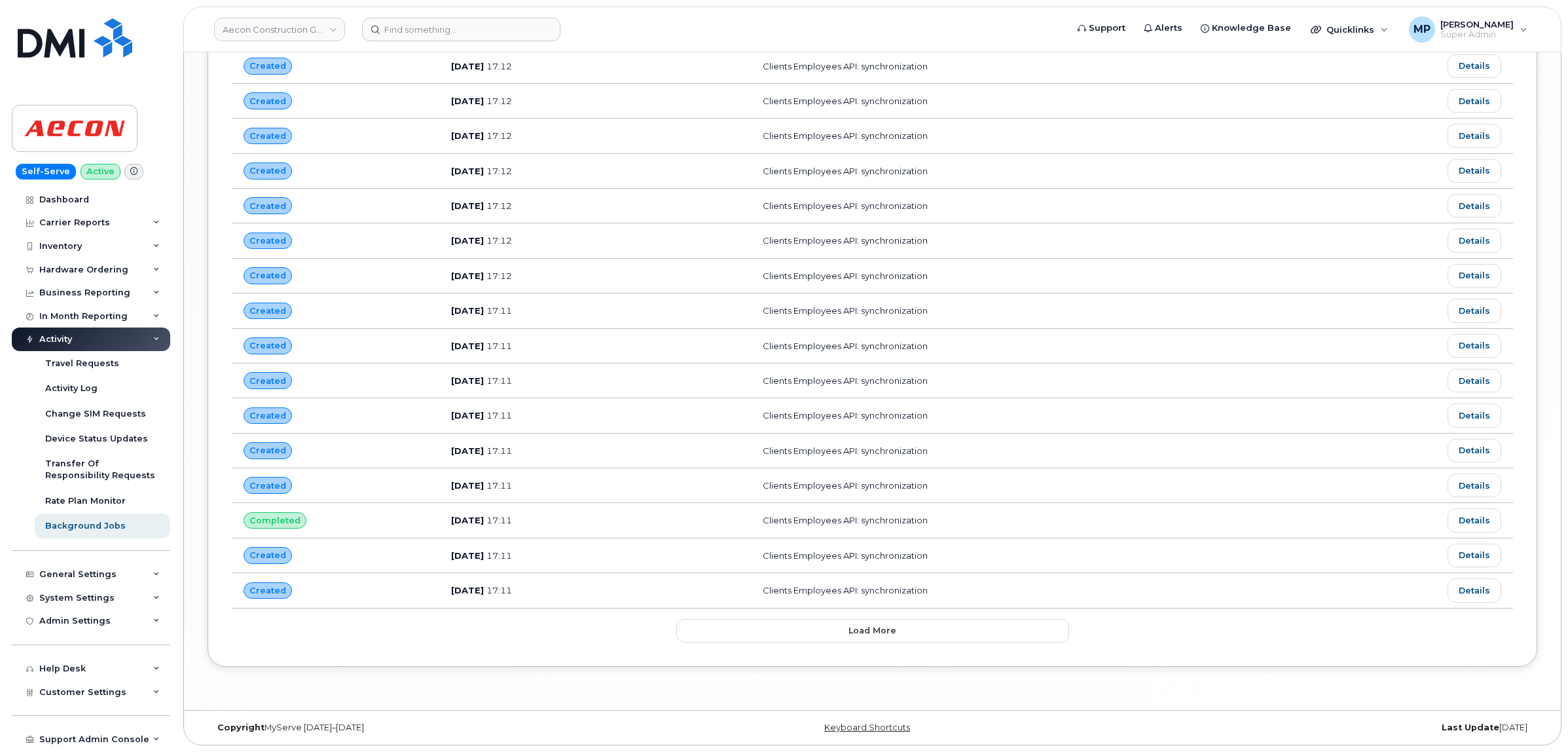
drag, startPoint x: 852, startPoint y: 600, endPoint x: 849, endPoint y: 667, distance: 67.1
click at [850, 632] on span "Load more" at bounding box center [872, 630] width 48 height 13
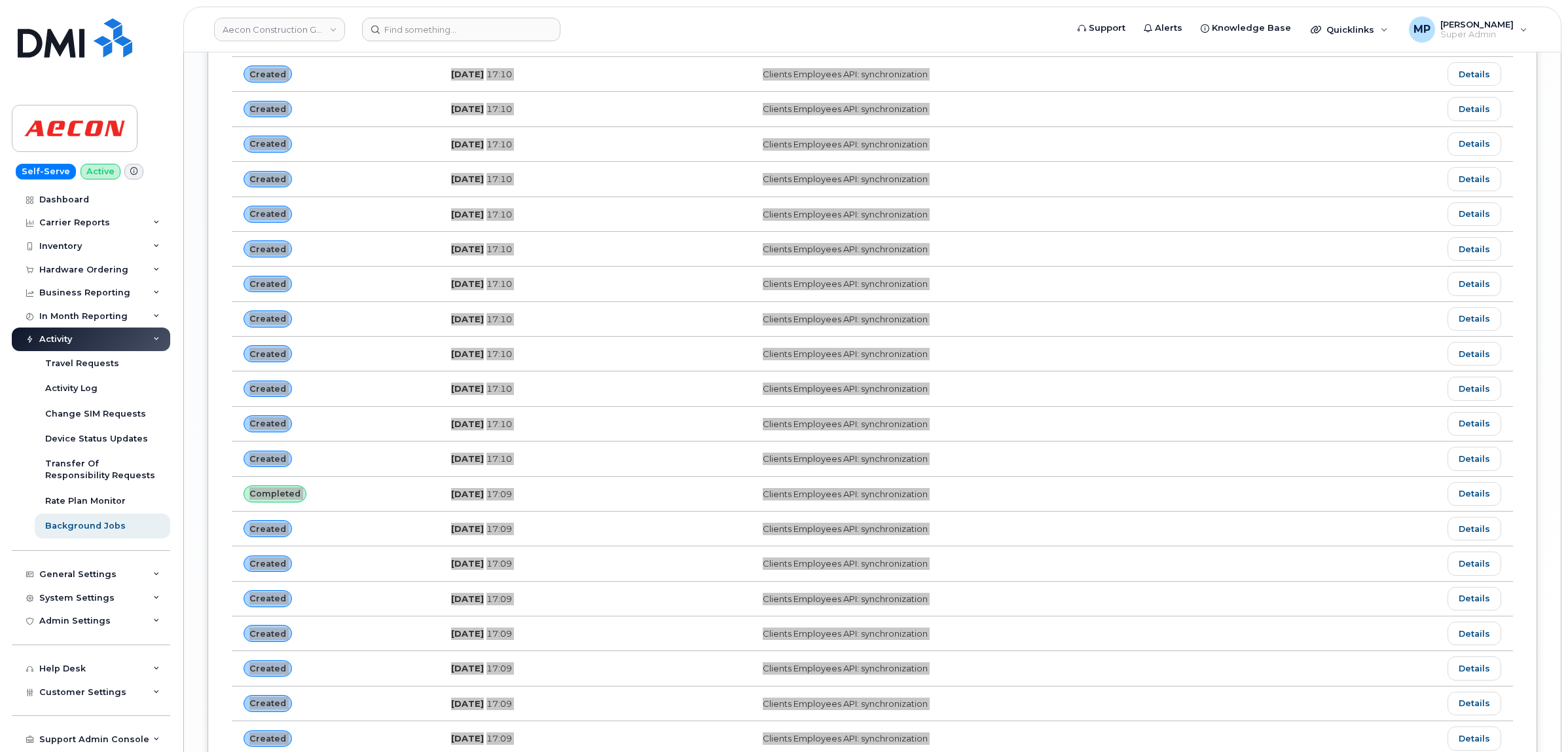
scroll to position [3159, 0]
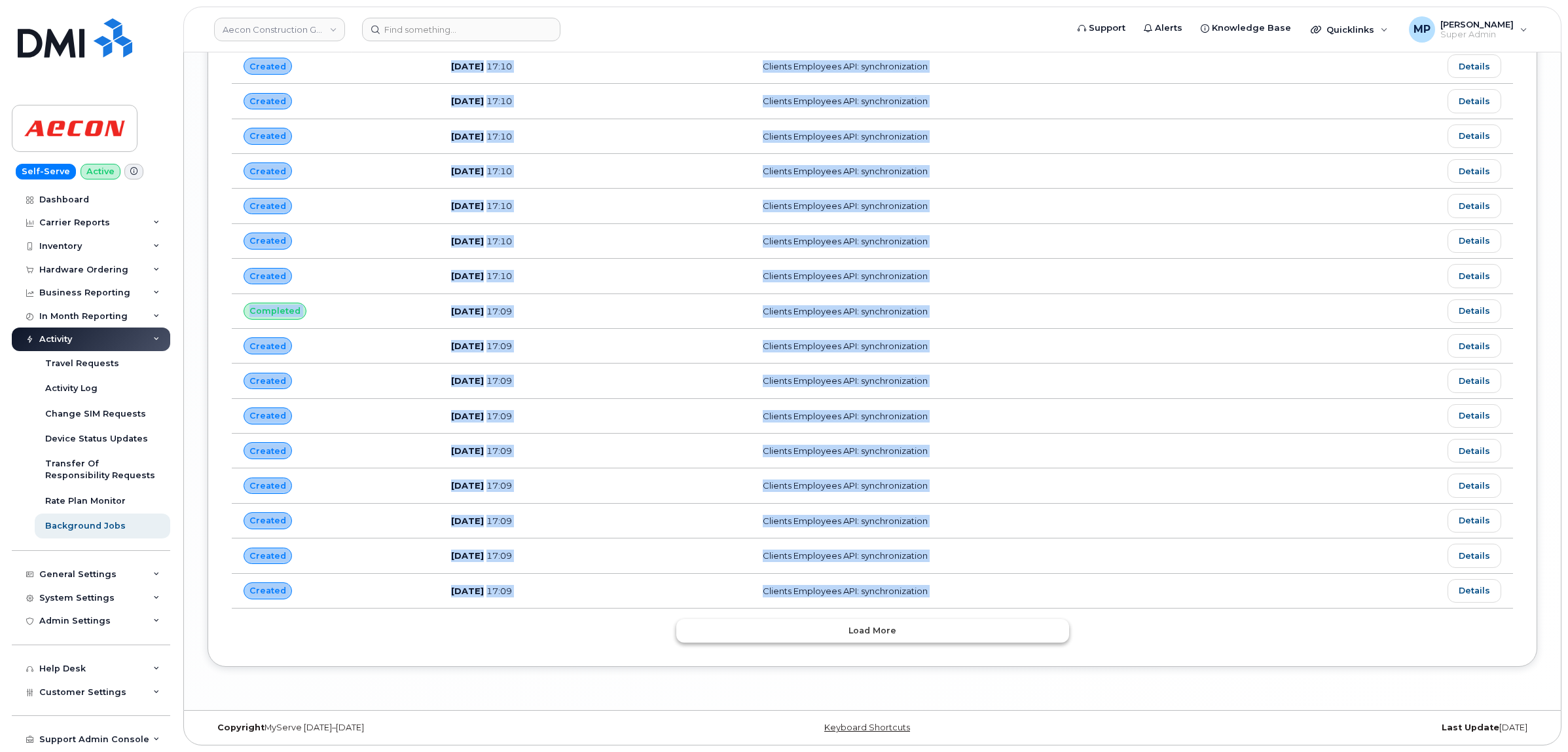
click at [865, 634] on span "Load more" at bounding box center [872, 630] width 48 height 13
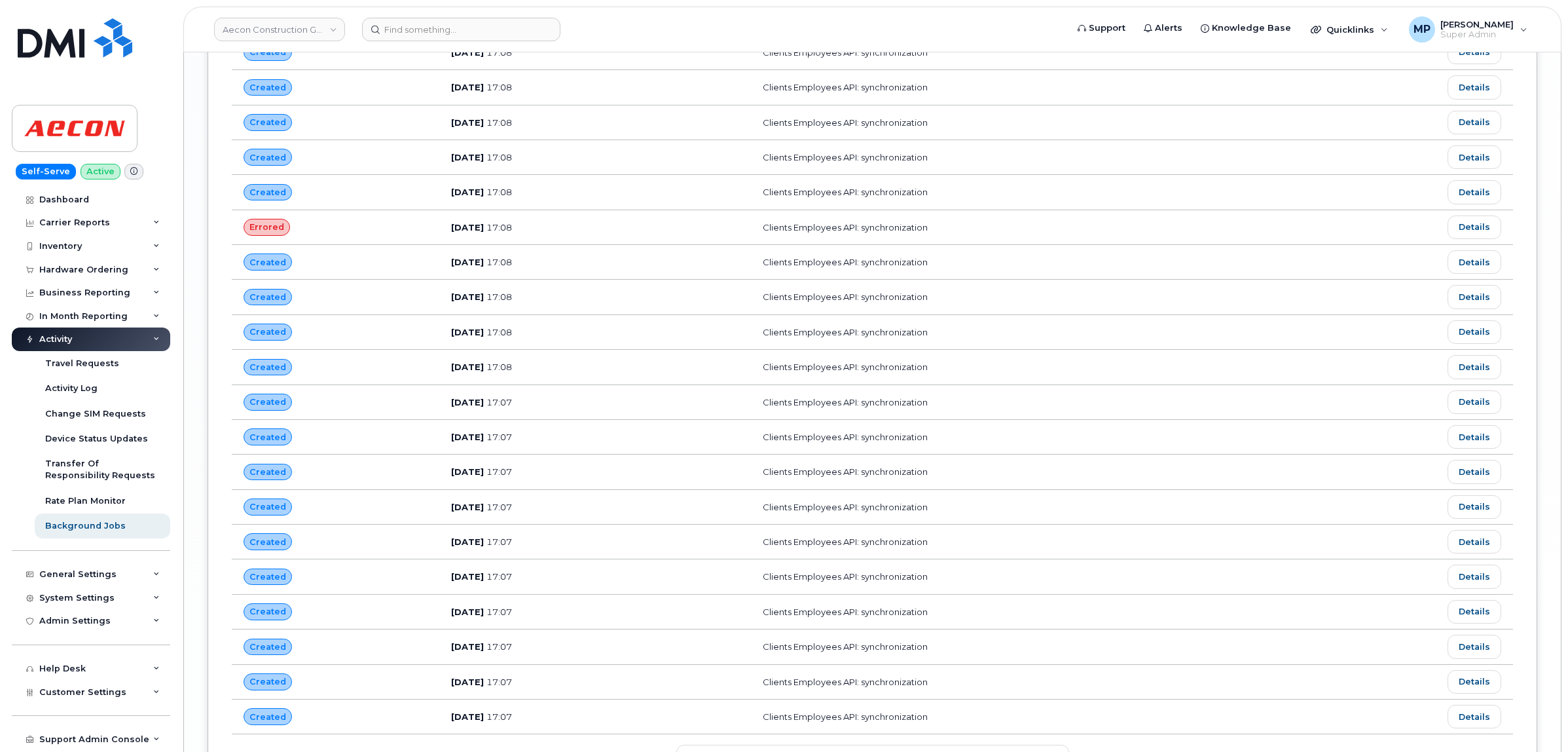
scroll to position [4045, 0]
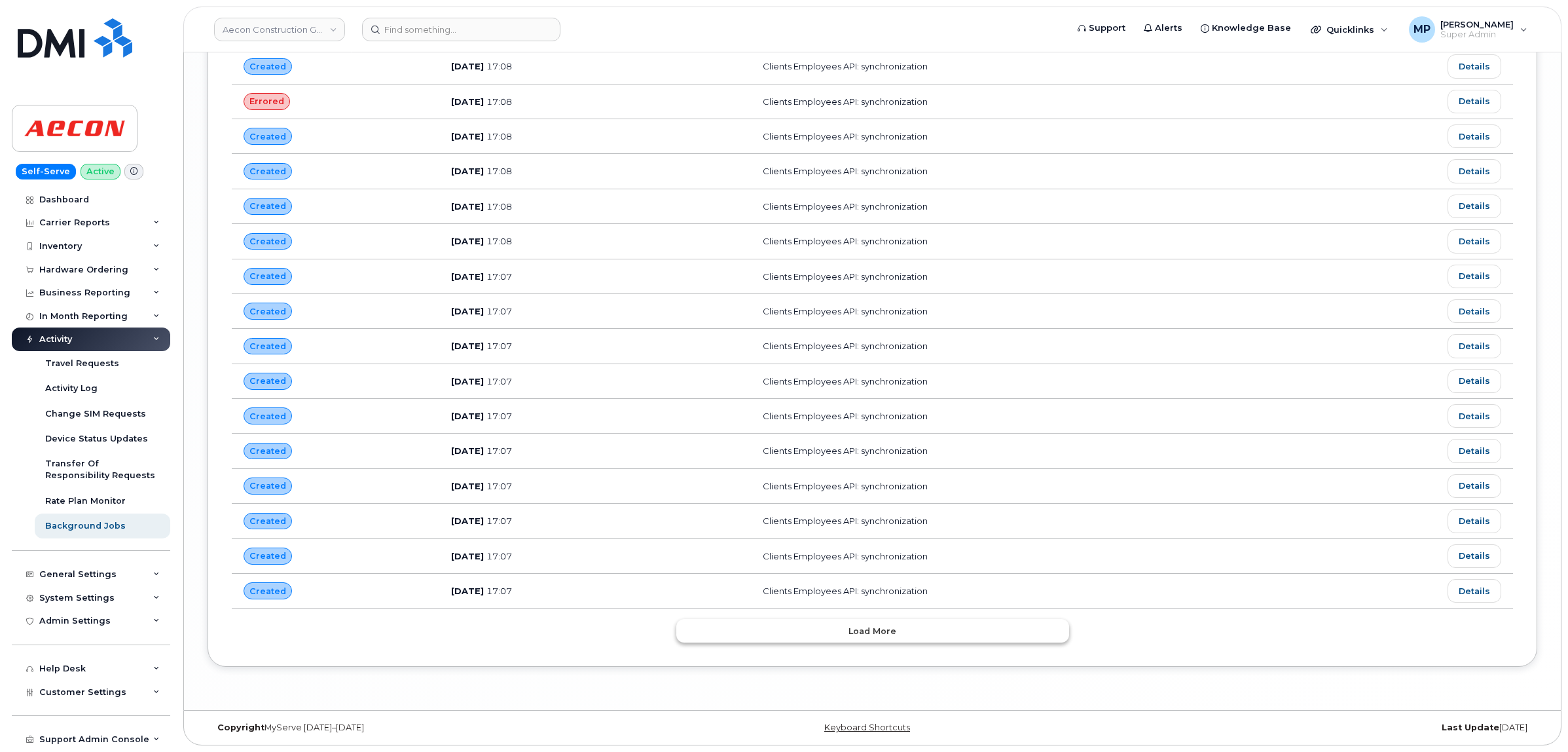
click at [837, 630] on button "Load more" at bounding box center [873, 630] width 393 height 24
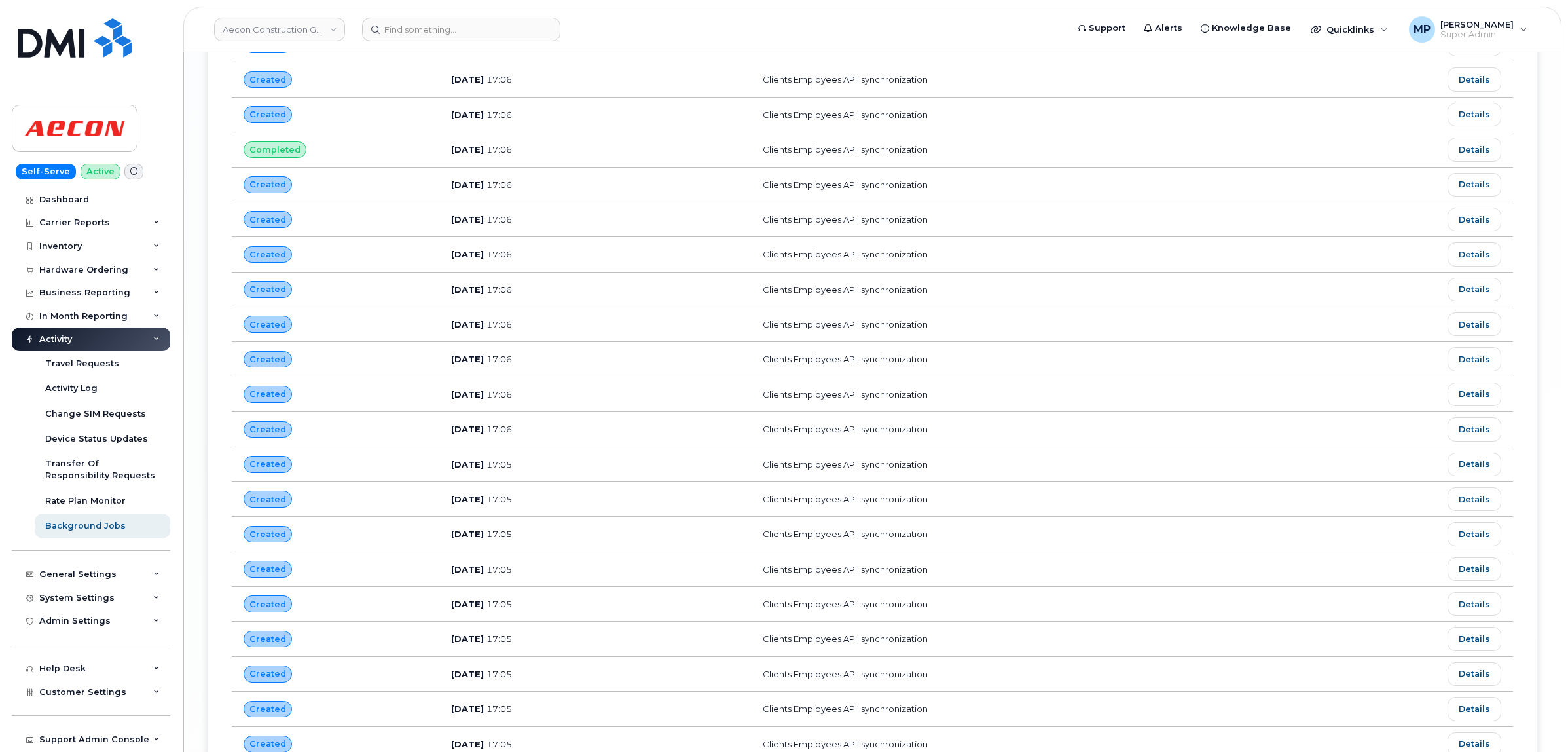
scroll to position [4930, 0]
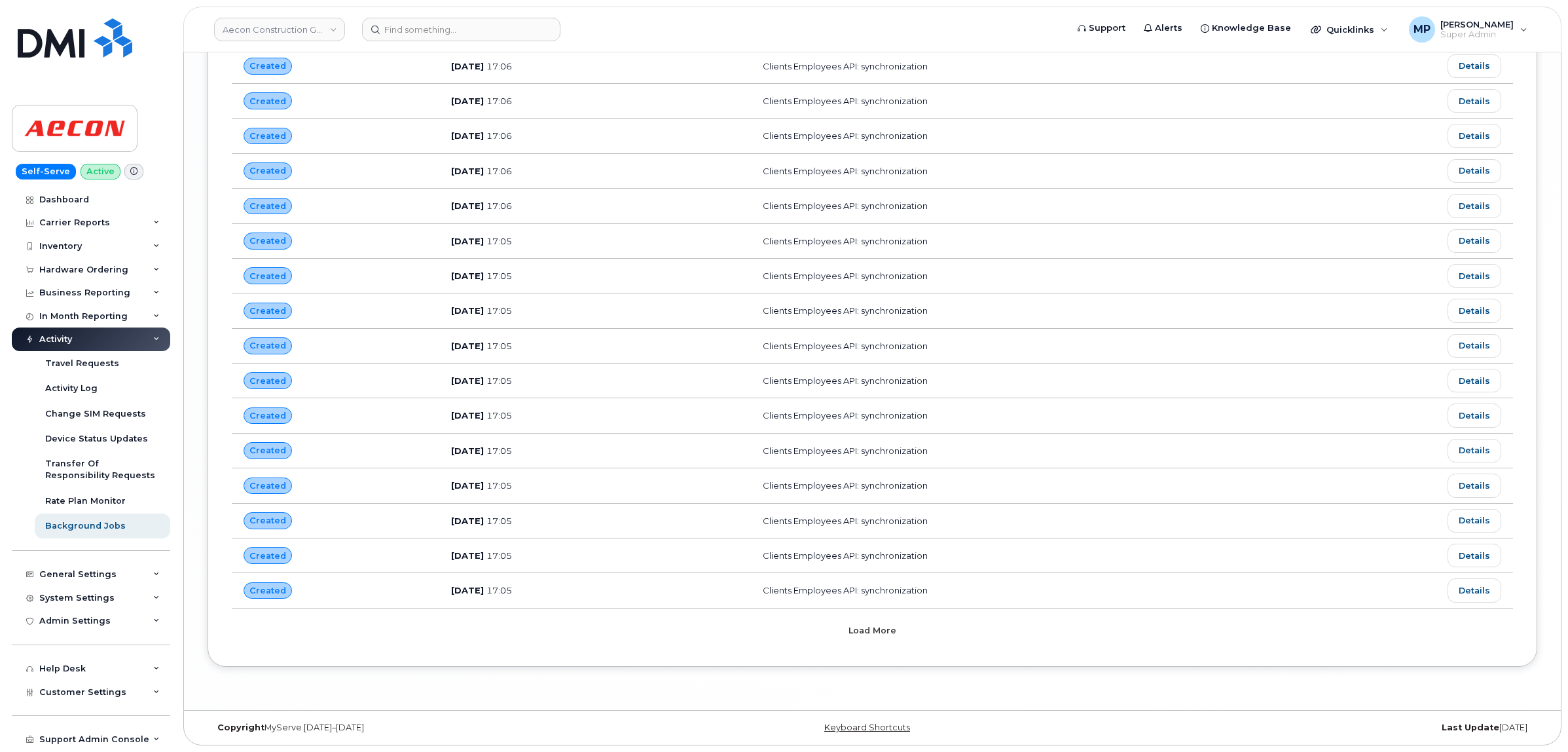
click at [834, 638] on button "Load more" at bounding box center [873, 630] width 393 height 24
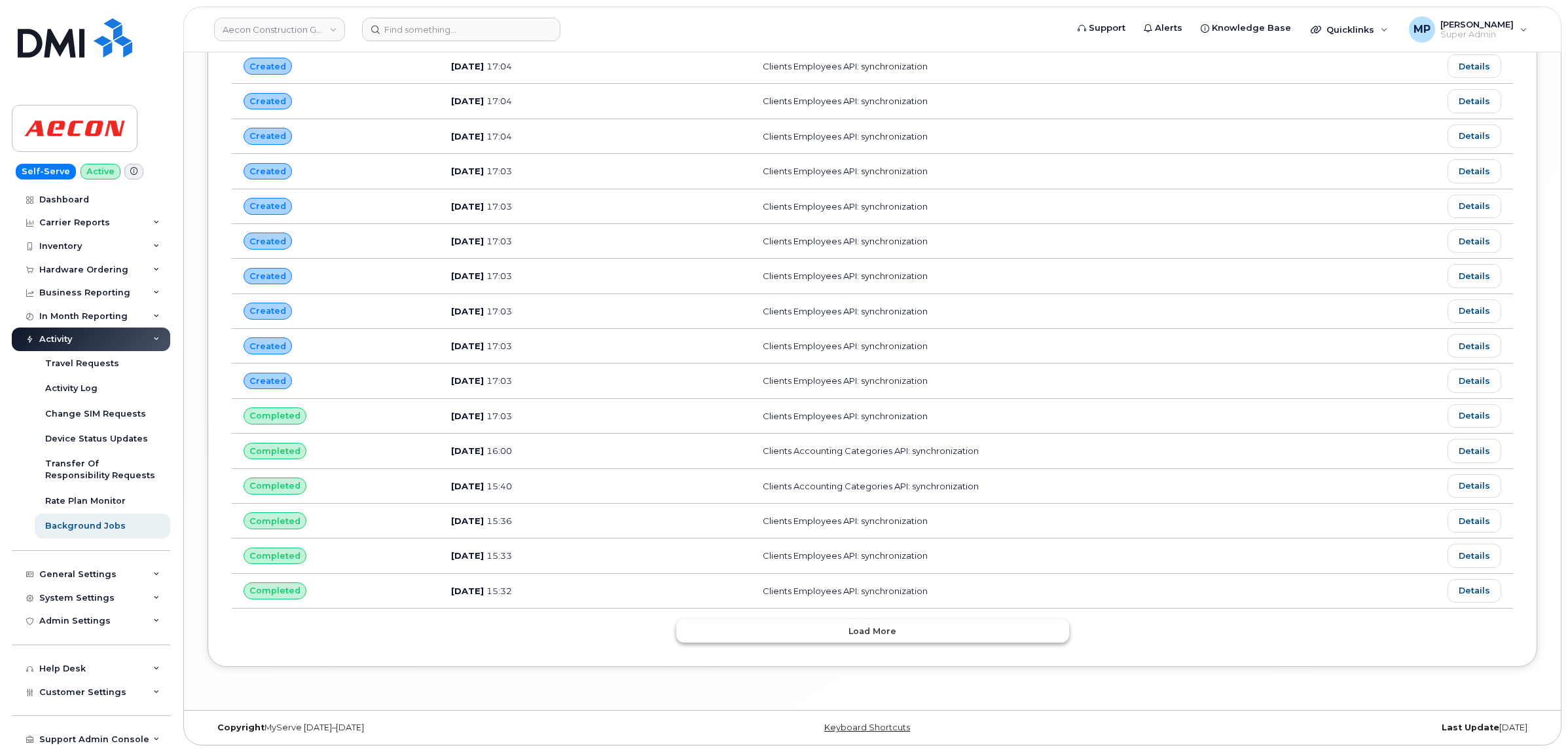
click at [830, 632] on button "Load more" at bounding box center [873, 630] width 393 height 24
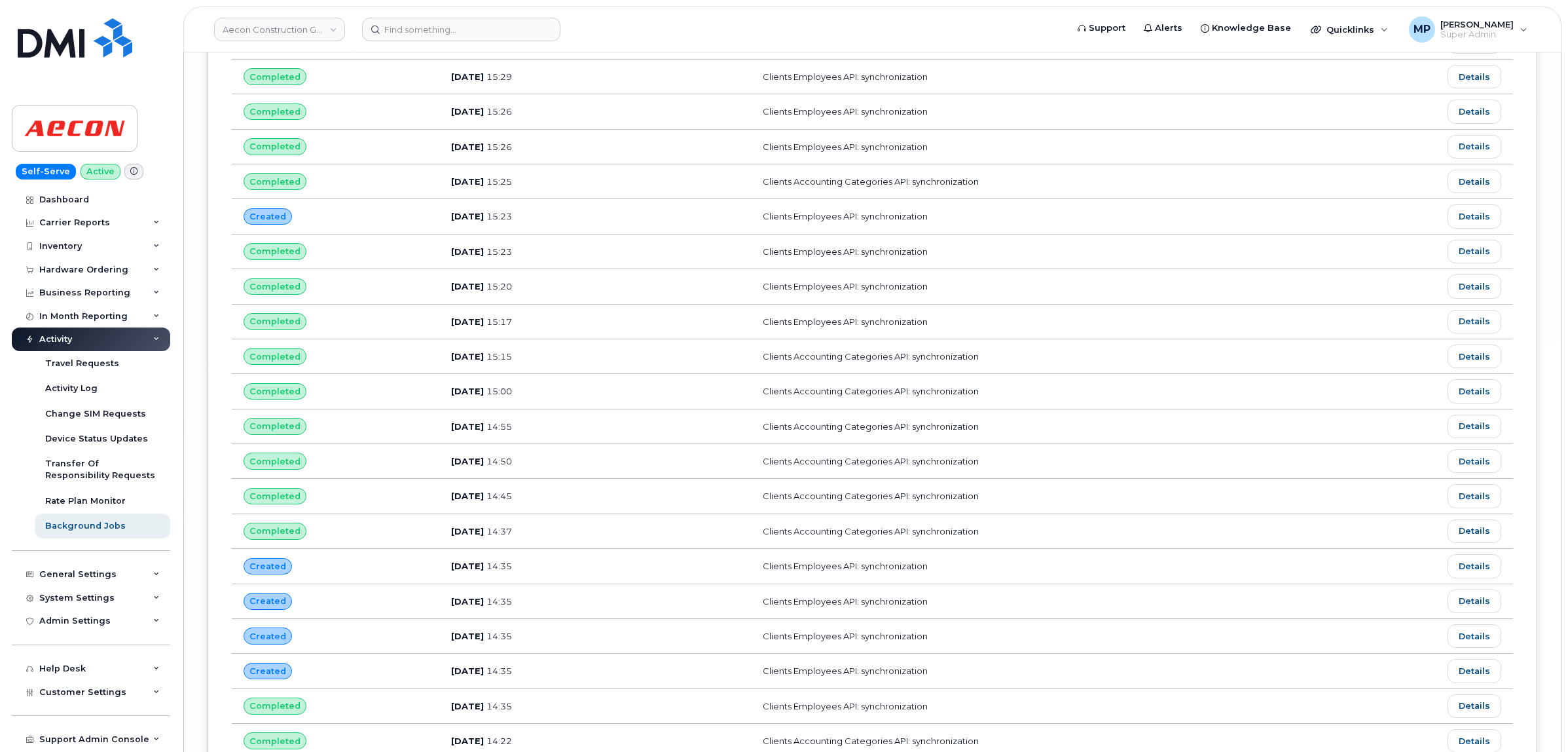
scroll to position [6703, 0]
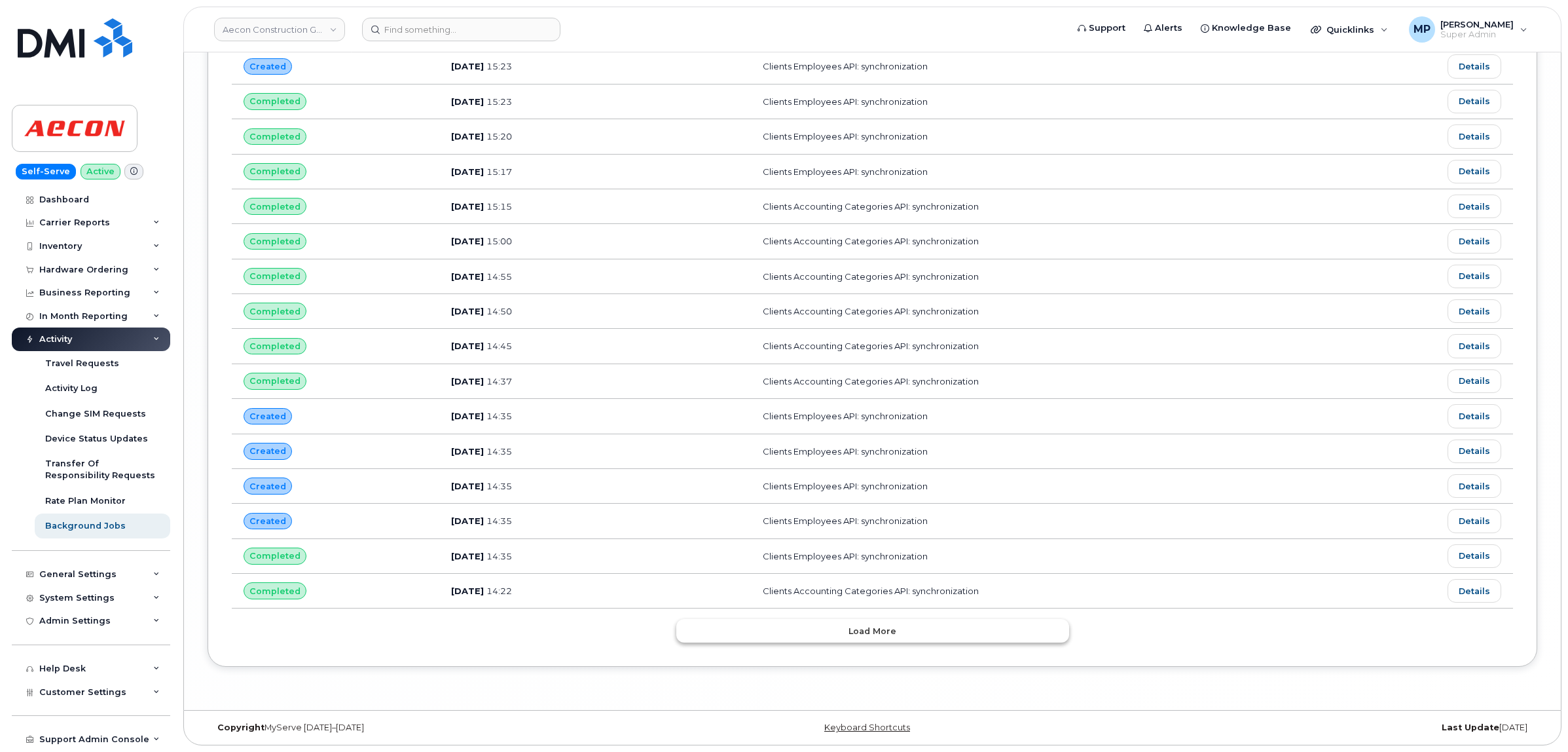
click at [861, 630] on span "Load more" at bounding box center [872, 631] width 48 height 13
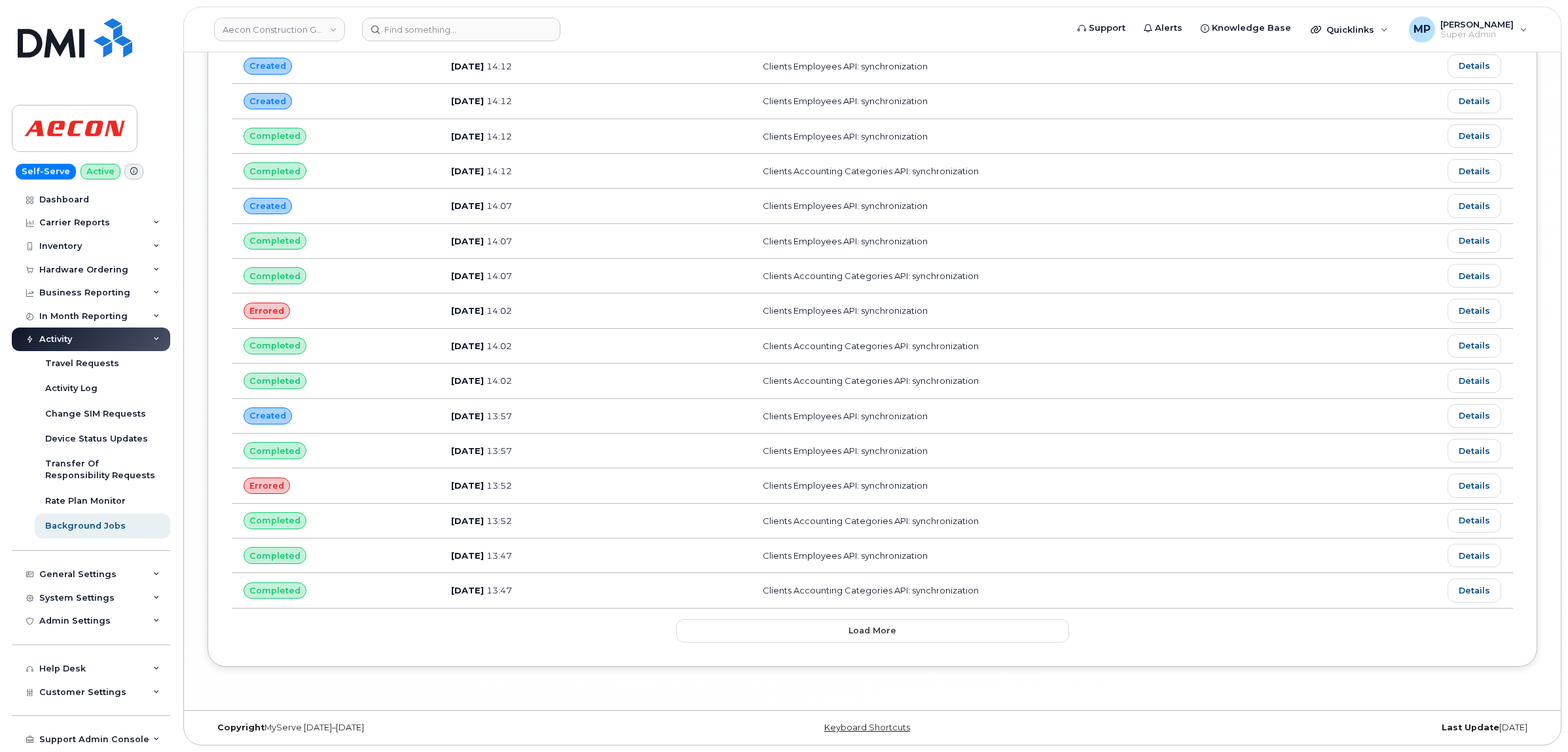
scroll to position [7589, 0]
click at [869, 632] on span "Load more" at bounding box center [872, 630] width 48 height 13
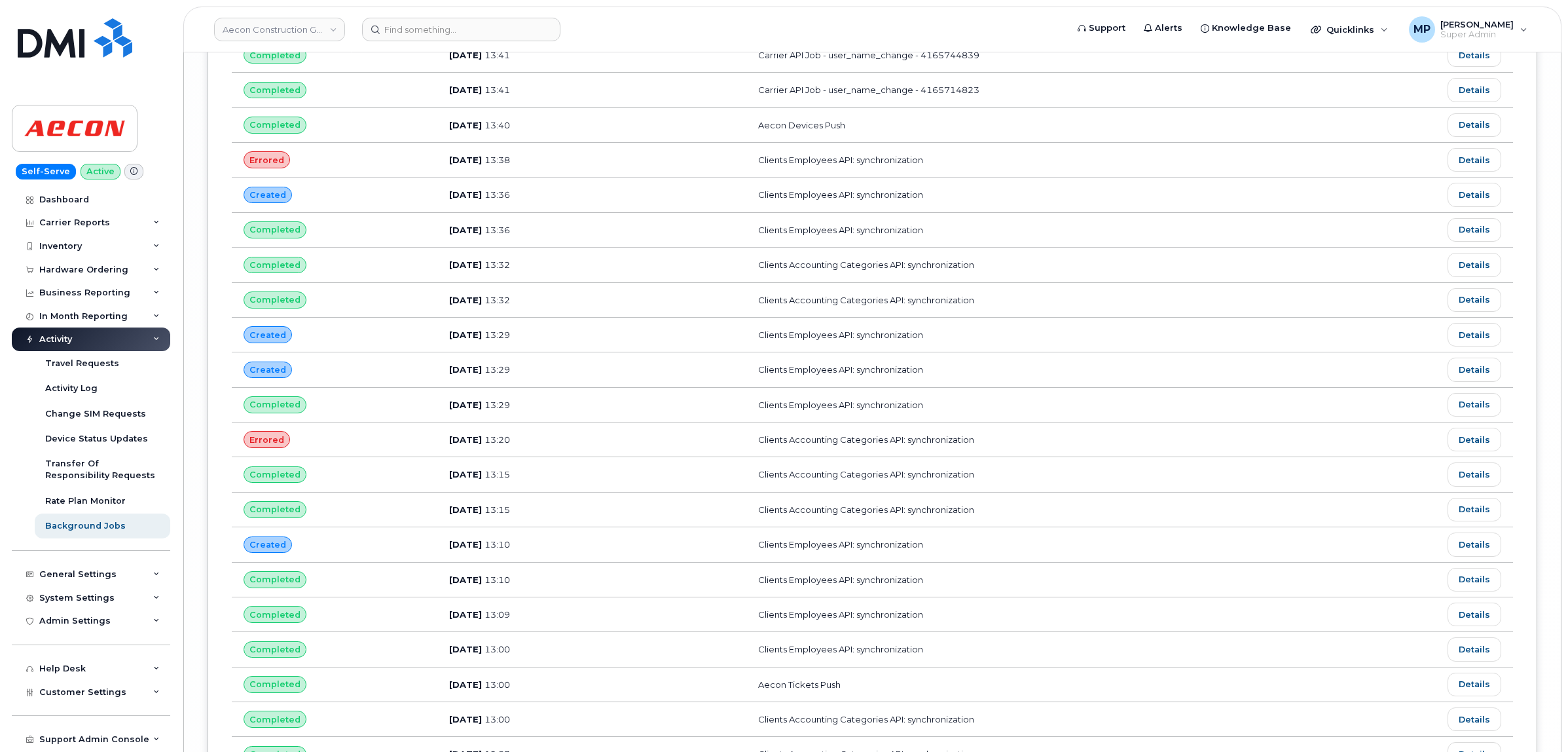
scroll to position [8474, 0]
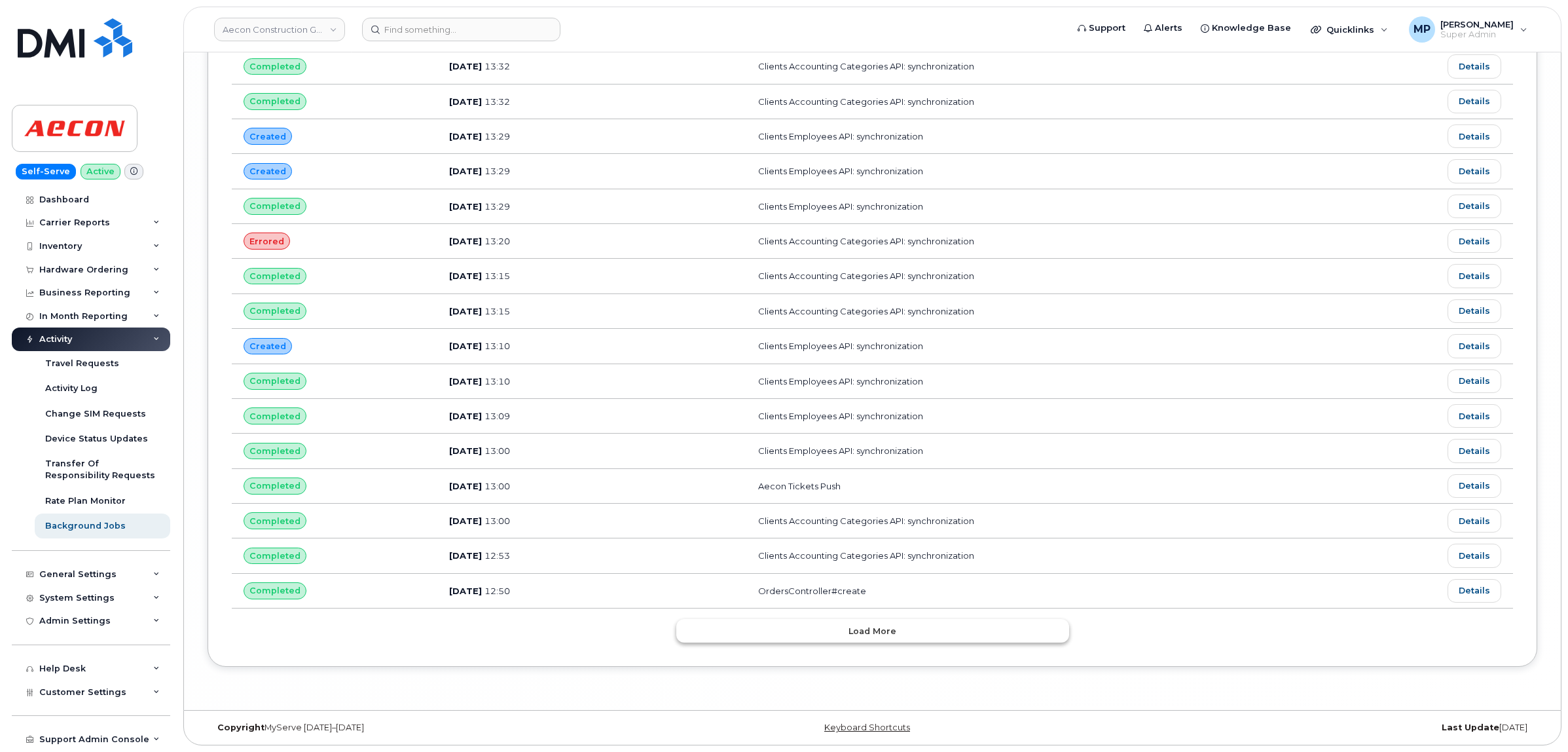
click at [823, 623] on button "Load more" at bounding box center [873, 630] width 393 height 24
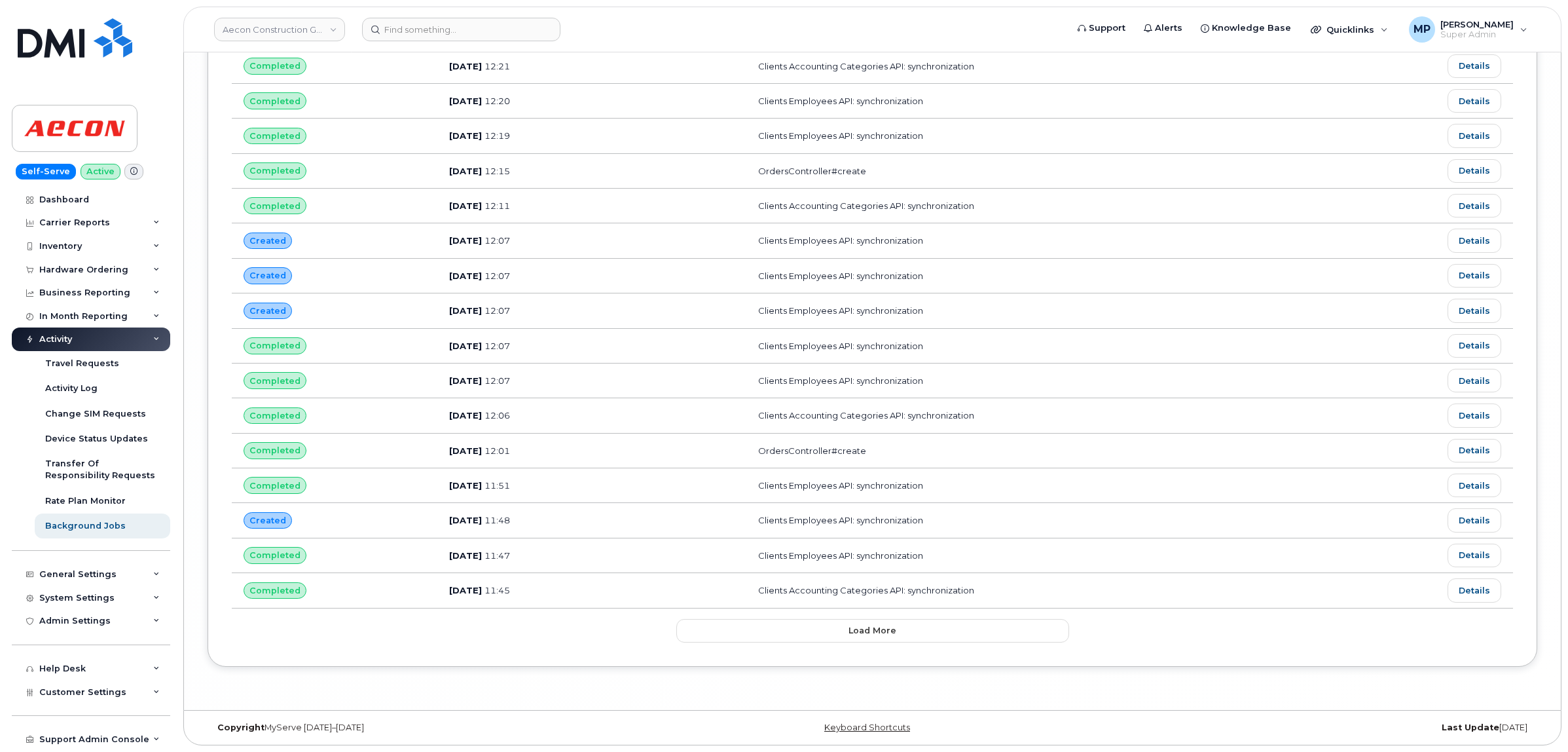
scroll to position [9361, 0]
click at [894, 634] on span "Load more" at bounding box center [872, 630] width 48 height 13
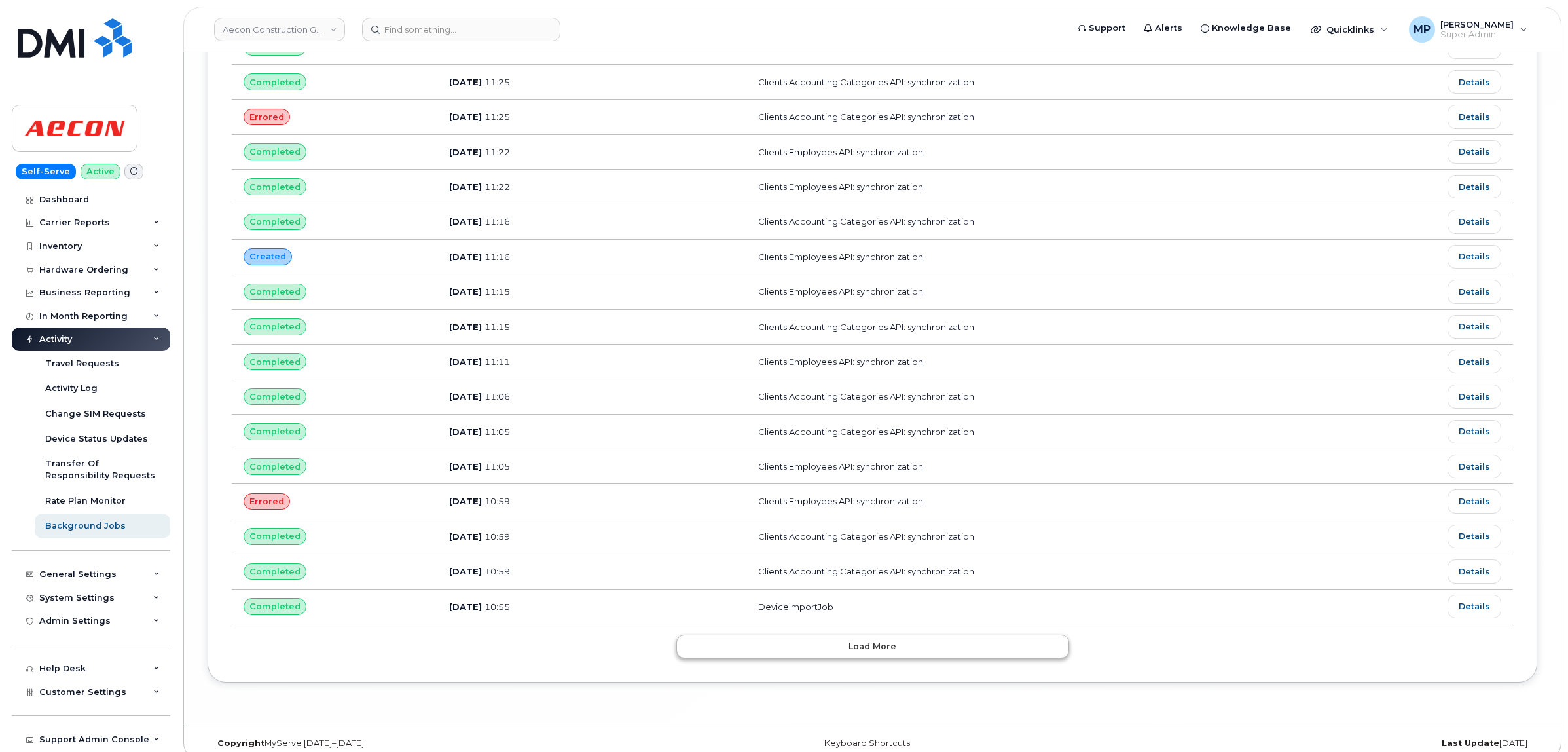
scroll to position [10246, 0]
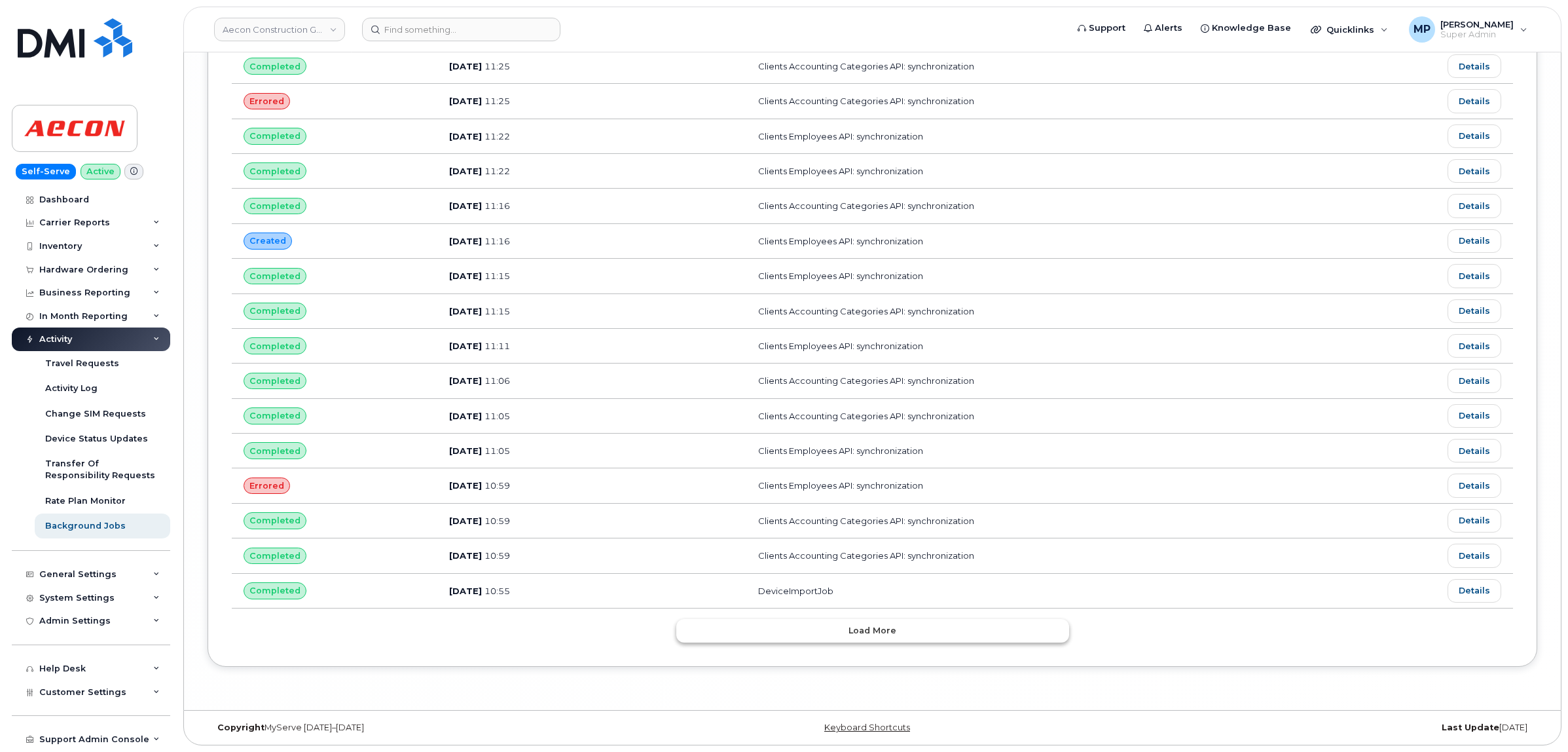
click at [894, 634] on span "Load more" at bounding box center [872, 630] width 48 height 13
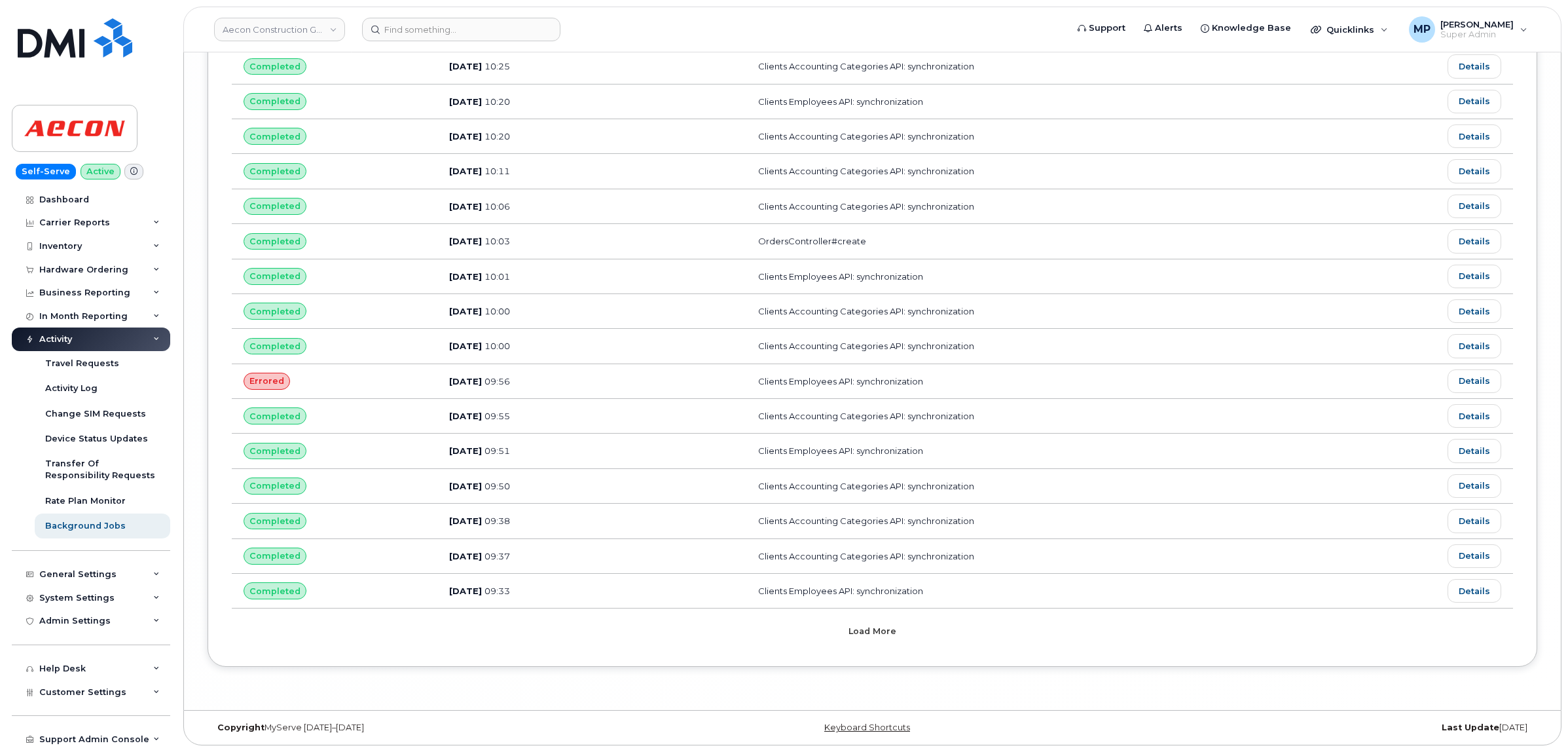
click at [853, 638] on button "Load more" at bounding box center [873, 630] width 393 height 24
click at [853, 638] on div "Loading..." at bounding box center [873, 630] width 393 height 24
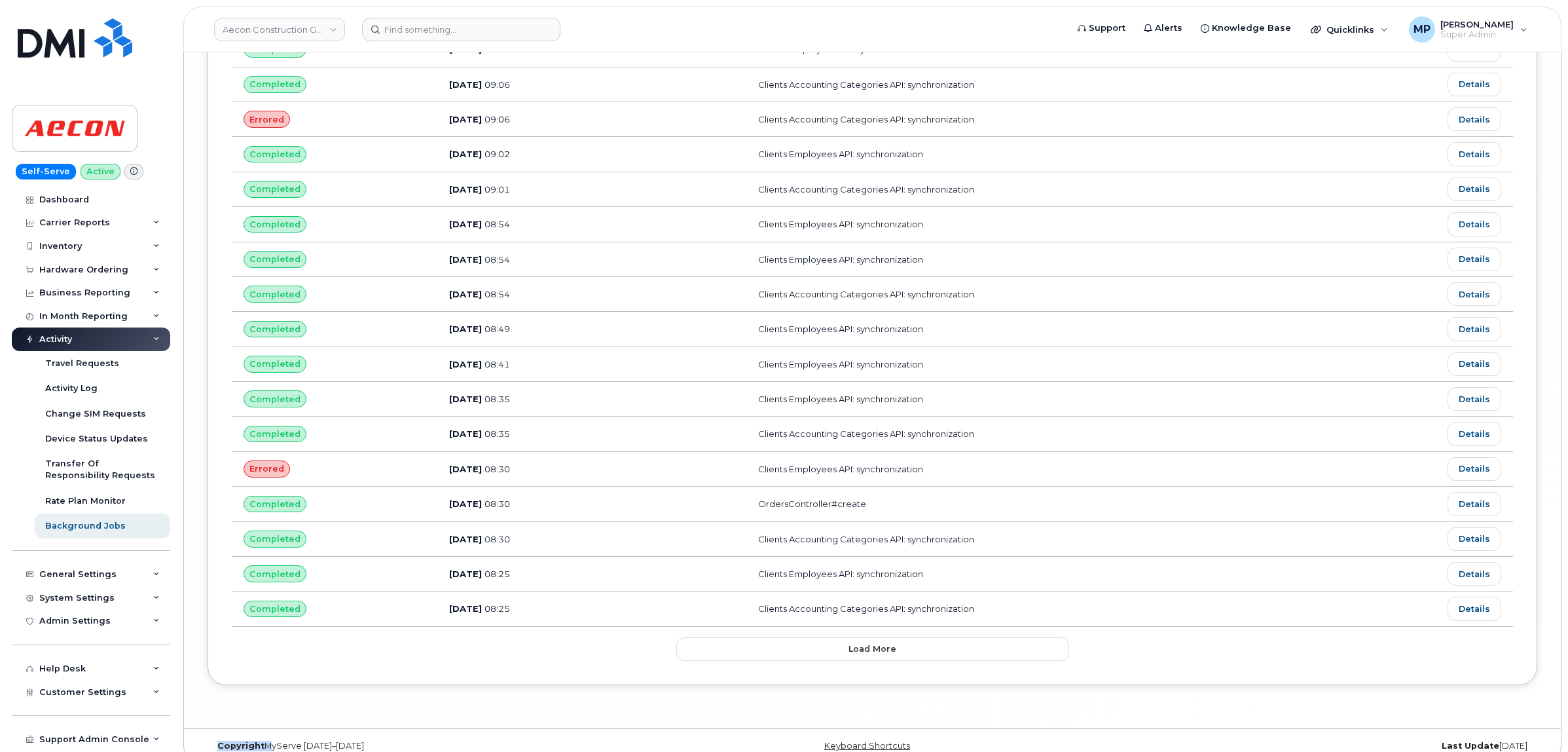
scroll to position [12018, 0]
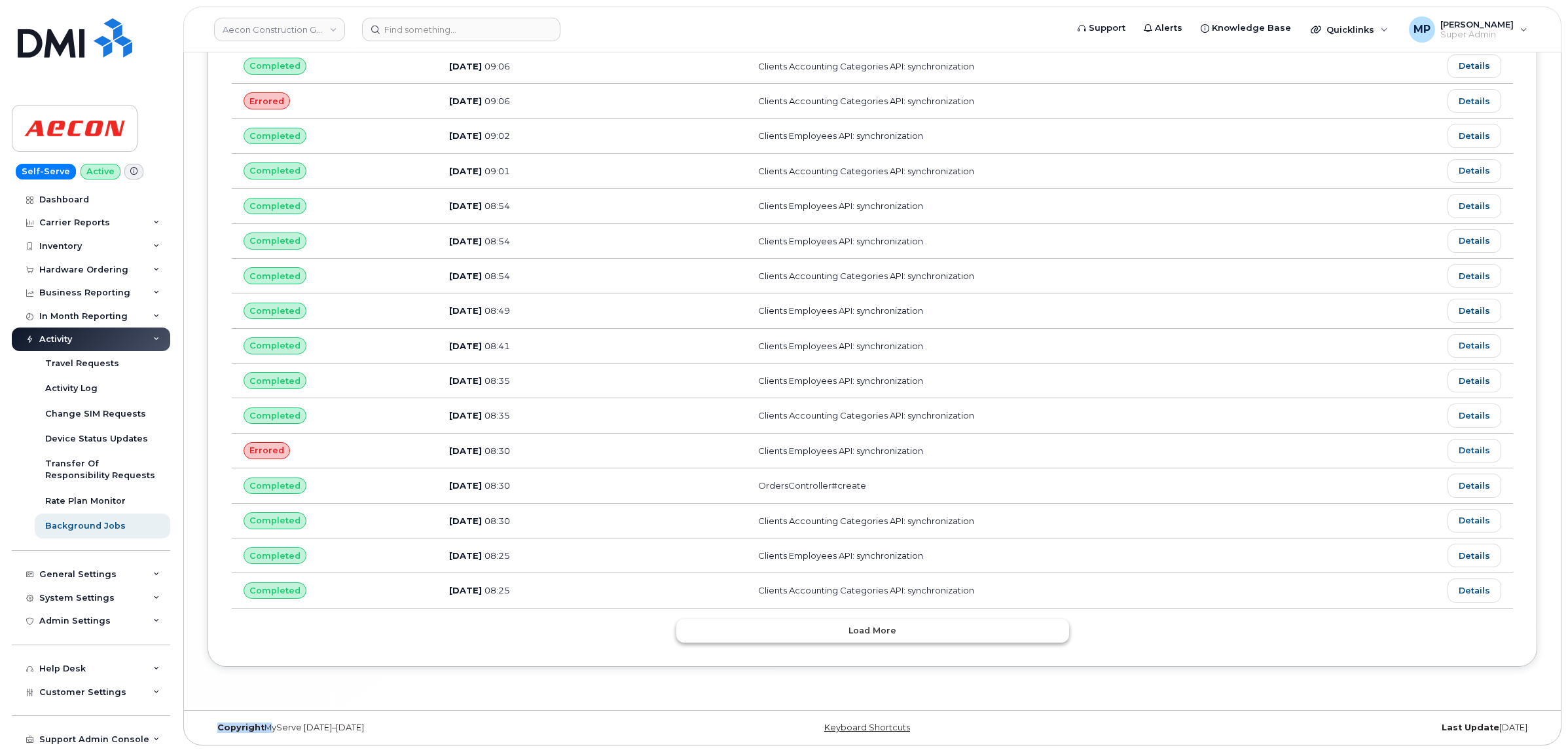
click at [849, 636] on button "Load more" at bounding box center [873, 630] width 393 height 24
click at [849, 636] on div "Loading..." at bounding box center [873, 630] width 393 height 24
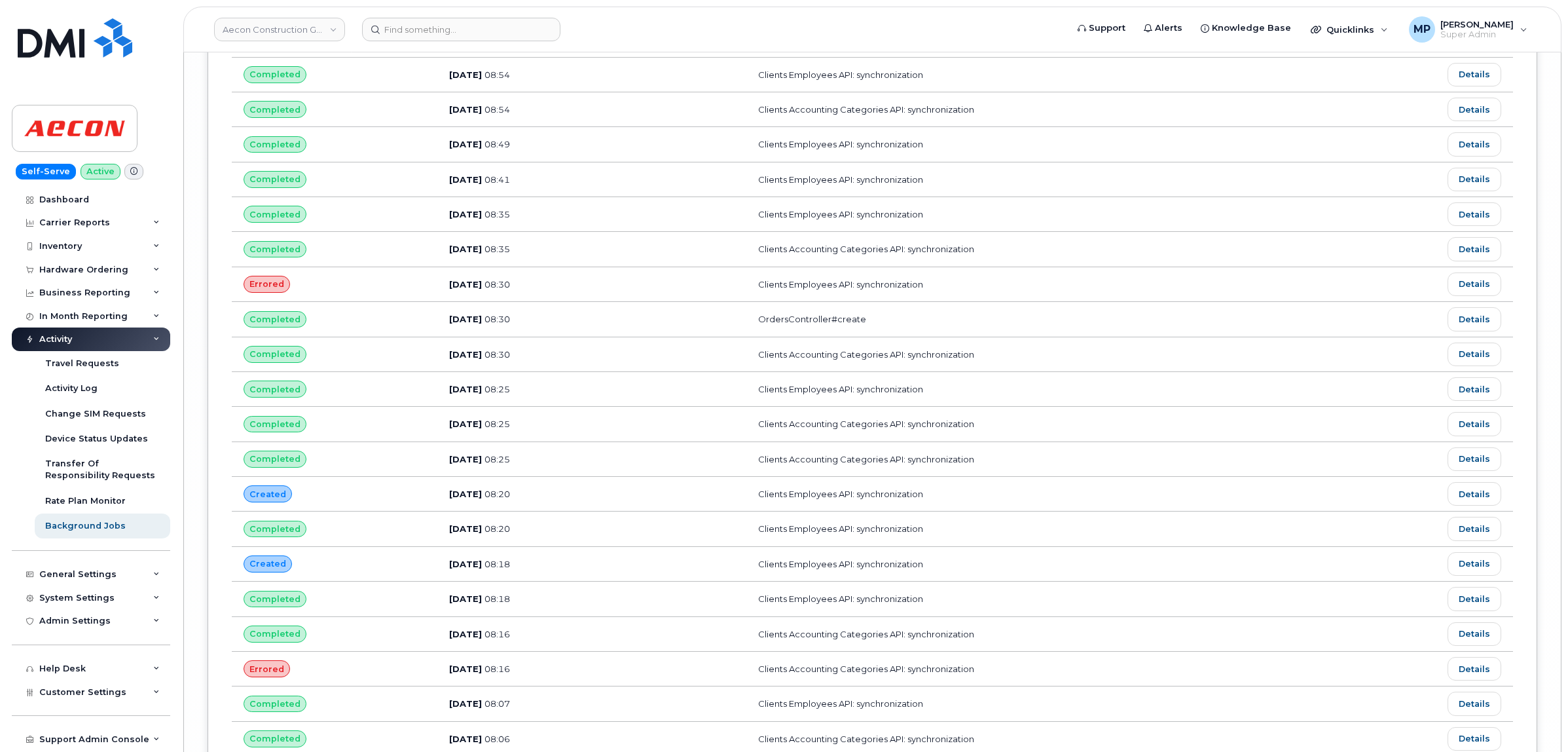
scroll to position [12905, 0]
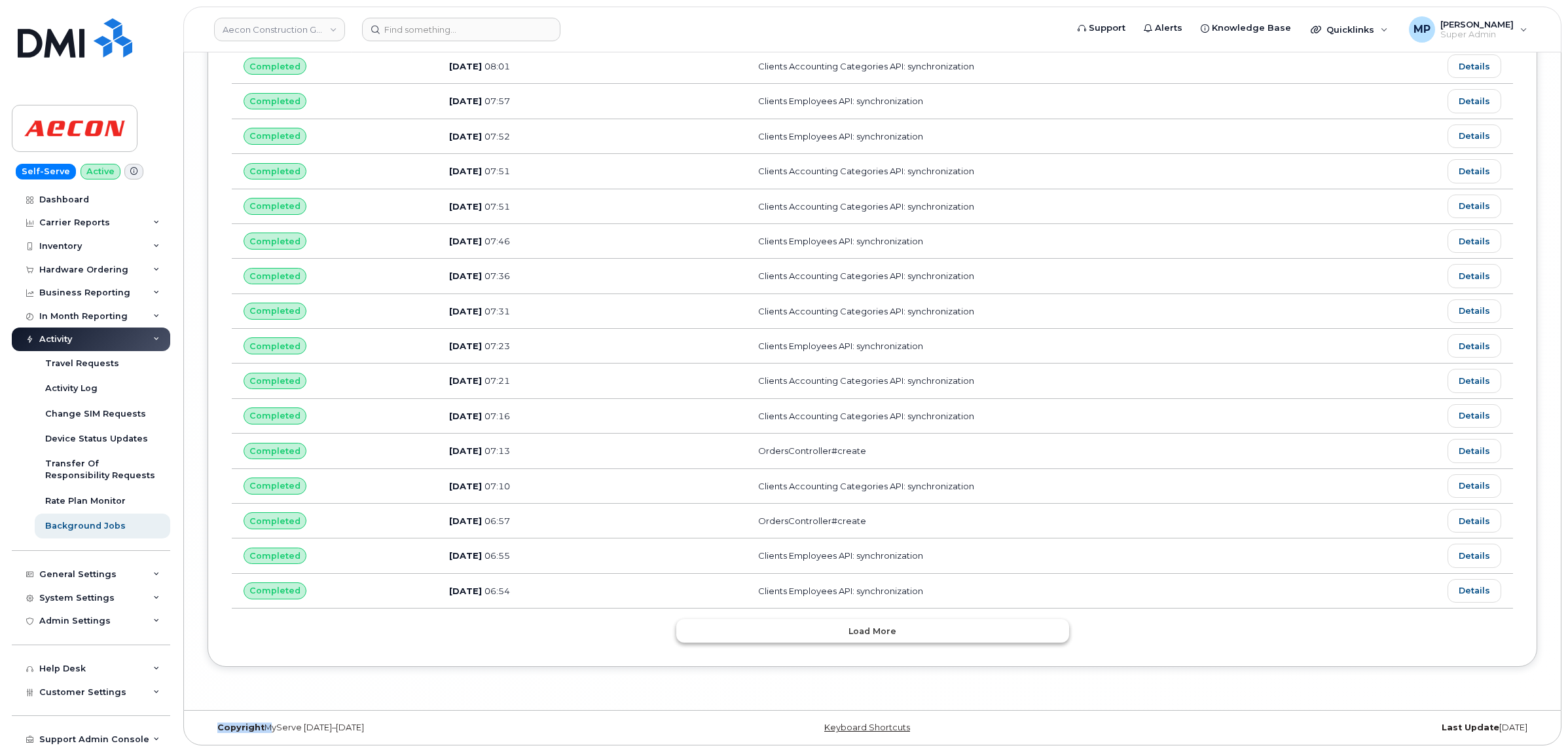
click at [849, 636] on button "Load more" at bounding box center [873, 630] width 393 height 24
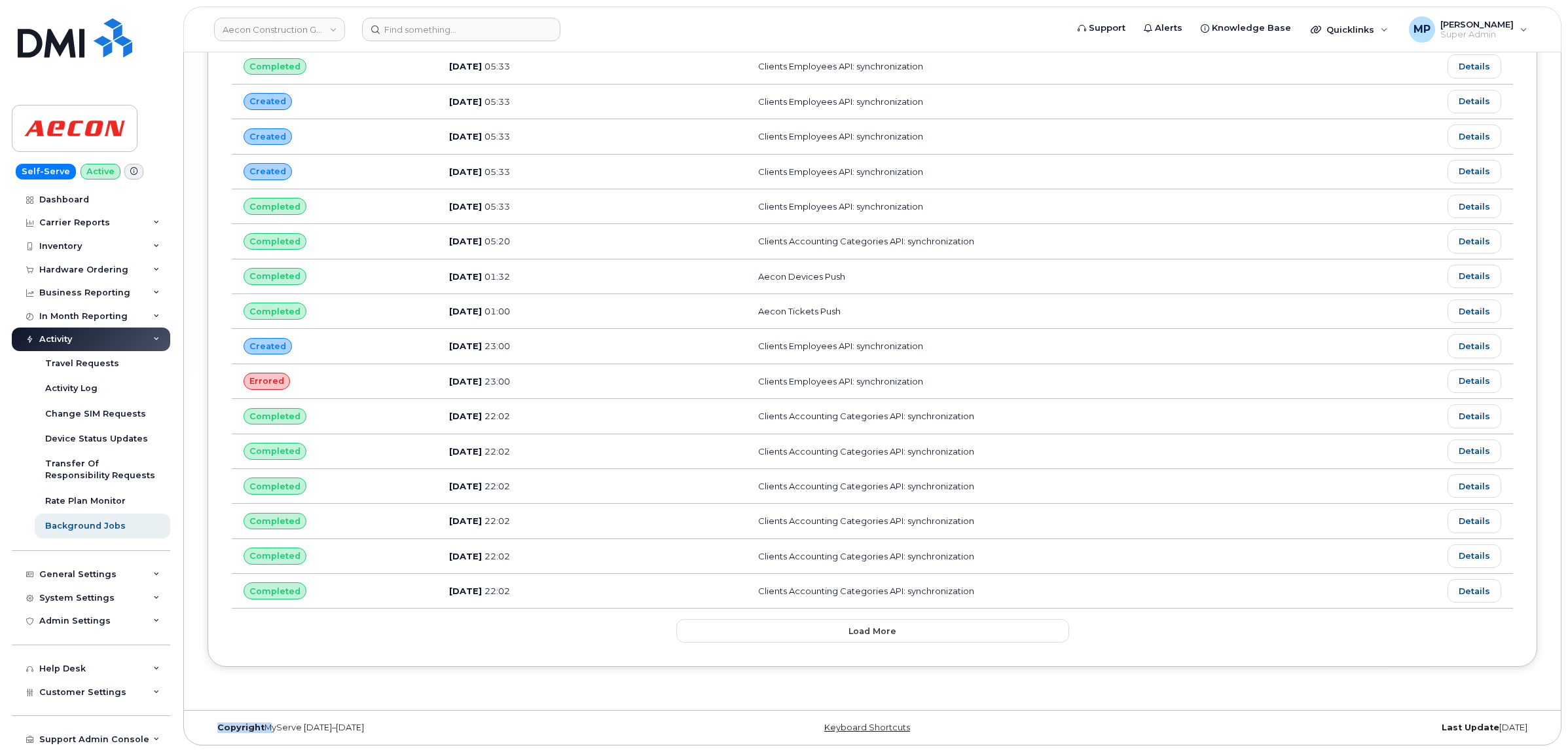
scroll to position [13790, 0]
click at [875, 627] on span "Load more" at bounding box center [872, 631] width 48 height 13
click at [875, 627] on div "Load more" at bounding box center [873, 630] width 393 height 24
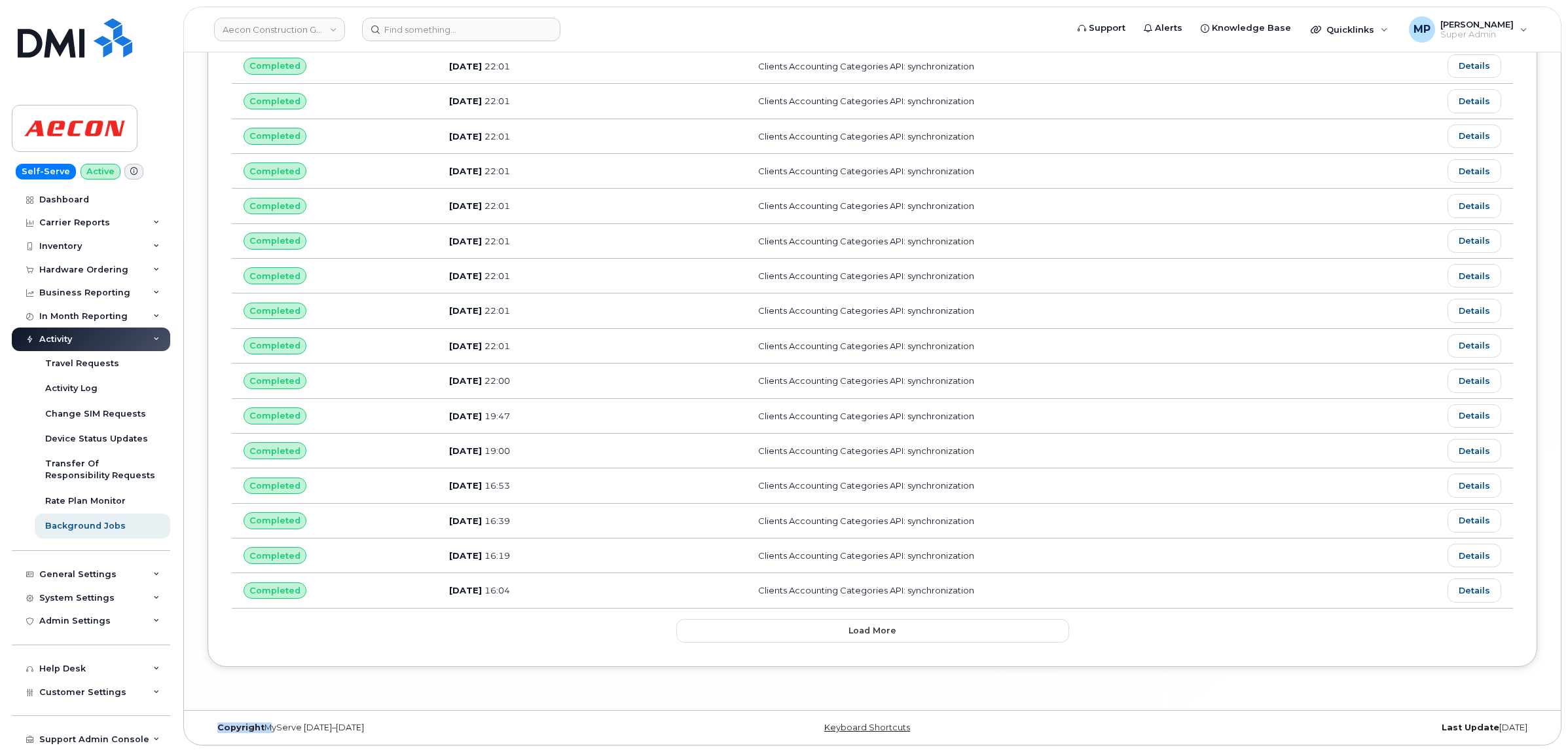
scroll to position [14676, 0]
click at [856, 634] on span "Load more" at bounding box center [872, 630] width 48 height 13
click at [1470, 519] on link "Details" at bounding box center [1474, 521] width 54 height 24
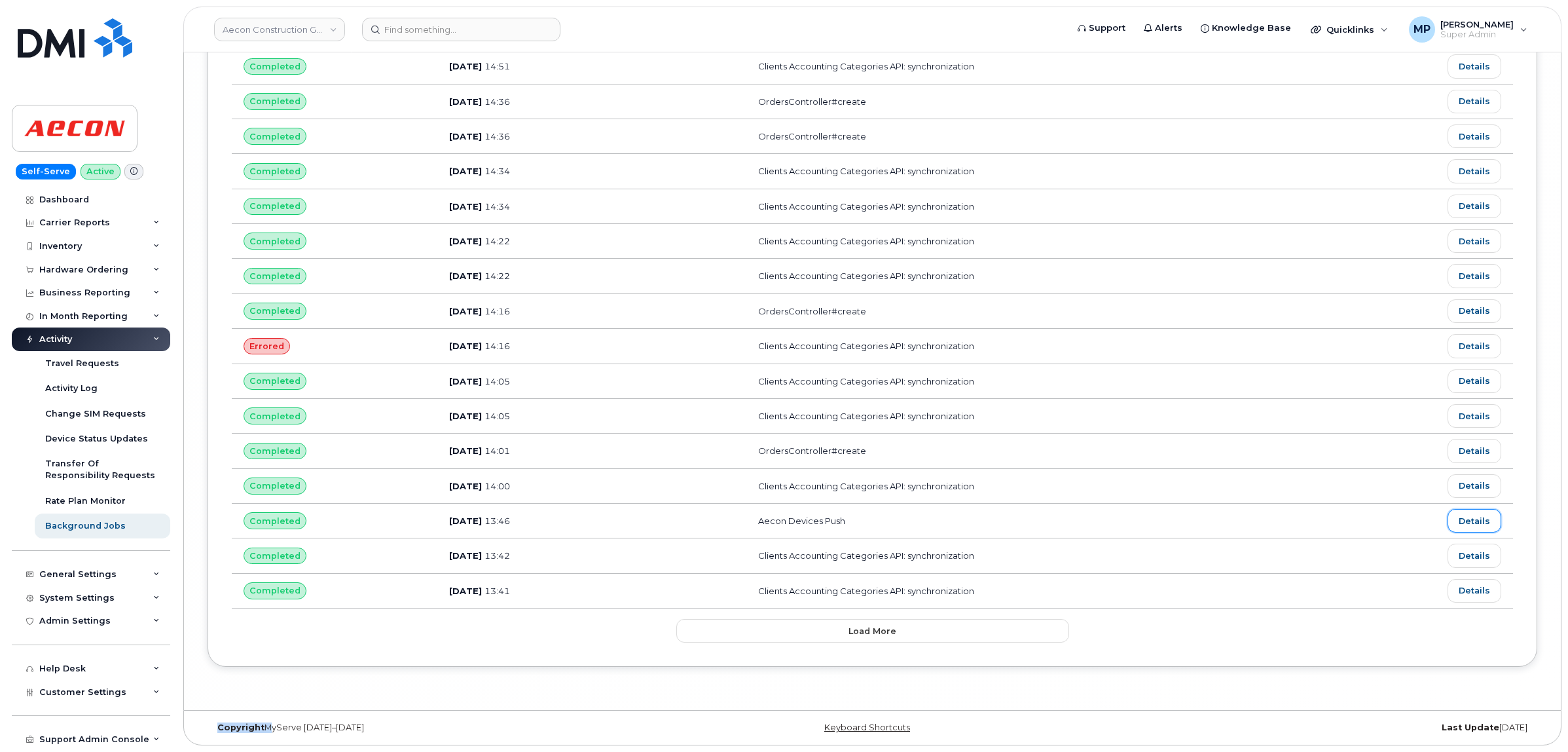
click at [1462, 533] on link "Details" at bounding box center [1474, 521] width 54 height 24
drag, startPoint x: 879, startPoint y: 685, endPoint x: 429, endPoint y: 681, distance: 450.0
click at [429, 538] on tr "Completed Sep 17, 2025 13:46 Aecon Devices Push Details" at bounding box center [872, 521] width 1282 height 35
click at [888, 538] on td "Aecon Devices Push" at bounding box center [1037, 521] width 583 height 35
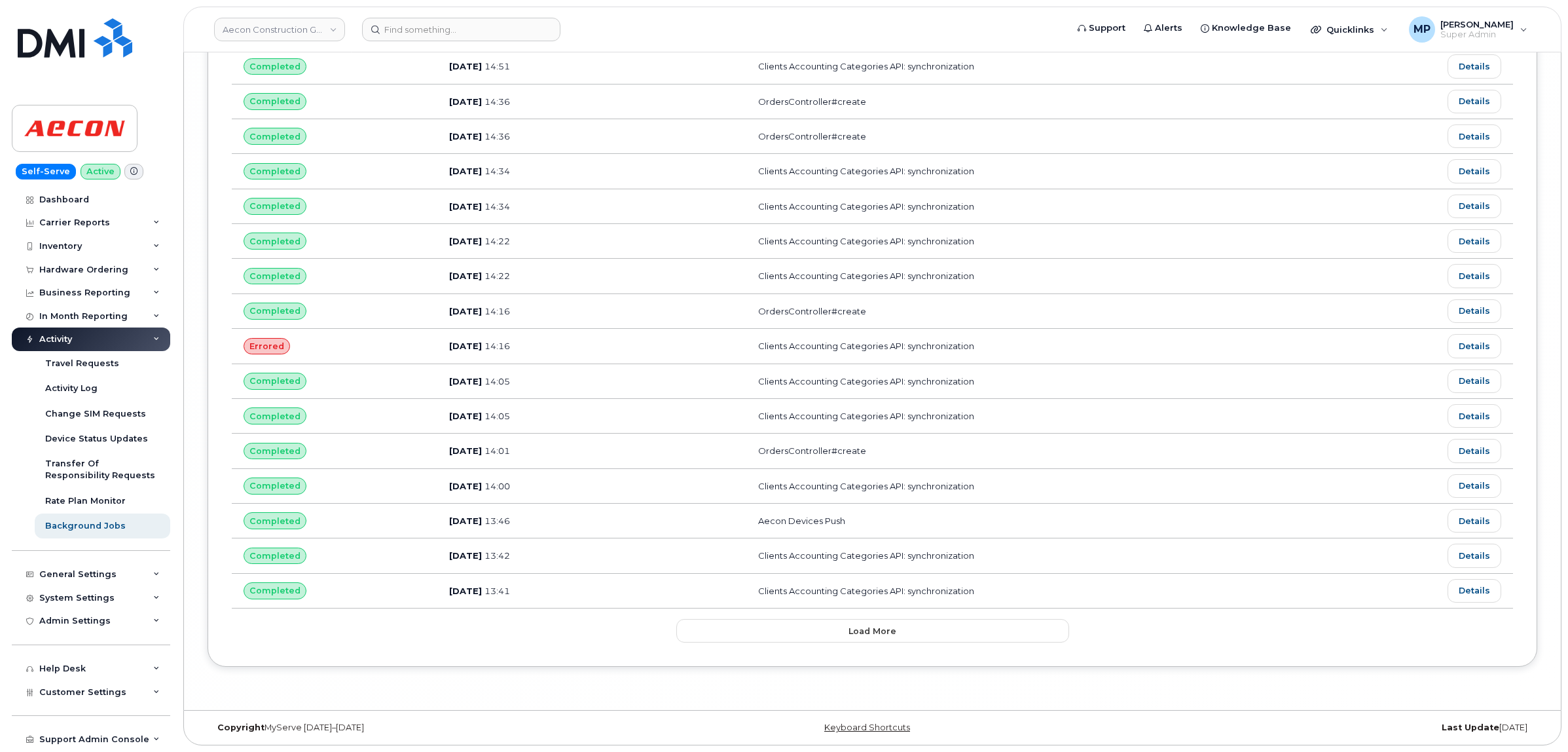
scroll to position [15480, 0]
drag, startPoint x: 498, startPoint y: 604, endPoint x: 424, endPoint y: 603, distance: 74.0
click at [438, 538] on td "Sep 17, 2025 13:46" at bounding box center [538, 521] width 201 height 35
click at [534, 538] on td "Sep 17, 2025 13:46" at bounding box center [538, 521] width 201 height 35
click at [817, 642] on button "Load more" at bounding box center [873, 630] width 393 height 24
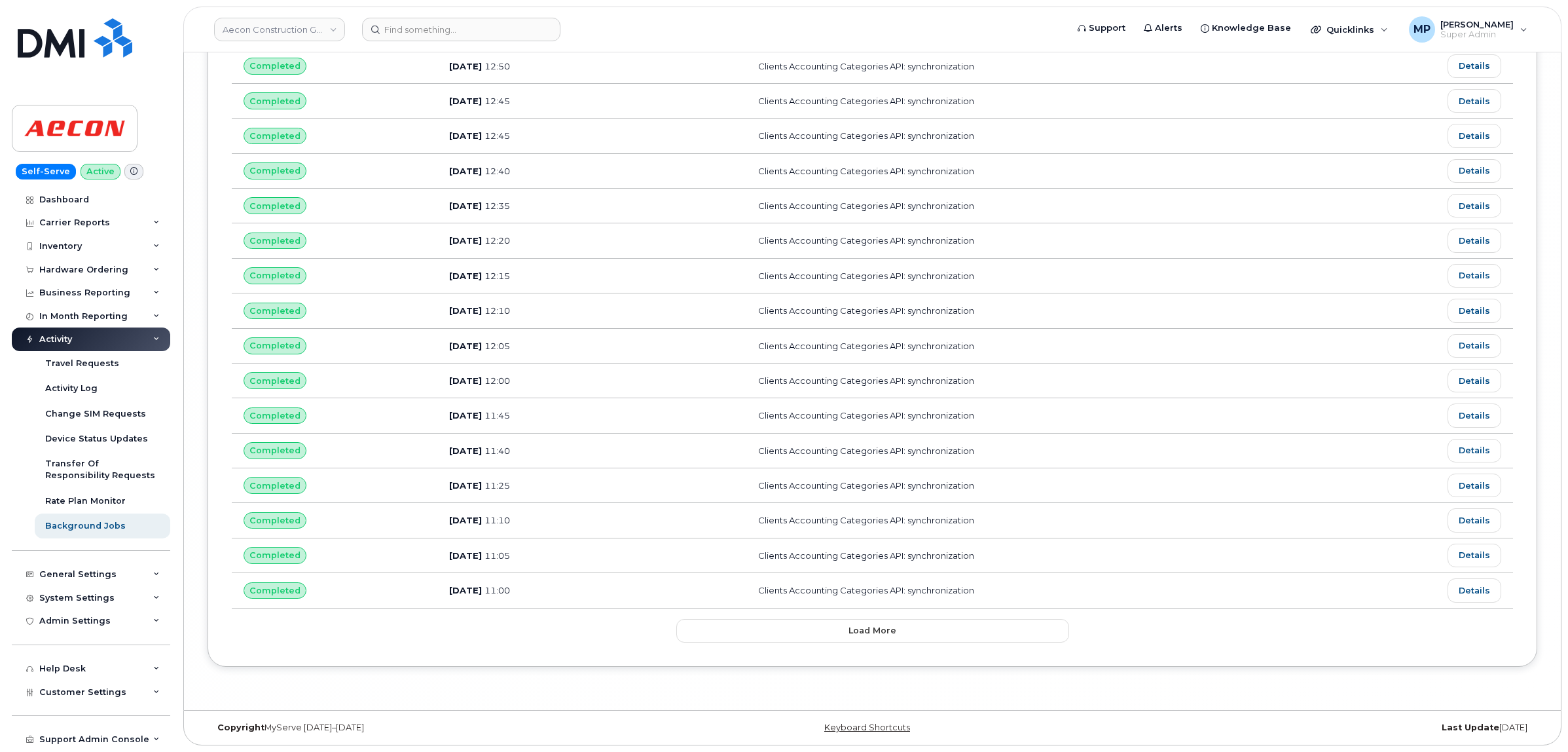
scroll to position [16449, 0]
click at [826, 629] on button "Load more" at bounding box center [873, 630] width 393 height 24
click at [823, 627] on button "Load more" at bounding box center [873, 630] width 393 height 24
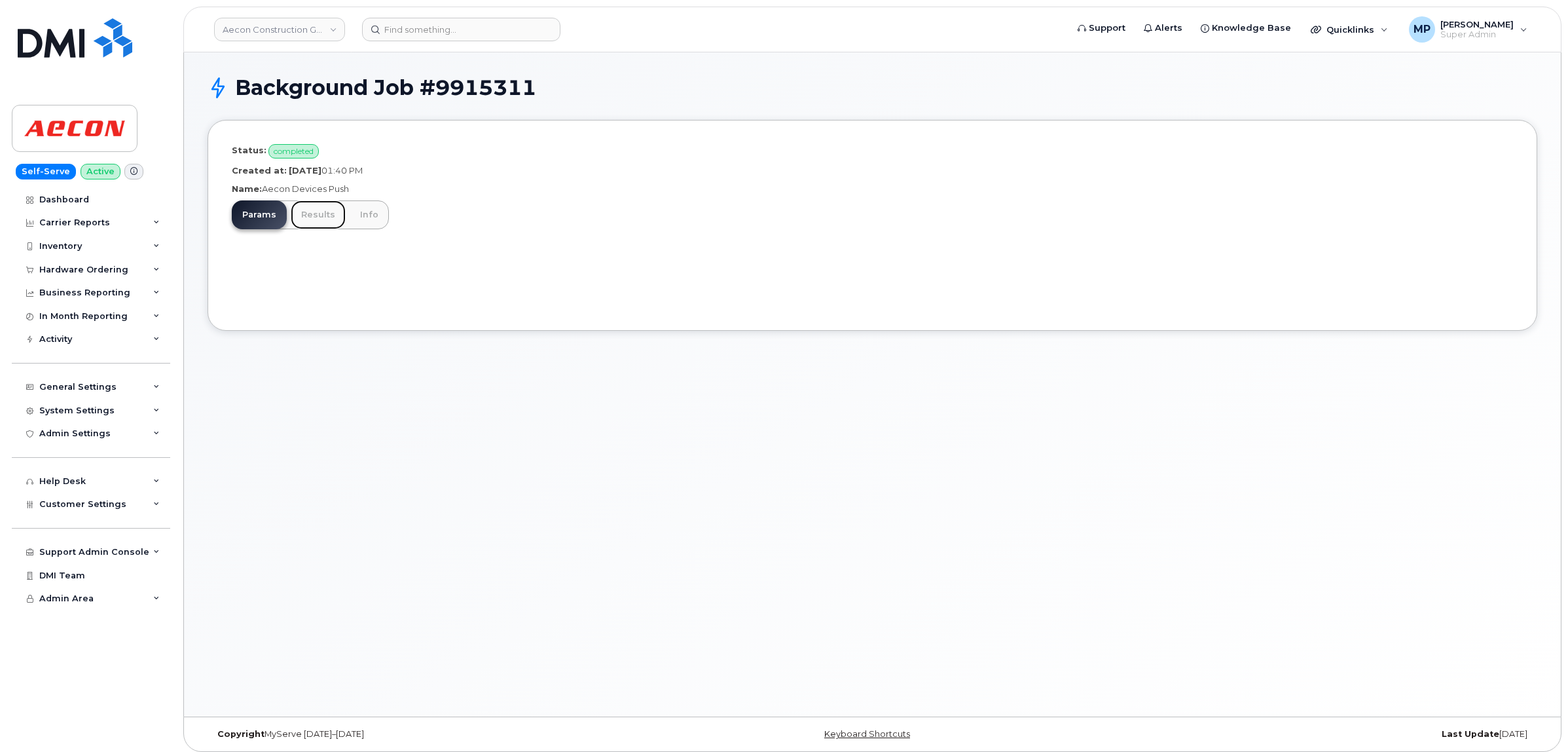
click at [308, 213] on link "Results" at bounding box center [319, 215] width 55 height 29
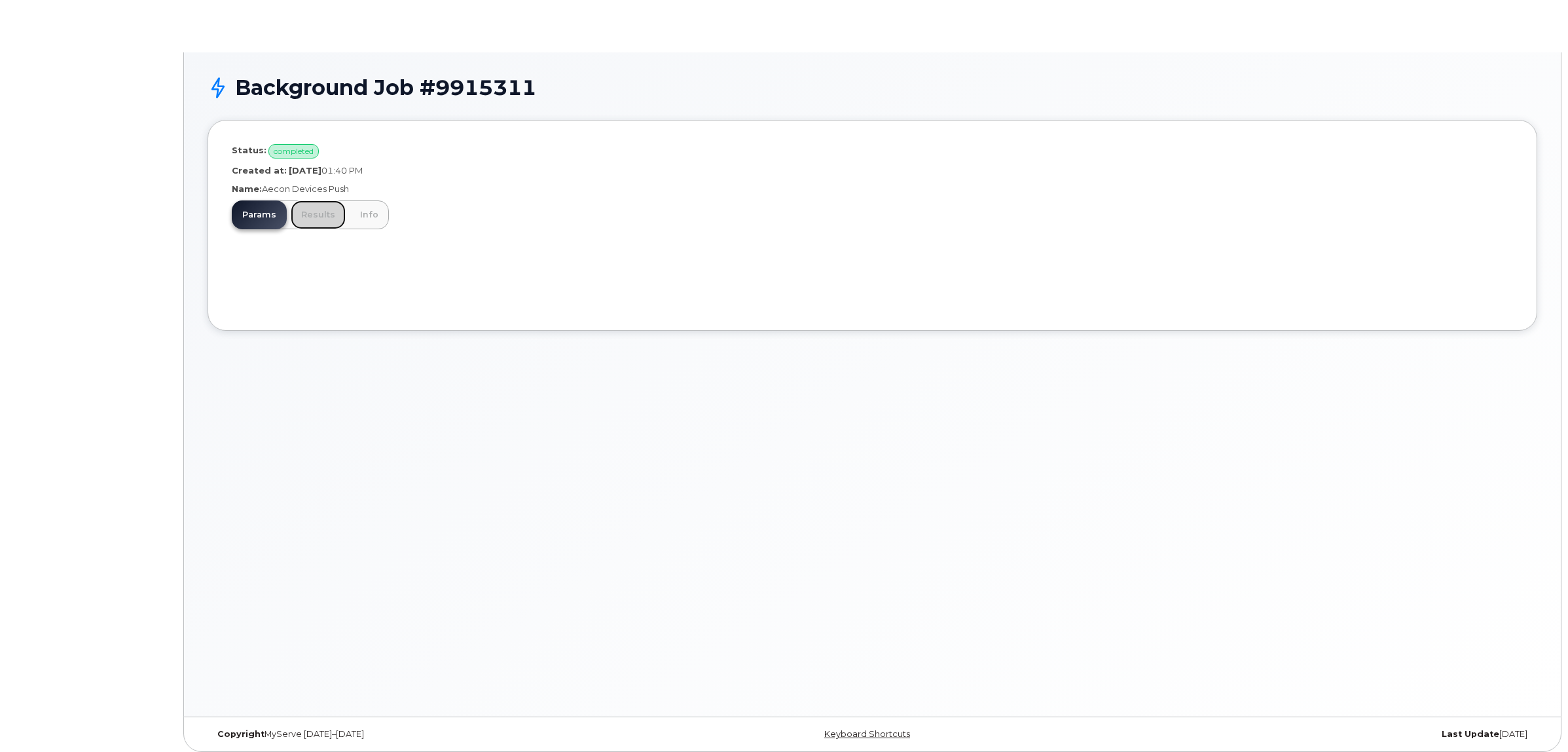
click at [310, 213] on link "Results" at bounding box center [319, 215] width 55 height 29
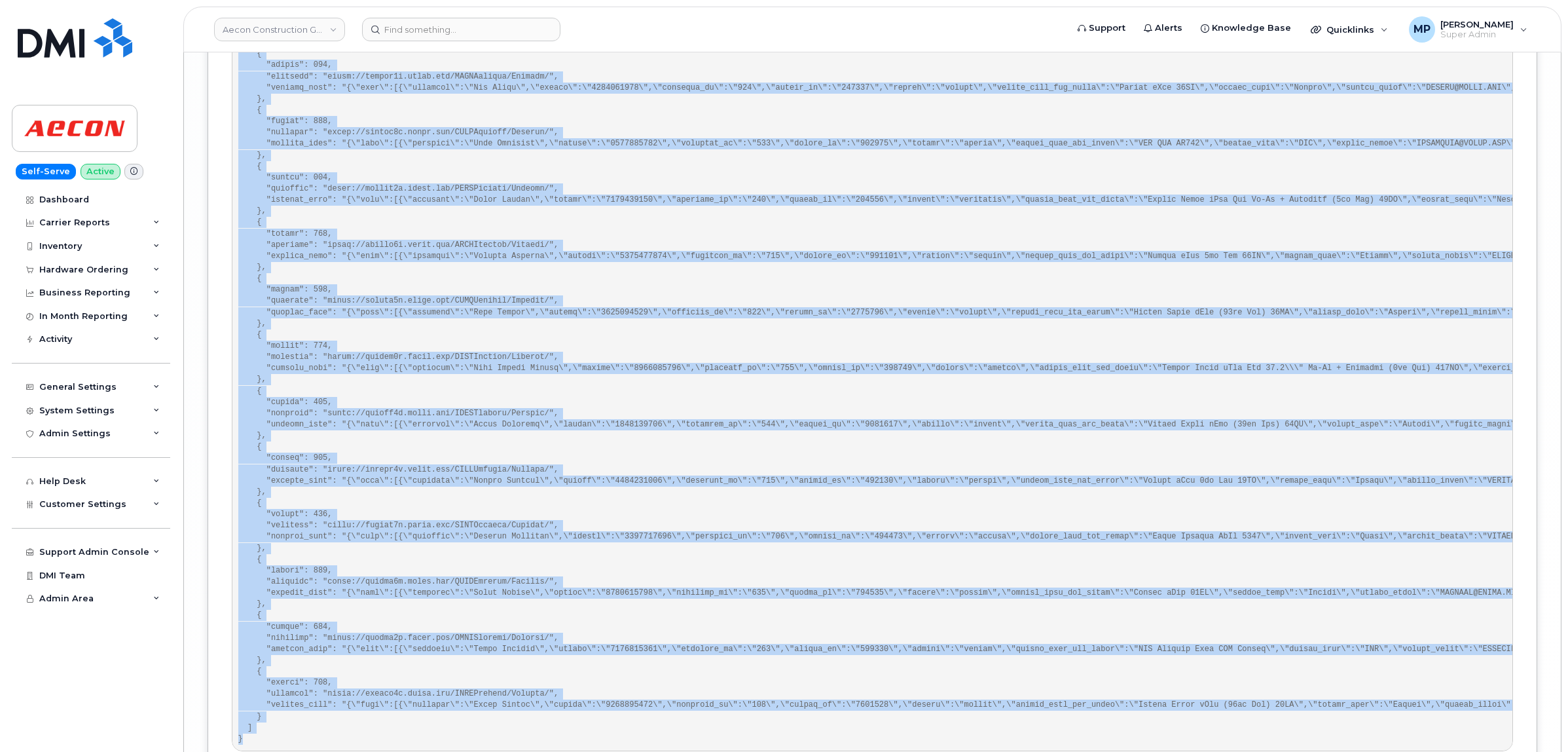
scroll to position [6342, 0]
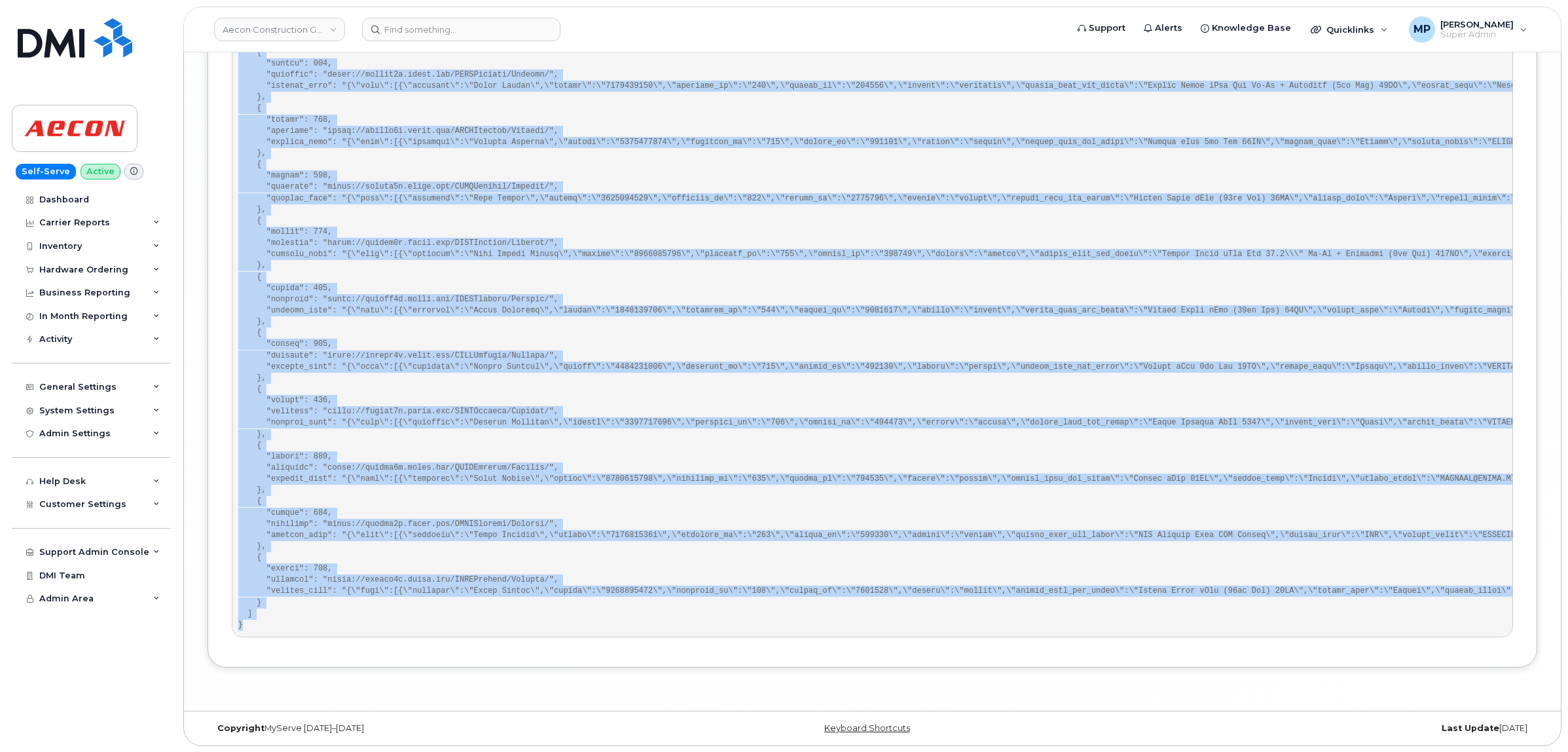
drag, startPoint x: 237, startPoint y: 253, endPoint x: 263, endPoint y: 619, distance: 366.9
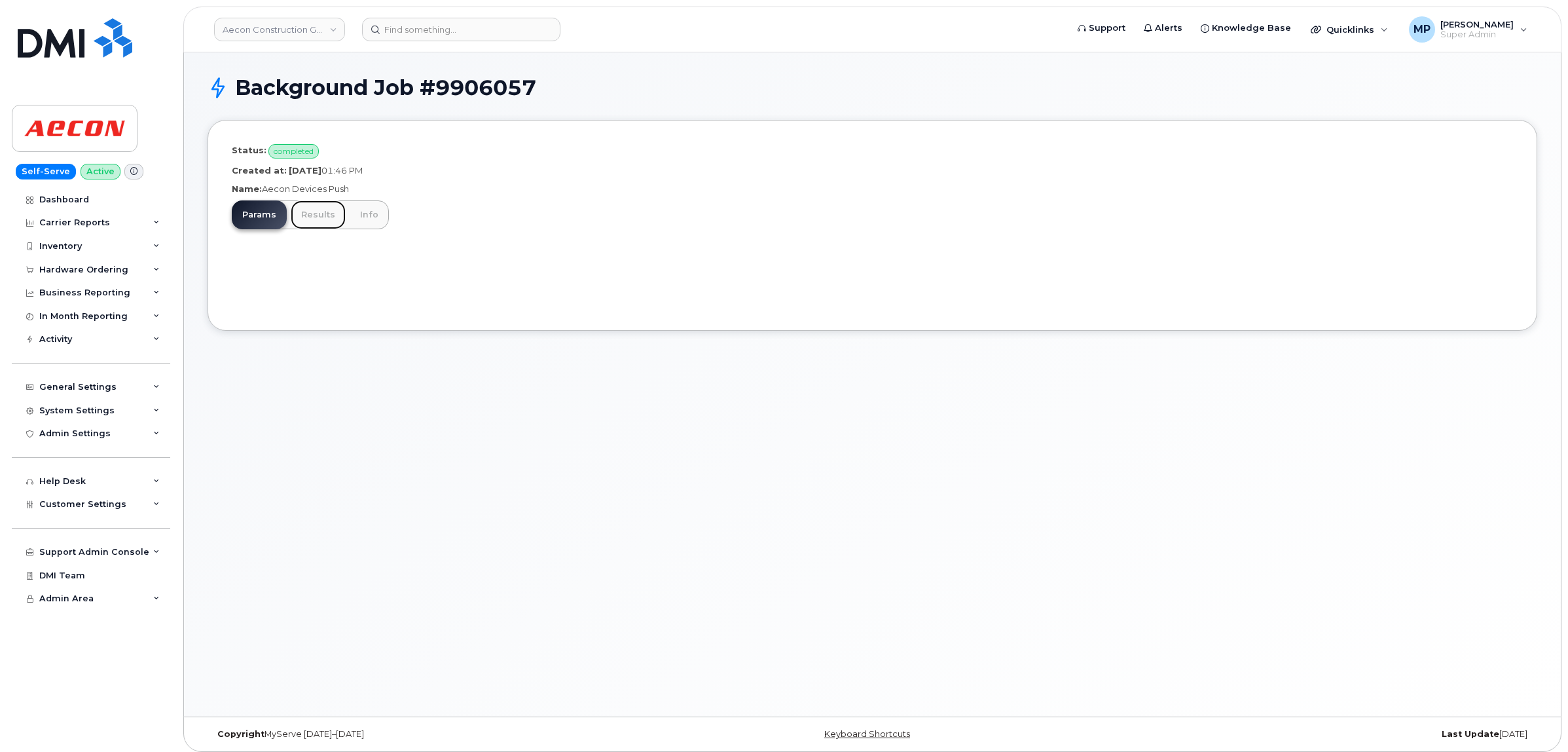
click at [316, 215] on link "Results" at bounding box center [319, 215] width 55 height 29
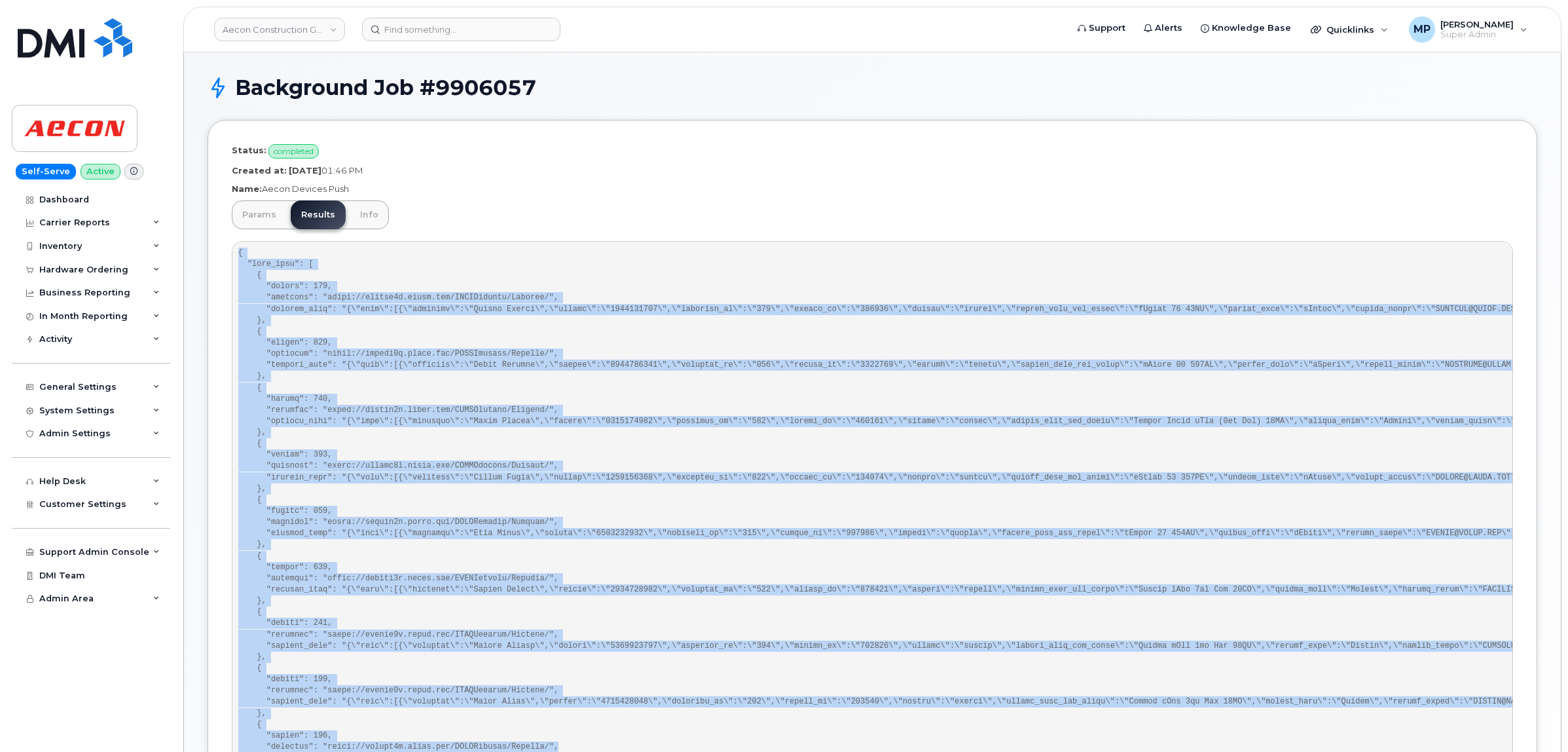
scroll to position [283, 0]
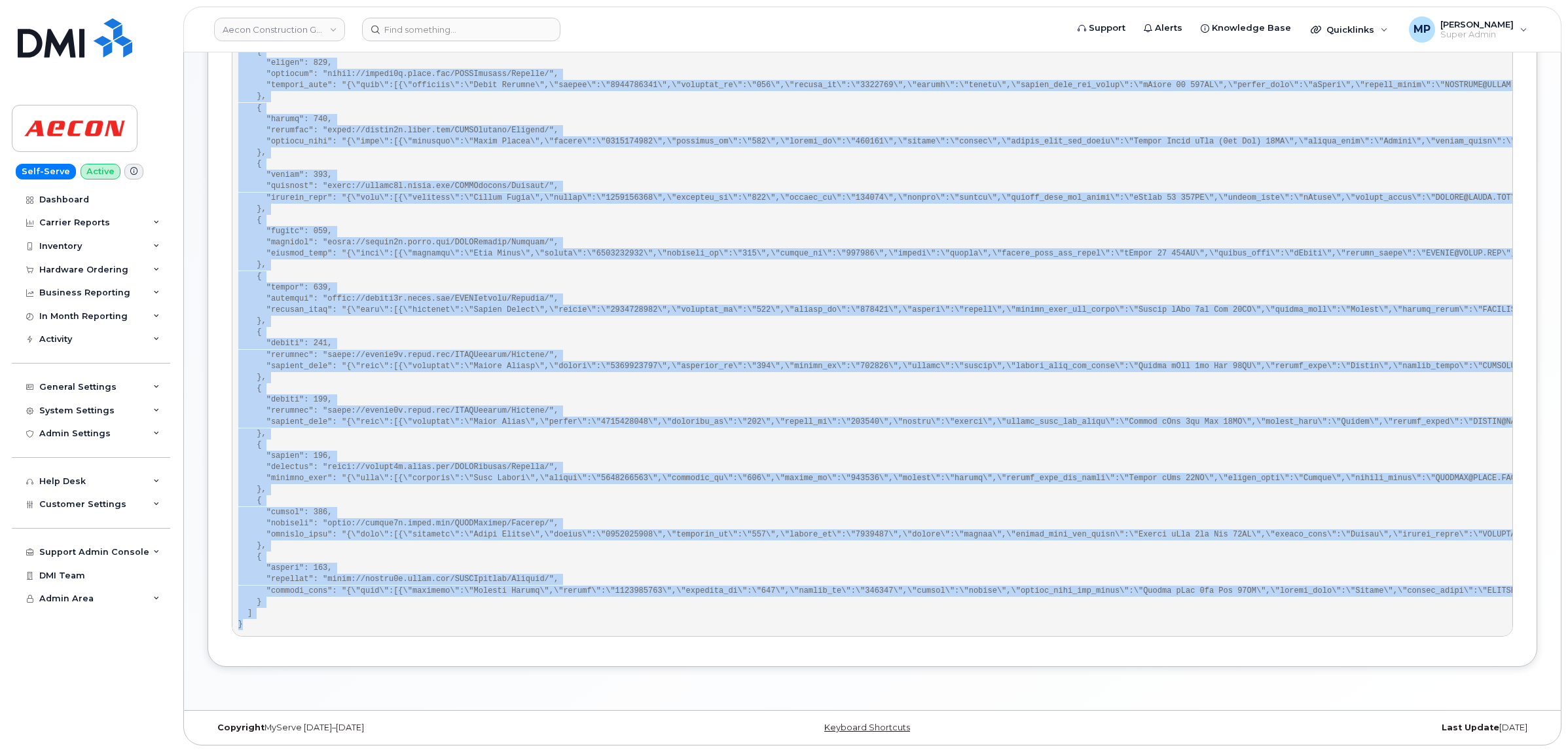
drag, startPoint x: 236, startPoint y: 253, endPoint x: 410, endPoint y: 624, distance: 409.8
click at [410, 624] on pre at bounding box center [872, 298] width 1282 height 675
copy pre "{ "sent_data": [ { "status": 202, "endpoint": "https://aeconb2b.aecon.com/RESTA…"
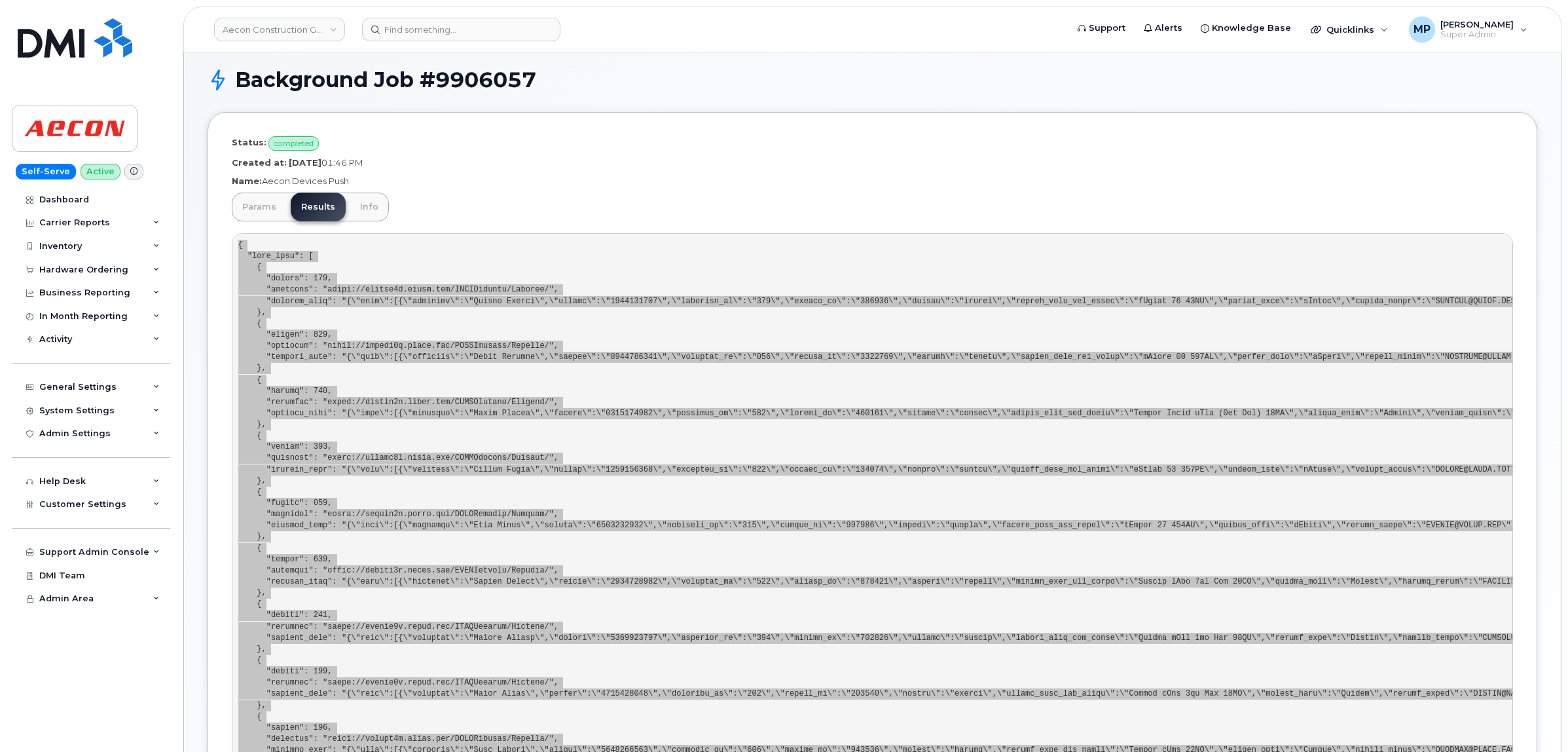
scroll to position [0, 0]
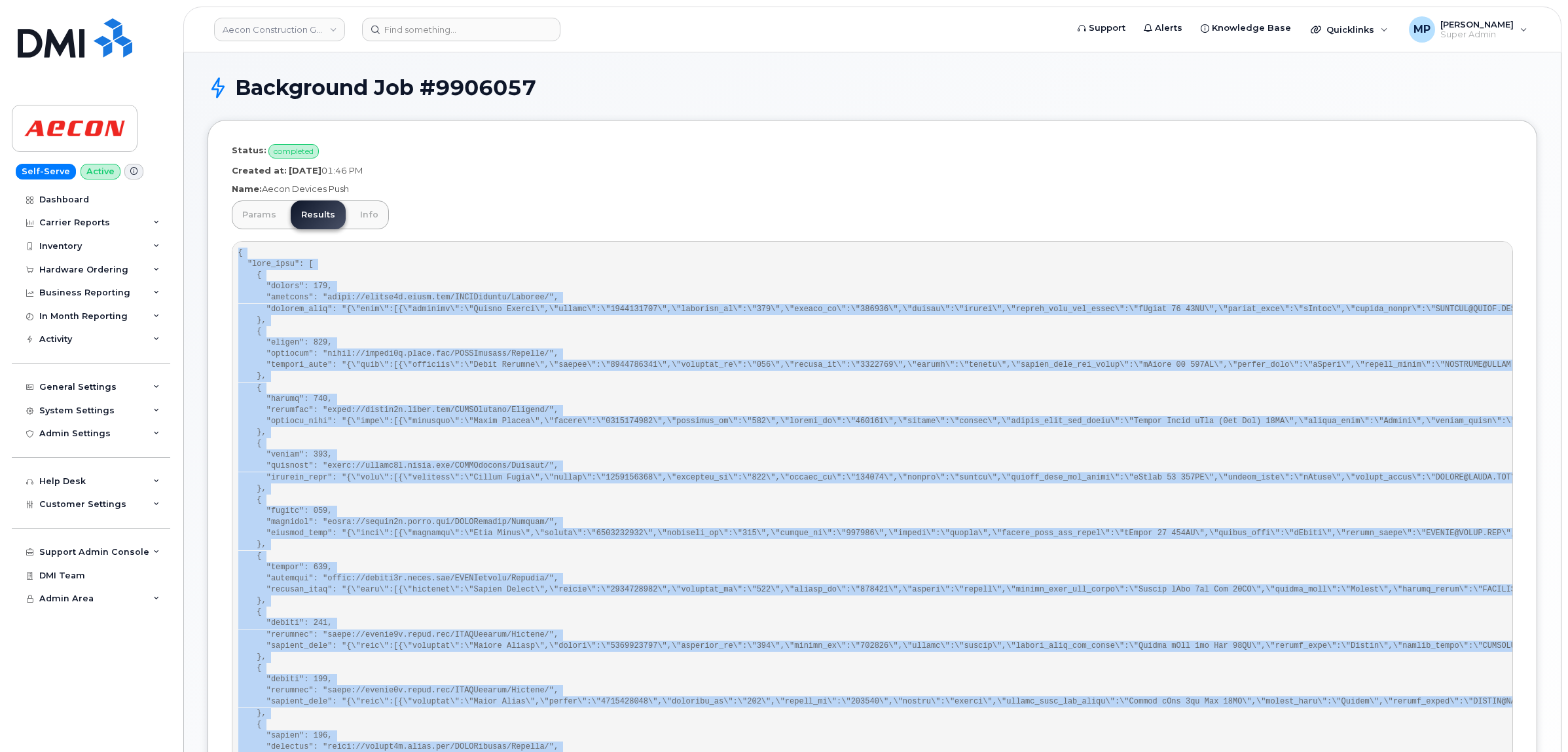
click at [590, 180] on div "Status: completed Created at: September 17, 2025 01:46 PM Name: Aecon Devices P…" at bounding box center [872, 533] width 1330 height 826
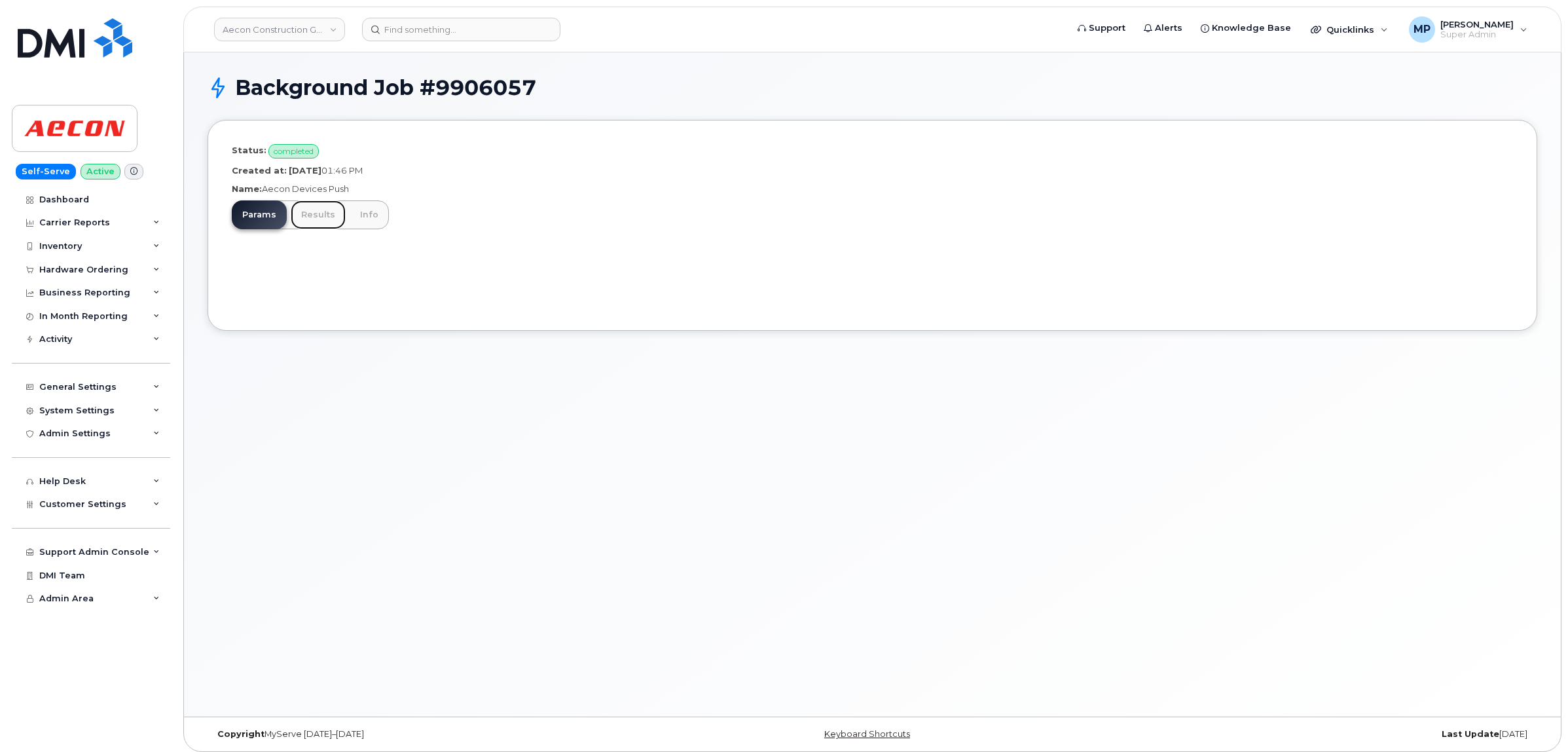
click at [313, 211] on link "Results" at bounding box center [319, 215] width 55 height 29
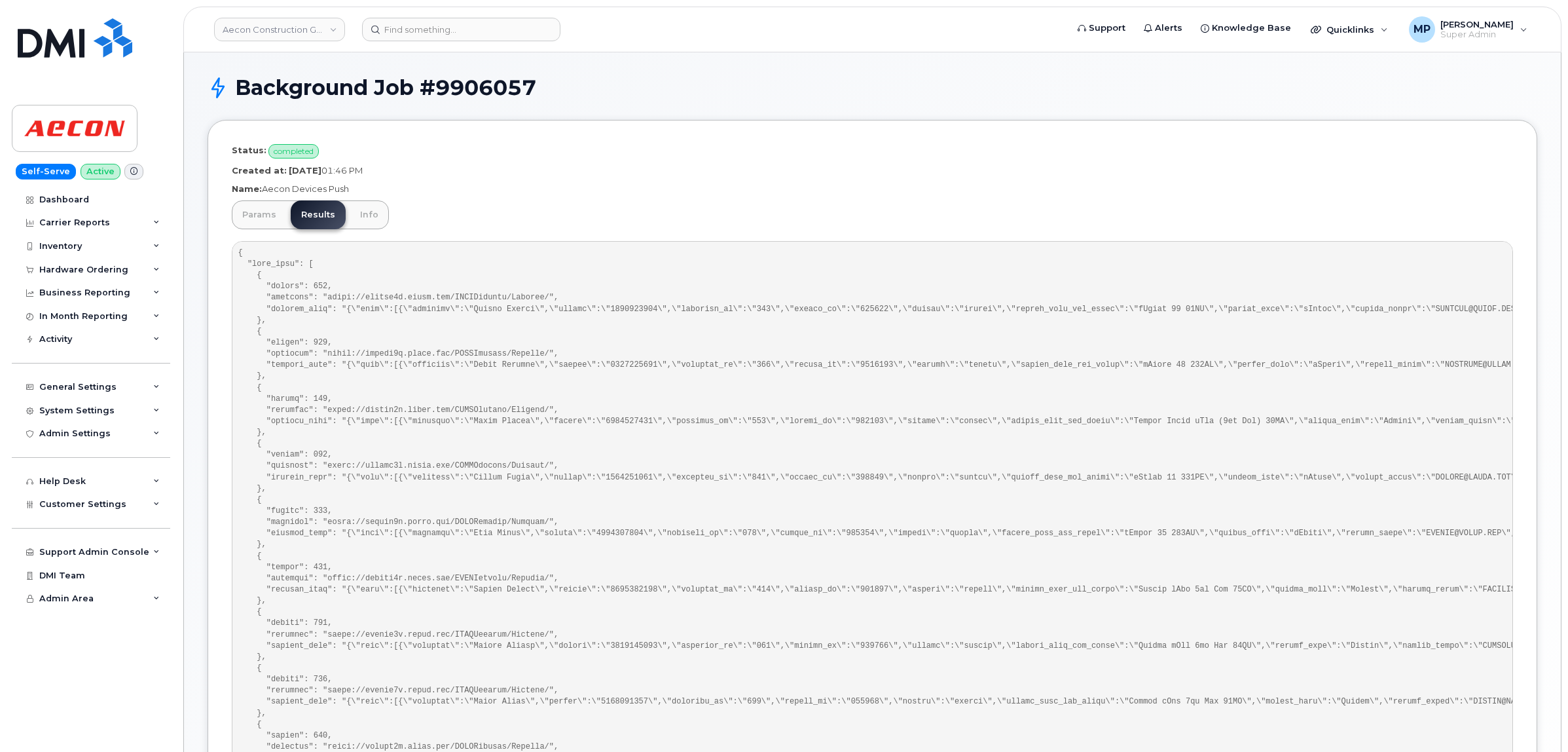
drag, startPoint x: 409, startPoint y: 171, endPoint x: 230, endPoint y: 174, distance: 179.0
click at [230, 174] on div "Status: completed Created at: [DATE] 01:46 PM Name: Aecon Devices Push Params R…" at bounding box center [872, 533] width 1330 height 826
click at [551, 164] on p "Created at: [DATE] 01:46 PM" at bounding box center [872, 170] width 1282 height 13
click at [419, 168] on p "Created at: [DATE] 01:46 PM" at bounding box center [872, 170] width 1282 height 13
drag, startPoint x: 419, startPoint y: 168, endPoint x: 311, endPoint y: 166, distance: 108.0
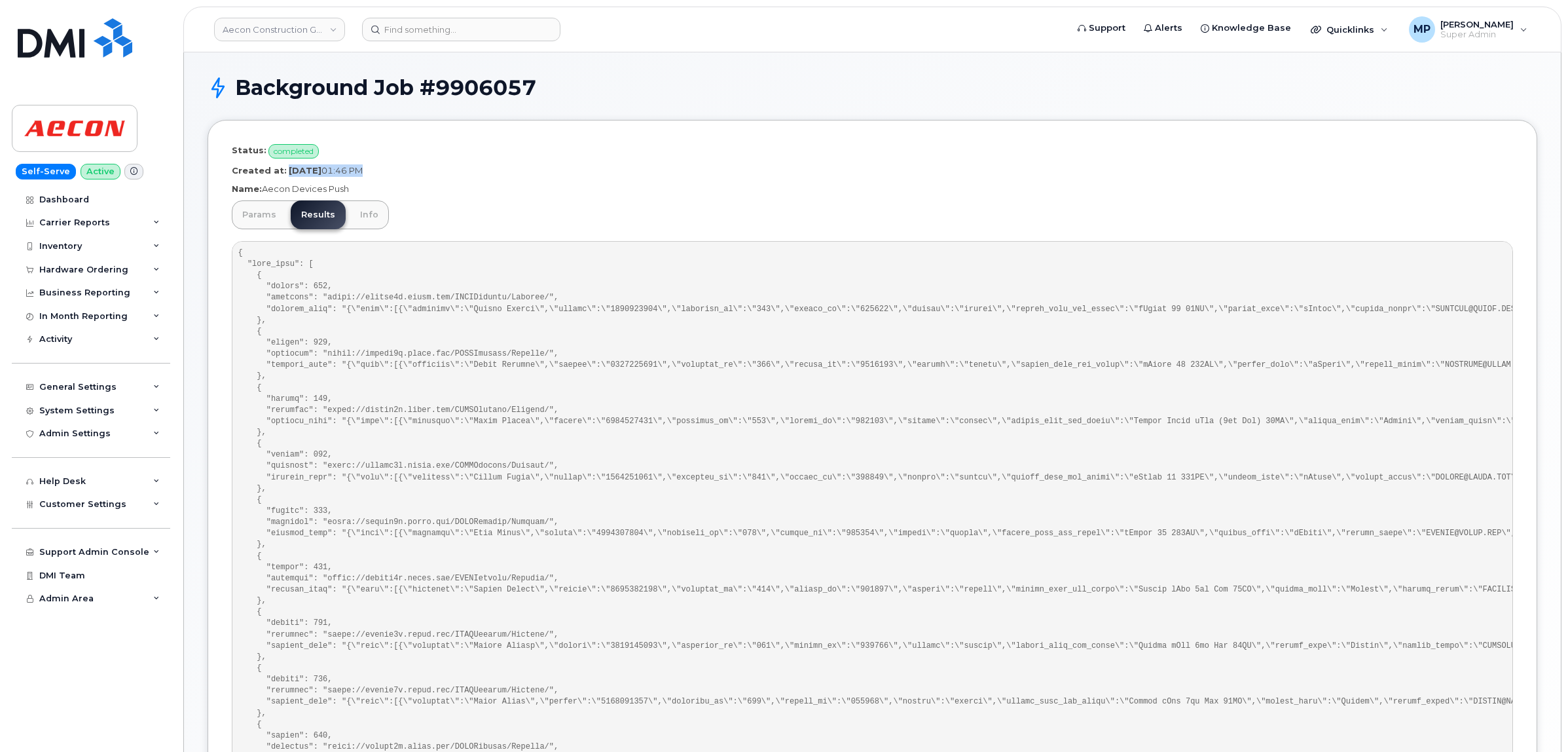
click at [311, 166] on p "Created at: [DATE] 01:46 PM" at bounding box center [872, 170] width 1282 height 13
click at [430, 175] on p "Created at: [DATE] 01:46 PM" at bounding box center [872, 170] width 1282 height 13
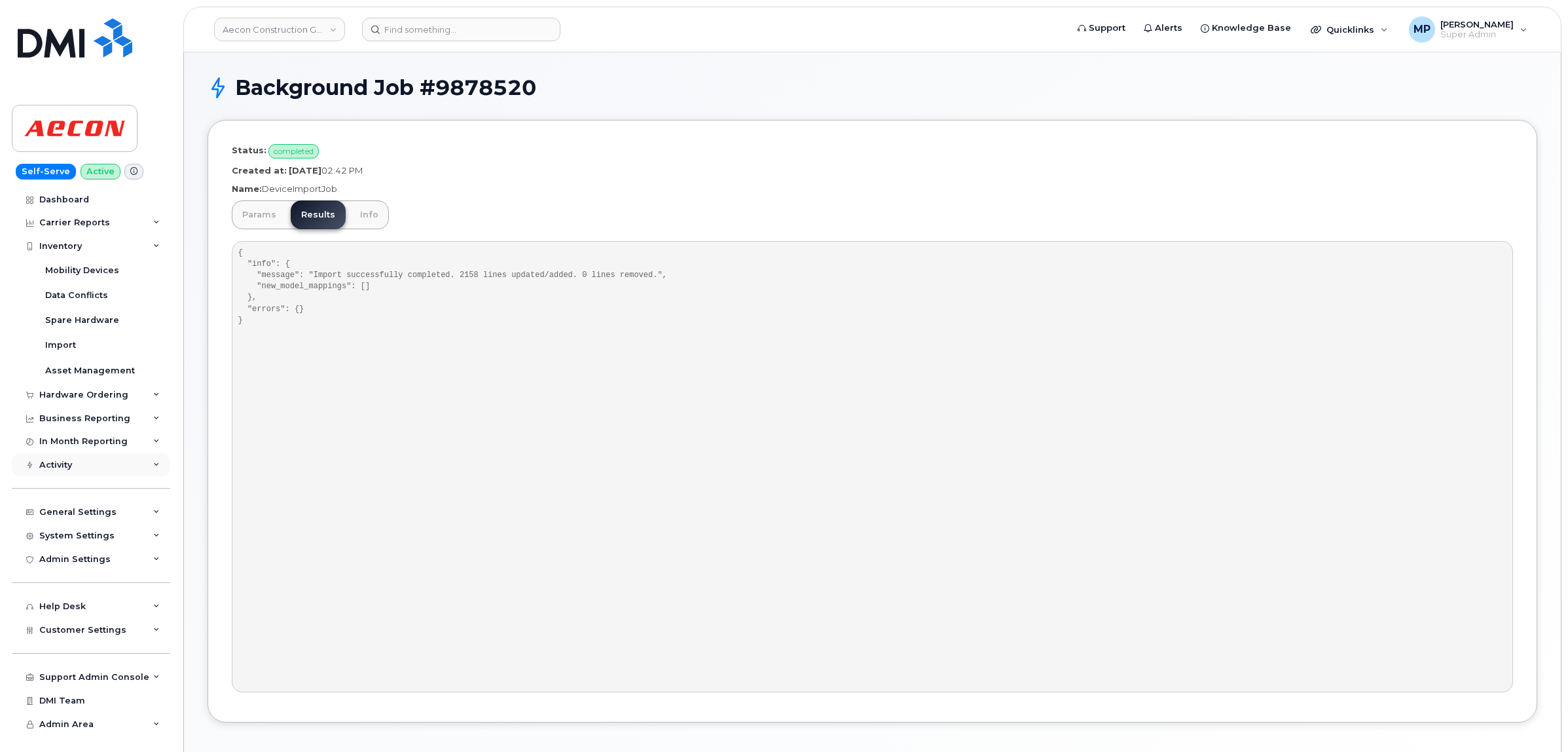
click at [53, 467] on div "Activity" at bounding box center [56, 465] width 33 height 10
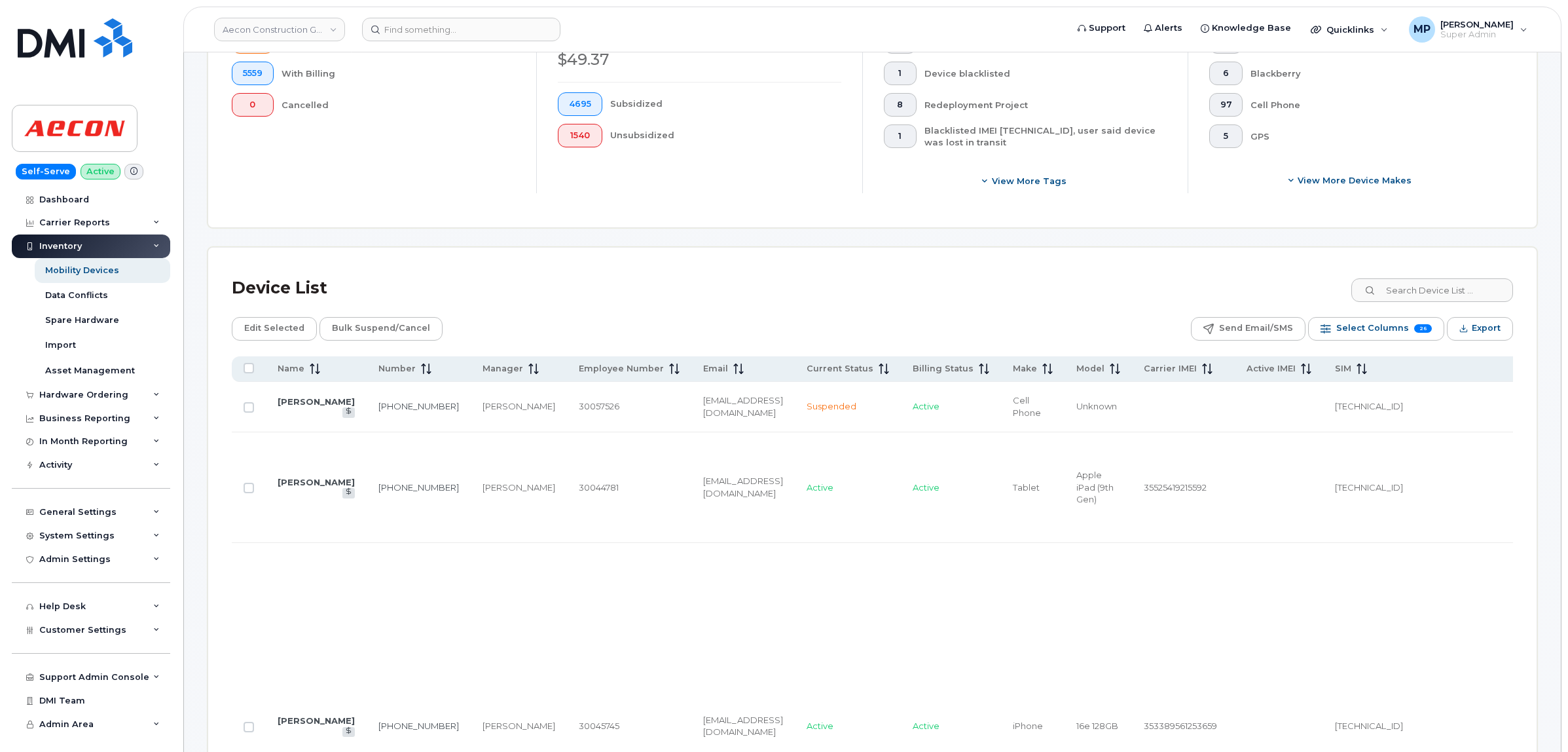
scroll to position [398, 0]
